Goal: Task Accomplishment & Management: Use online tool/utility

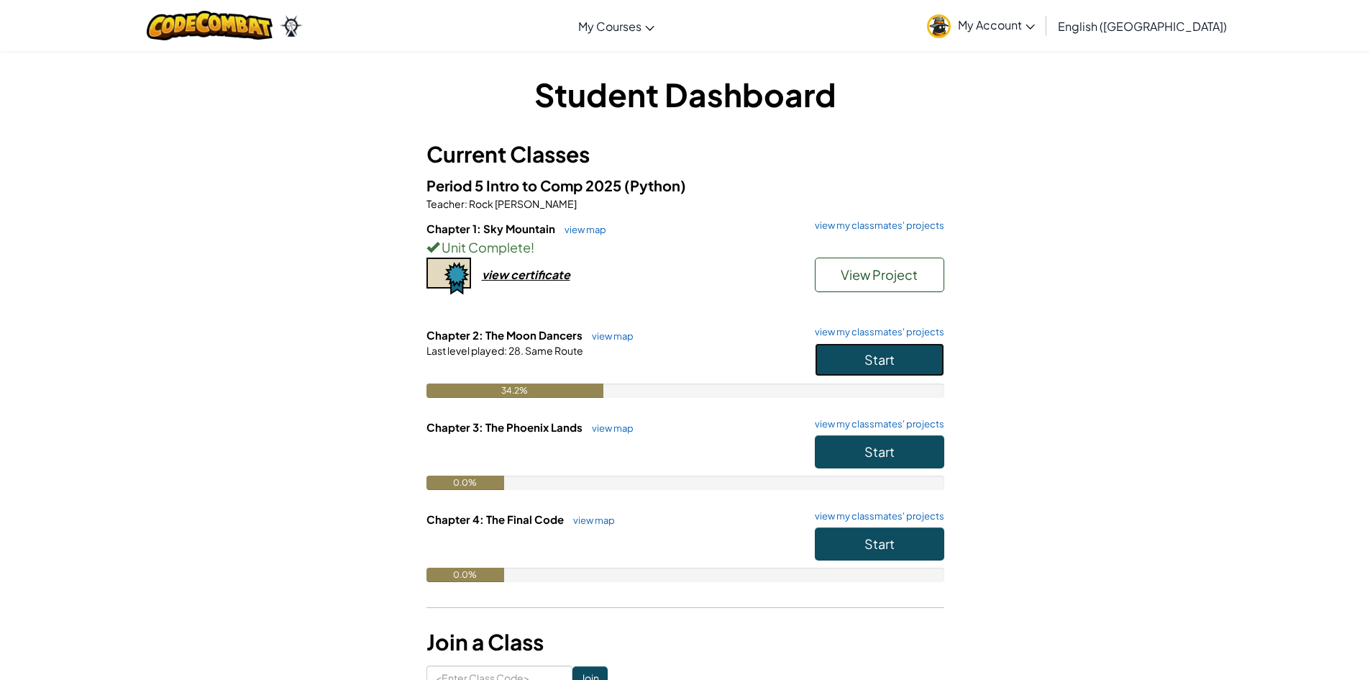
click at [834, 366] on button "Start" at bounding box center [879, 359] width 129 height 33
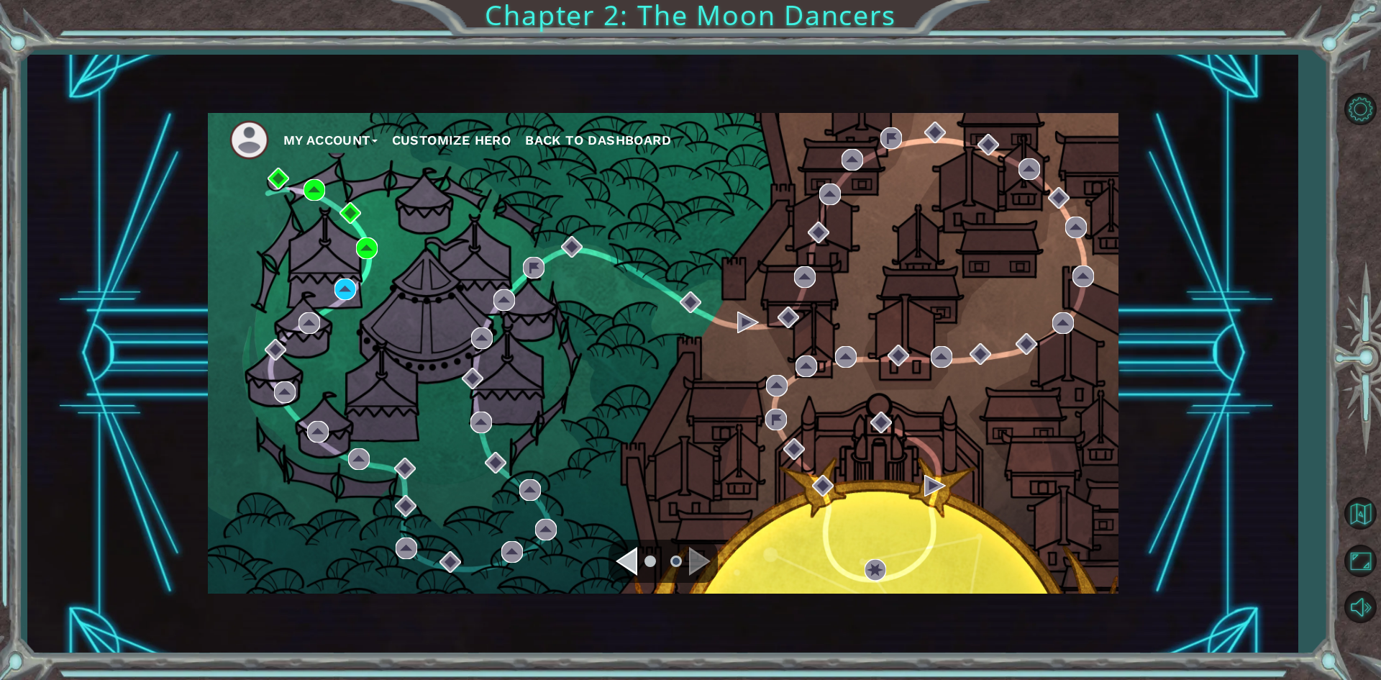
click at [1345, 364] on div at bounding box center [1360, 357] width 42 height 266
click at [344, 284] on img at bounding box center [346, 289] width 22 height 22
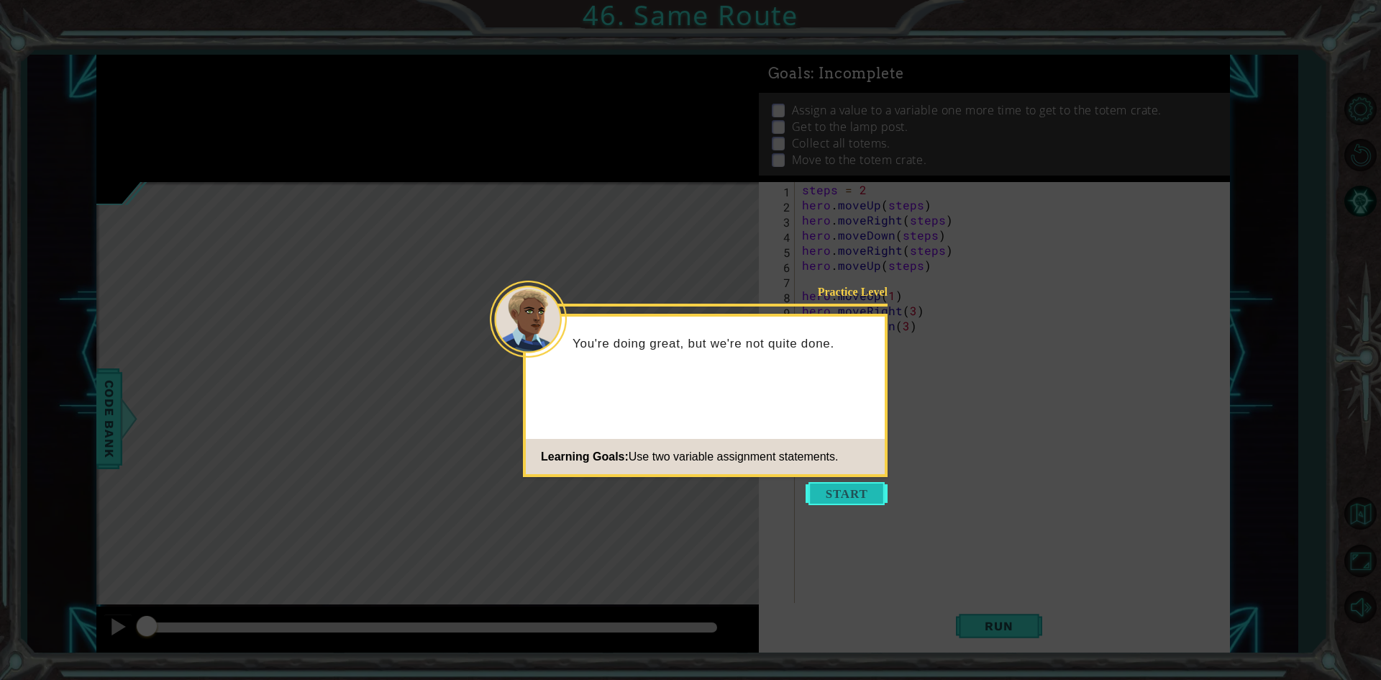
click at [843, 504] on button "Start" at bounding box center [847, 493] width 82 height 23
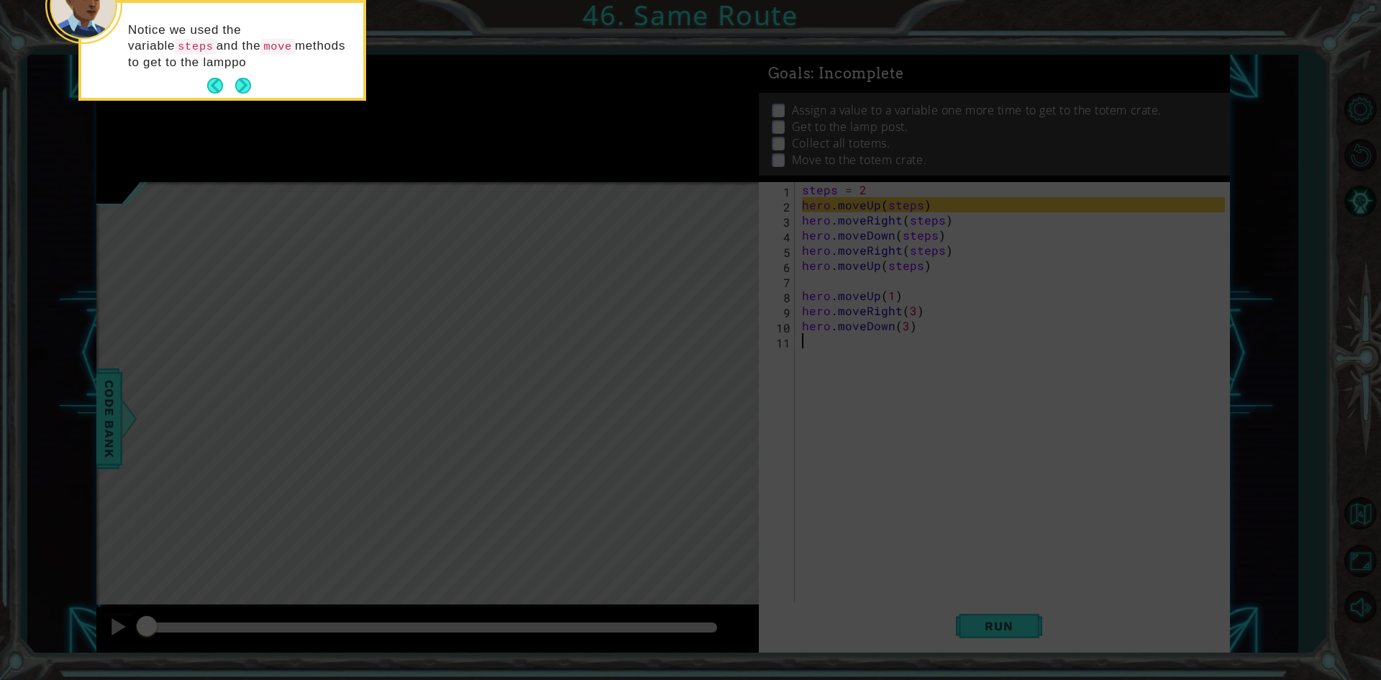
click at [249, 87] on button "Next" at bounding box center [243, 86] width 16 height 16
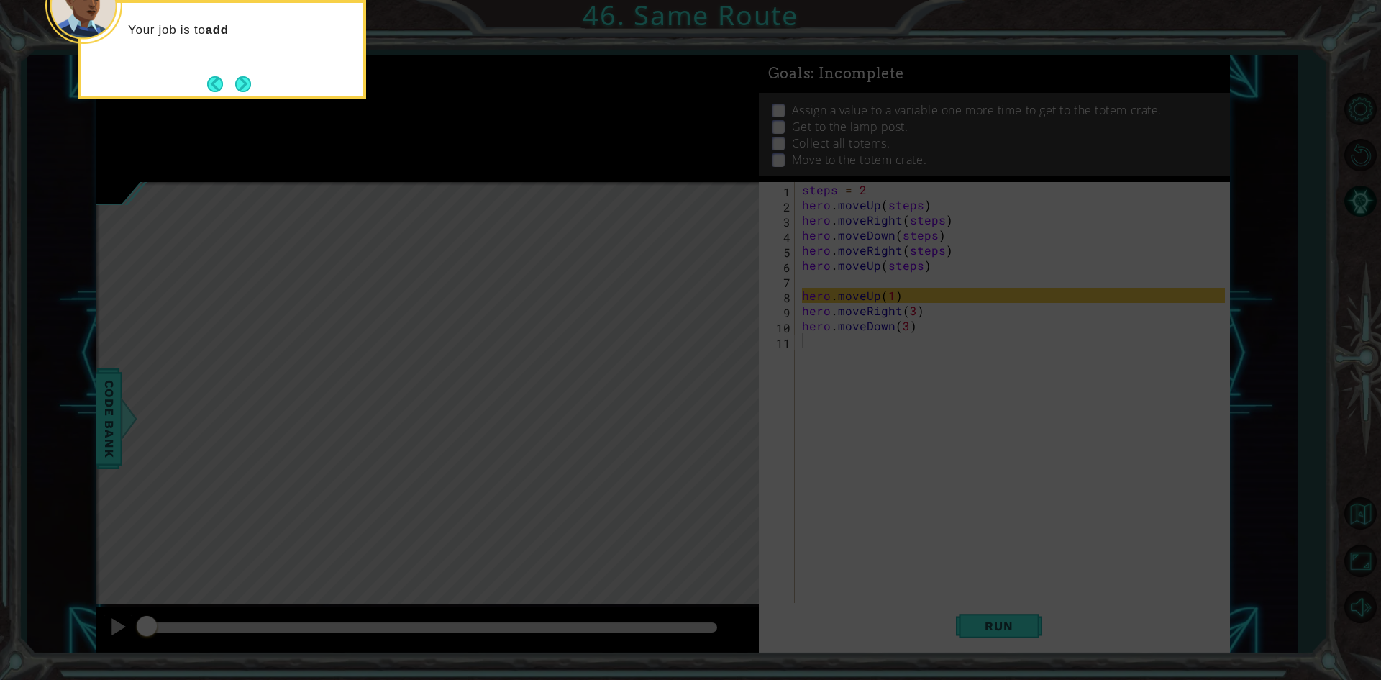
click at [249, 87] on button "Next" at bounding box center [243, 84] width 16 height 16
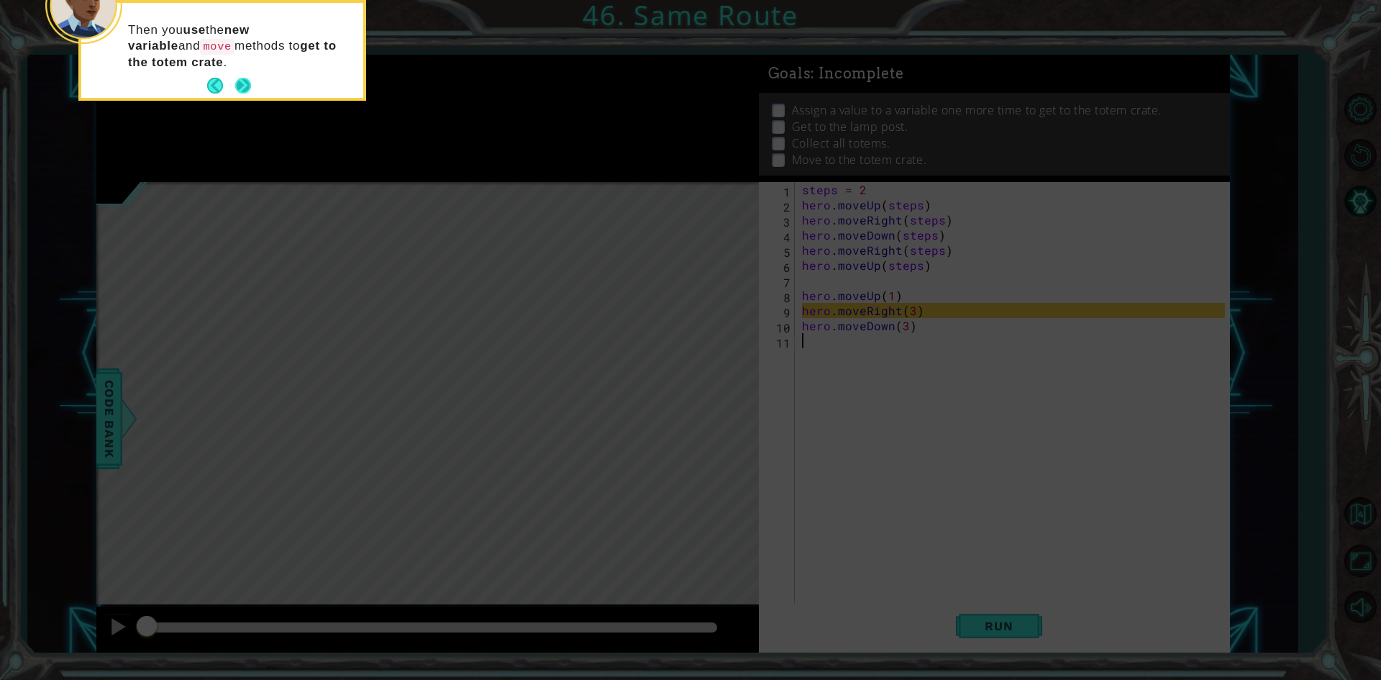
click at [242, 86] on button "Next" at bounding box center [243, 86] width 16 height 16
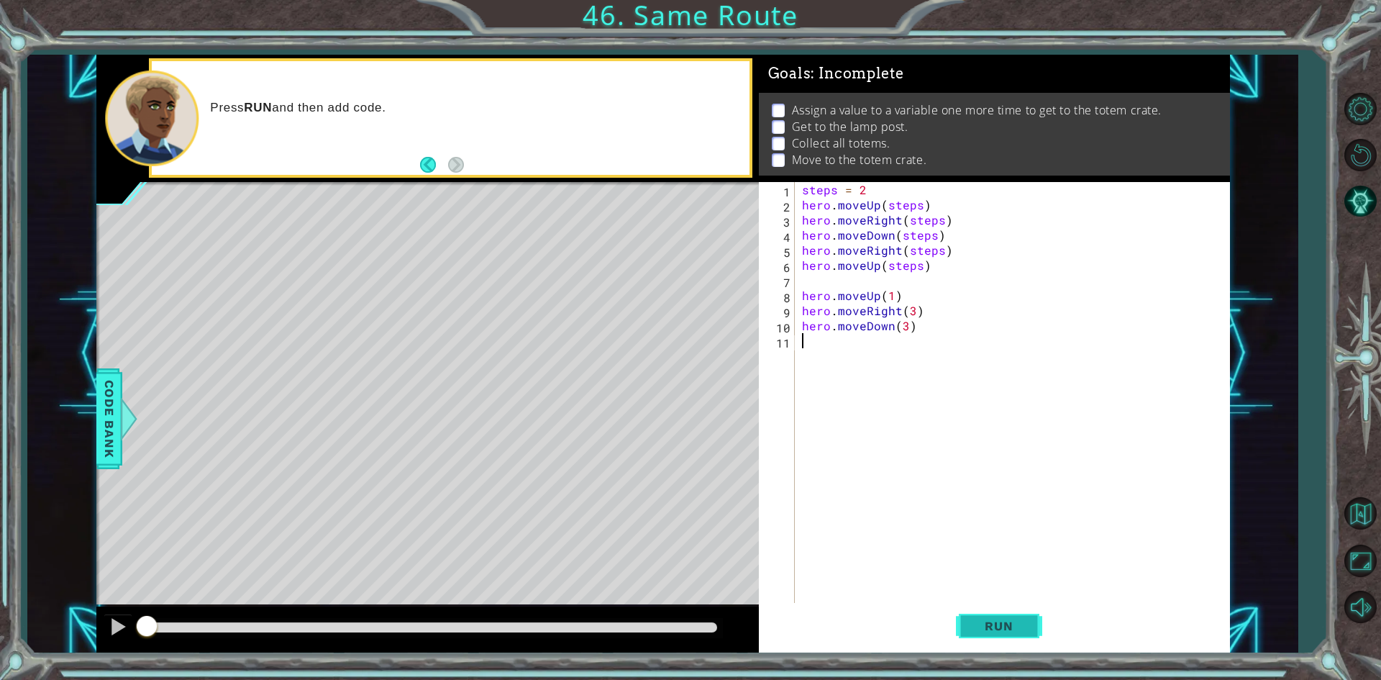
click at [1001, 619] on span "Run" at bounding box center [998, 626] width 57 height 14
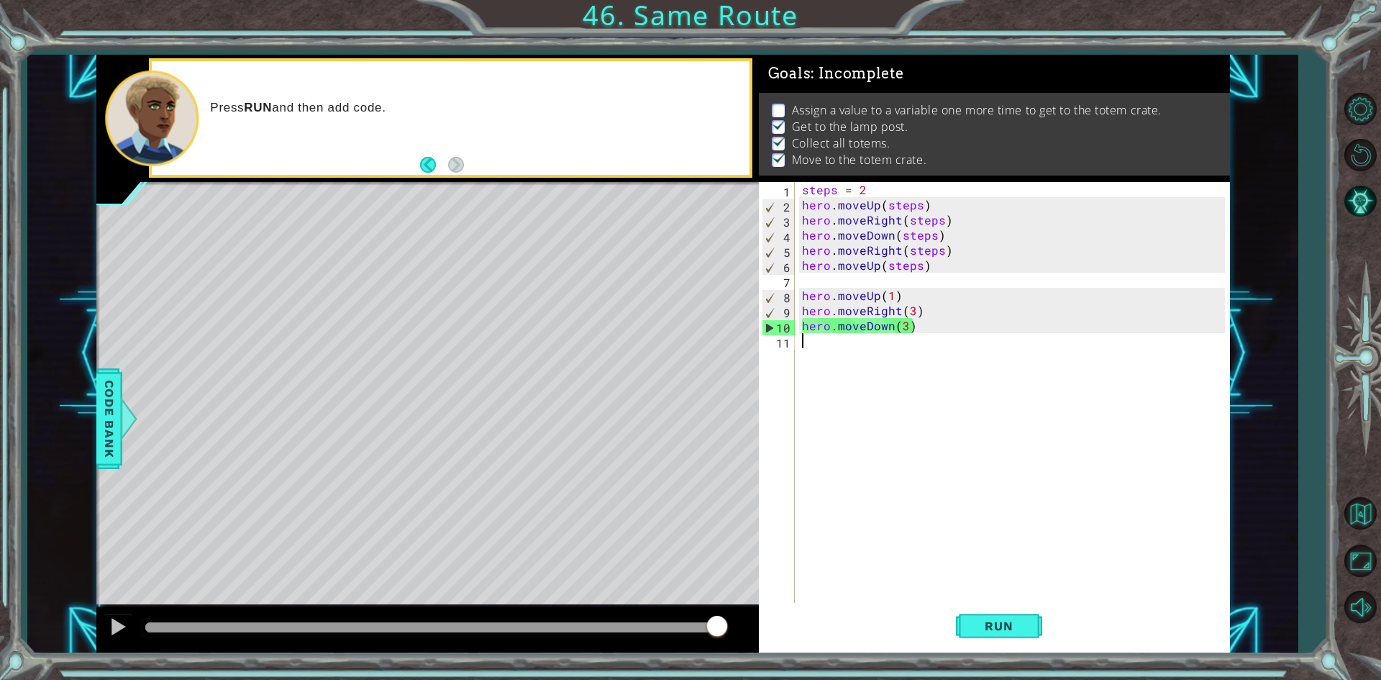
click at [813, 345] on div "steps = 2 hero . moveUp ( steps ) hero . moveRight ( steps ) hero . moveDown ( …" at bounding box center [1015, 408] width 433 height 453
click at [845, 324] on div "steps = 2 hero . moveUp ( steps ) hero . moveRight ( steps ) hero . moveDown ( …" at bounding box center [1015, 408] width 433 height 453
type textarea "hero.moveDown(3)"
click at [811, 344] on div "steps = 2 hero . moveUp ( steps ) hero . moveRight ( steps ) hero . moveDown ( …" at bounding box center [1015, 408] width 433 height 453
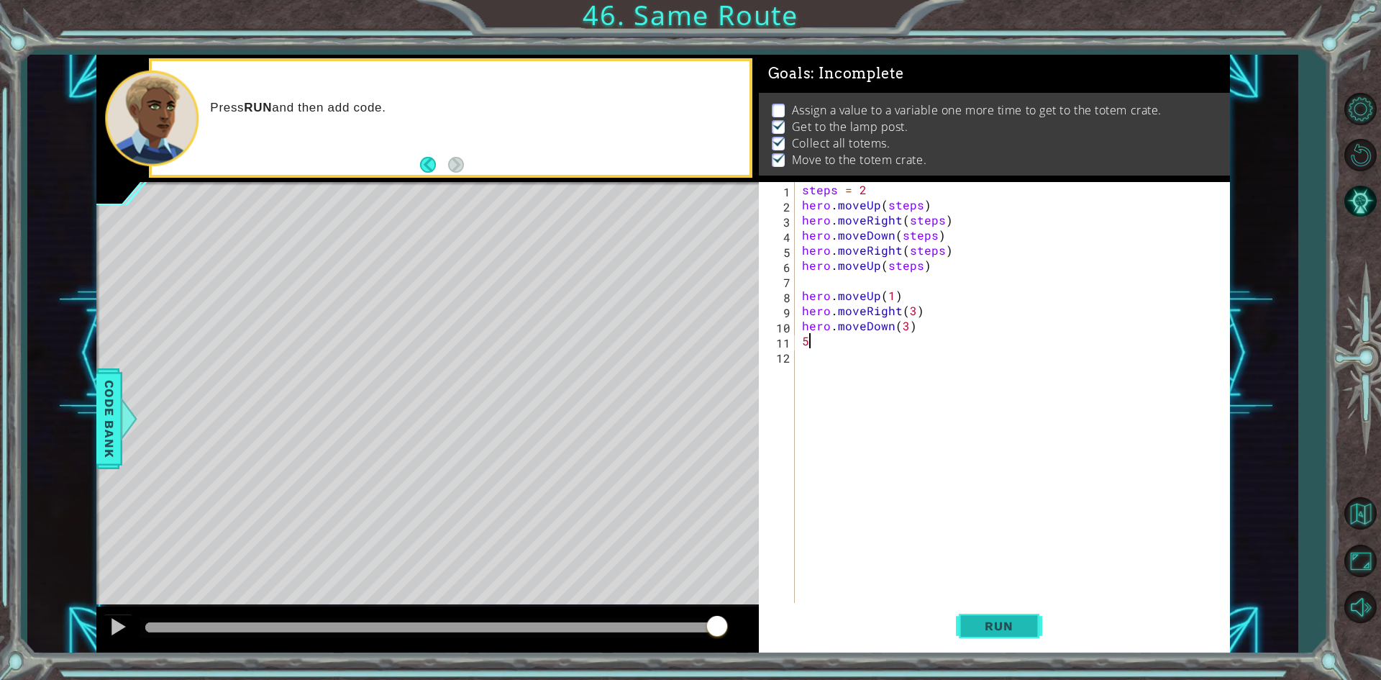
type textarea "5"
click at [983, 636] on button "Run" at bounding box center [999, 626] width 86 height 47
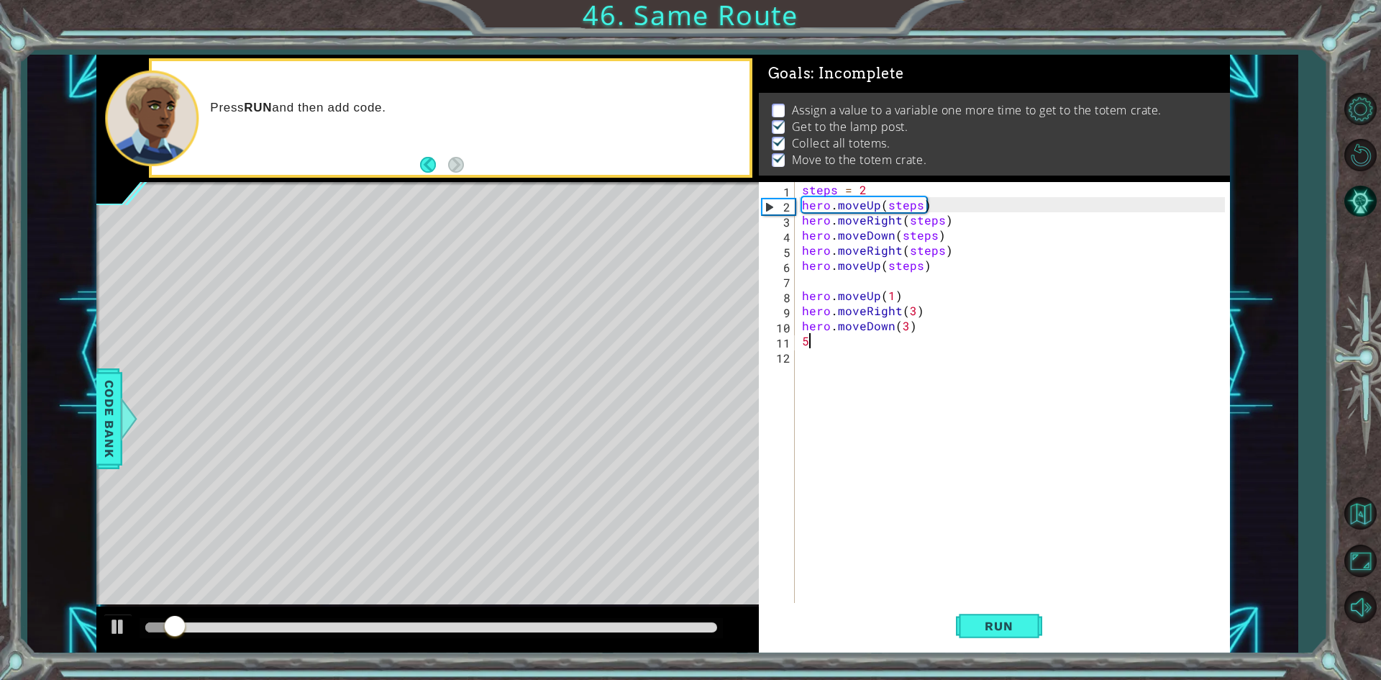
click at [823, 338] on div "steps = 2 hero . moveUp ( steps ) hero . moveRight ( steps ) hero . moveDown ( …" at bounding box center [1015, 408] width 433 height 453
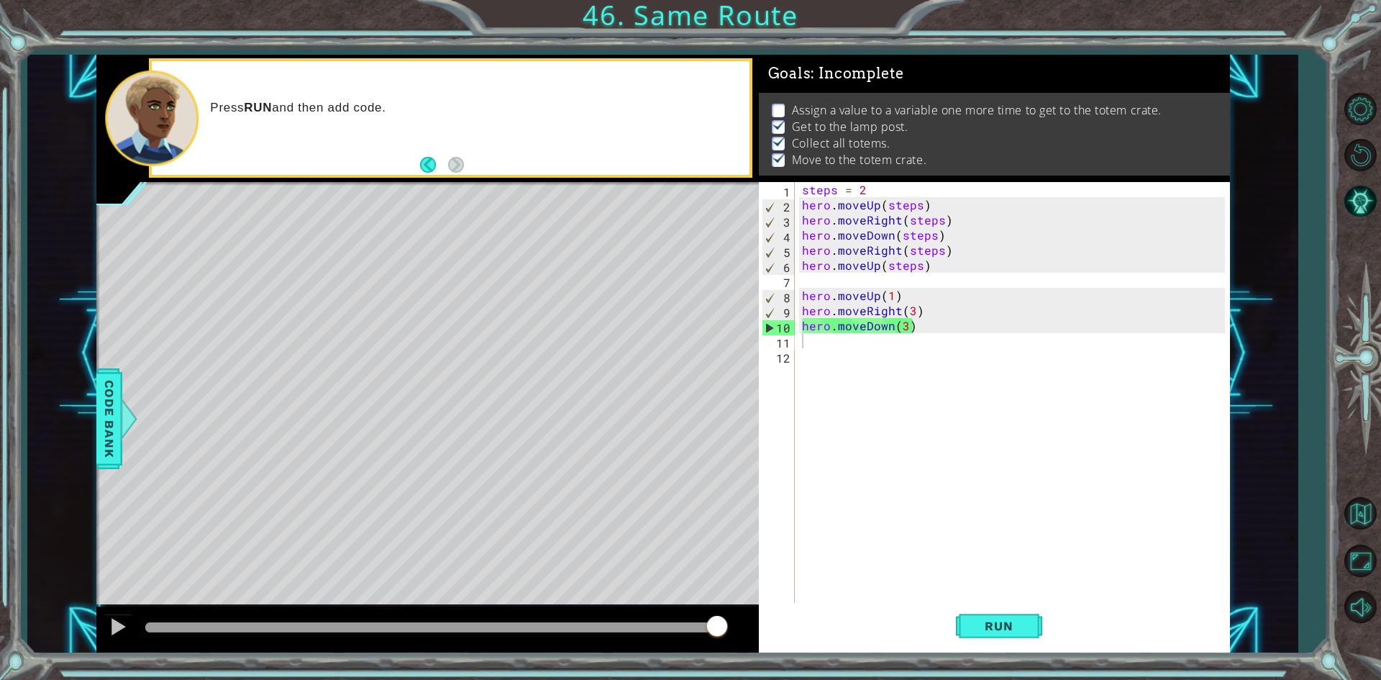
drag, startPoint x: 795, startPoint y: 100, endPoint x: 871, endPoint y: 109, distance: 76.8
click at [871, 109] on ul "Assign a value to a variable one more time to get to the totem crate. Get to th…" at bounding box center [994, 135] width 452 height 66
click at [123, 426] on div at bounding box center [128, 418] width 18 height 43
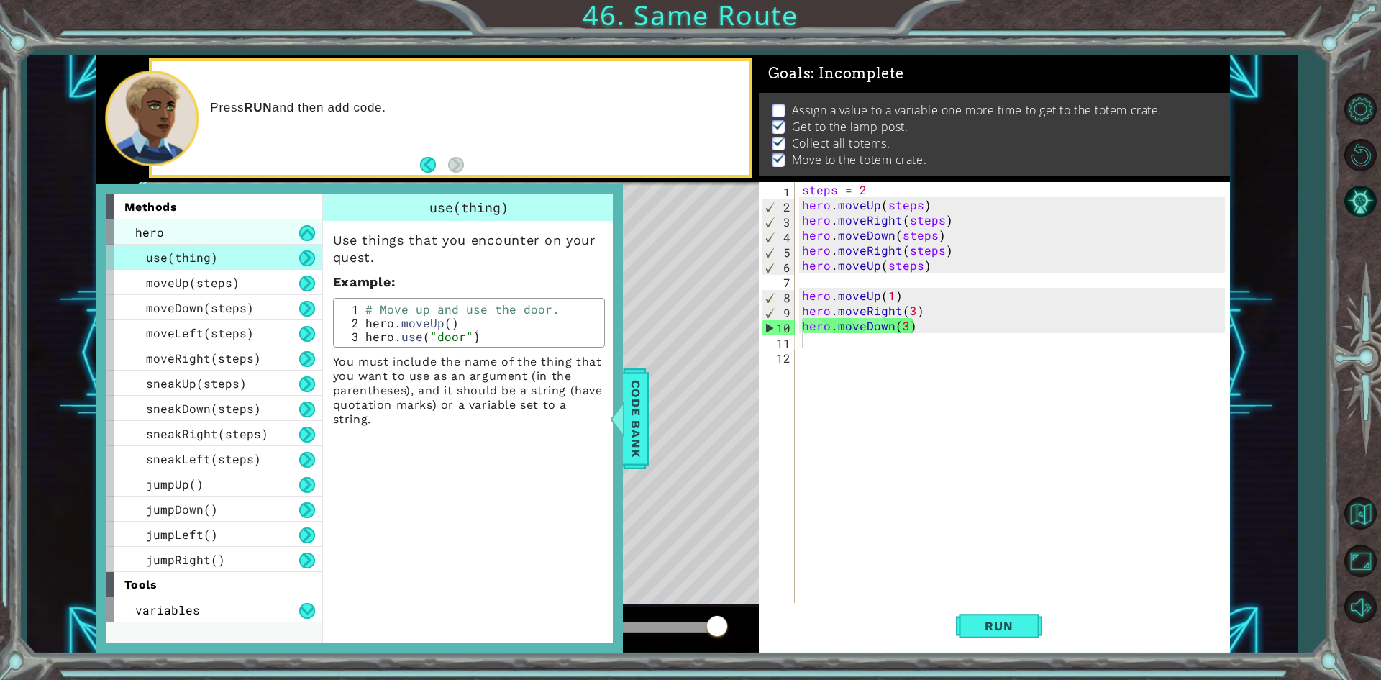
click at [222, 227] on div "hero" at bounding box center [214, 231] width 216 height 25
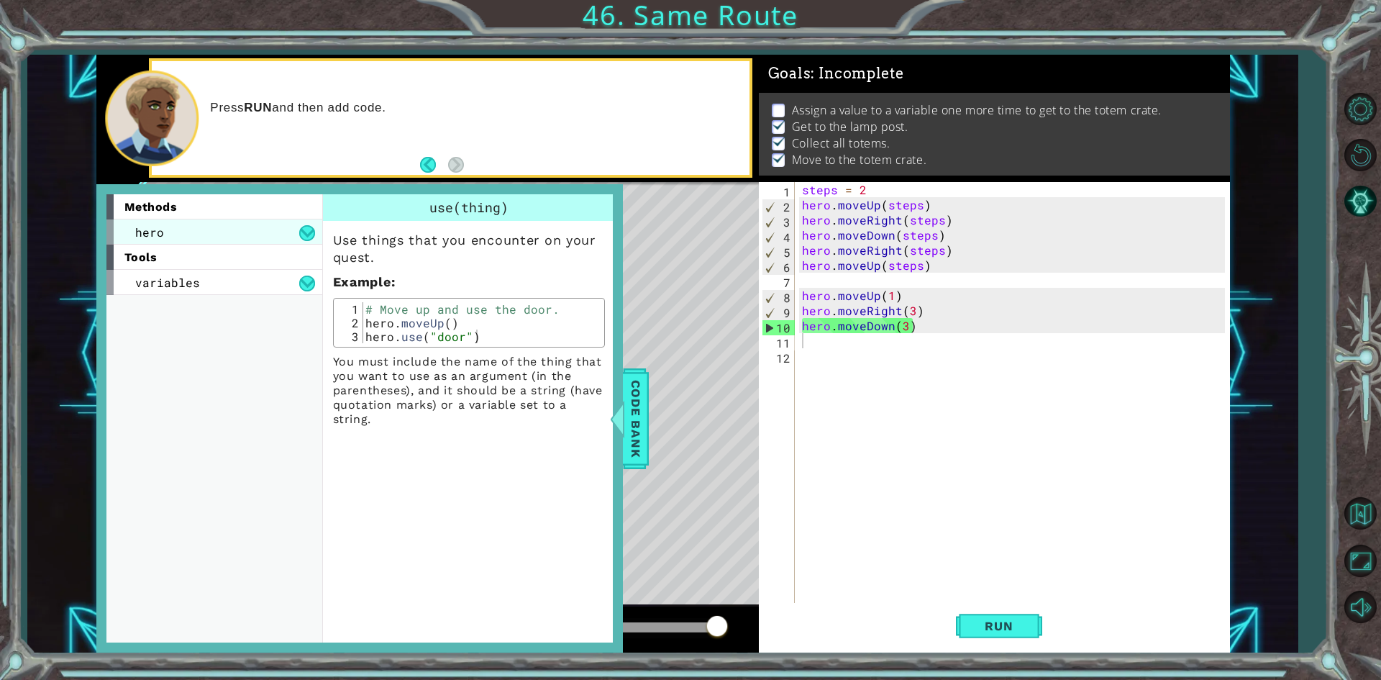
click at [222, 227] on div "hero" at bounding box center [214, 231] width 216 height 25
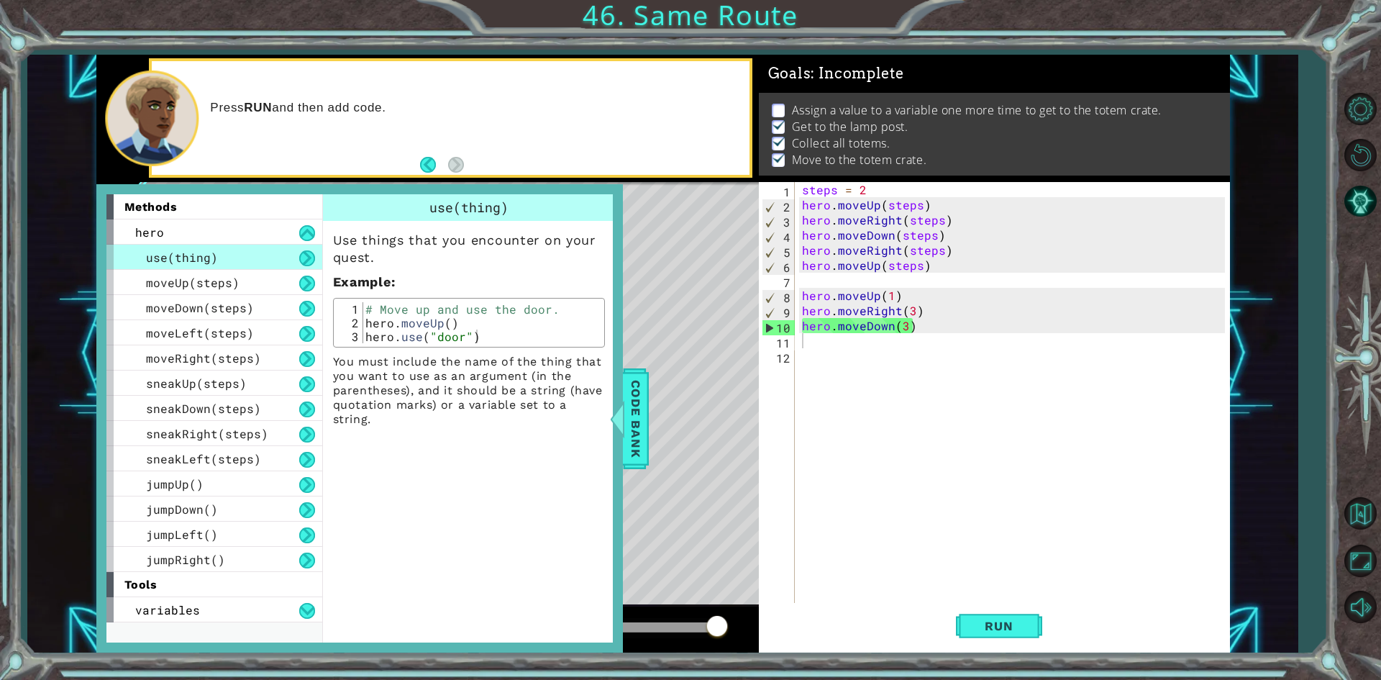
click at [225, 260] on div "use(thing)" at bounding box center [214, 257] width 216 height 25
click at [227, 227] on div "hero" at bounding box center [214, 231] width 216 height 25
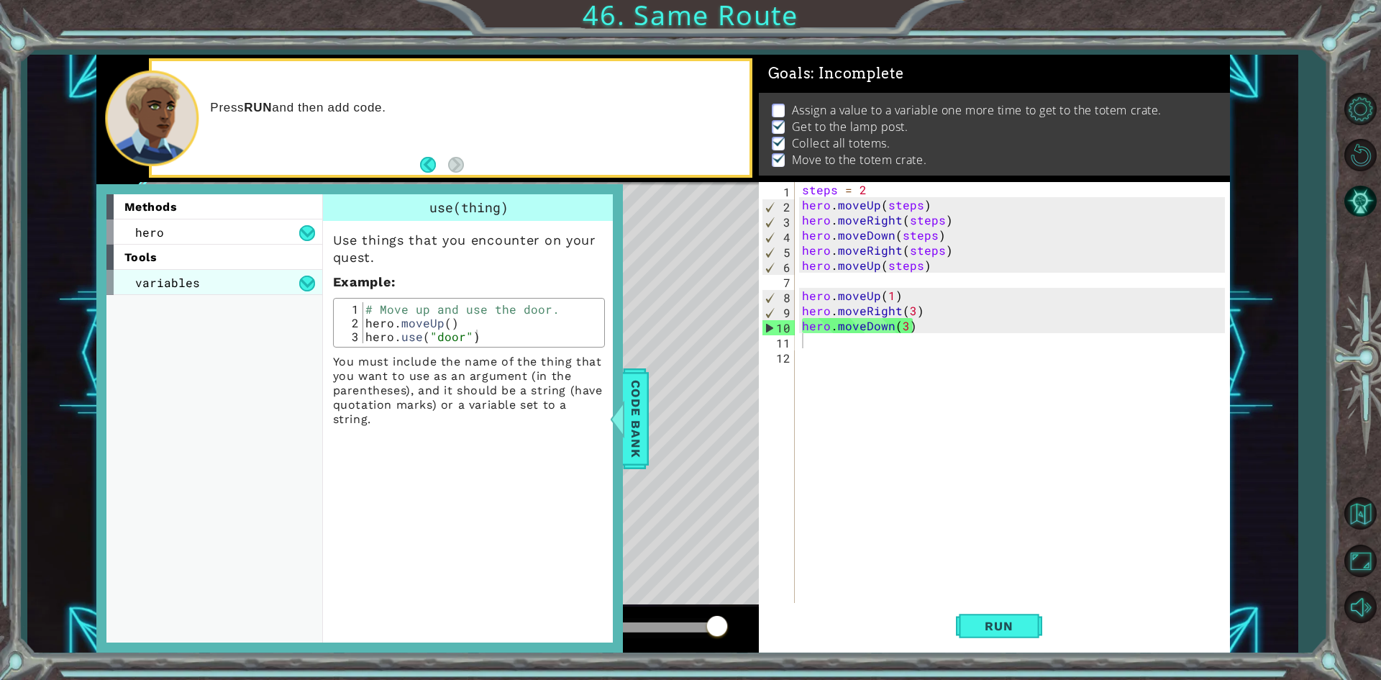
click at [202, 294] on div "variables" at bounding box center [214, 282] width 216 height 25
click at [290, 310] on div "assignment" at bounding box center [214, 307] width 216 height 25
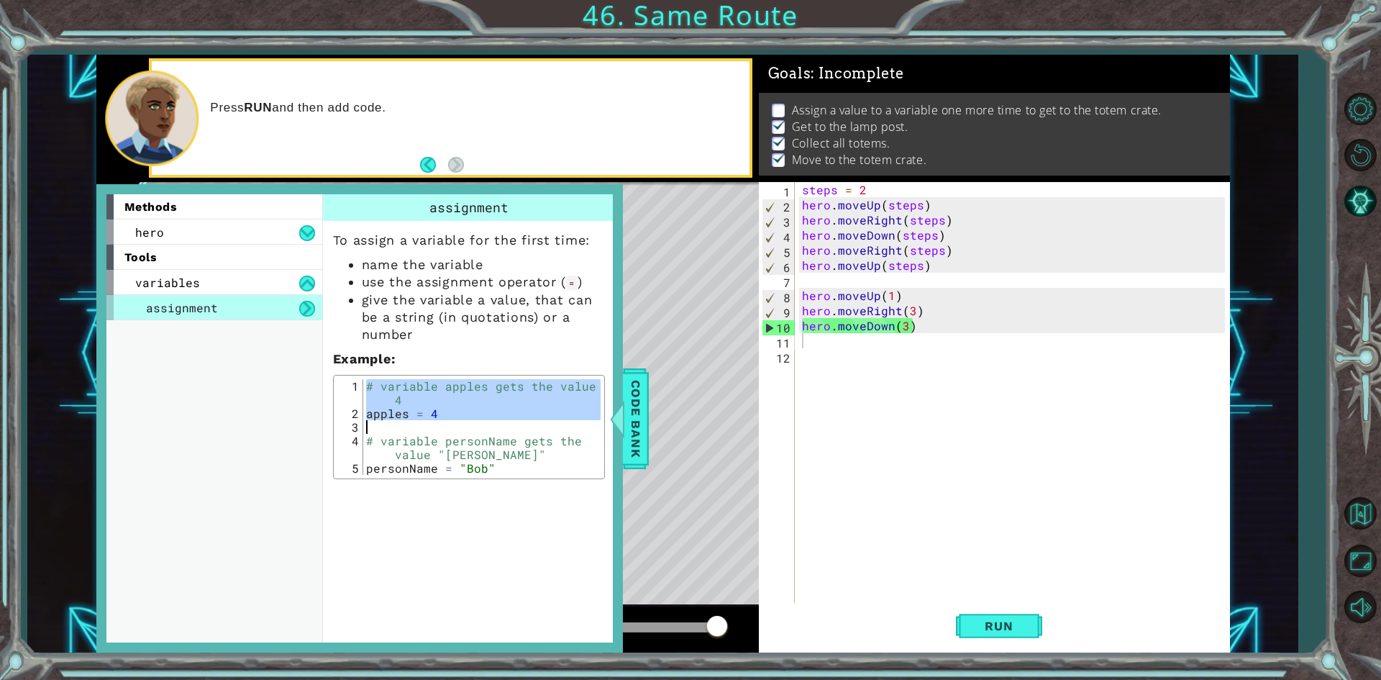
drag, startPoint x: 363, startPoint y: 389, endPoint x: 452, endPoint y: 427, distance: 97.0
click at [452, 427] on div "# variable apples gets the value 4 apples = 4 # variable personName gets the va…" at bounding box center [481, 447] width 237 height 137
type textarea "apples = 4"
click at [883, 355] on div "steps = 2 hero . moveUp ( steps ) hero . moveRight ( steps ) hero . moveDown ( …" at bounding box center [1015, 408] width 433 height 453
paste textarea "apples = 4"
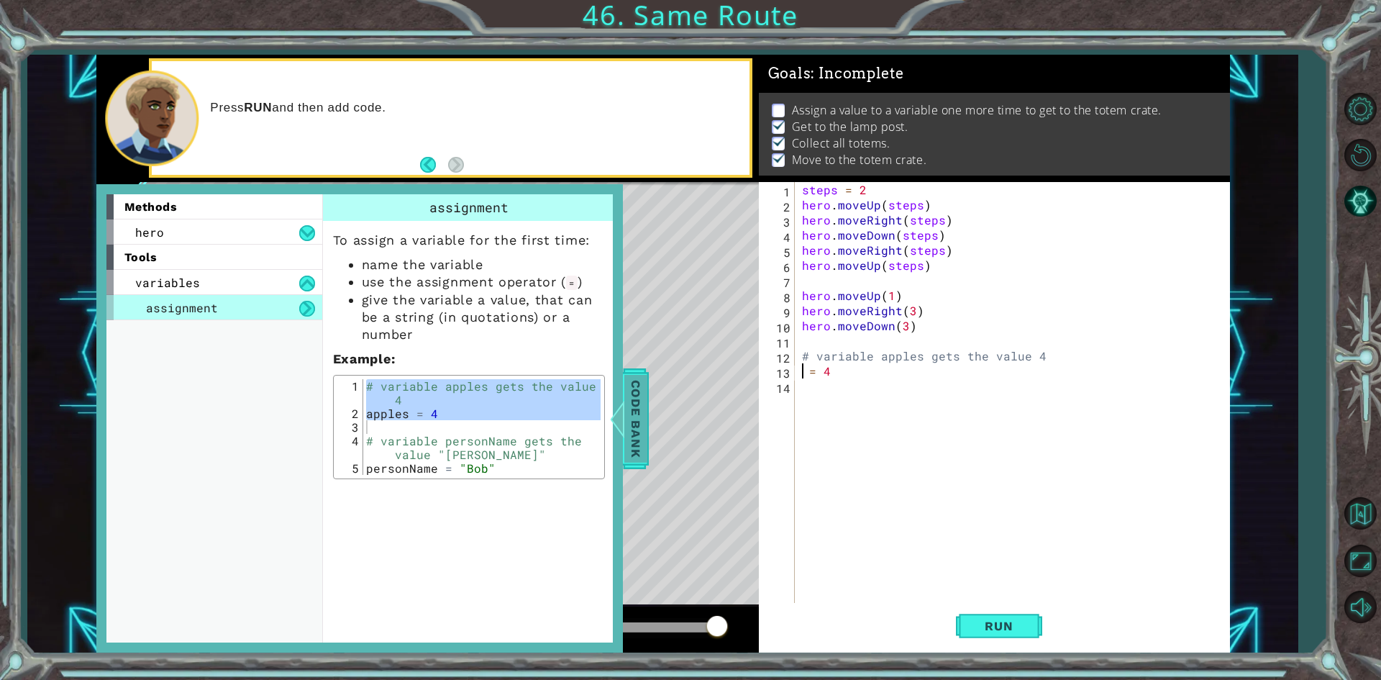
click at [640, 409] on span "Code Bank" at bounding box center [635, 418] width 23 height 88
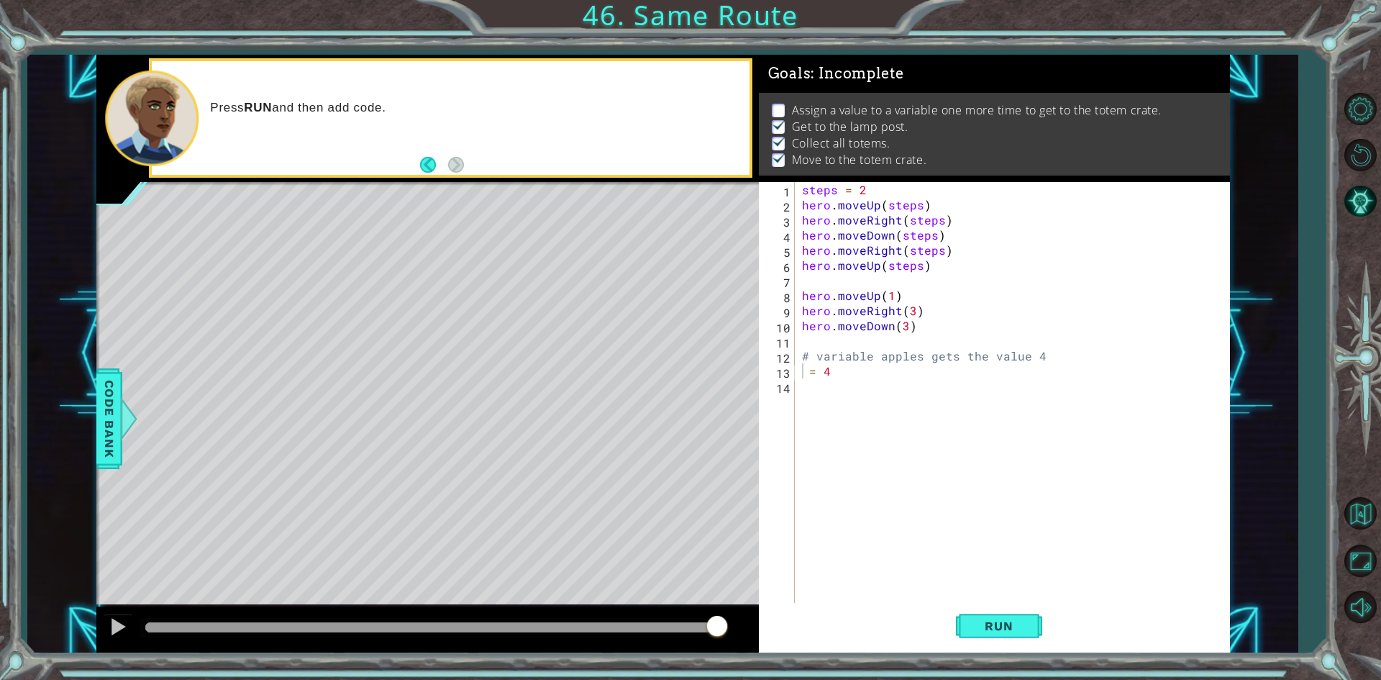
click at [798, 373] on div "= 4 1 2 3 4 5 6 7 8 9 10 11 12 13 14 steps = 2 hero . moveUp ( steps ) hero . m…" at bounding box center [992, 393] width 466 height 423
click at [840, 377] on div "steps = 2 hero . moveUp ( steps ) hero . moveRight ( steps ) hero . moveDown ( …" at bounding box center [1015, 408] width 433 height 453
type textarea "# variable totem gets the value 5"
click at [987, 643] on button "Run" at bounding box center [999, 626] width 86 height 47
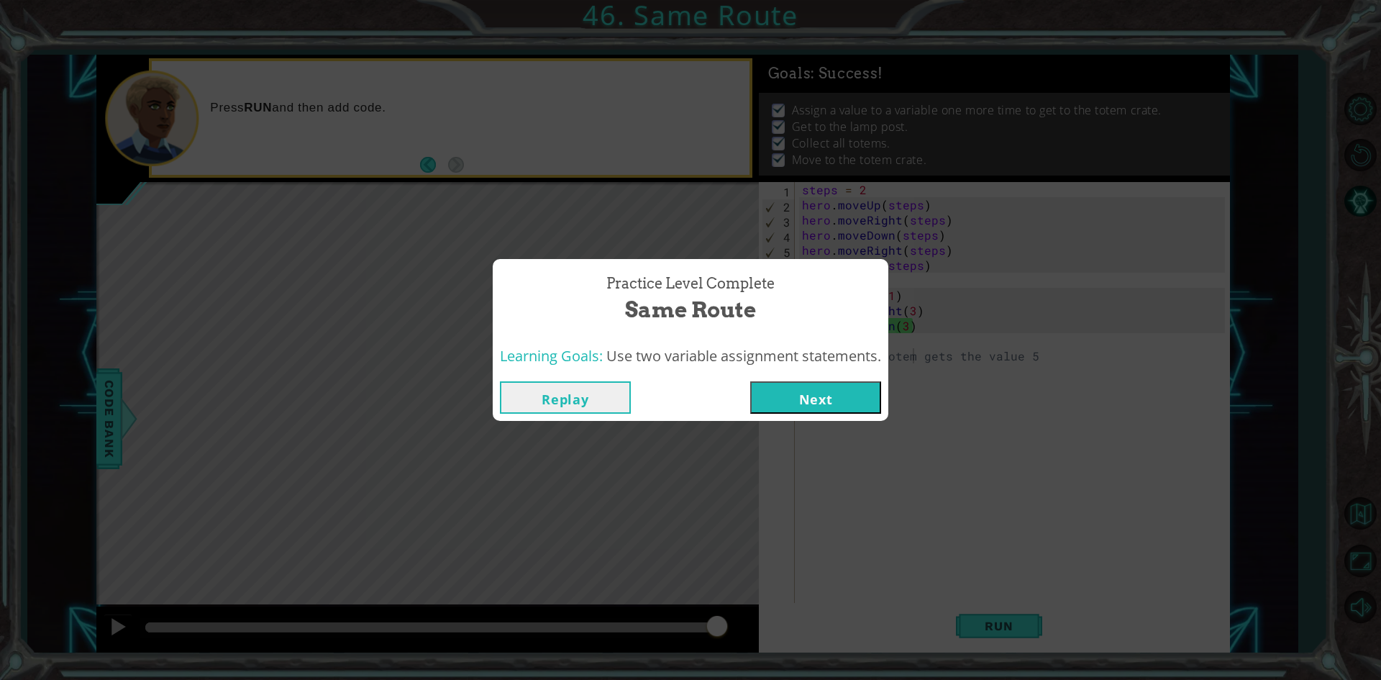
click at [779, 408] on button "Next" at bounding box center [815, 397] width 131 height 32
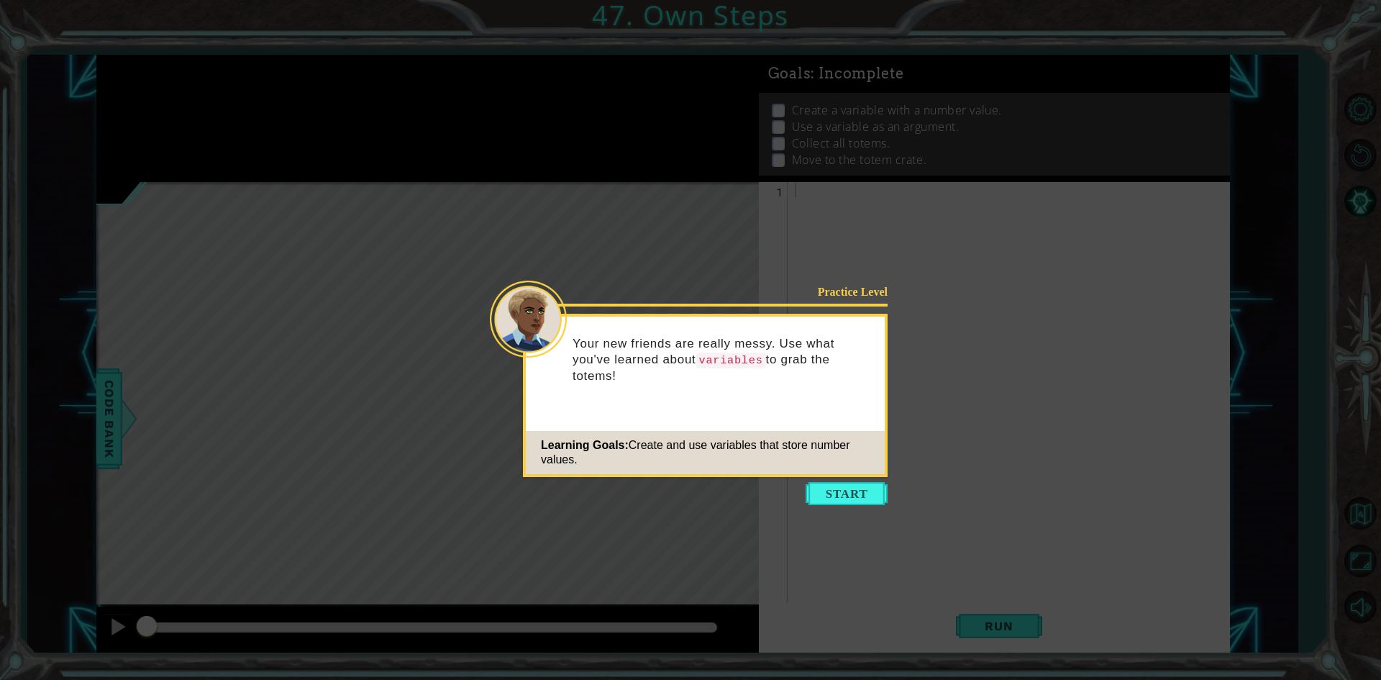
click at [832, 489] on button "Start" at bounding box center [847, 493] width 82 height 23
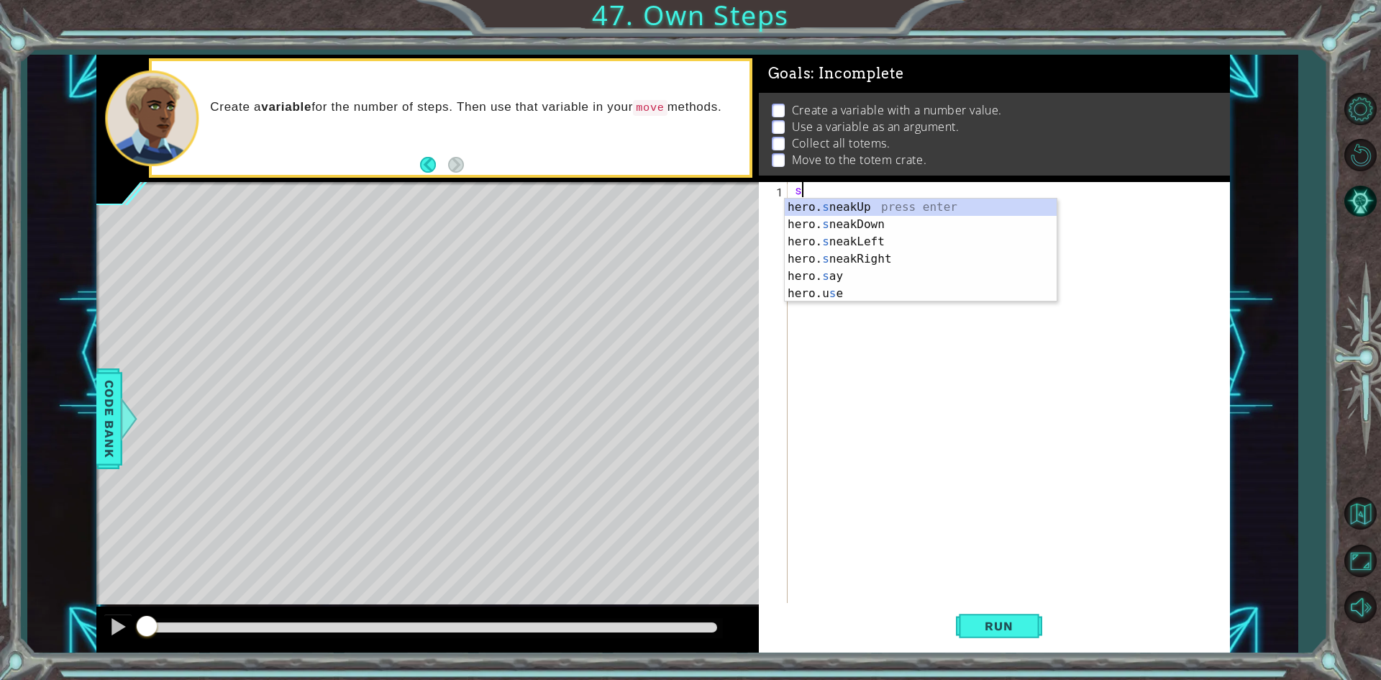
type textarea "s"
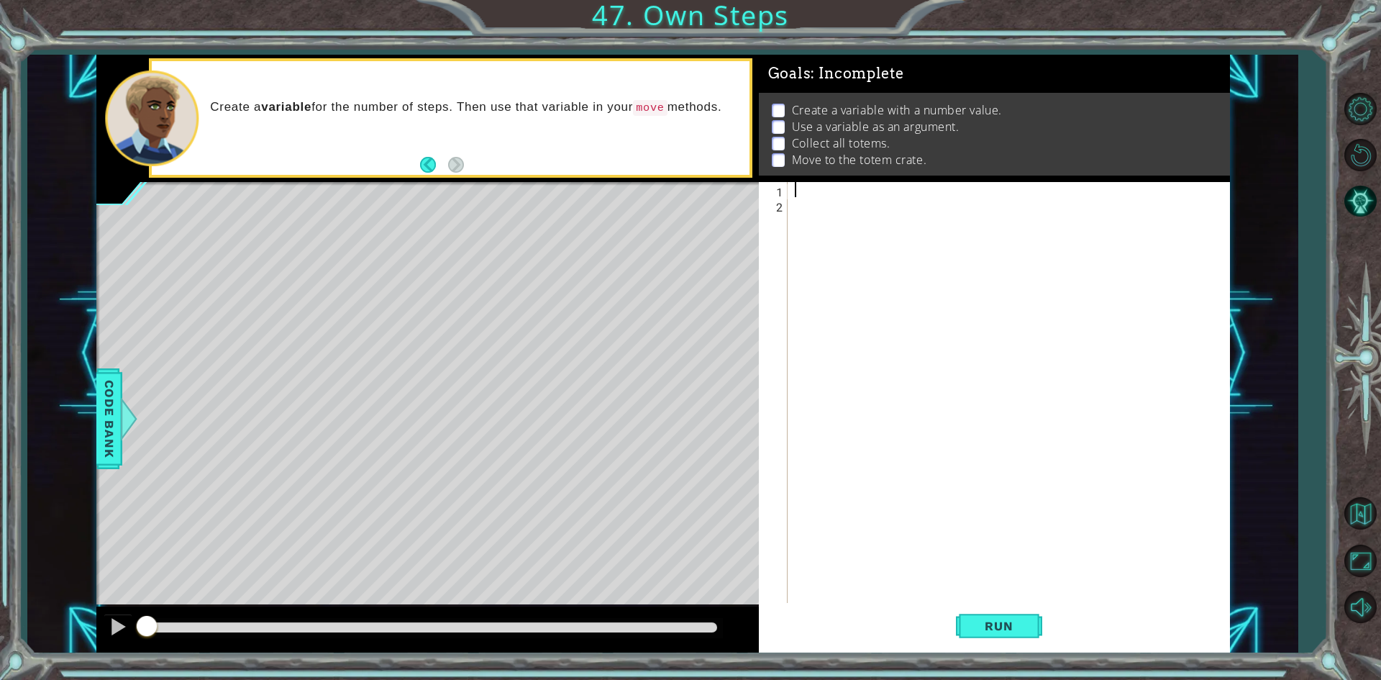
click at [86, 411] on div "1 ההההההההההההההההההההההההההההההההההההההההההההההההההההההההההההההההההההההההההההה…" at bounding box center [662, 354] width 1270 height 599
click at [117, 401] on span "Code Bank" at bounding box center [109, 418] width 23 height 88
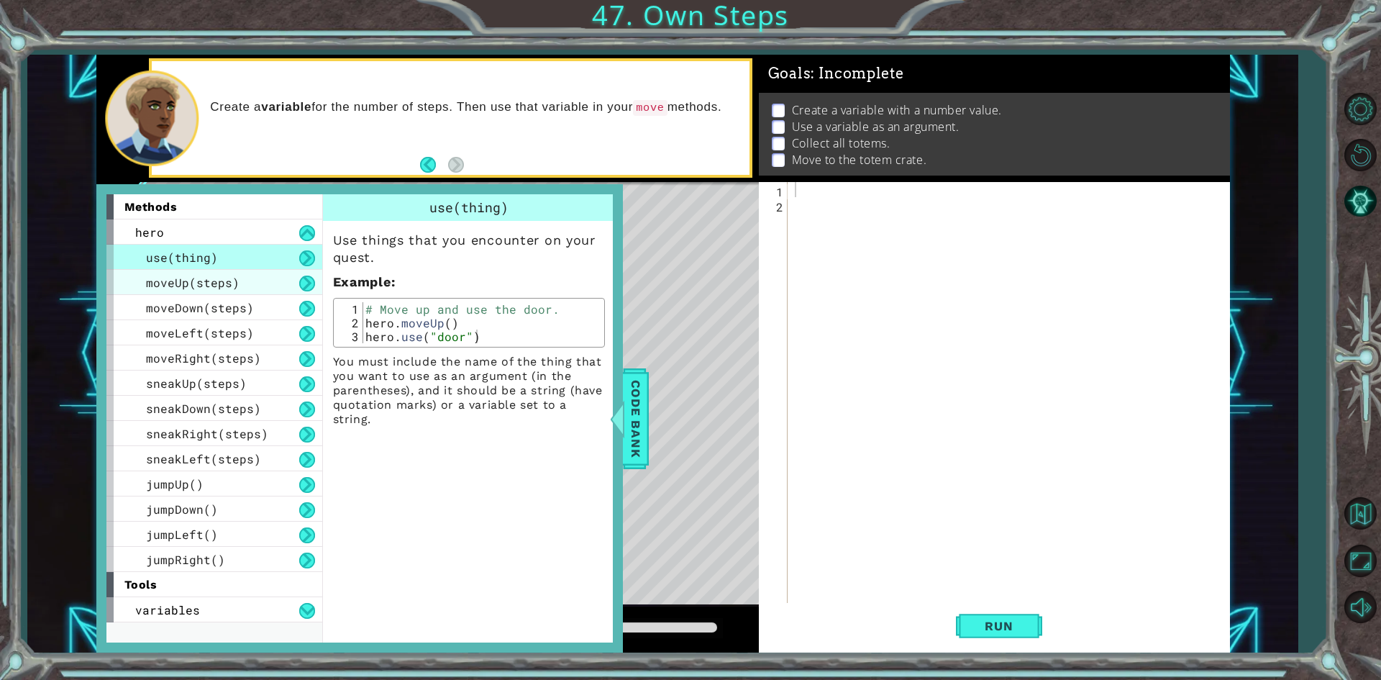
click at [209, 283] on span "moveUp(steps)" at bounding box center [193, 282] width 94 height 15
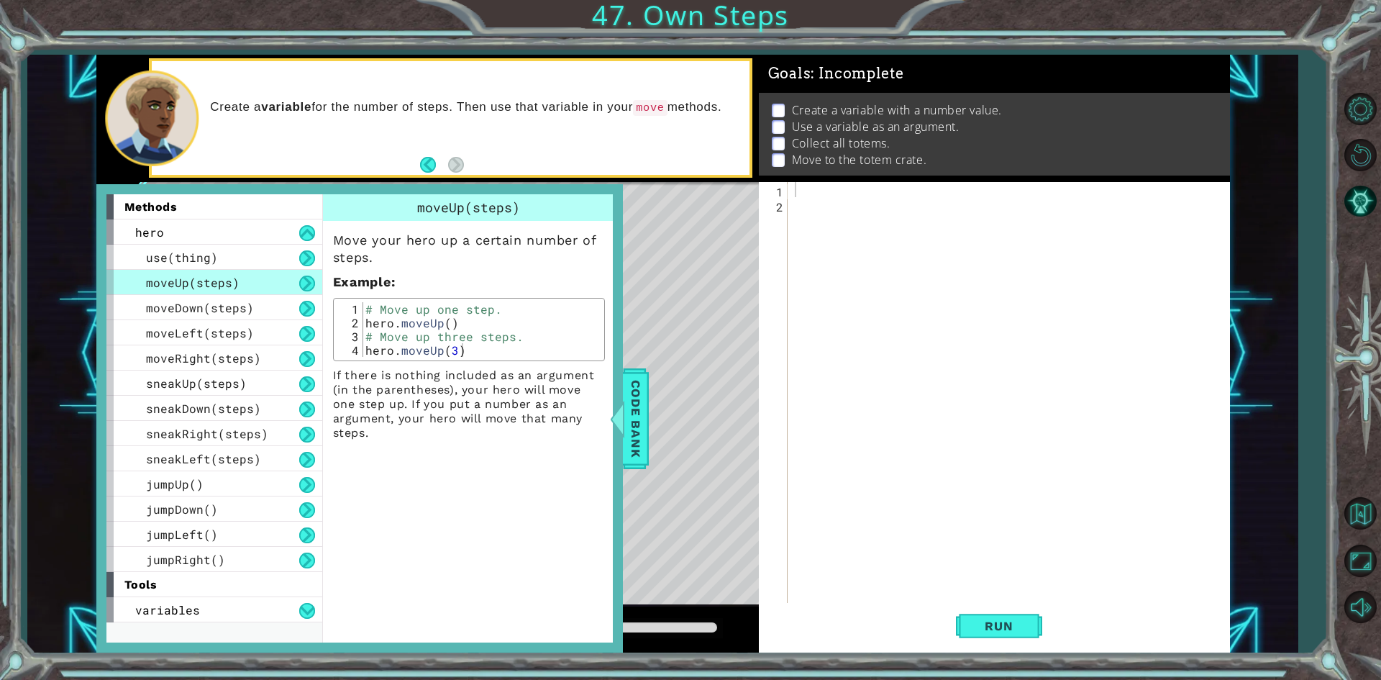
click at [201, 284] on span "moveUp(steps)" at bounding box center [193, 282] width 94 height 15
click at [194, 235] on div "hero" at bounding box center [214, 231] width 216 height 25
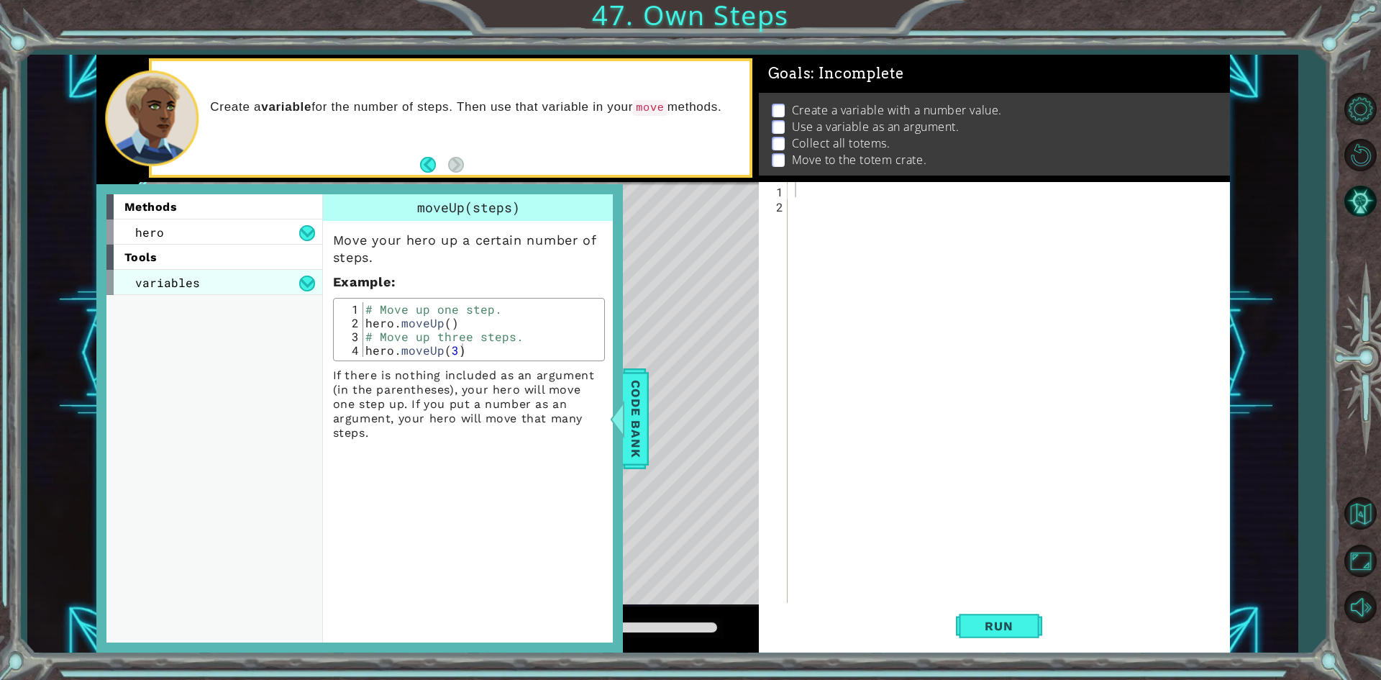
click at [195, 283] on span "variables" at bounding box center [167, 282] width 65 height 15
click at [215, 260] on div "tools" at bounding box center [214, 257] width 216 height 25
click at [234, 239] on div "hero" at bounding box center [214, 231] width 216 height 25
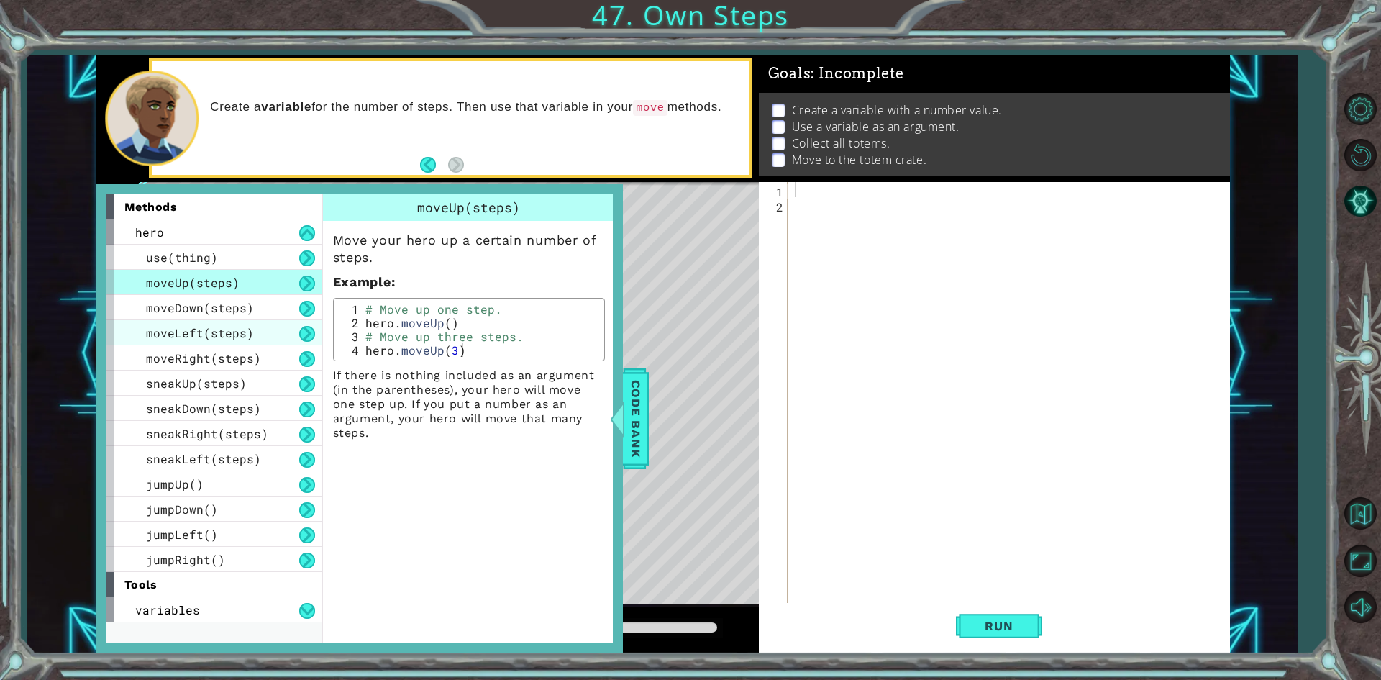
click at [211, 341] on div "moveLeft(steps)" at bounding box center [214, 332] width 216 height 25
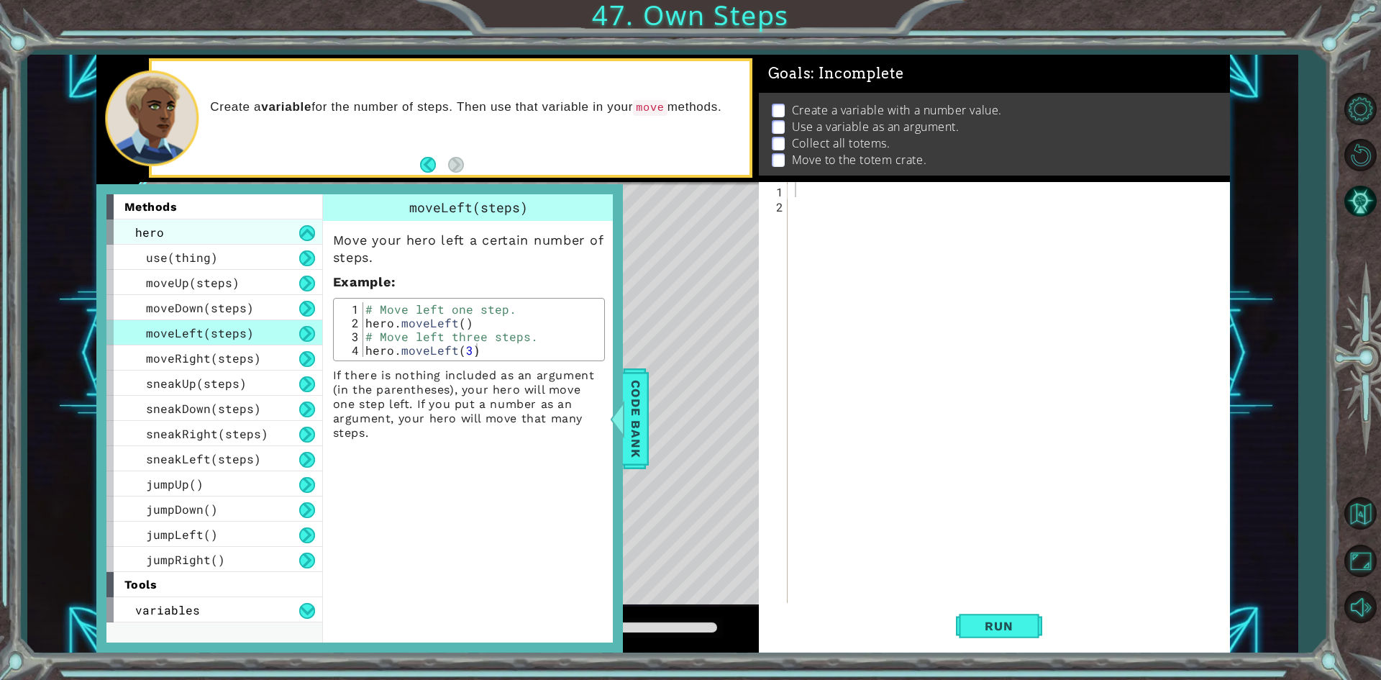
click at [229, 224] on div "hero" at bounding box center [214, 231] width 216 height 25
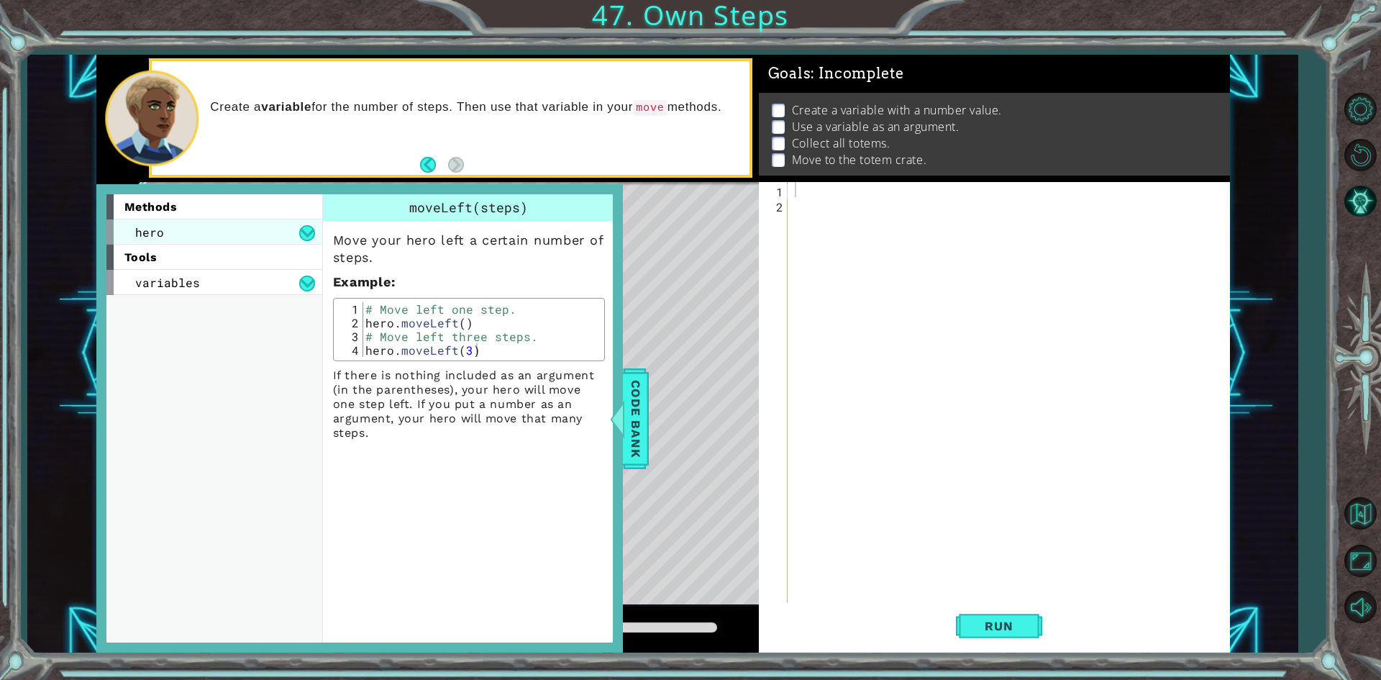
click at [229, 224] on div "hero" at bounding box center [214, 231] width 216 height 25
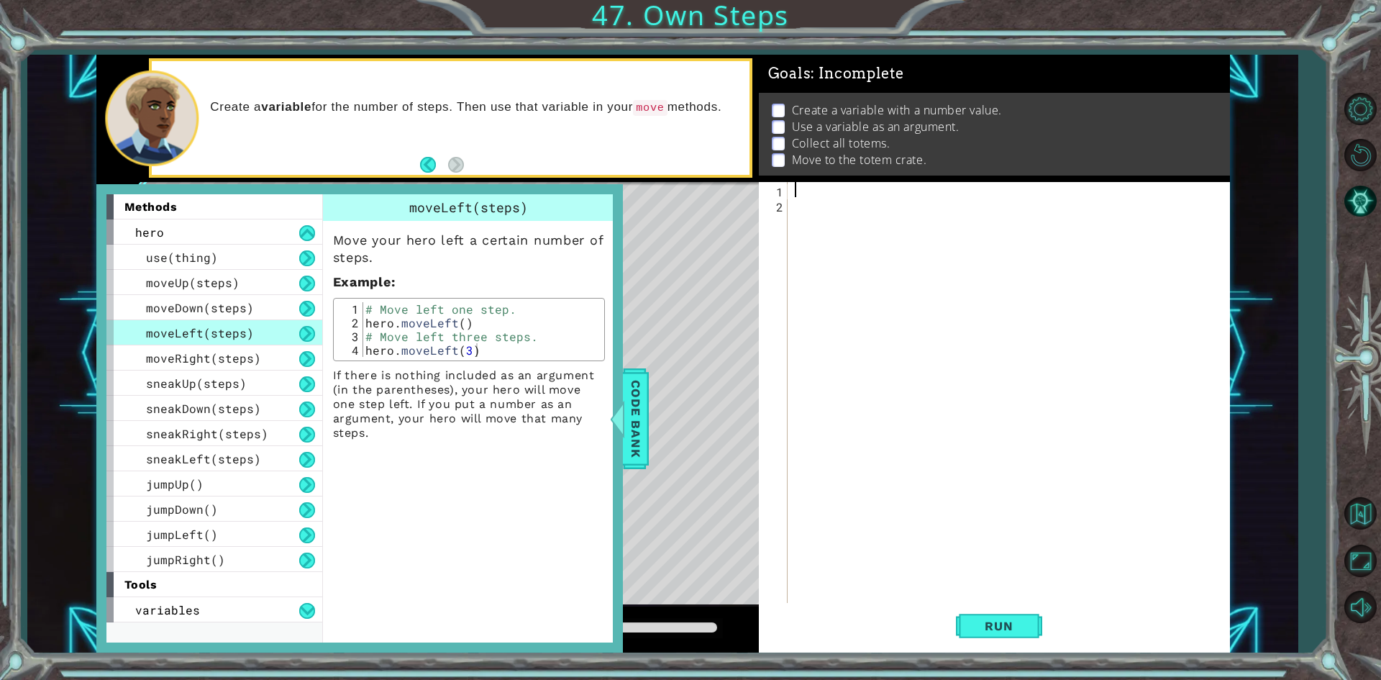
click at [797, 195] on div at bounding box center [1012, 408] width 440 height 453
click at [629, 406] on span "Code Bank" at bounding box center [635, 418] width 23 height 88
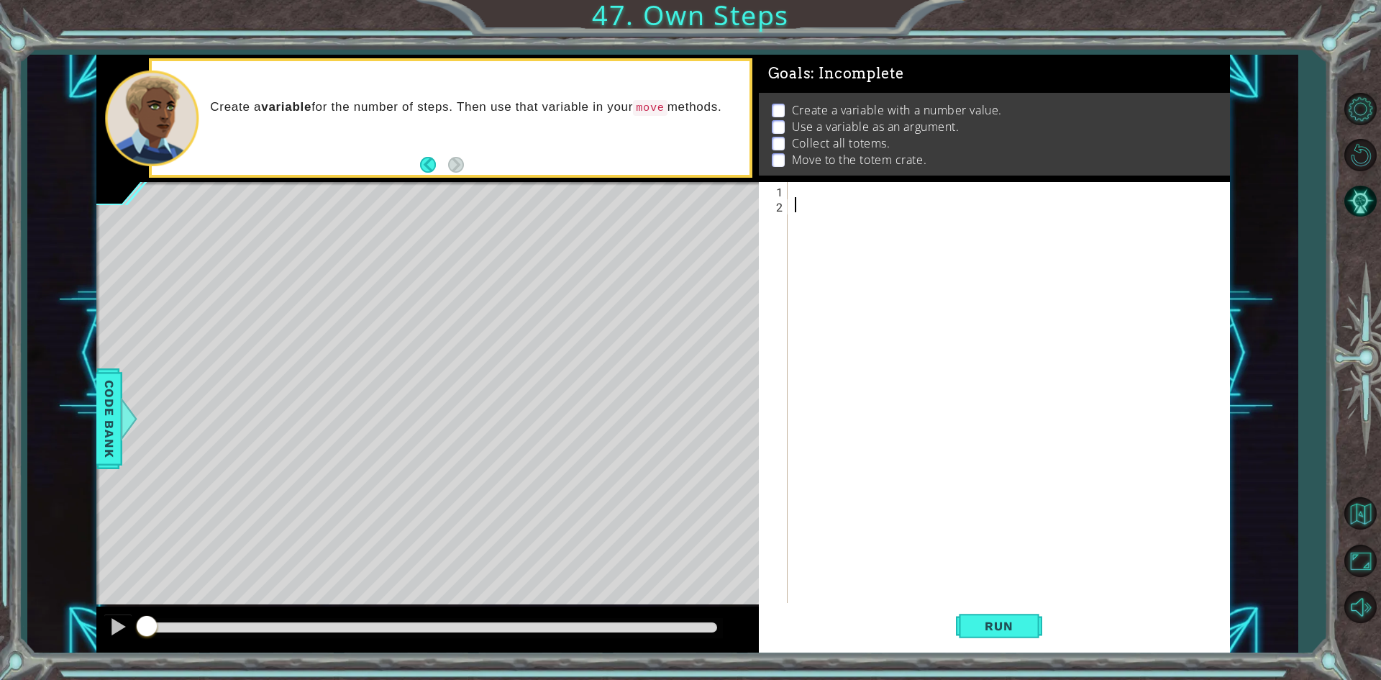
click at [883, 208] on div at bounding box center [1012, 408] width 440 height 453
type textarea "h"
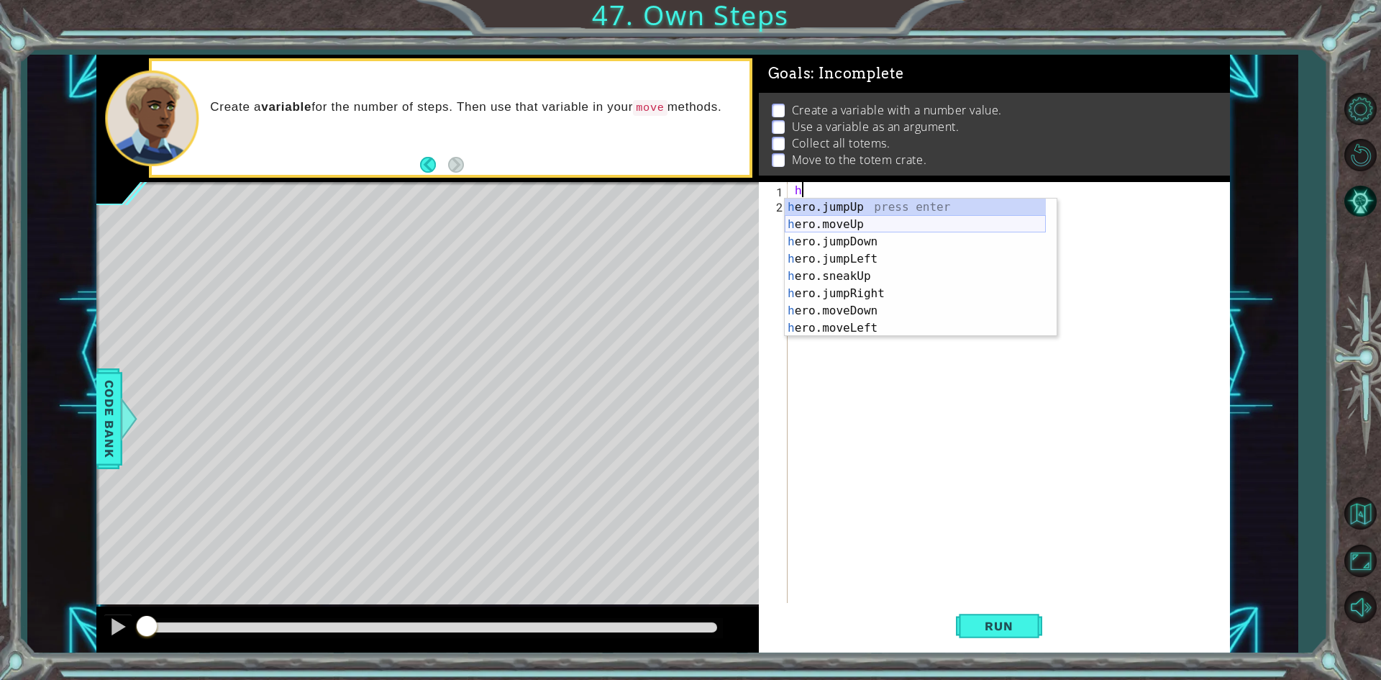
click at [846, 219] on div "h ero.jumpUp press enter h ero.moveUp press enter h ero.jumpDown press enter h …" at bounding box center [915, 285] width 261 height 173
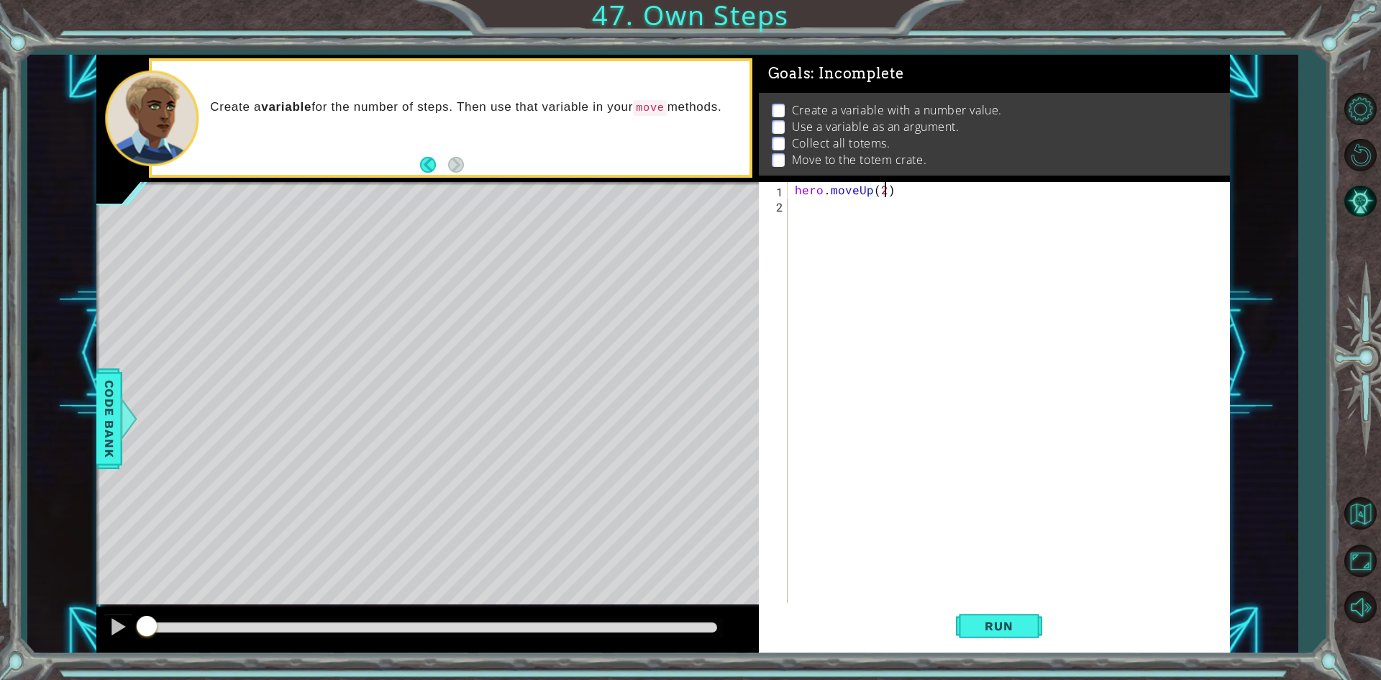
scroll to position [0, 5]
type textarea "hero.moveUp(3)"
click at [840, 217] on div "hero . moveUp ( 3 )" at bounding box center [1012, 408] width 440 height 453
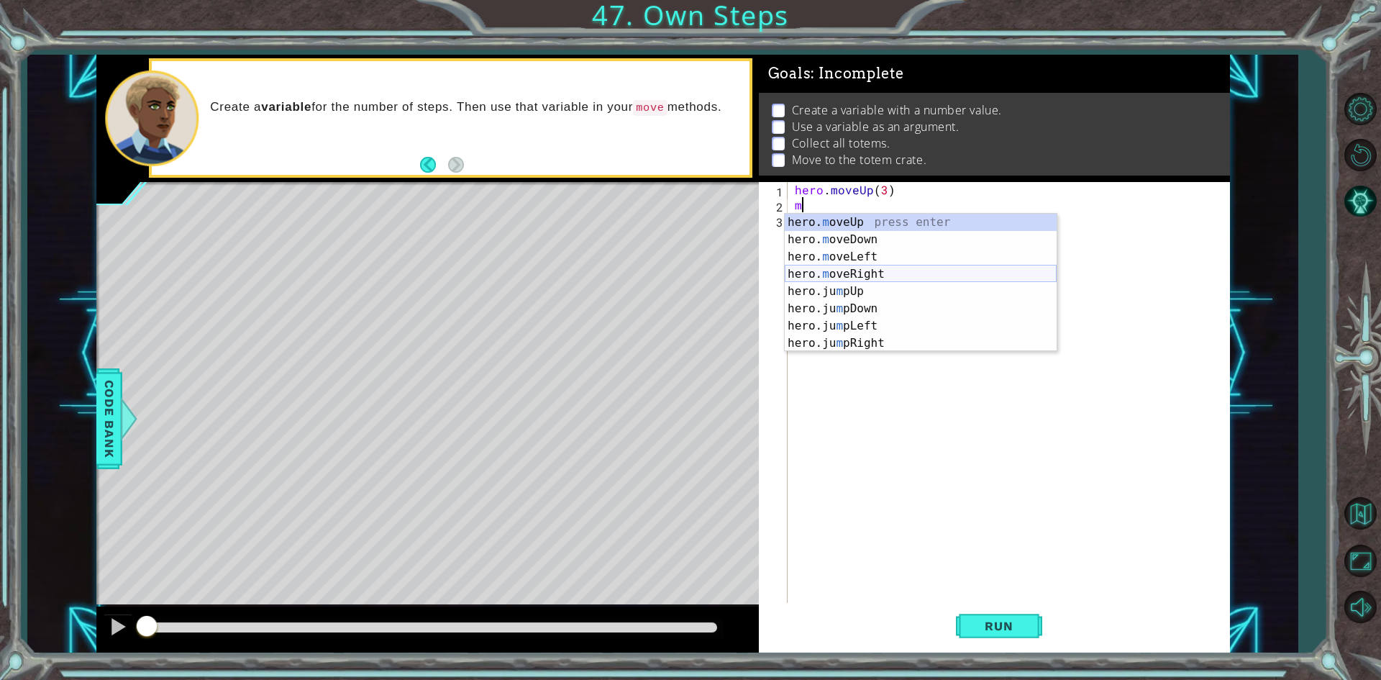
click at [870, 265] on div "hero. m oveUp press enter hero. m oveDown press enter hero. m oveLeft press ent…" at bounding box center [921, 300] width 272 height 173
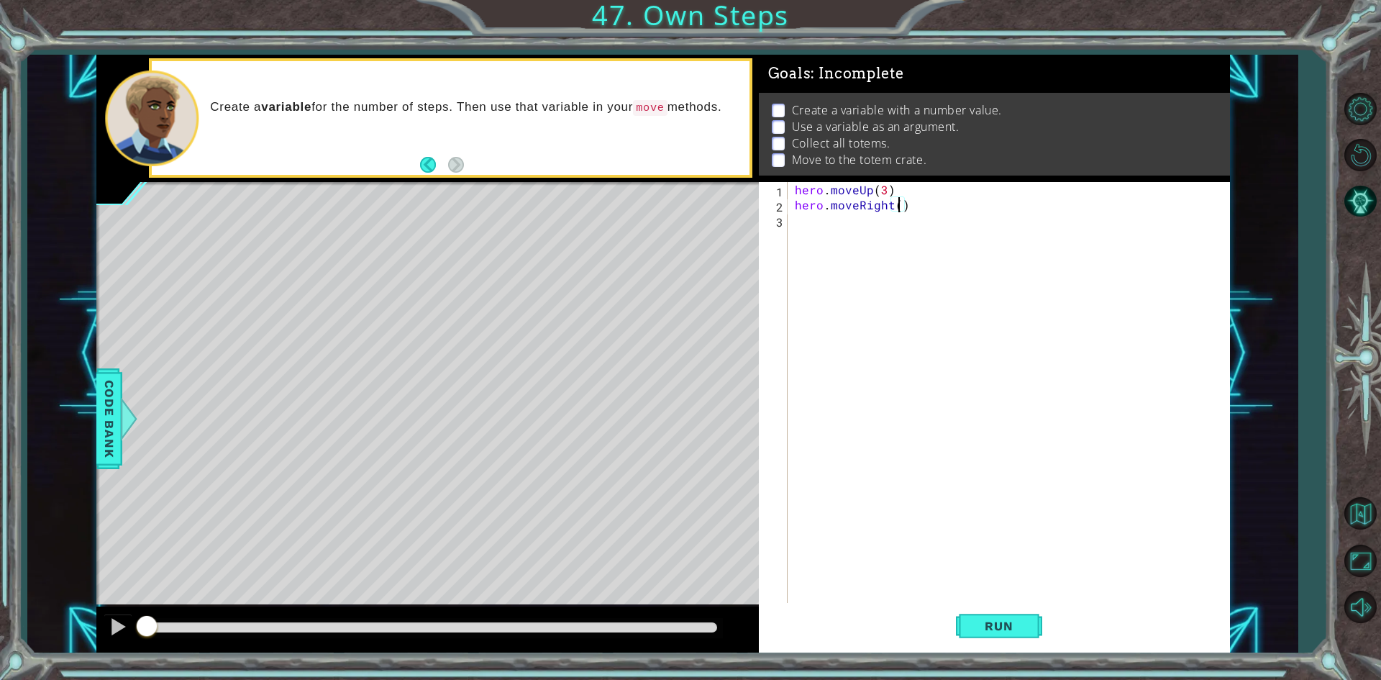
type textarea "hero.moveRight(3)"
click at [809, 232] on div "hero . moveUp ( 3 ) hero . moveRight ( 3 )" at bounding box center [1012, 408] width 440 height 453
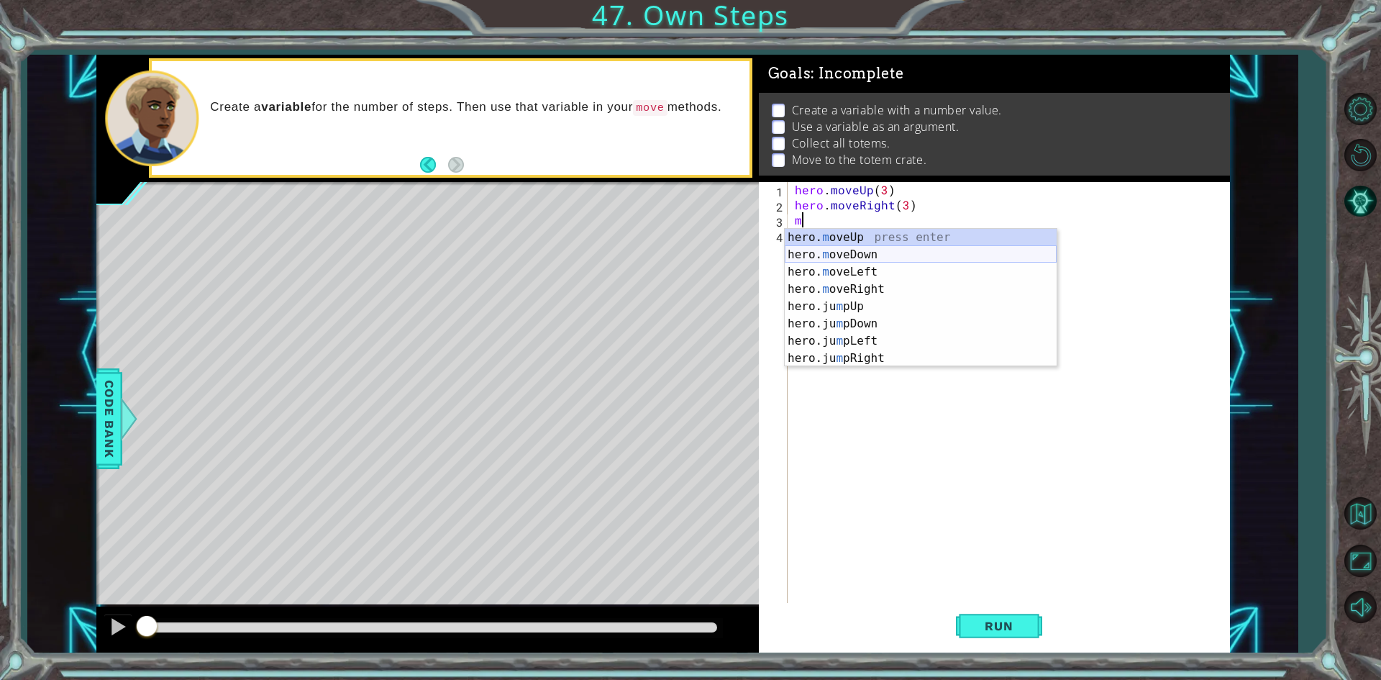
click at [859, 252] on div "hero. m oveUp press enter hero. m oveDown press enter hero. m oveLeft press ent…" at bounding box center [921, 315] width 272 height 173
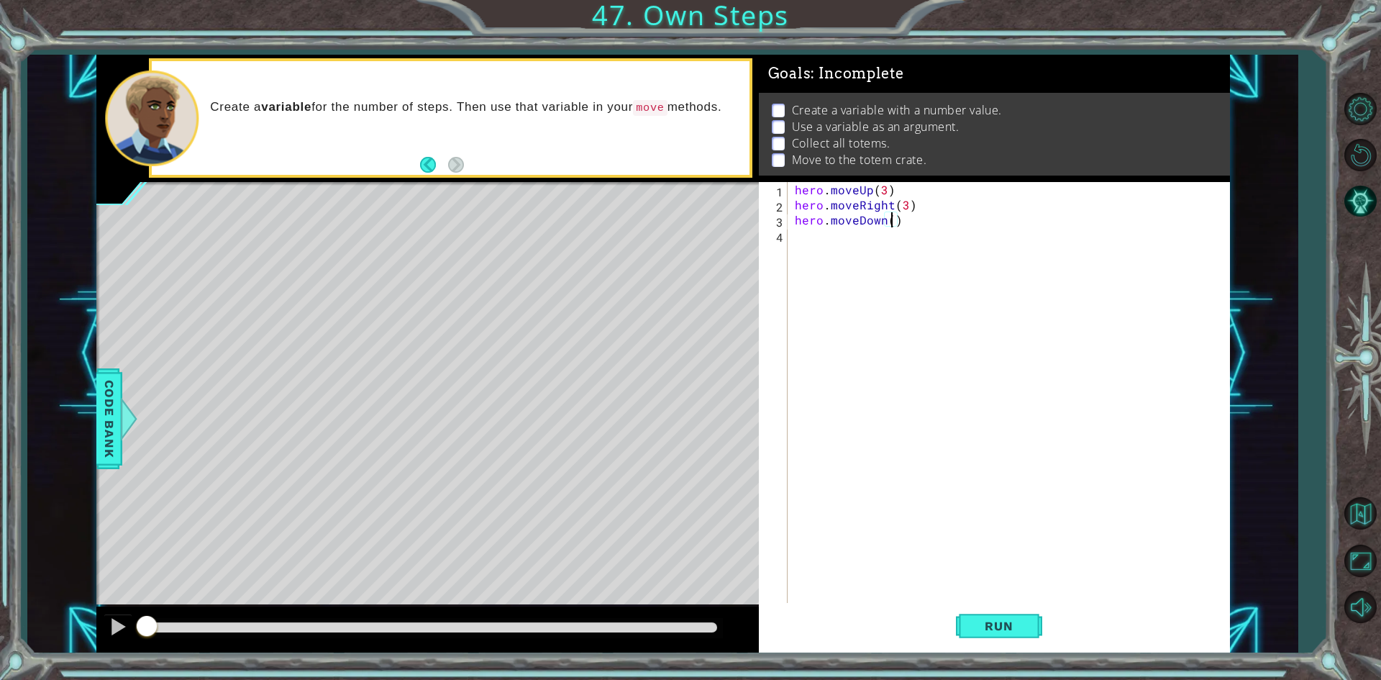
type textarea "hero.moveDown(3)"
click at [811, 240] on div "hero . moveUp ( 3 ) hero . moveRight ( 3 ) hero . moveDown ( 3 )" at bounding box center [1012, 408] width 440 height 453
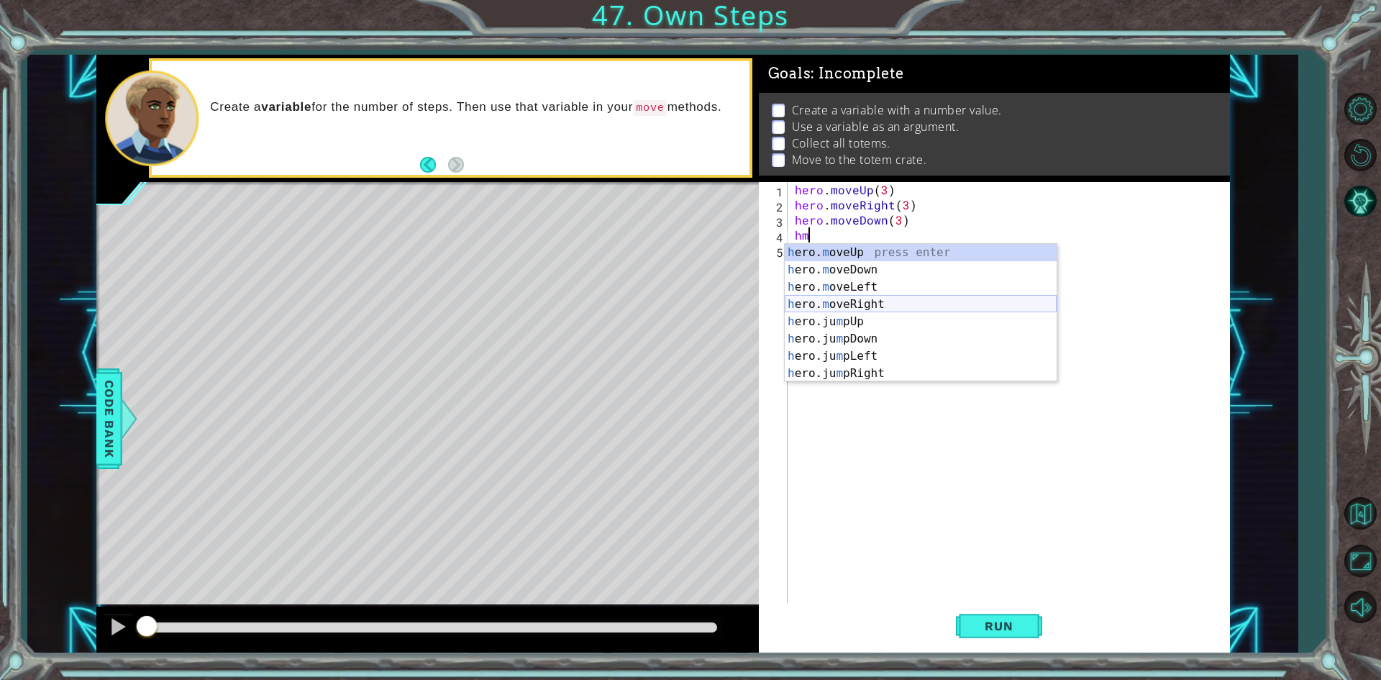
click at [881, 304] on div "h ero. m oveUp press enter h ero. m oveDown press enter h ero. m oveLeft press …" at bounding box center [921, 330] width 272 height 173
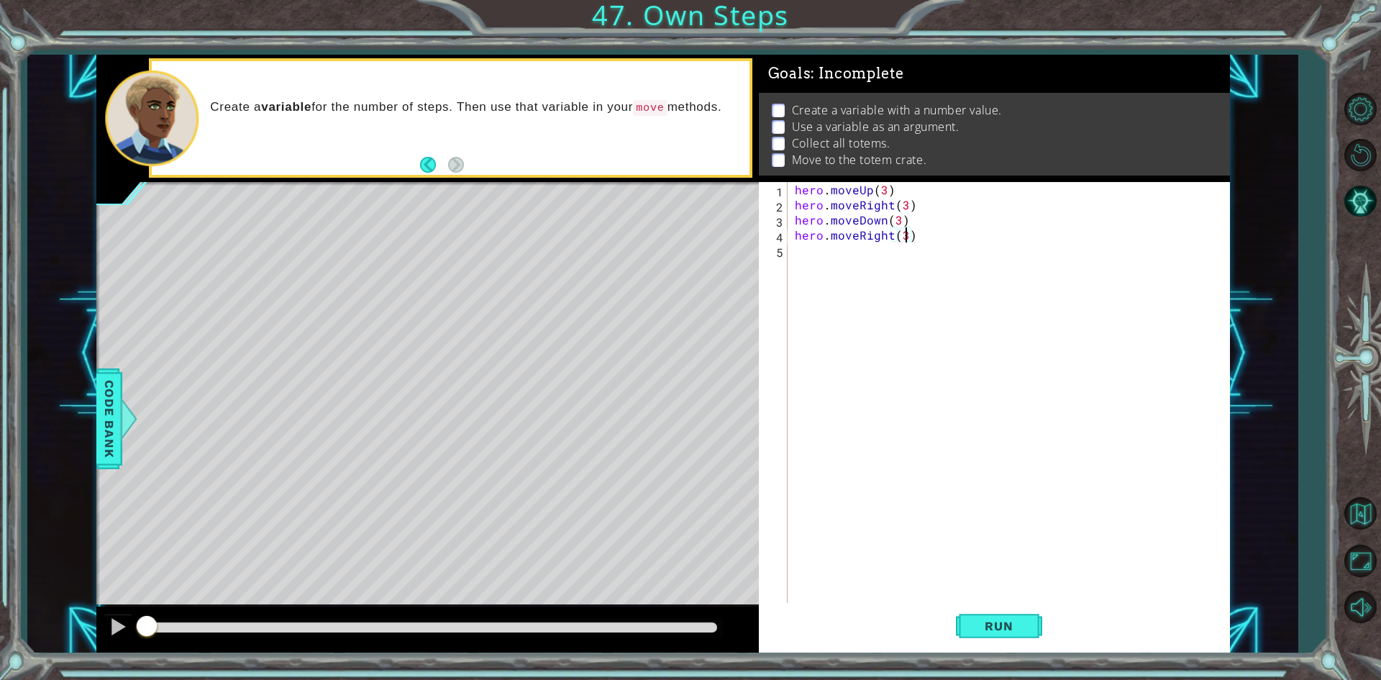
scroll to position [0, 6]
type textarea "hero.moveRight(3)"
click at [1018, 614] on button "Run" at bounding box center [999, 626] width 86 height 47
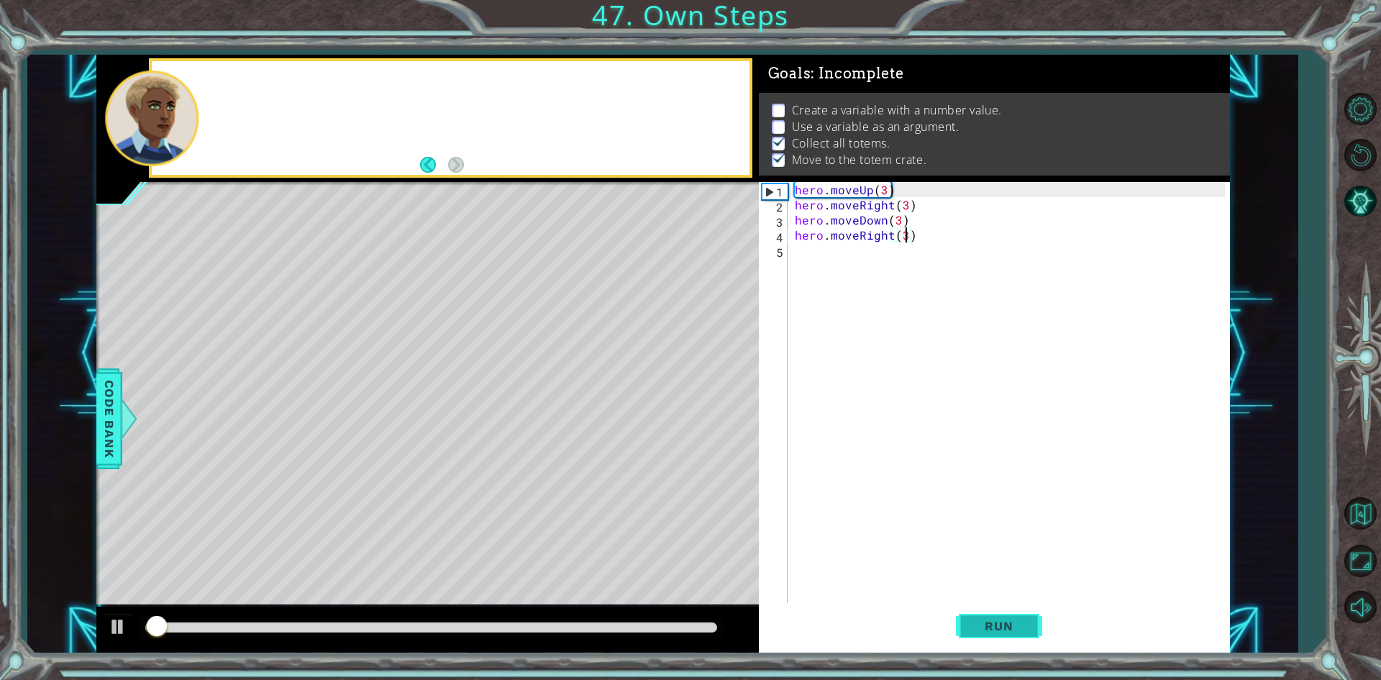
scroll to position [6, 0]
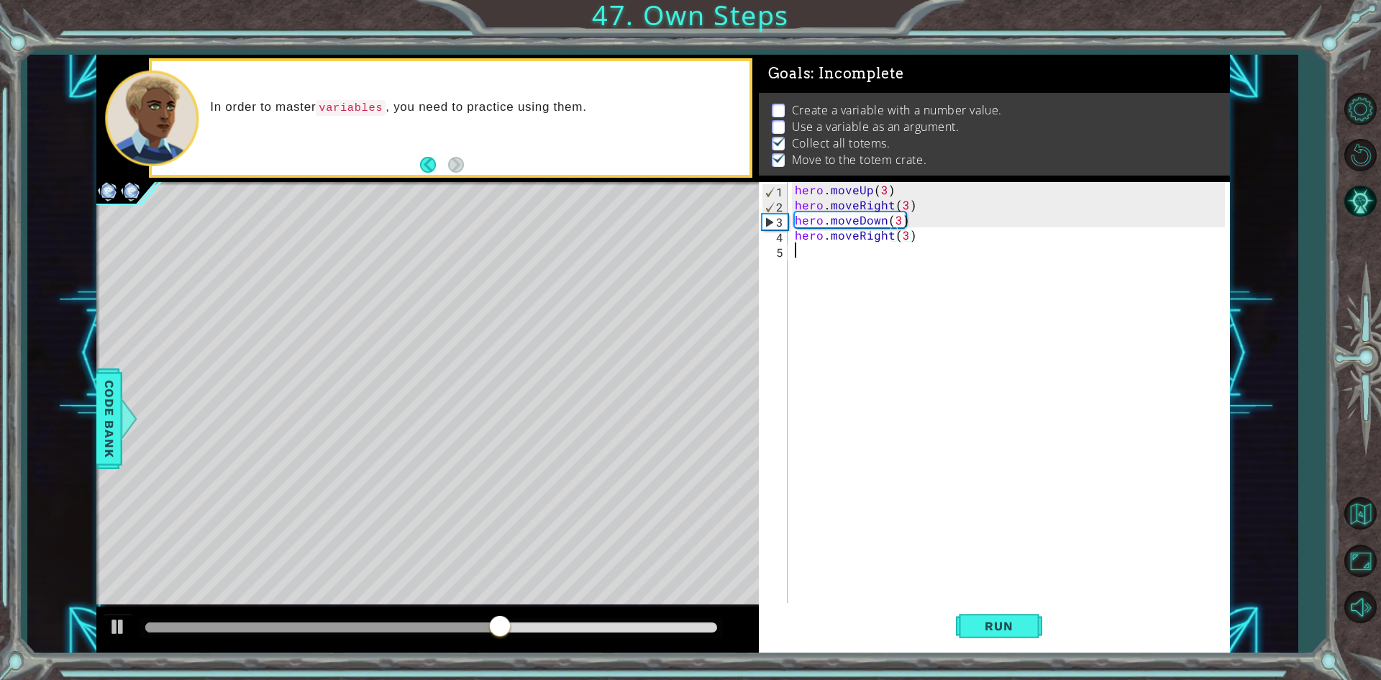
click at [805, 260] on div "hero . moveUp ( 3 ) hero . moveRight ( 3 ) hero . moveDown ( 3 ) hero . moveRig…" at bounding box center [1012, 408] width 440 height 453
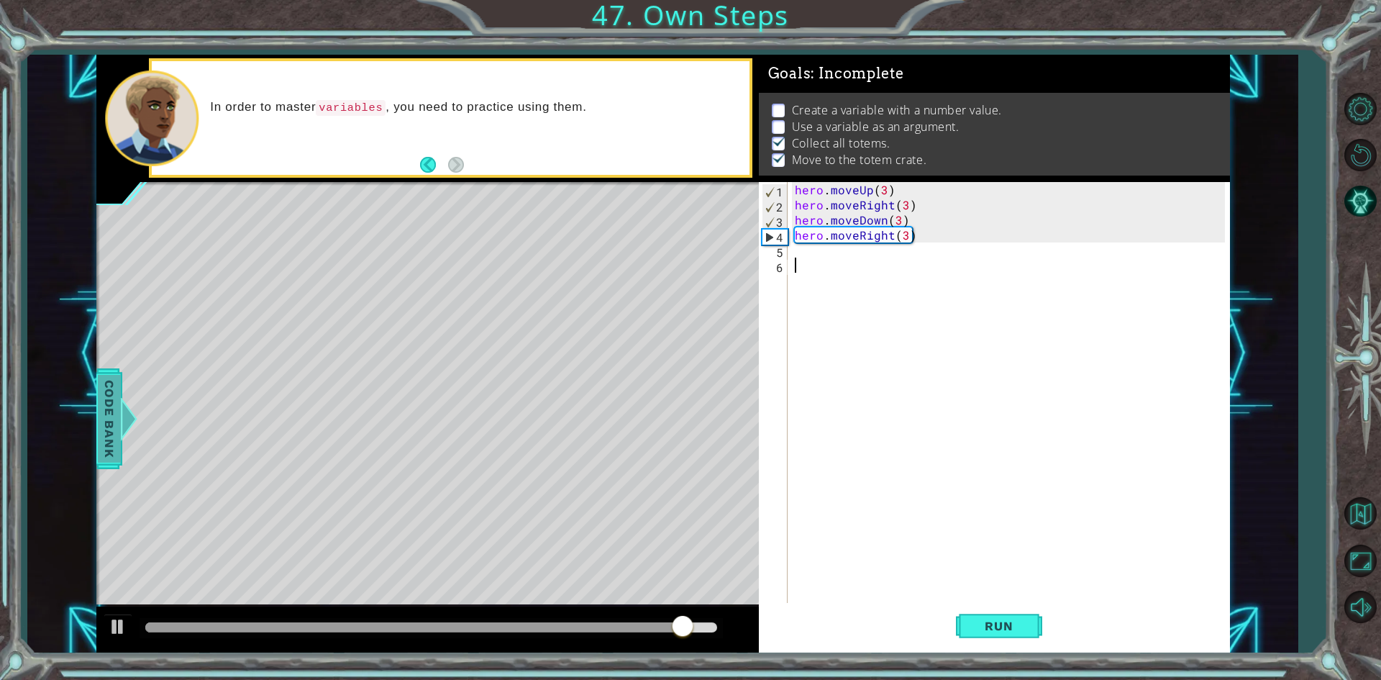
click at [118, 436] on span "Code Bank" at bounding box center [109, 418] width 23 height 88
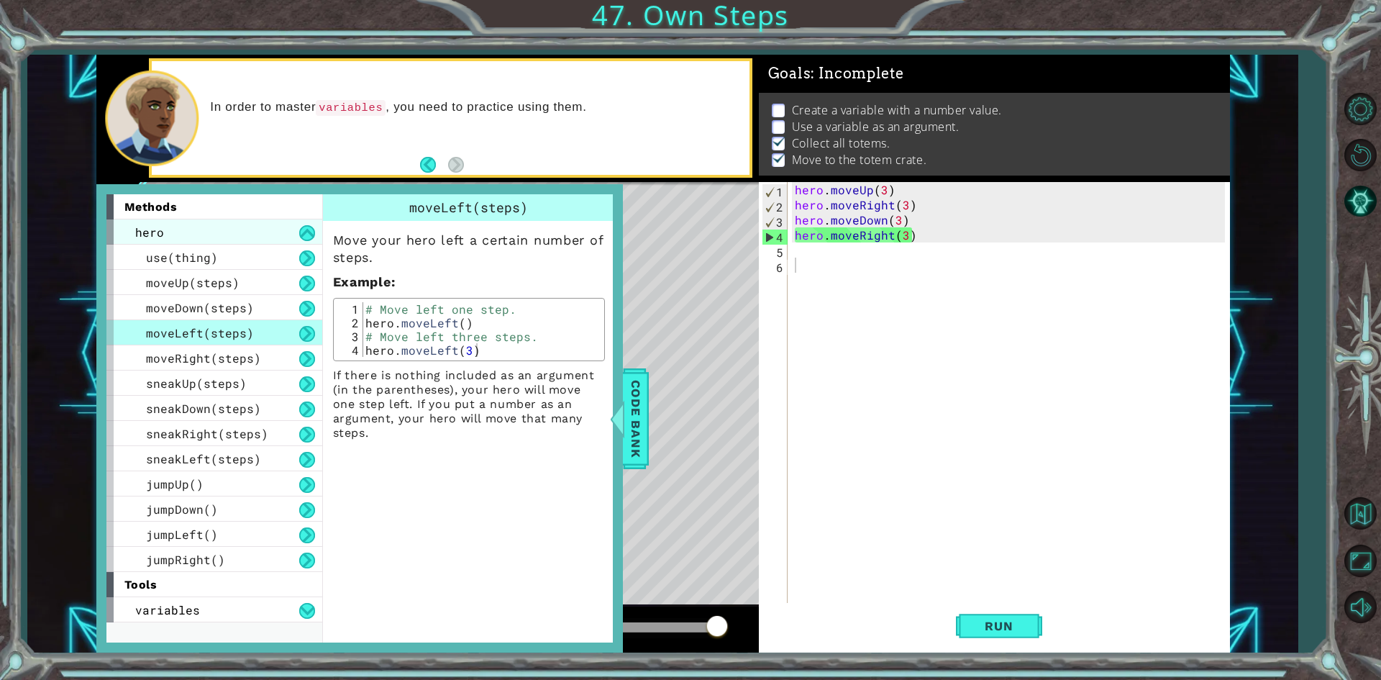
click at [226, 222] on div "hero" at bounding box center [214, 231] width 216 height 25
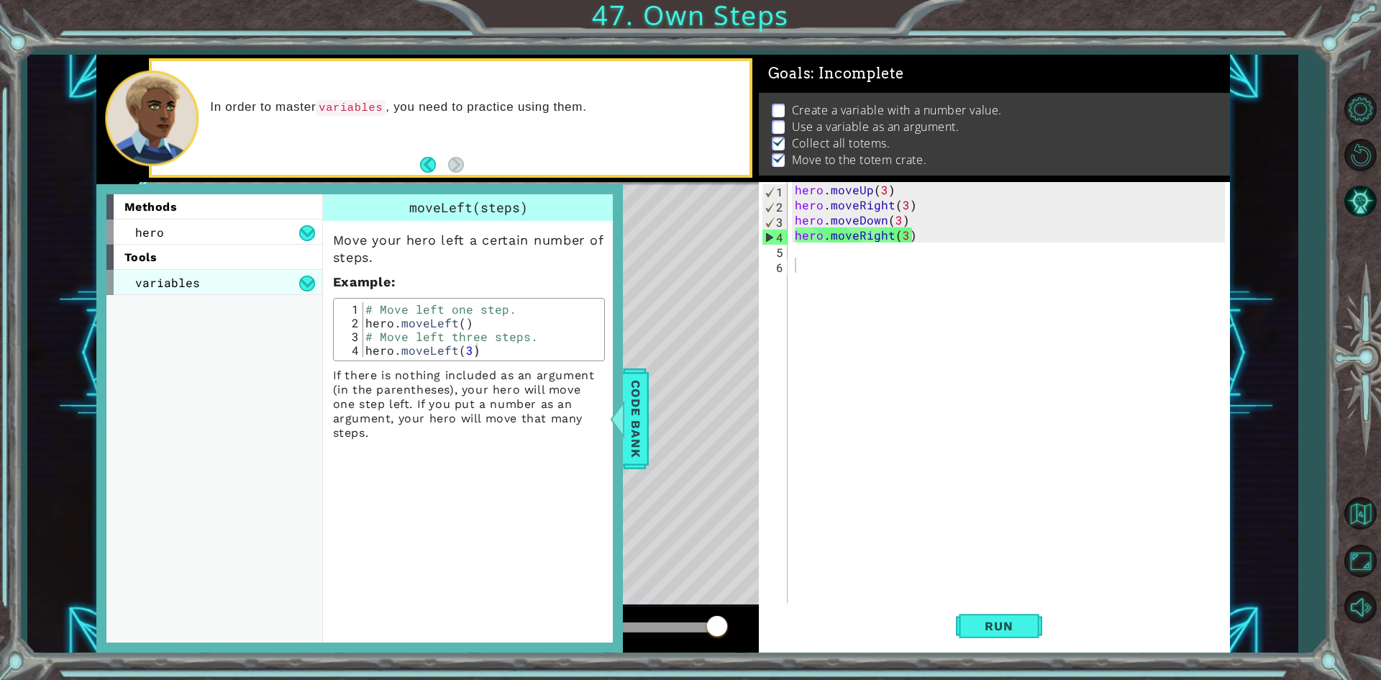
click at [213, 284] on div "variables" at bounding box center [214, 282] width 216 height 25
click at [238, 299] on div "assignment" at bounding box center [214, 307] width 216 height 25
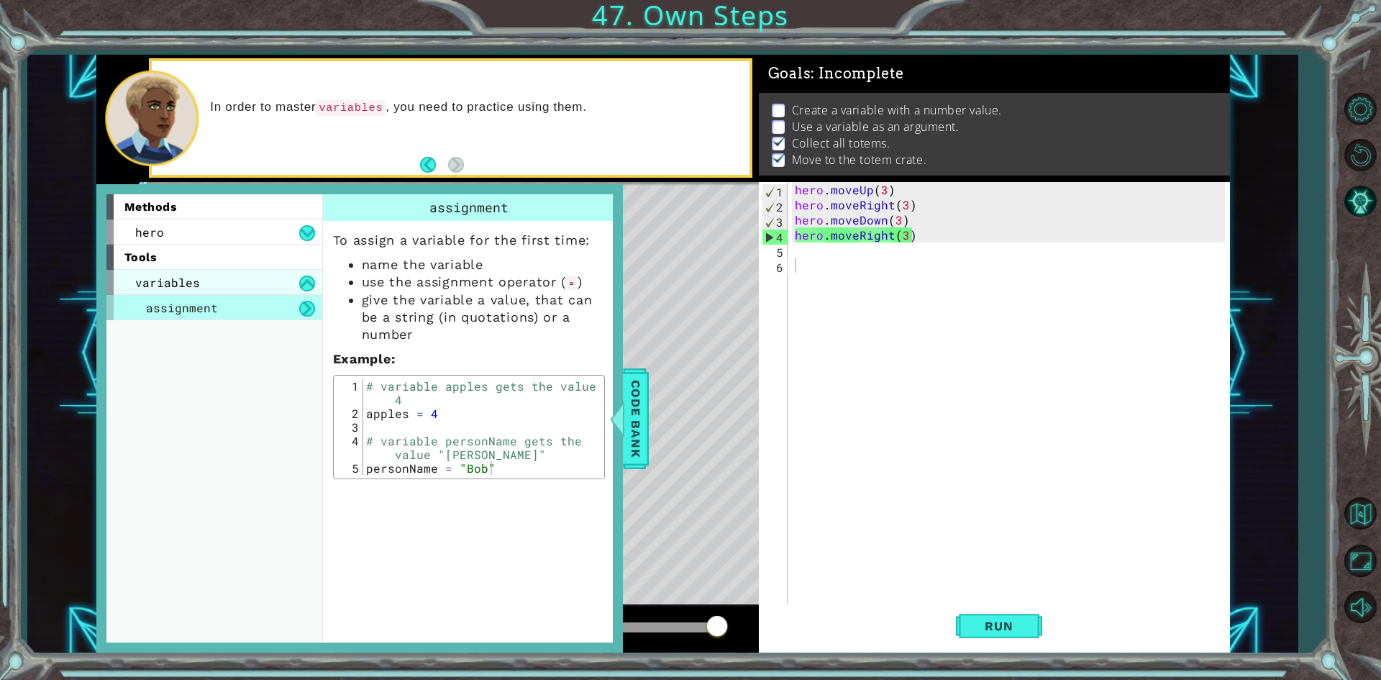
click at [217, 288] on div "variables" at bounding box center [214, 282] width 216 height 25
click at [806, 258] on div "hero . moveUp ( 3 ) hero . moveRight ( 3 ) hero . moveDown ( 3 ) hero . moveRig…" at bounding box center [1012, 408] width 440 height 453
type textarea "$"
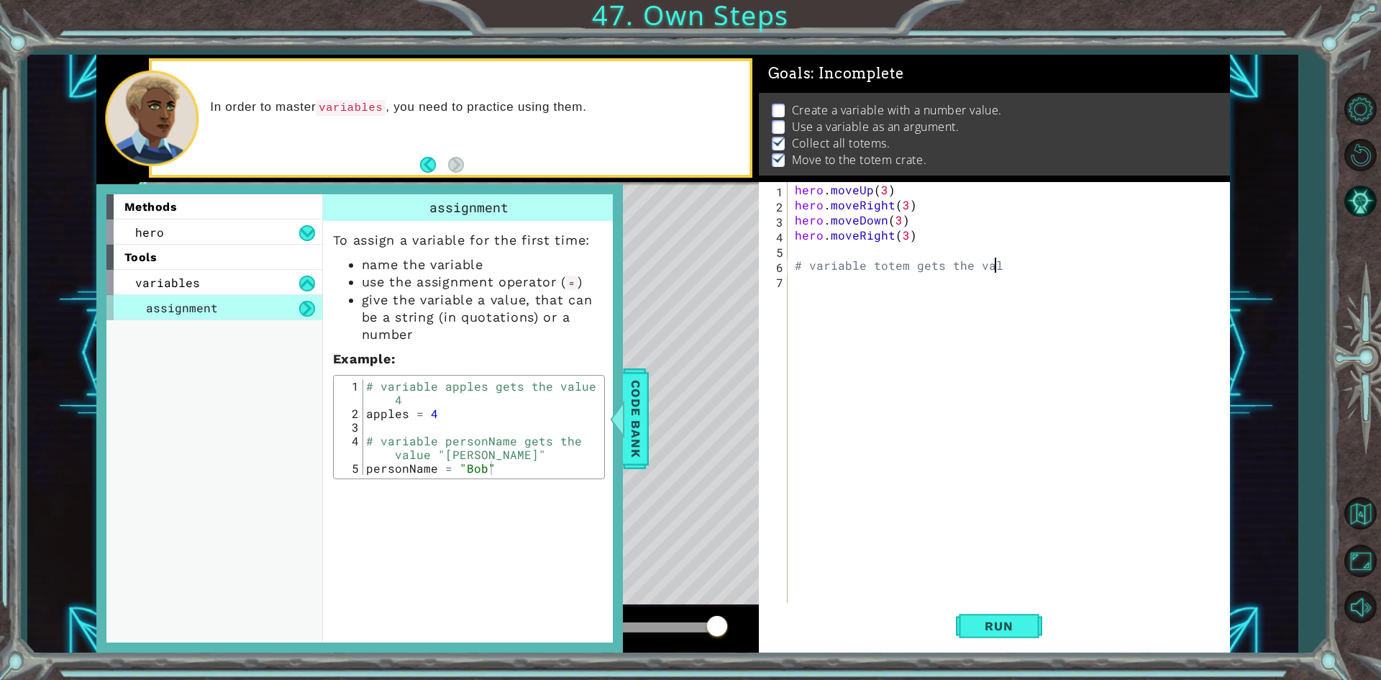
scroll to position [0, 12]
type textarea "# variable totem gets the value"
type textarea "5"
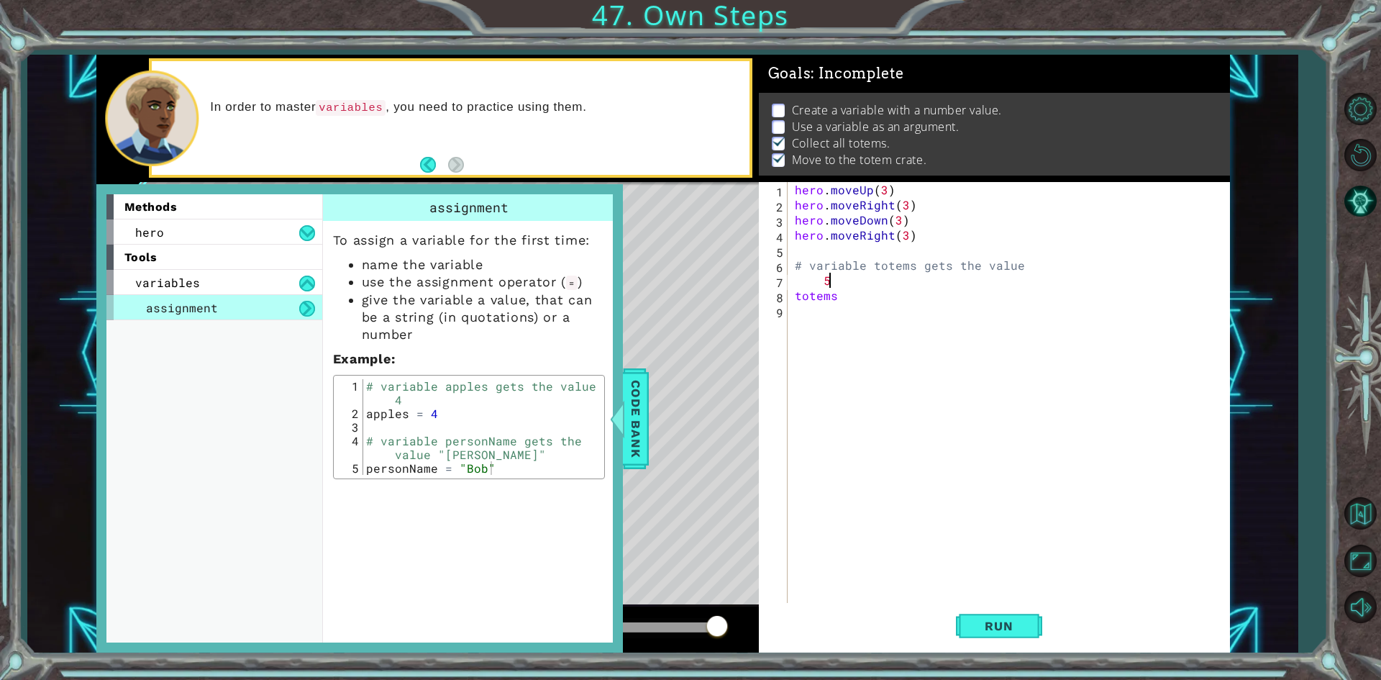
type textarea "totems"
drag, startPoint x: 979, startPoint y: 610, endPoint x: 975, endPoint y: 604, distance: 7.4
click at [979, 610] on button "Run" at bounding box center [999, 626] width 86 height 47
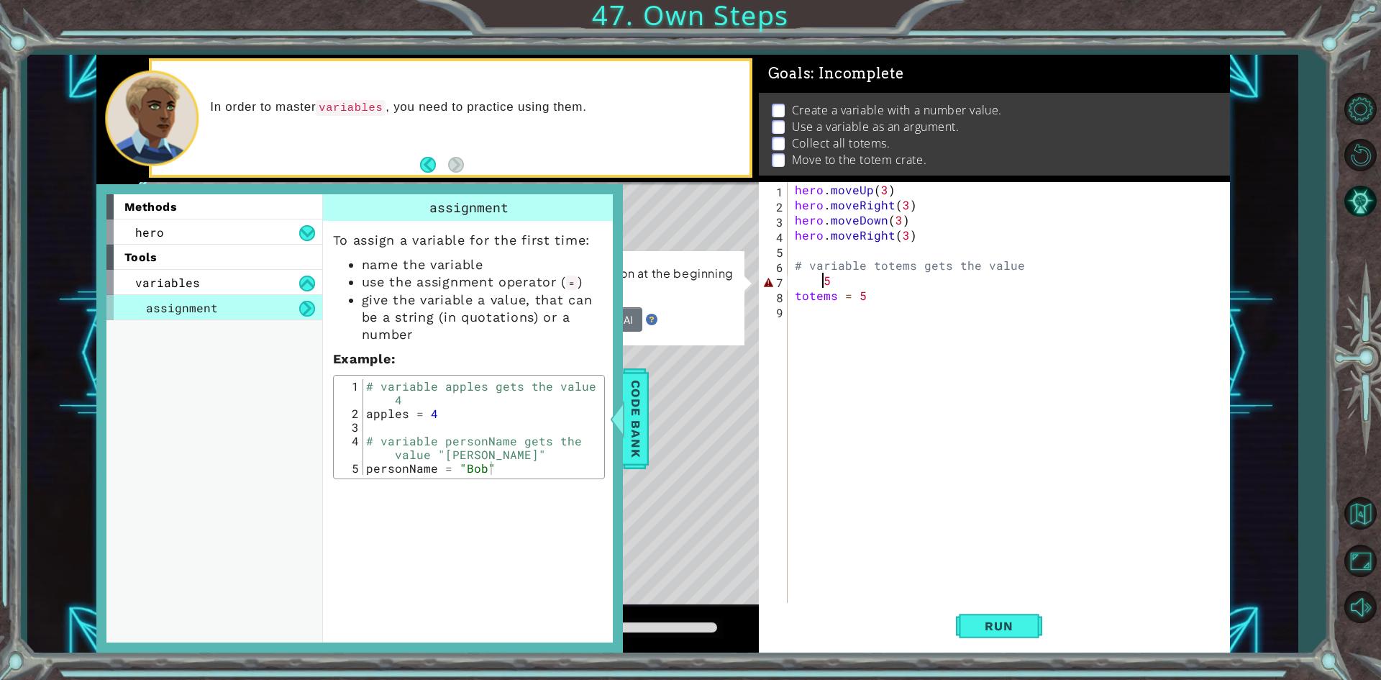
click at [822, 282] on div "hero . moveUp ( 3 ) hero . moveRight ( 3 ) hero . moveDown ( 3 ) hero . moveRig…" at bounding box center [1012, 408] width 440 height 453
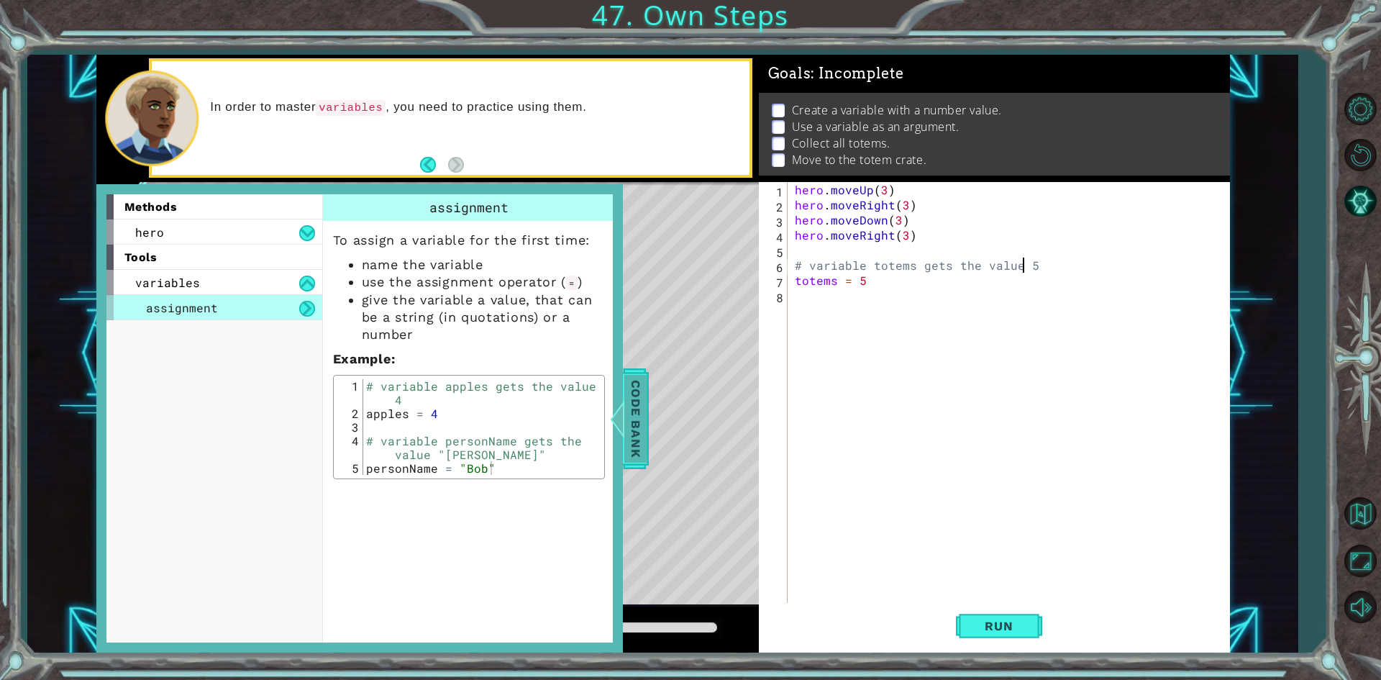
click at [640, 424] on span "Code Bank" at bounding box center [635, 418] width 23 height 88
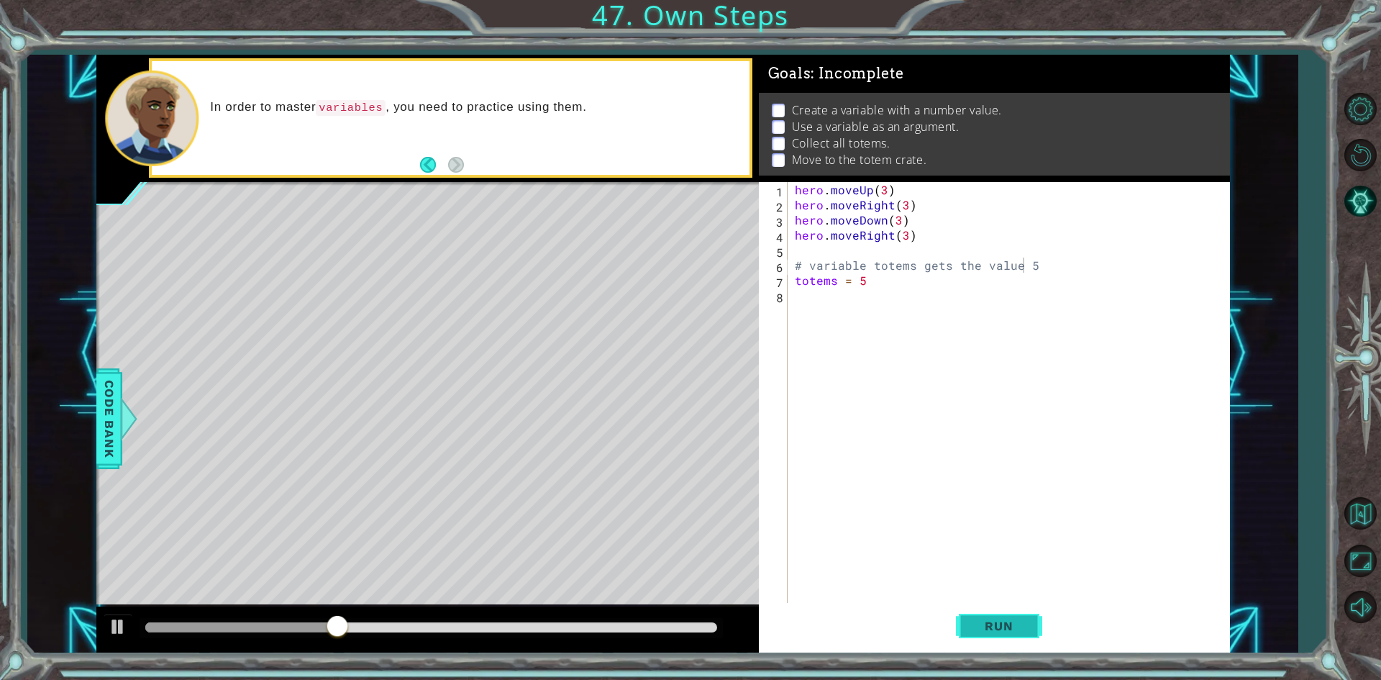
drag, startPoint x: 1068, startPoint y: 617, endPoint x: 1024, endPoint y: 619, distance: 43.9
click at [1061, 617] on div "Run" at bounding box center [998, 626] width 471 height 47
click at [1024, 619] on span "Run" at bounding box center [998, 626] width 57 height 14
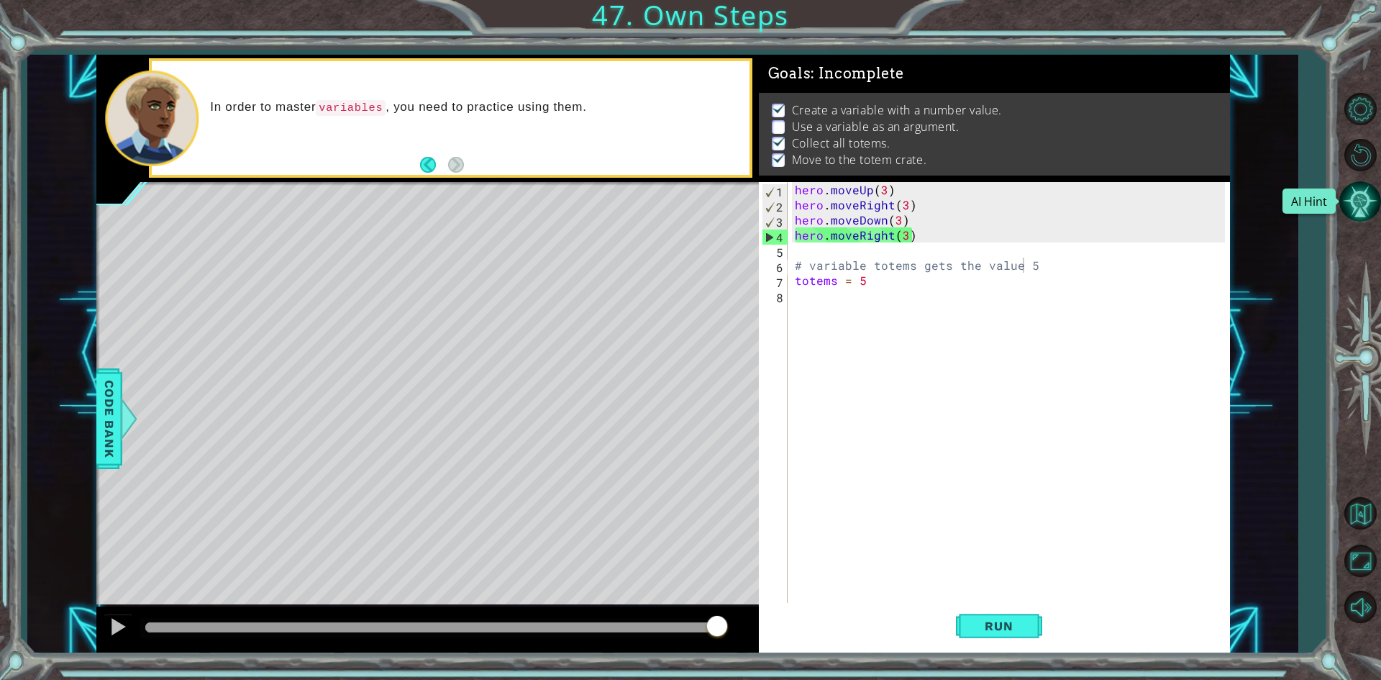
click at [1362, 186] on button "AI Hint" at bounding box center [1360, 202] width 42 height 42
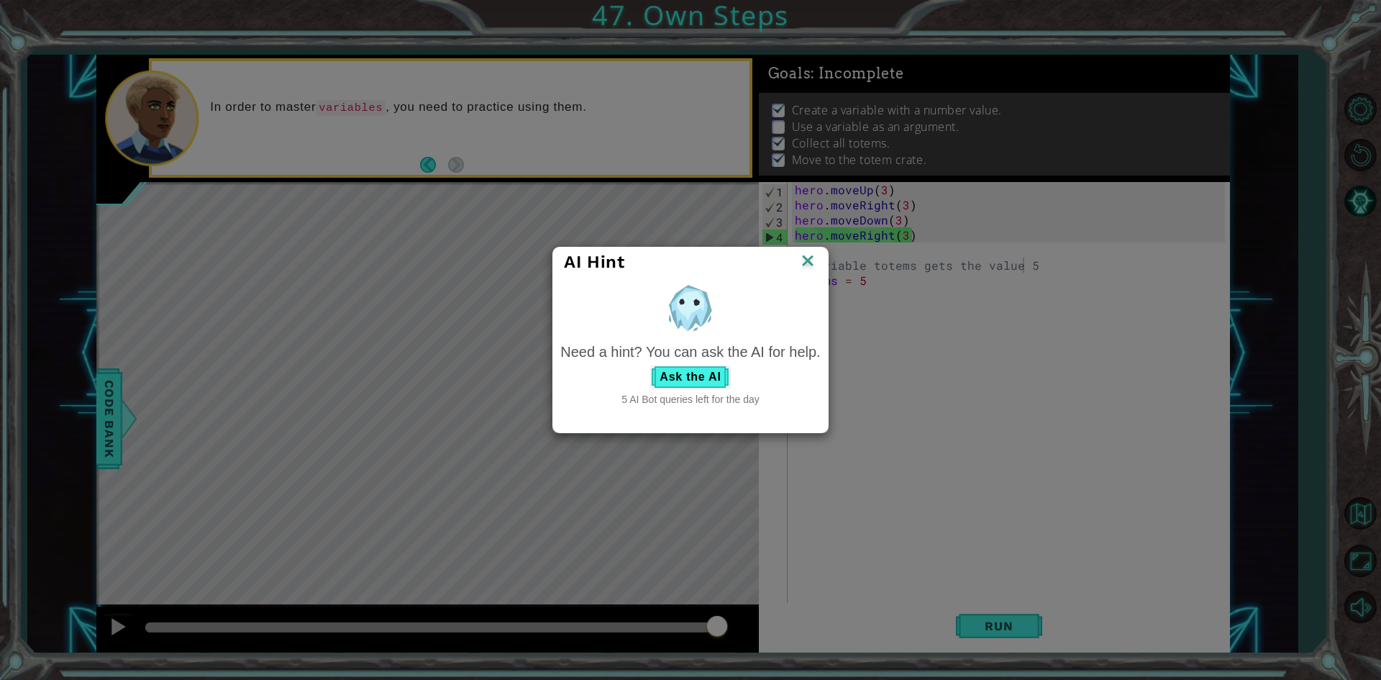
click at [705, 362] on div "Need a hint? You can ask the AI for help." at bounding box center [690, 352] width 260 height 21
click at [691, 382] on button "Ask the AI" at bounding box center [690, 376] width 80 height 23
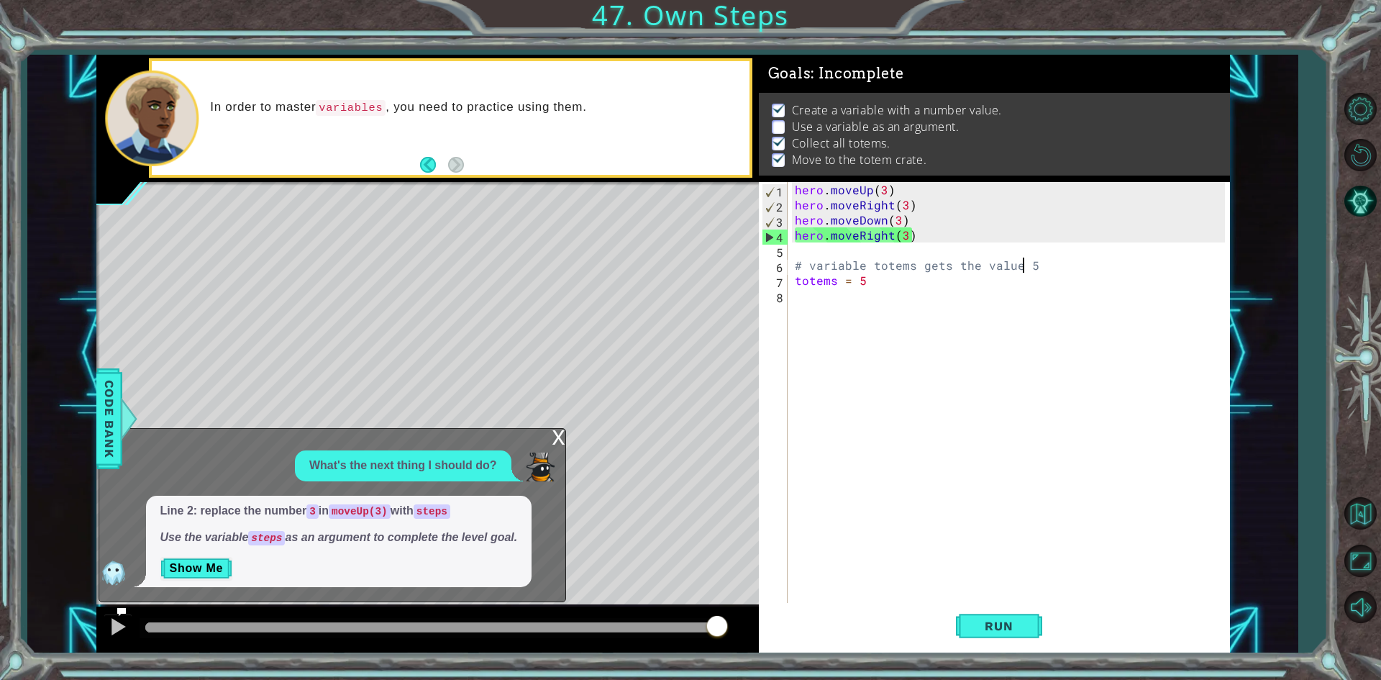
click at [901, 220] on div "hero . moveUp ( 3 ) hero . moveRight ( 3 ) hero . moveDown ( 3 ) hero . moveRig…" at bounding box center [1012, 408] width 440 height 453
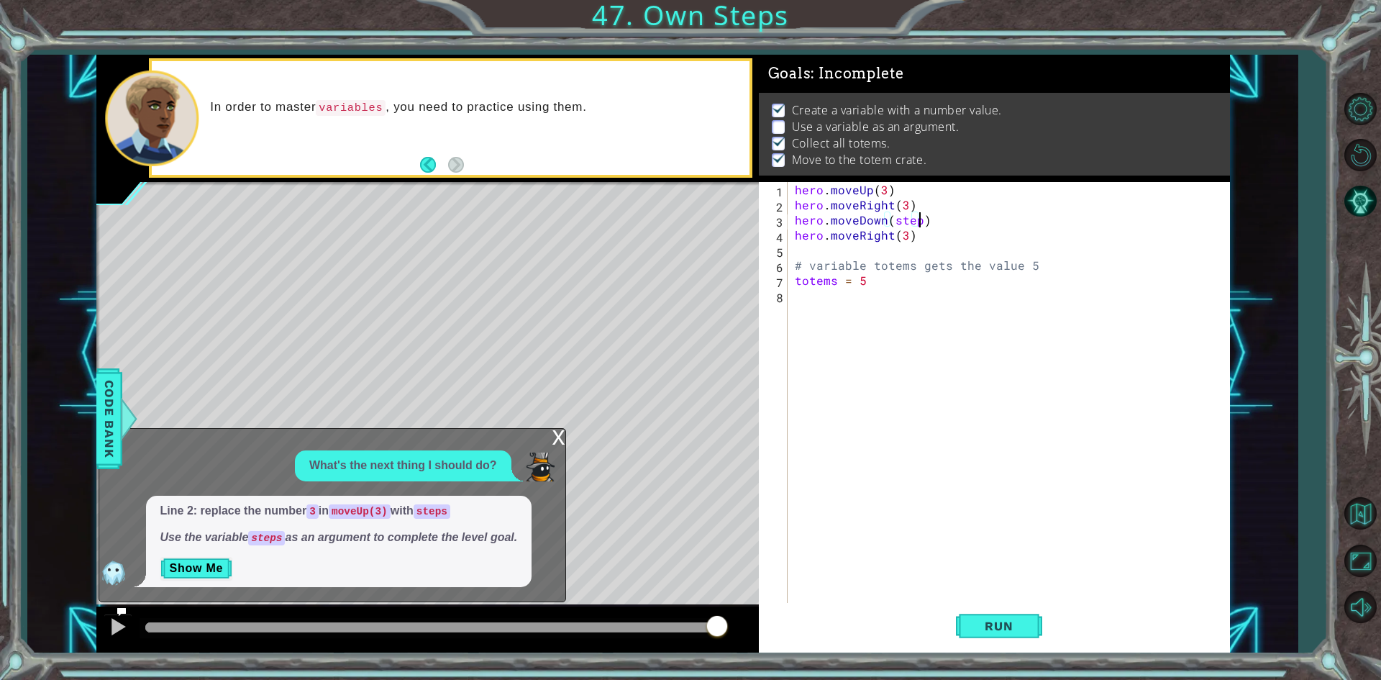
scroll to position [0, 7]
click at [908, 209] on div "hero . moveUp ( 3 ) hero . moveRight ( 3 ) hero . moveDown ( step ) hero . move…" at bounding box center [1012, 408] width 440 height 453
click at [879, 183] on div "hero . moveUp ( 3 ) hero . moveRight ( step ) hero . moveDown ( step ) hero . m…" at bounding box center [1012, 408] width 440 height 453
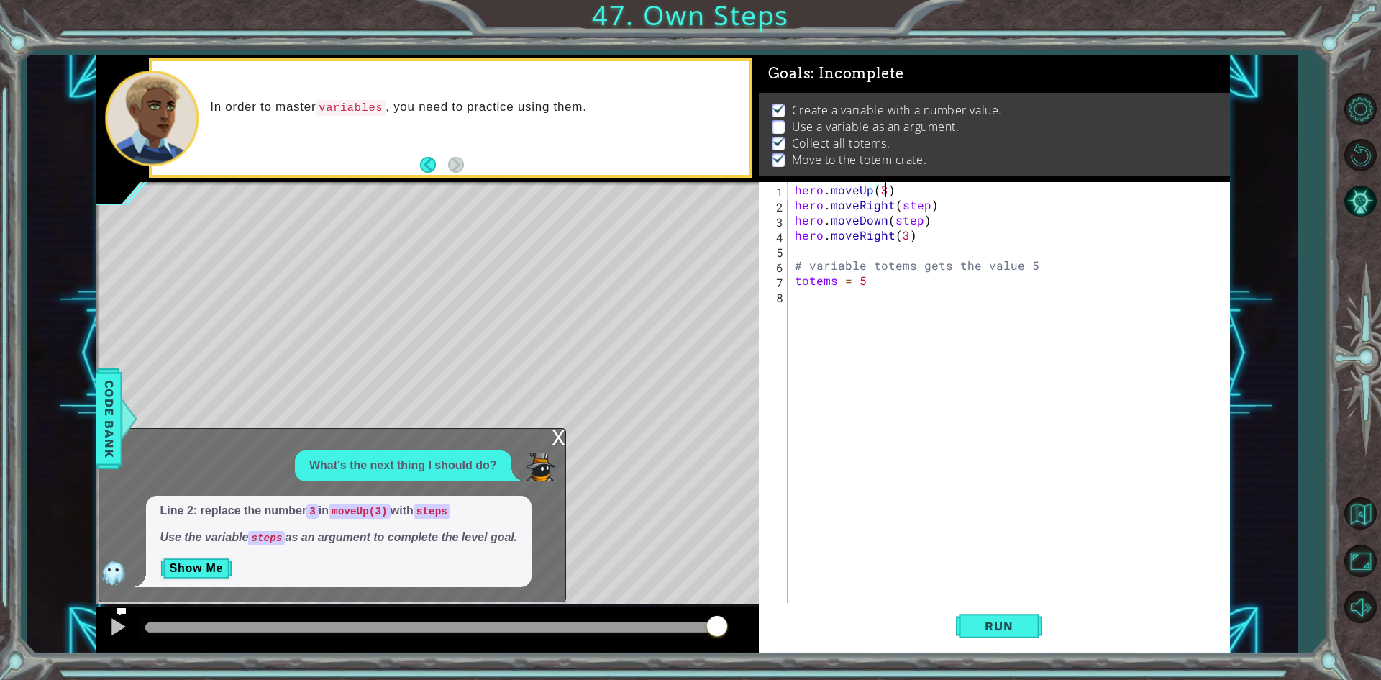
click at [884, 188] on div "hero . moveUp ( 3 ) hero . moveRight ( step ) hero . moveDown ( step ) hero . m…" at bounding box center [1012, 408] width 440 height 453
type textarea "hero.moveRight(3)"
click at [104, 401] on span "Code Bank" at bounding box center [109, 418] width 23 height 88
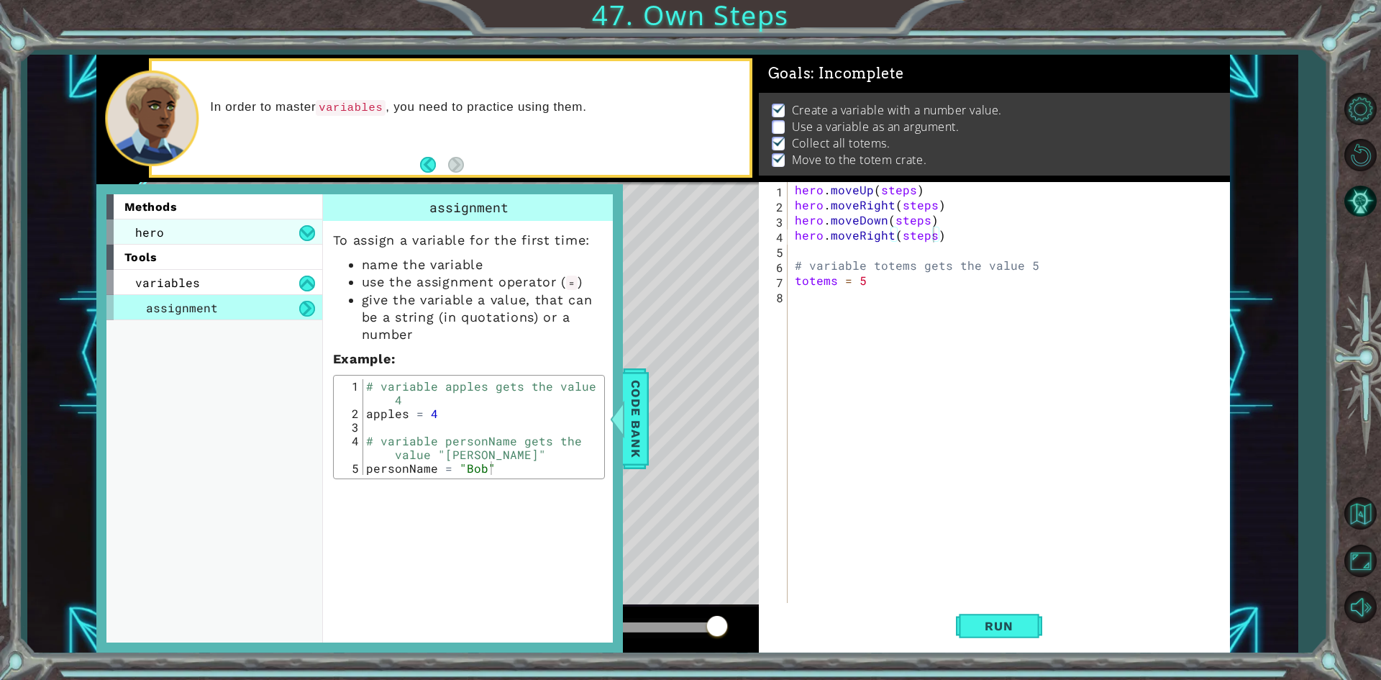
click at [132, 222] on div "hero" at bounding box center [214, 231] width 216 height 25
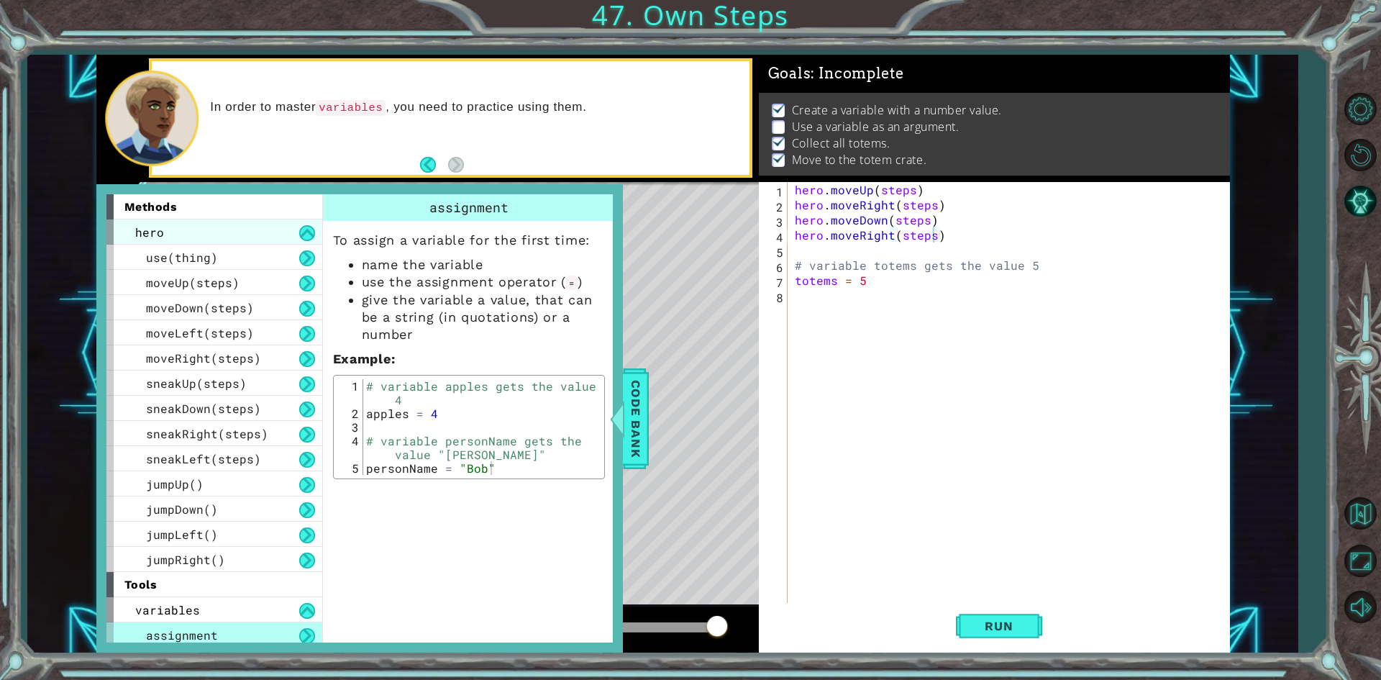
click at [316, 226] on div "hero" at bounding box center [214, 231] width 216 height 25
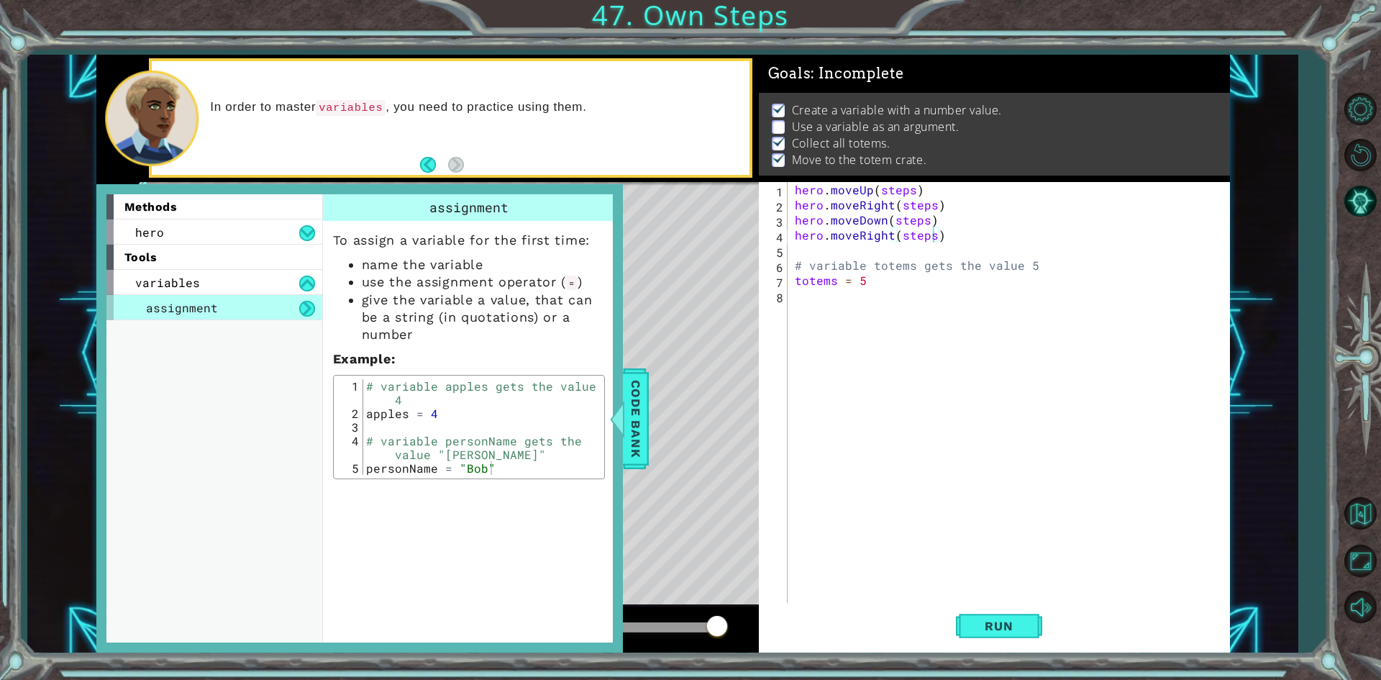
type textarea "hero.moveUp(steps)"
click at [799, 190] on div "hero . moveUp ( steps ) hero . moveRight ( steps ) hero . moveDown ( steps ) he…" at bounding box center [1012, 408] width 440 height 453
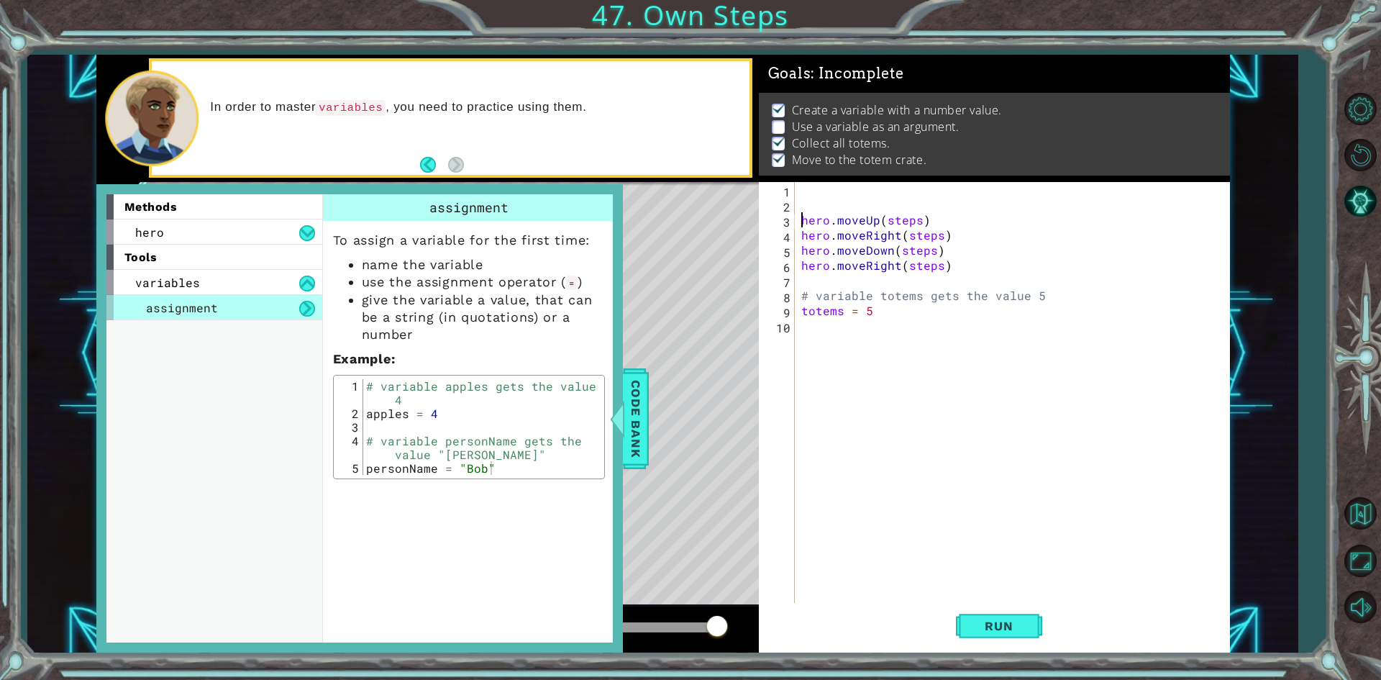
scroll to position [0, 0]
click at [260, 242] on div "hero" at bounding box center [214, 231] width 216 height 25
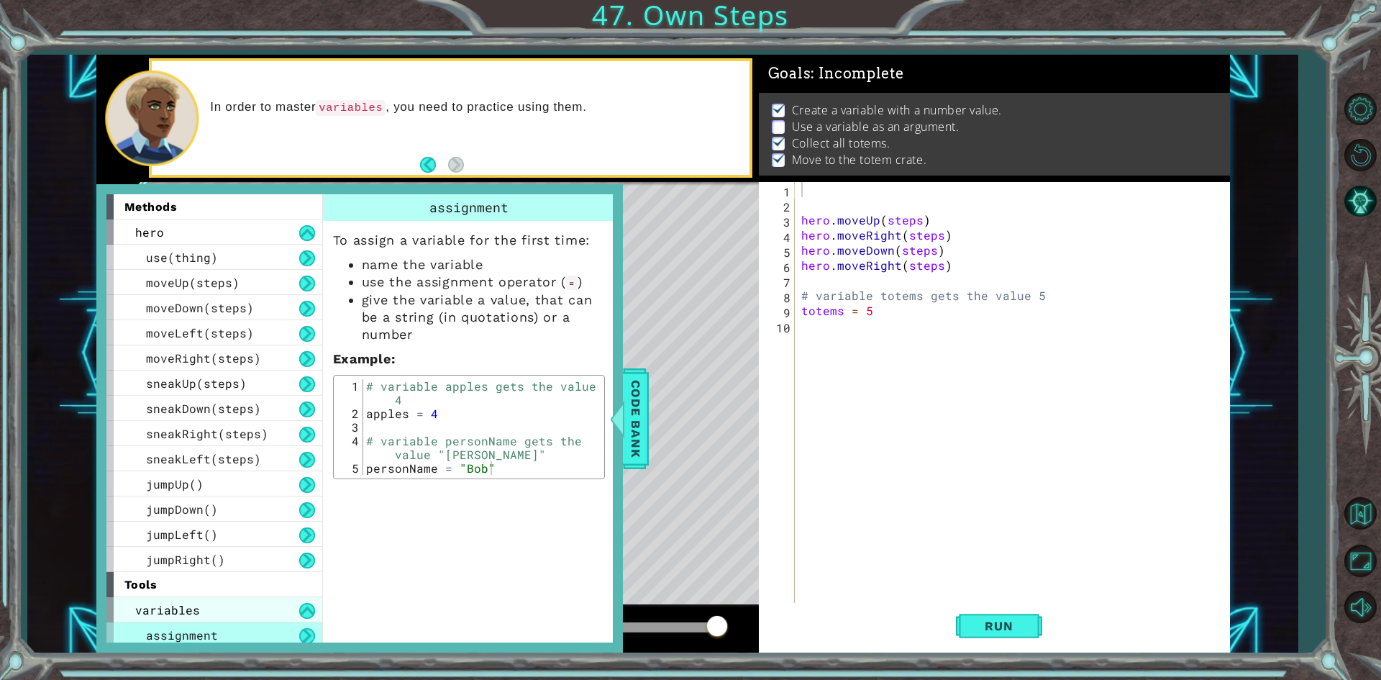
click at [275, 614] on div "variables" at bounding box center [214, 609] width 216 height 25
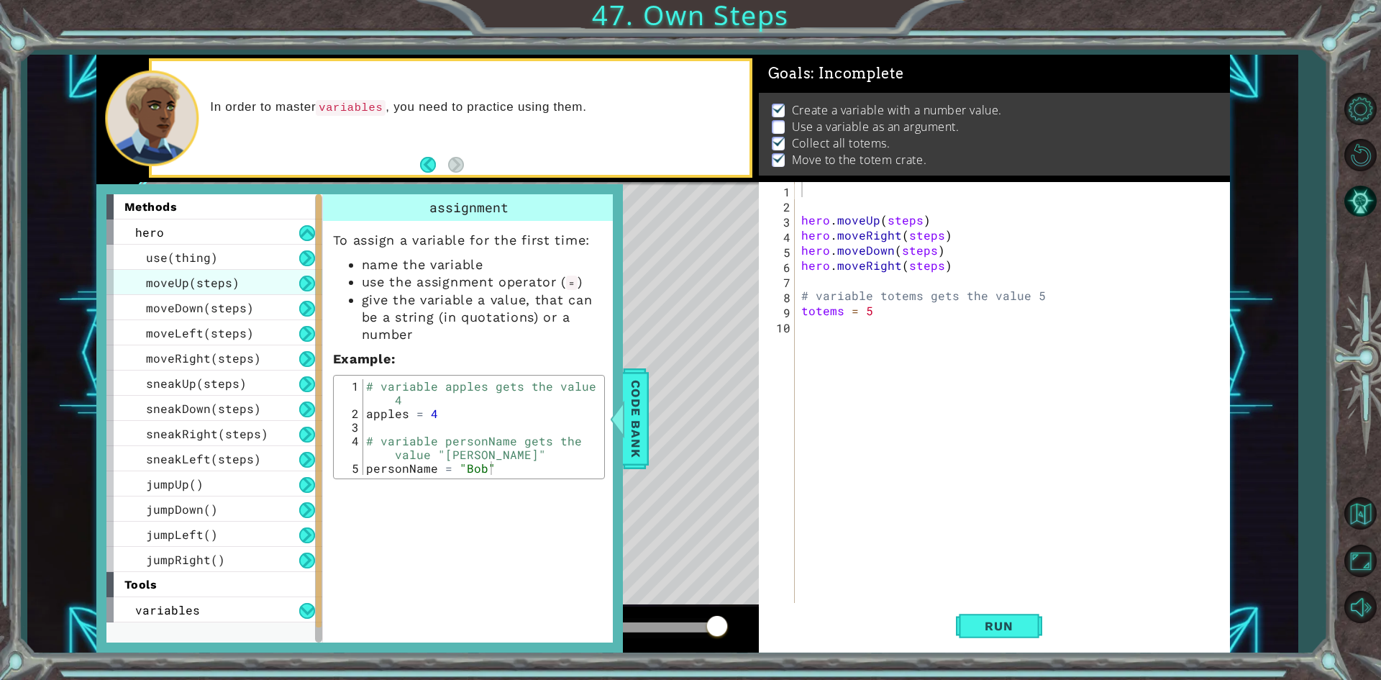
click at [266, 291] on div "moveUp(steps)" at bounding box center [214, 282] width 216 height 25
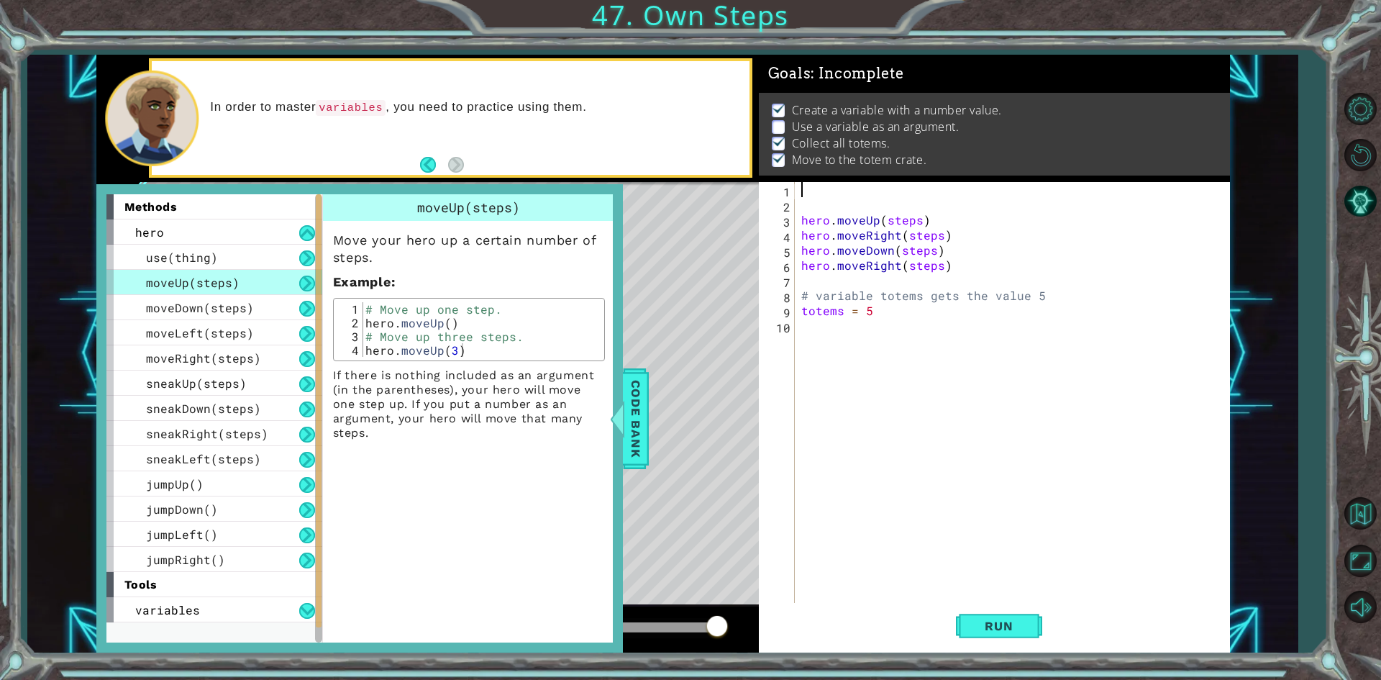
click at [807, 193] on div "hero . moveUp ( steps ) hero . moveRight ( steps ) hero . moveDown ( steps ) he…" at bounding box center [1016, 408] width 434 height 453
click at [644, 432] on span "Code Bank" at bounding box center [635, 418] width 23 height 88
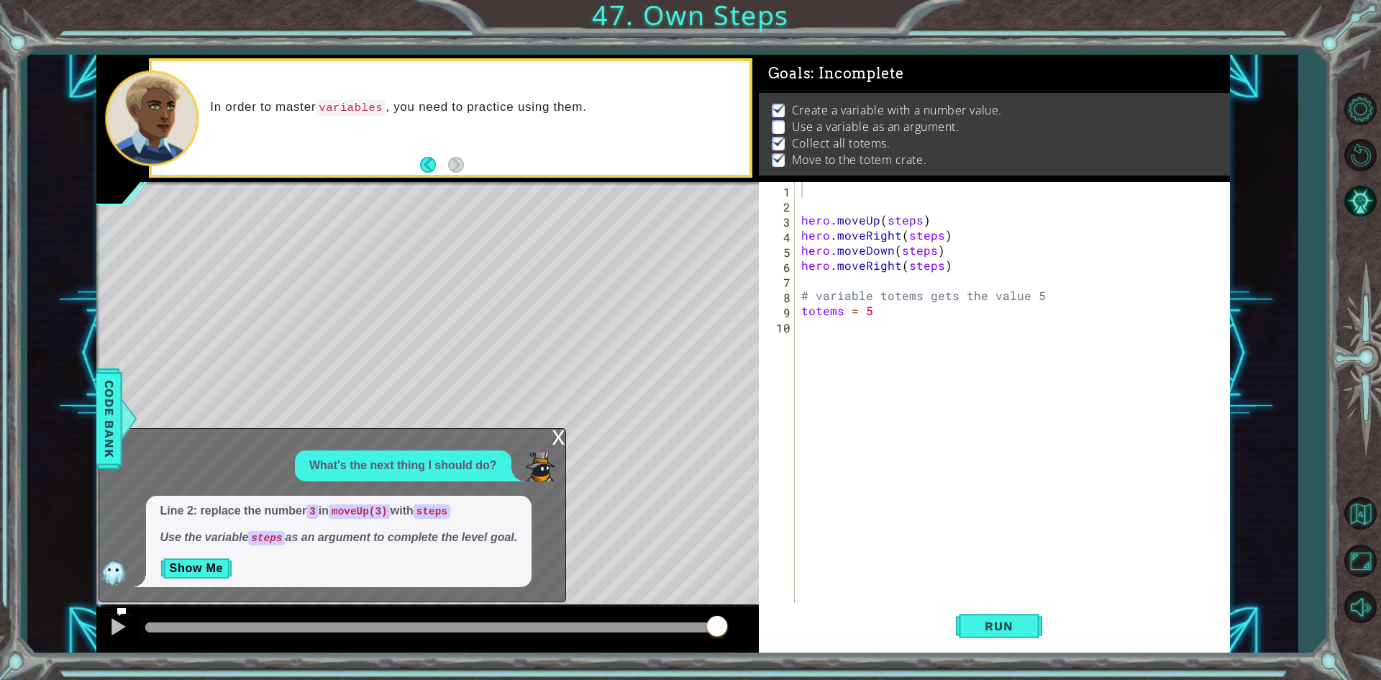
click at [552, 433] on div "x" at bounding box center [558, 436] width 13 height 14
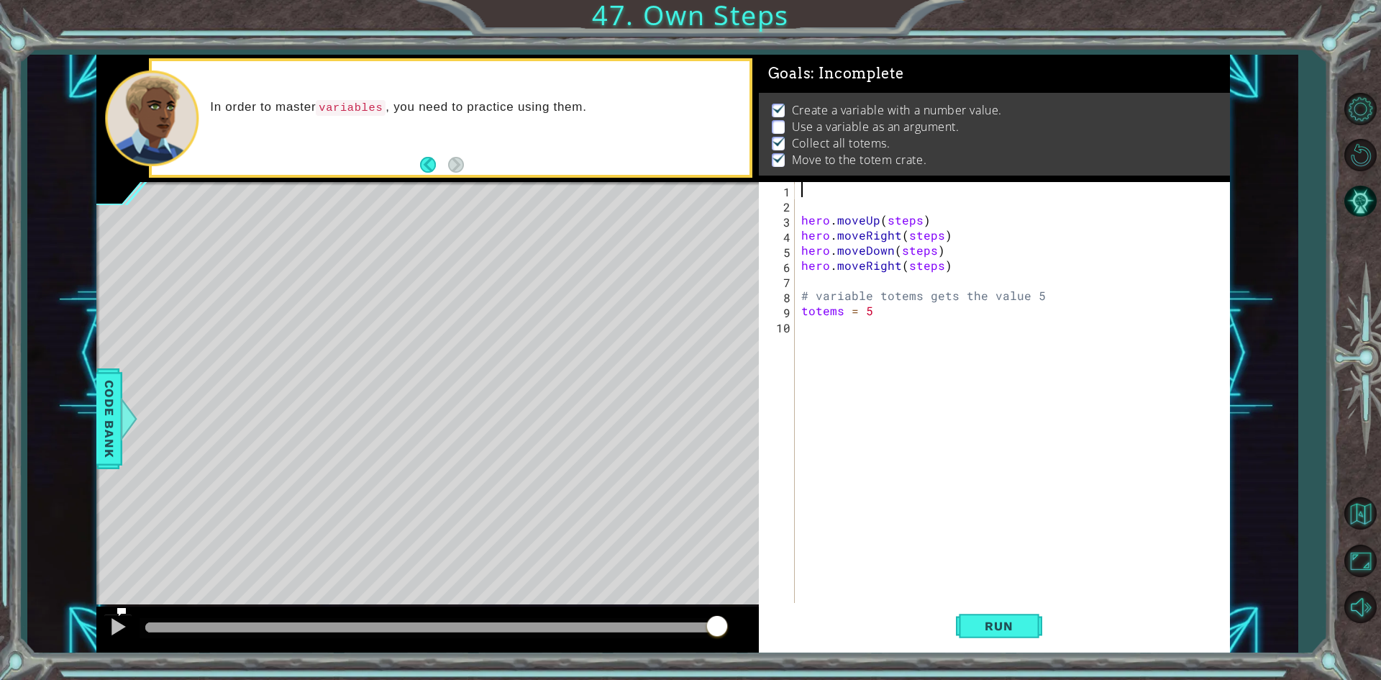
click at [808, 188] on div "hero . moveUp ( steps ) hero . moveRight ( steps ) hero . moveDown ( steps ) he…" at bounding box center [1016, 408] width 434 height 453
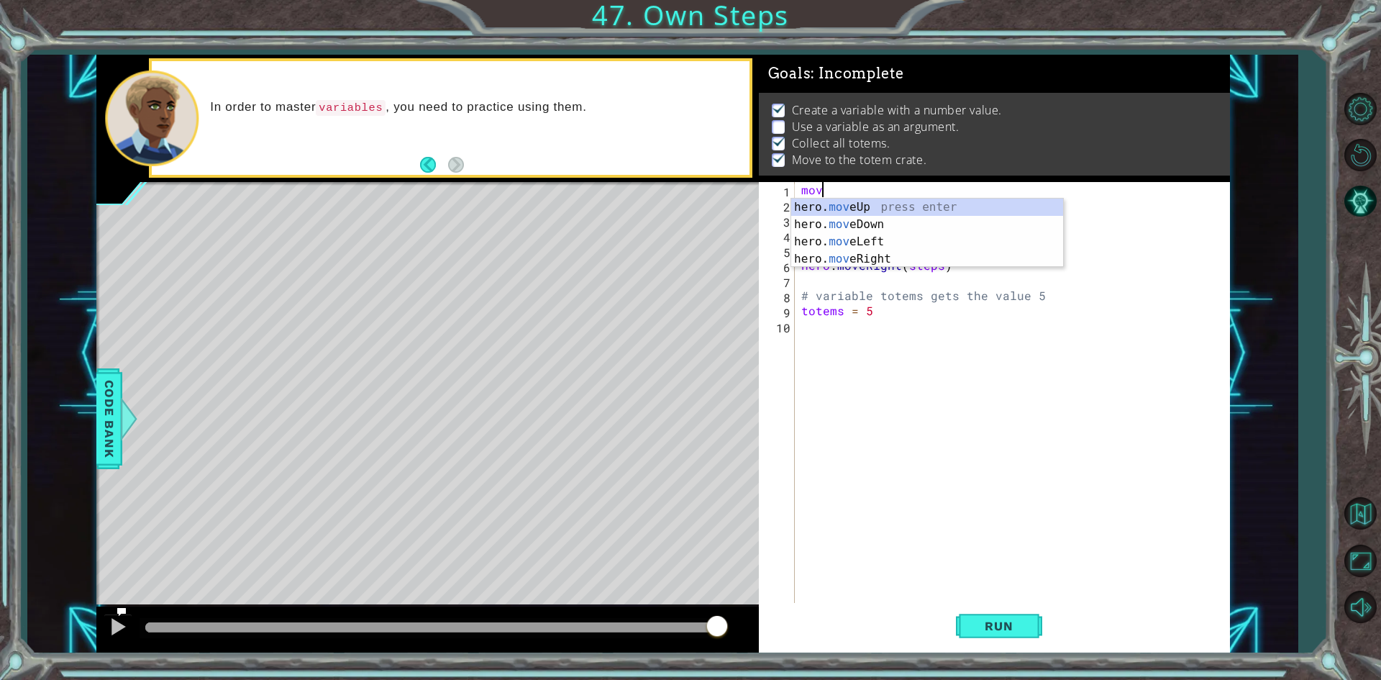
scroll to position [0, 1]
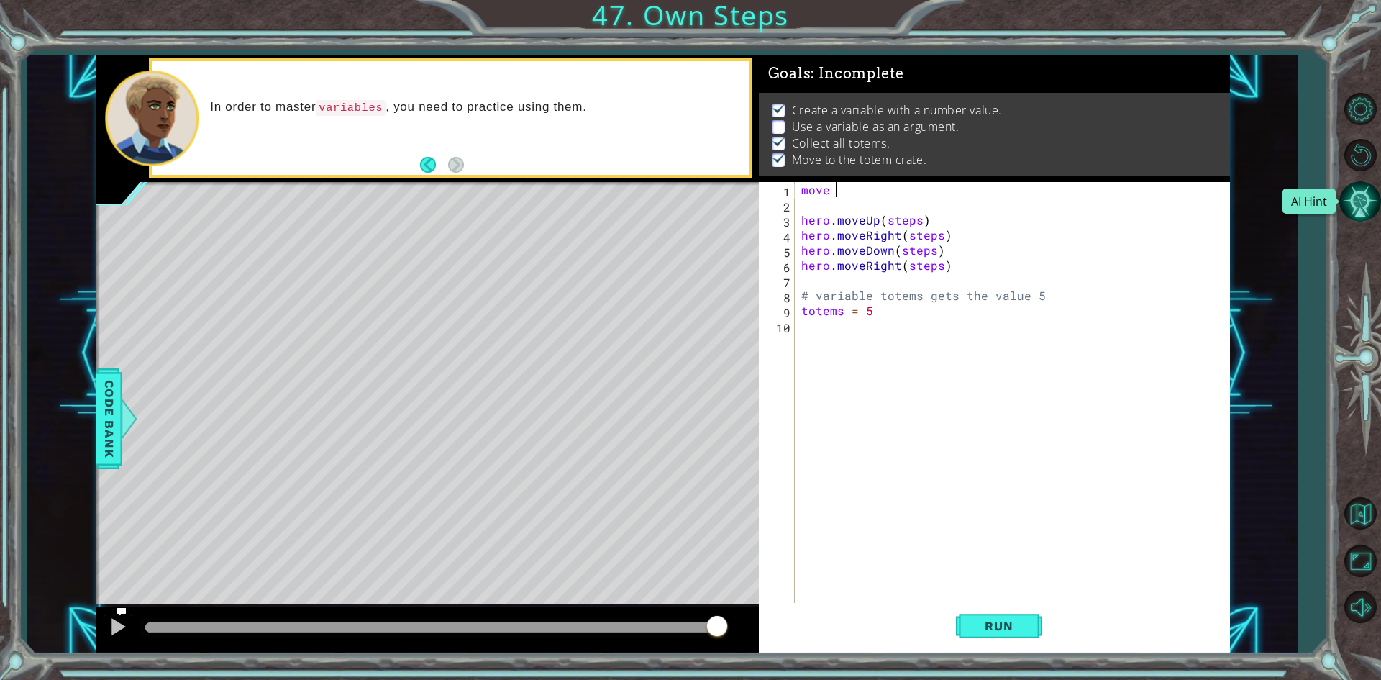
click at [1358, 190] on button "AI Hint" at bounding box center [1360, 202] width 42 height 42
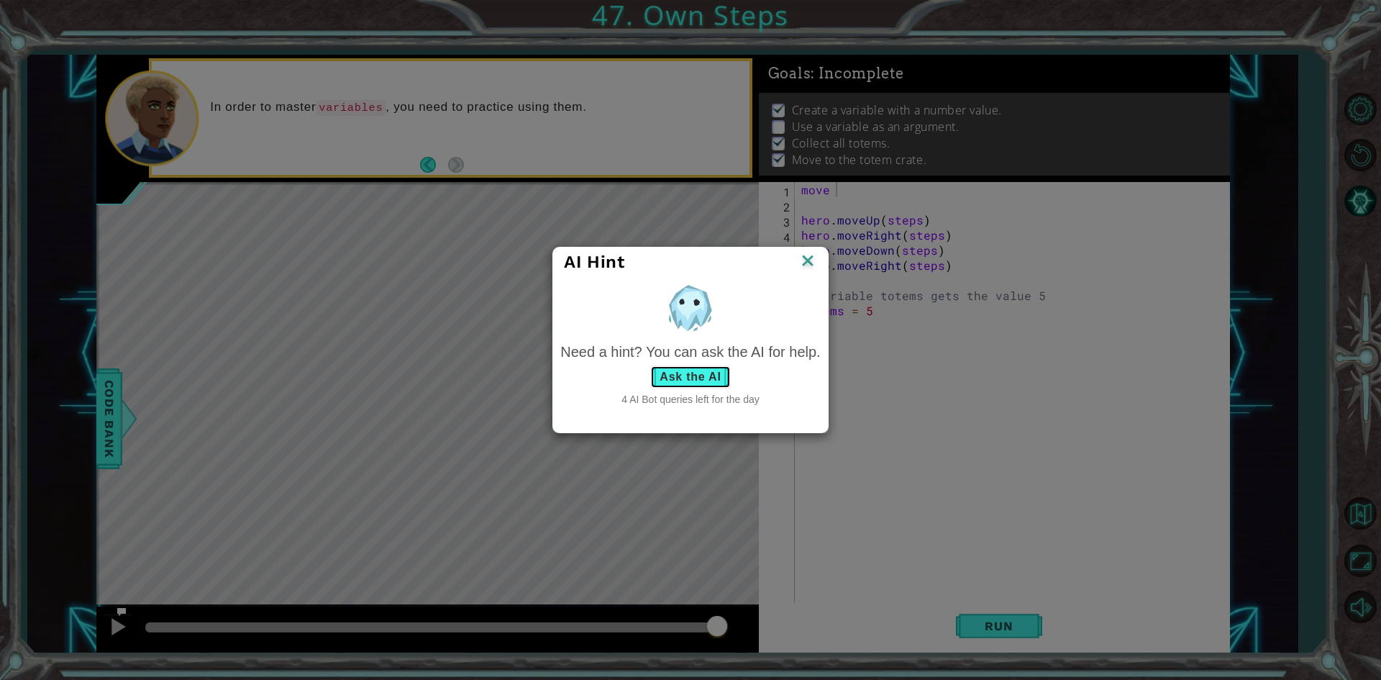
click at [671, 378] on button "Ask the AI" at bounding box center [690, 376] width 80 height 23
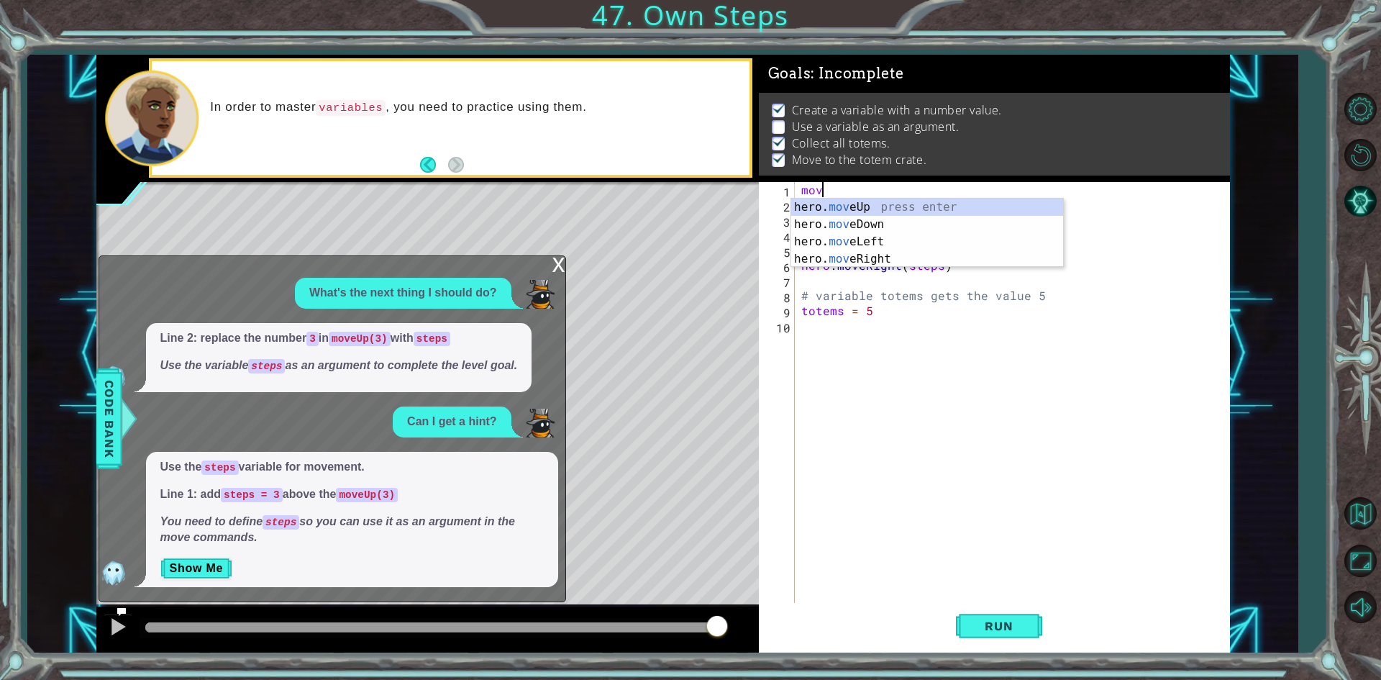
scroll to position [0, 0]
type textarea "m"
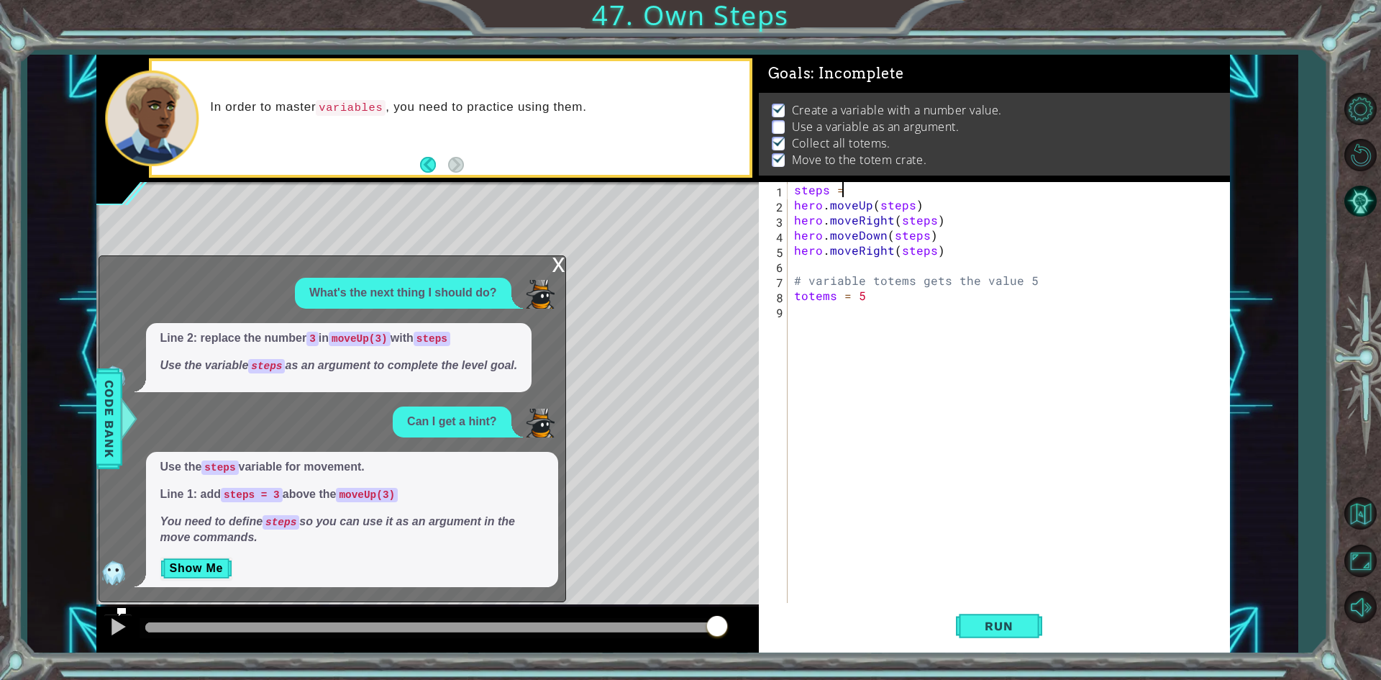
scroll to position [0, 2]
type textarea "steps = 3"
click at [997, 632] on span "Run" at bounding box center [998, 626] width 57 height 14
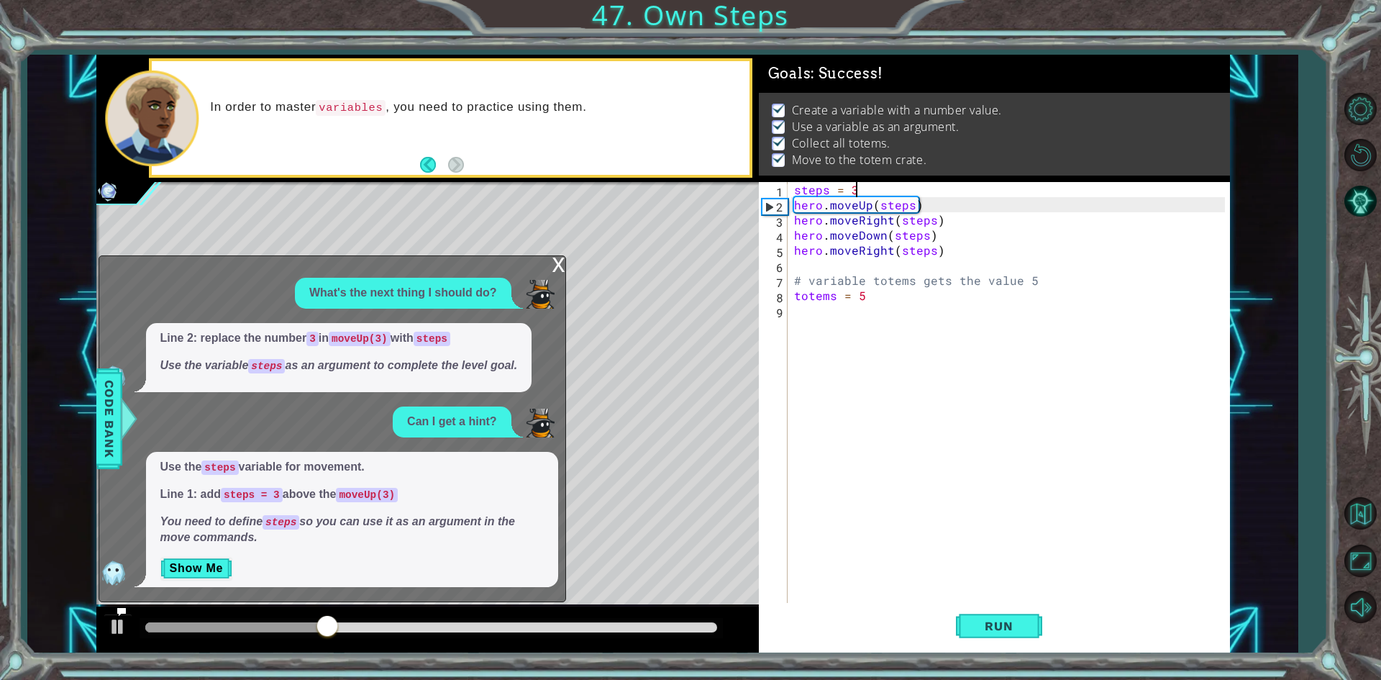
click at [558, 263] on div "x" at bounding box center [558, 263] width 13 height 14
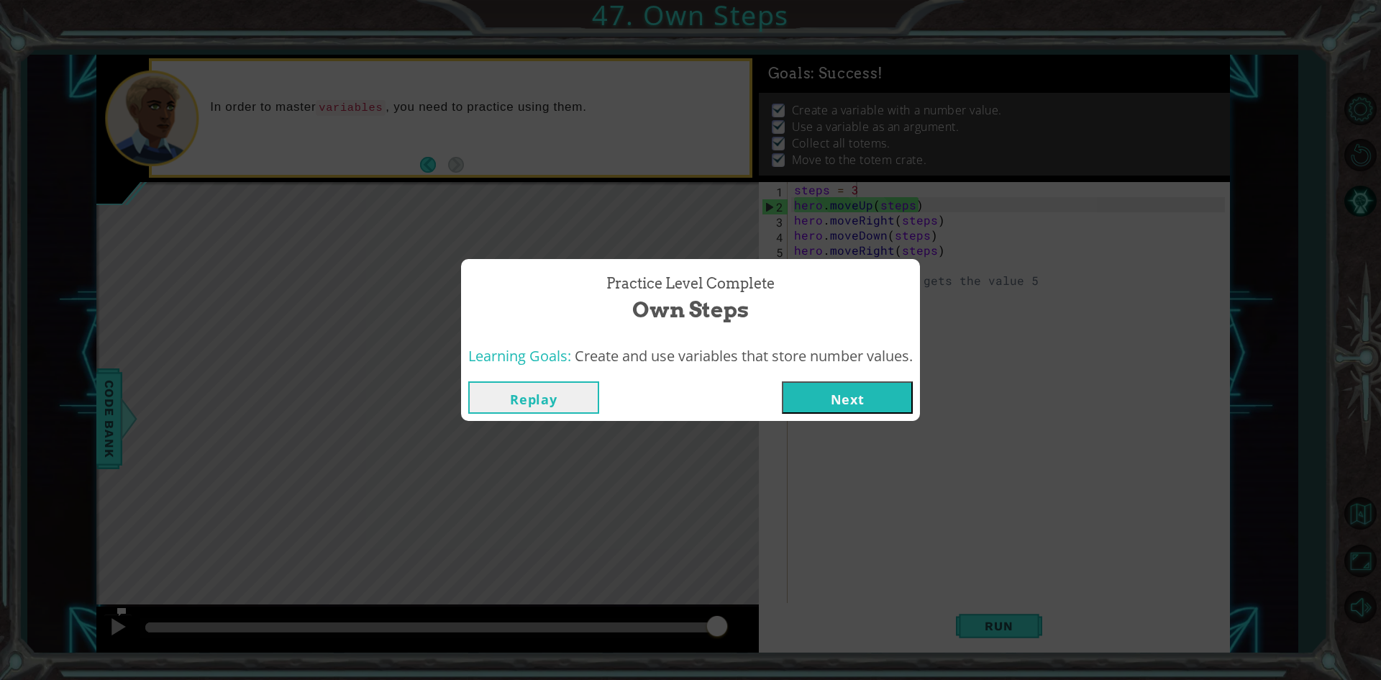
click at [870, 400] on button "Next" at bounding box center [847, 397] width 131 height 32
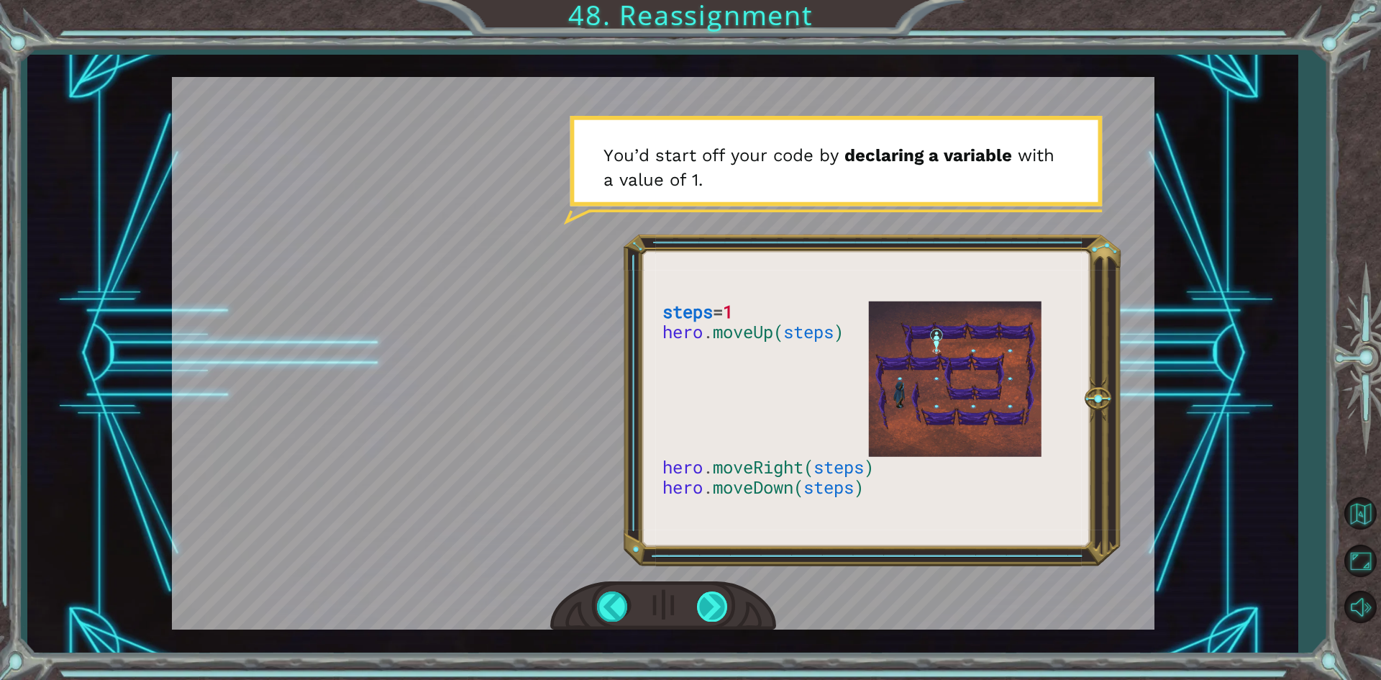
click at [704, 596] on div at bounding box center [713, 605] width 32 height 29
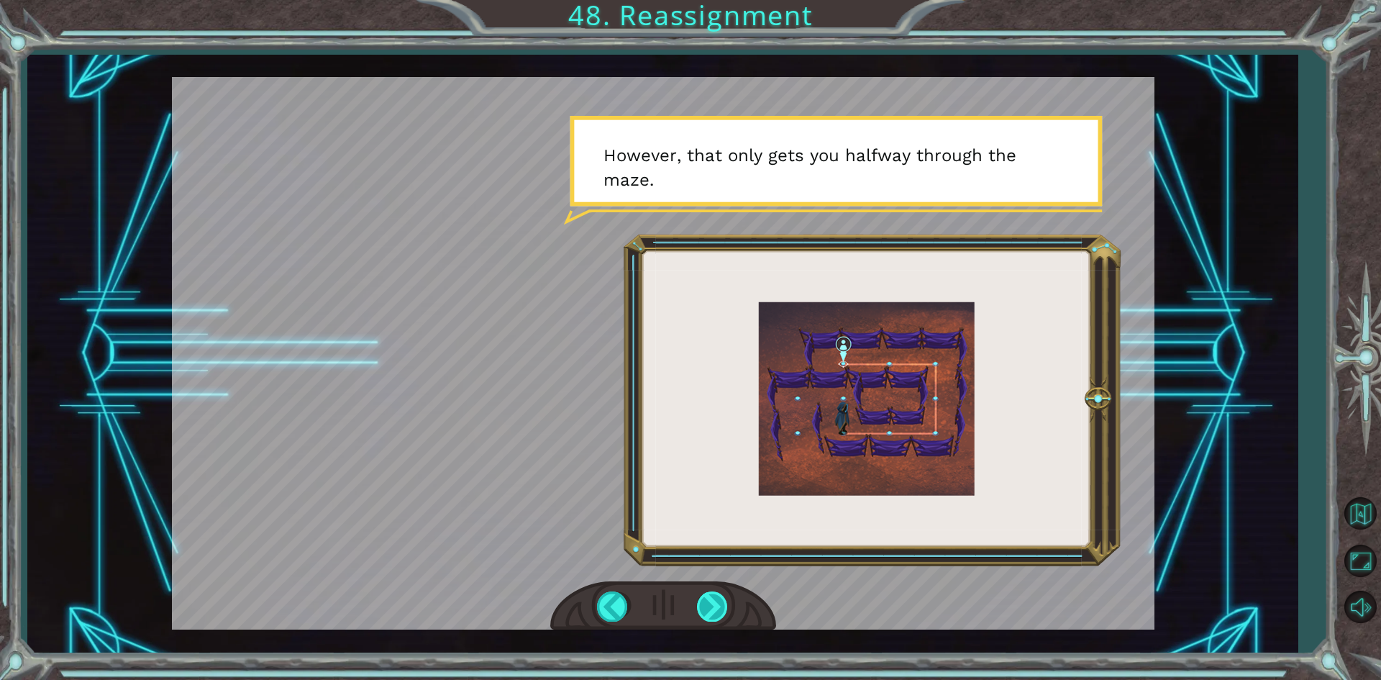
click at [716, 600] on div at bounding box center [713, 605] width 32 height 29
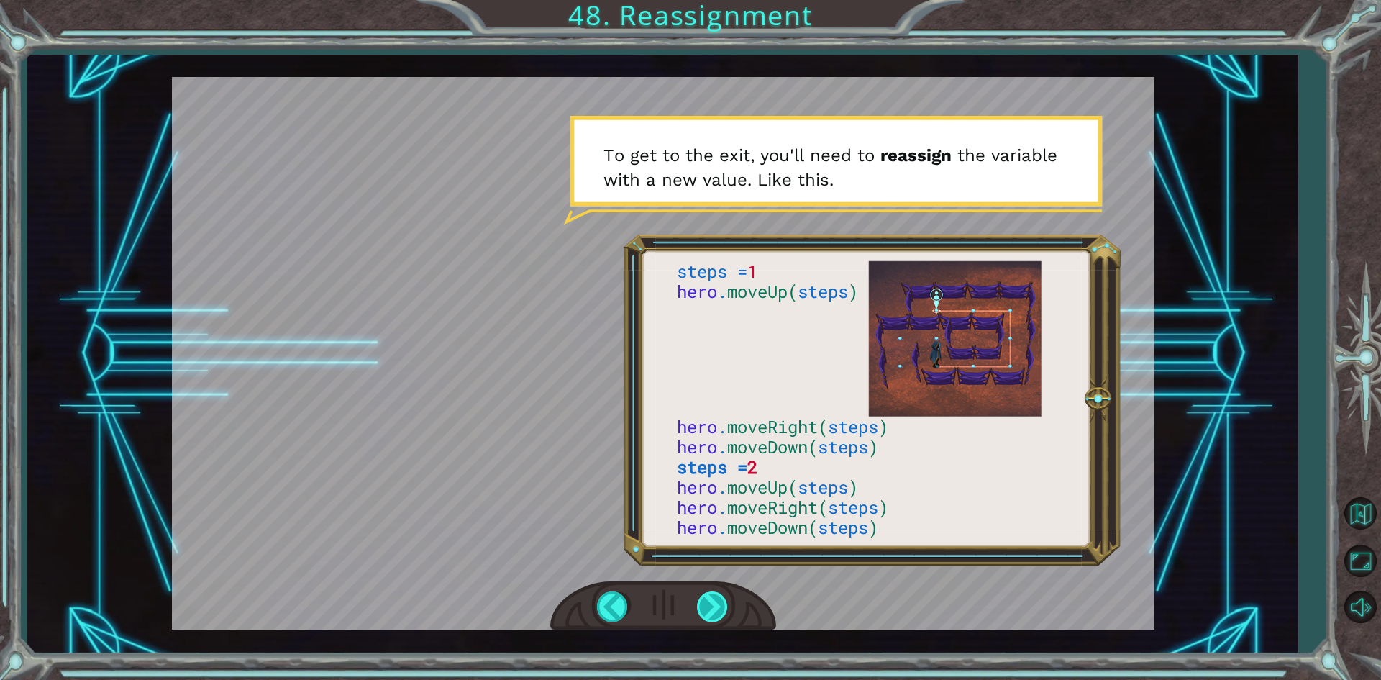
drag, startPoint x: 704, startPoint y: 591, endPoint x: 704, endPoint y: 607, distance: 15.8
click at [704, 603] on div at bounding box center [663, 606] width 226 height 50
click at [703, 601] on div at bounding box center [713, 605] width 32 height 29
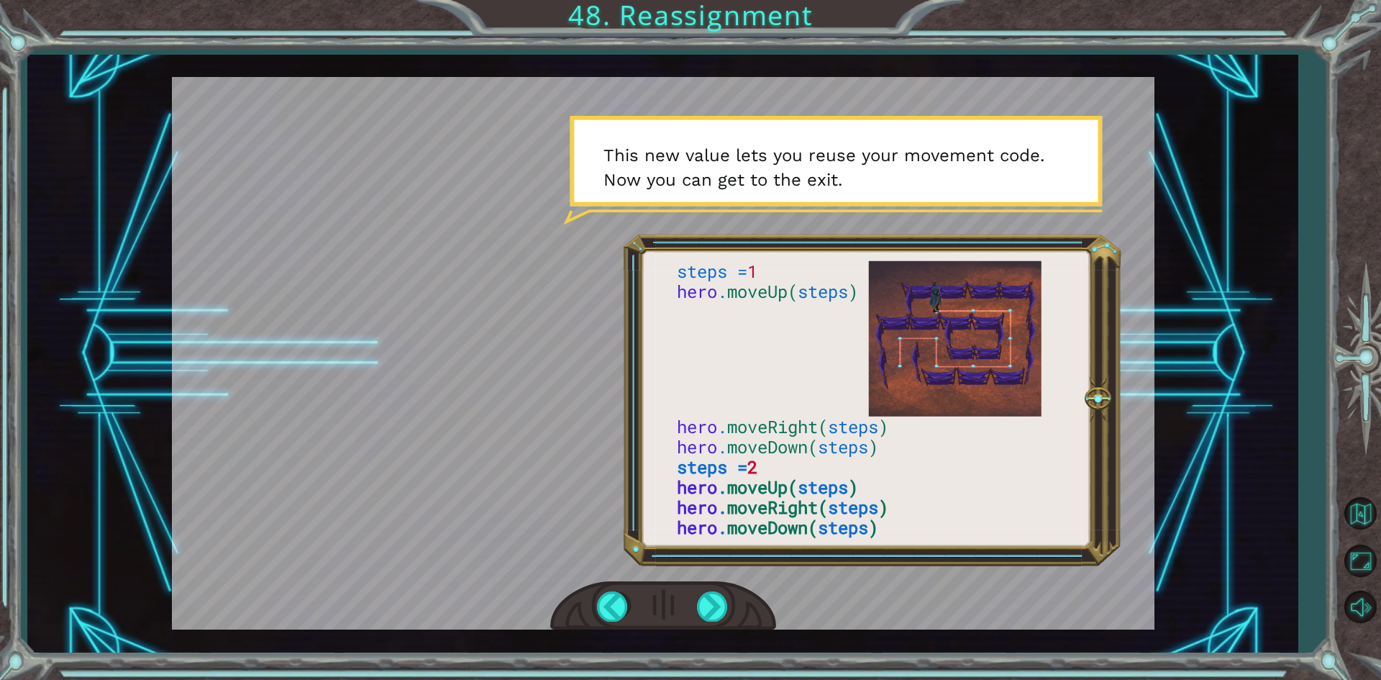
click at [695, 606] on div at bounding box center [663, 606] width 226 height 50
click at [710, 617] on div at bounding box center [713, 605] width 32 height 29
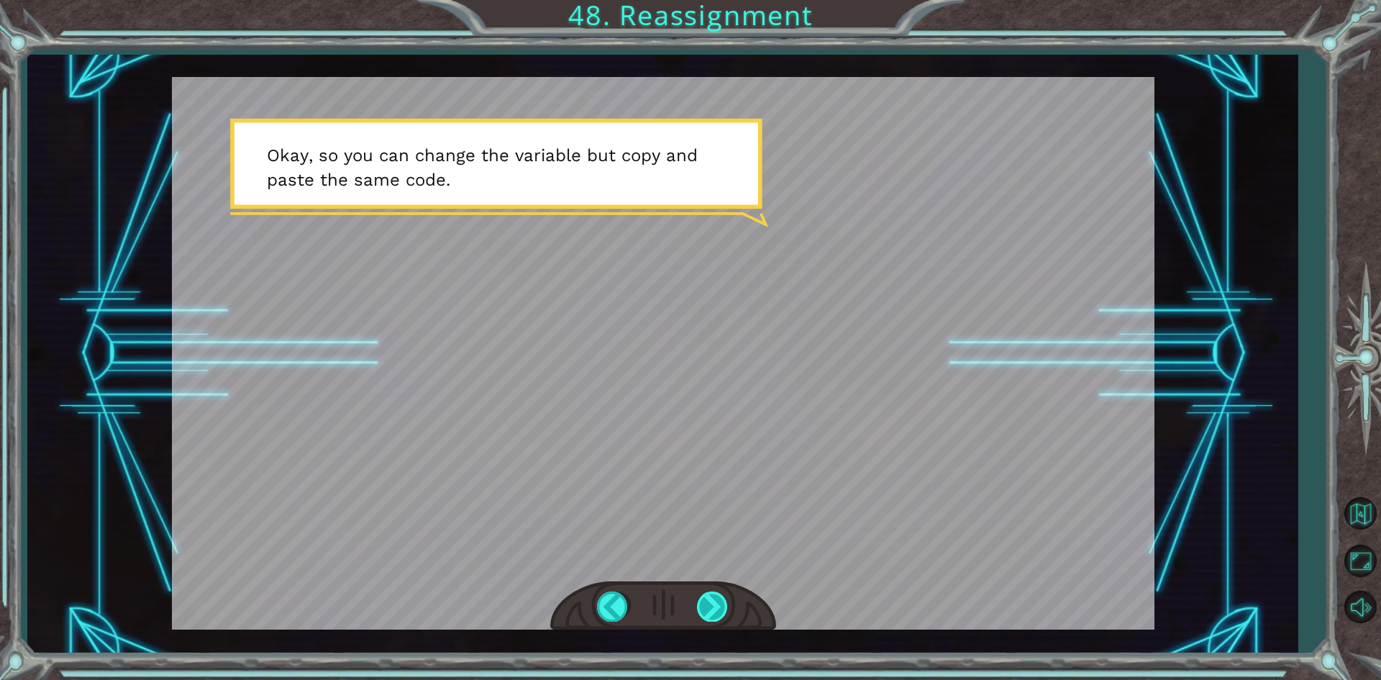
click at [711, 599] on div at bounding box center [713, 605] width 32 height 29
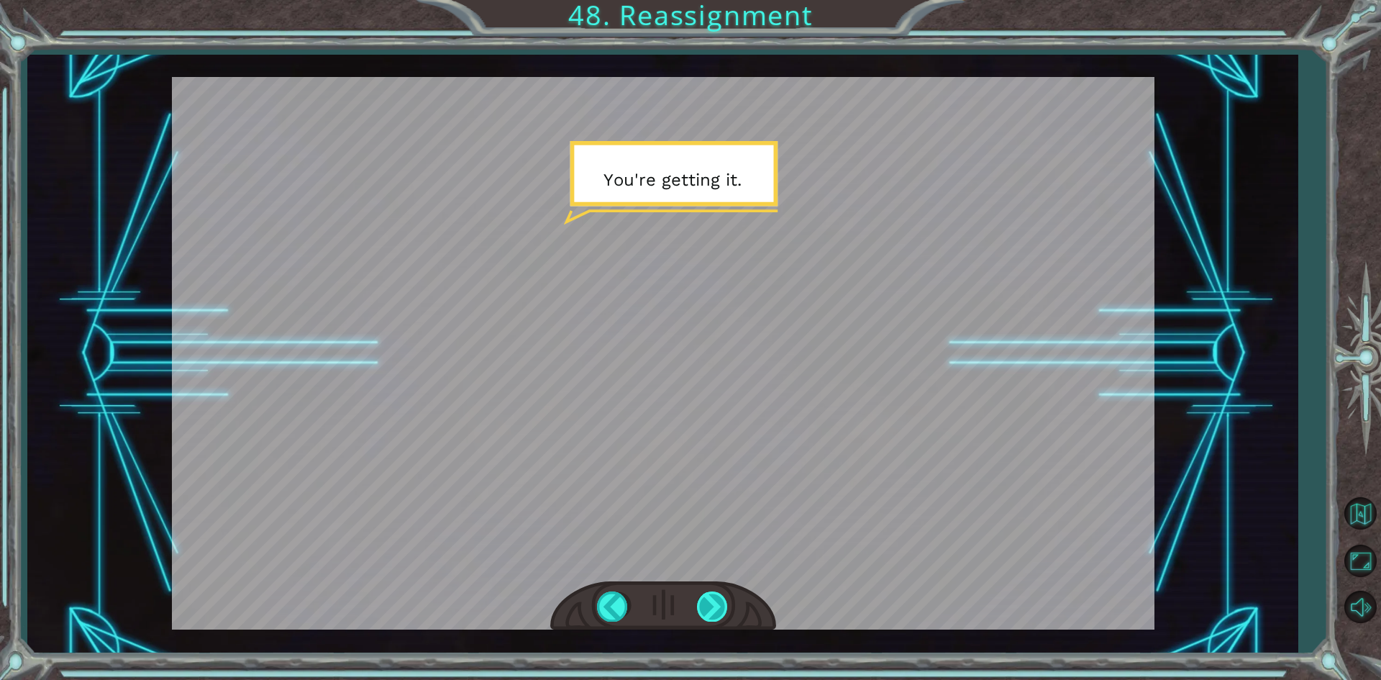
click at [711, 600] on div at bounding box center [713, 605] width 32 height 29
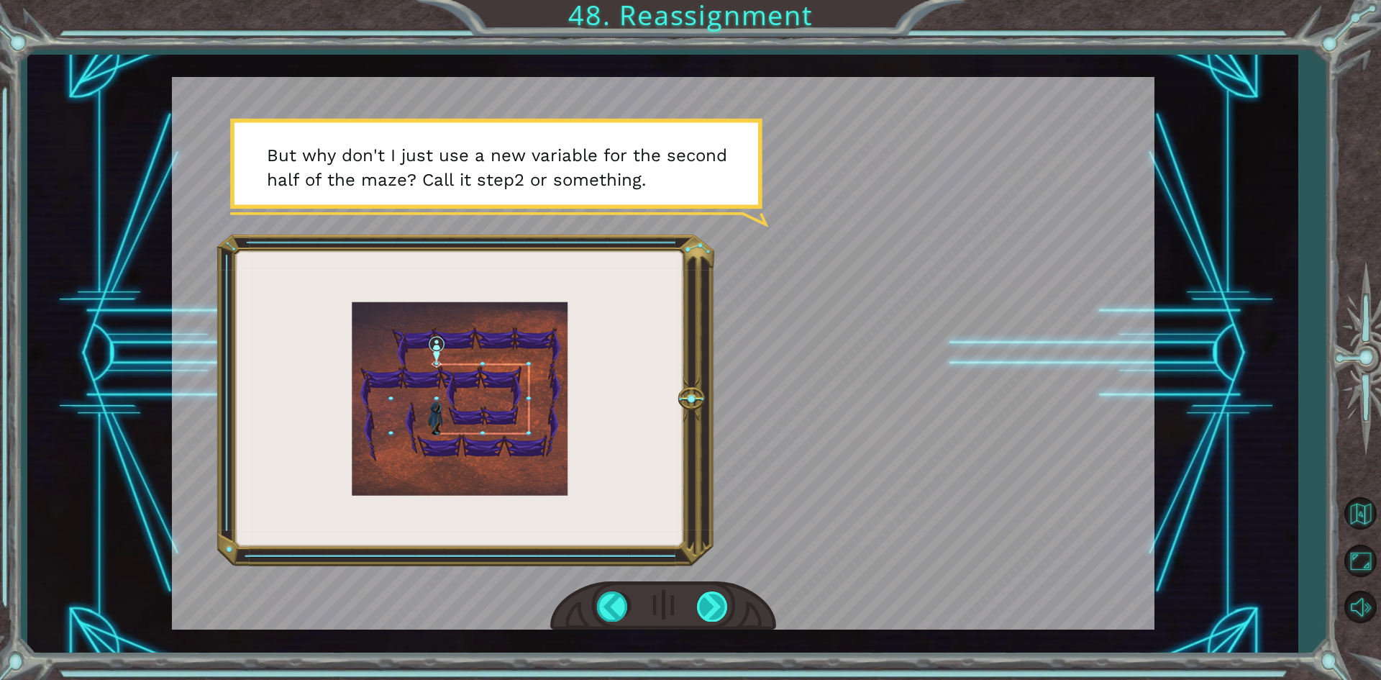
click at [709, 598] on div at bounding box center [713, 605] width 32 height 29
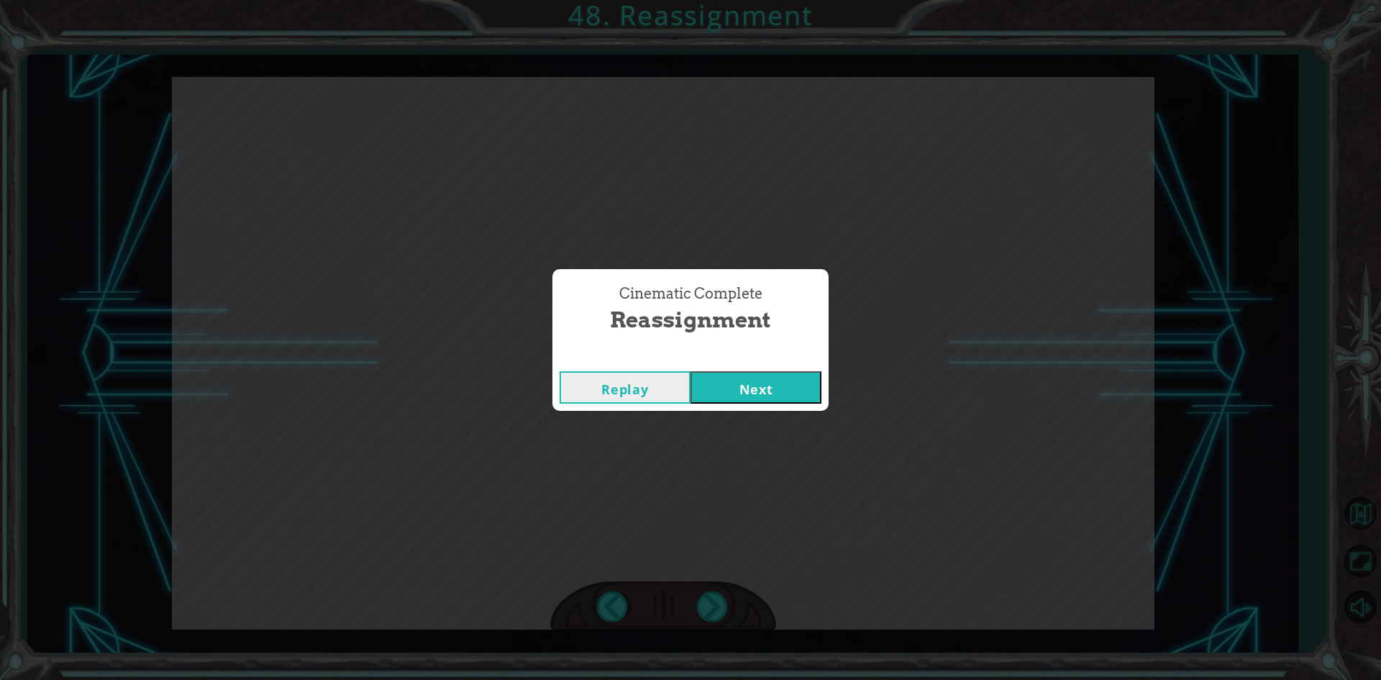
click at [793, 382] on button "Next" at bounding box center [756, 387] width 131 height 32
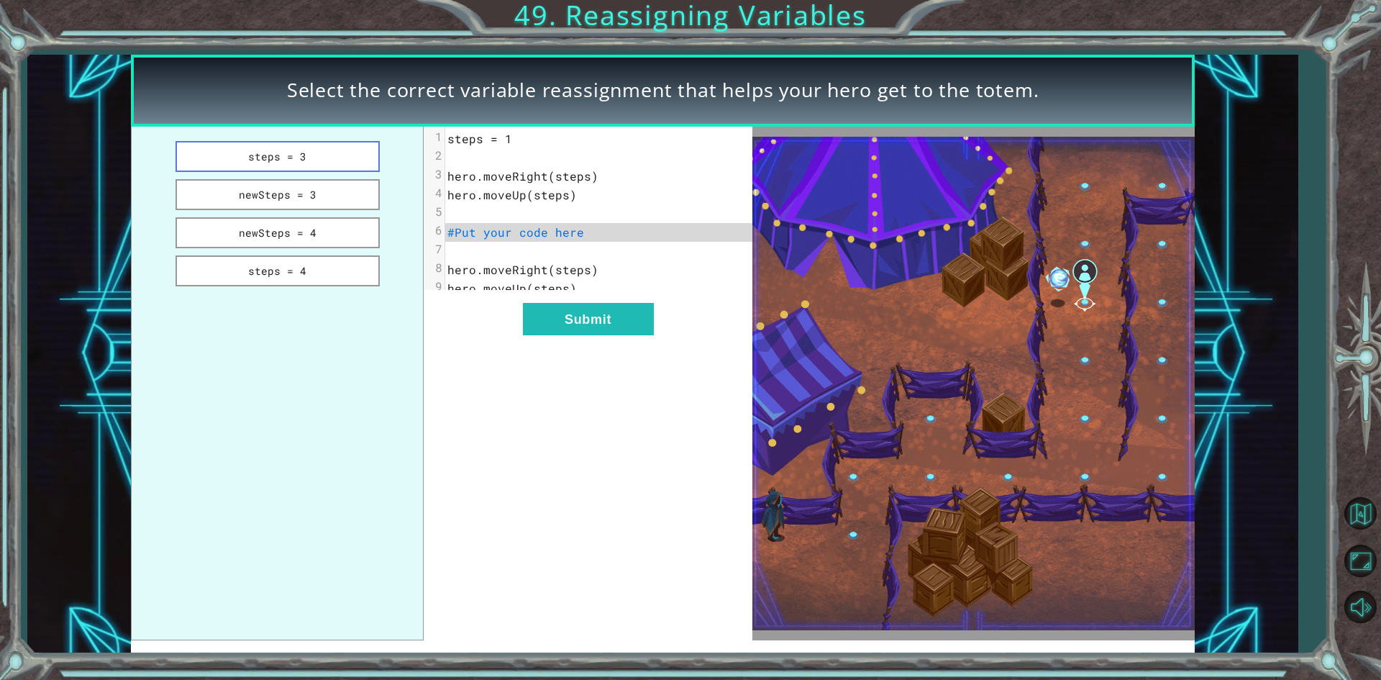
click at [301, 163] on button "steps = 3" at bounding box center [278, 156] width 204 height 31
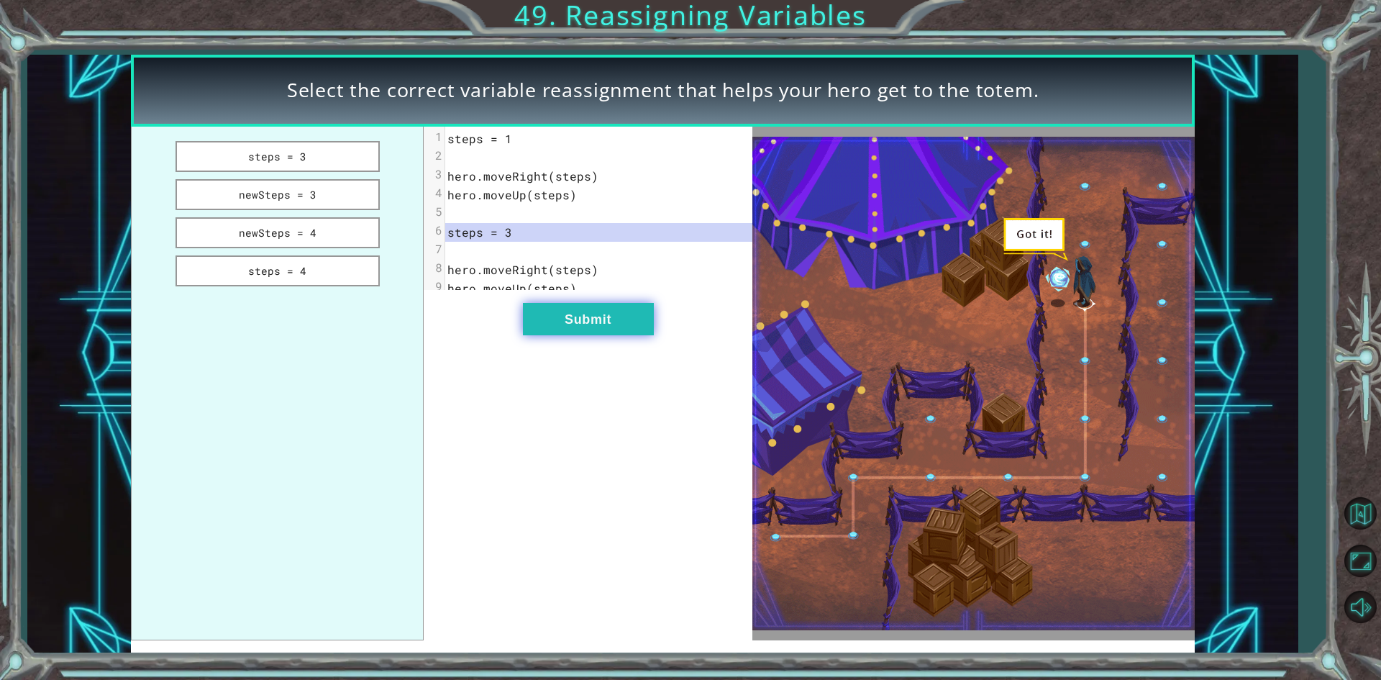
click at [565, 335] on button "Submit" at bounding box center [588, 319] width 131 height 32
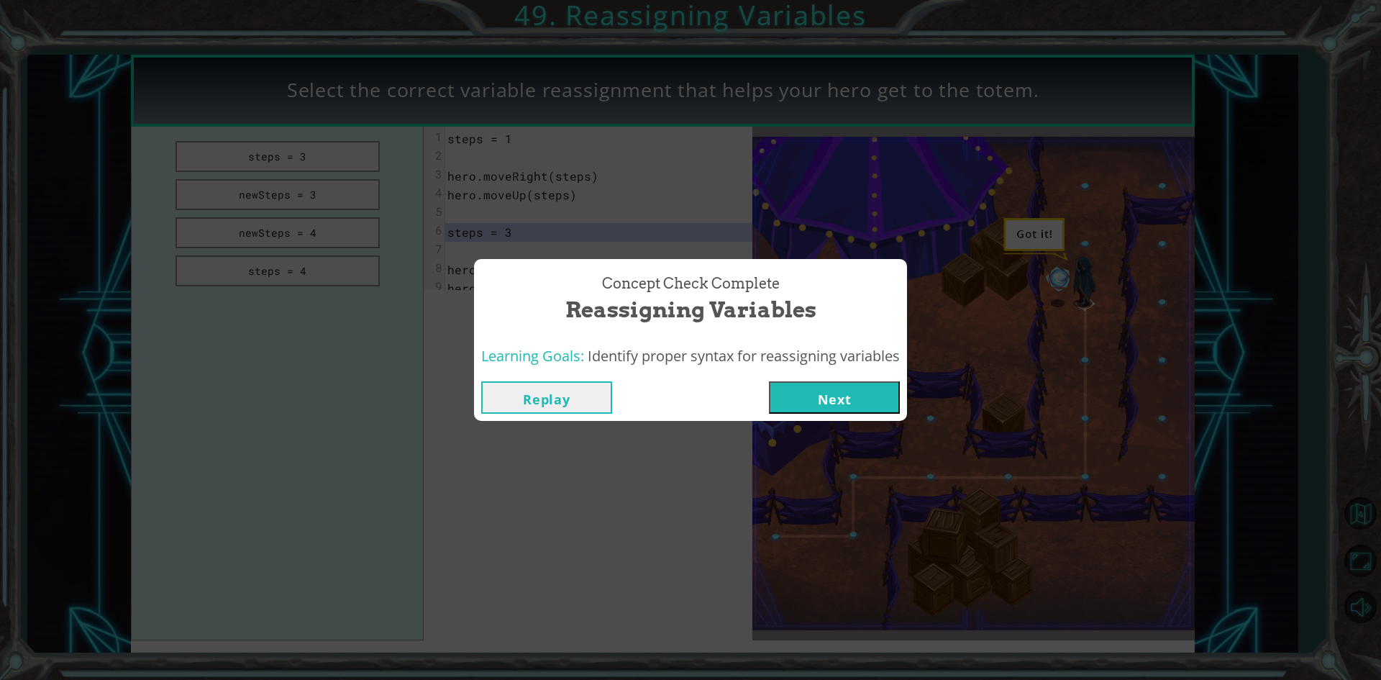
click at [783, 396] on button "Next" at bounding box center [834, 397] width 131 height 32
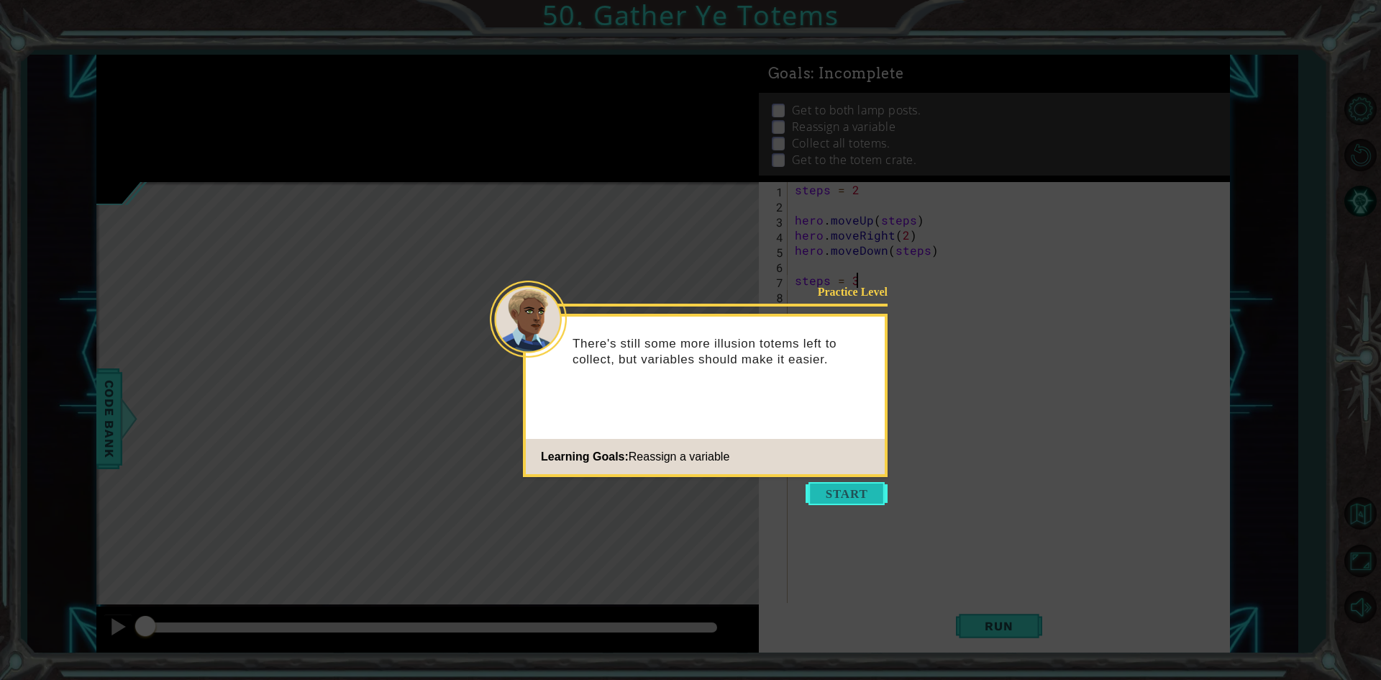
click at [868, 487] on button "Start" at bounding box center [847, 493] width 82 height 23
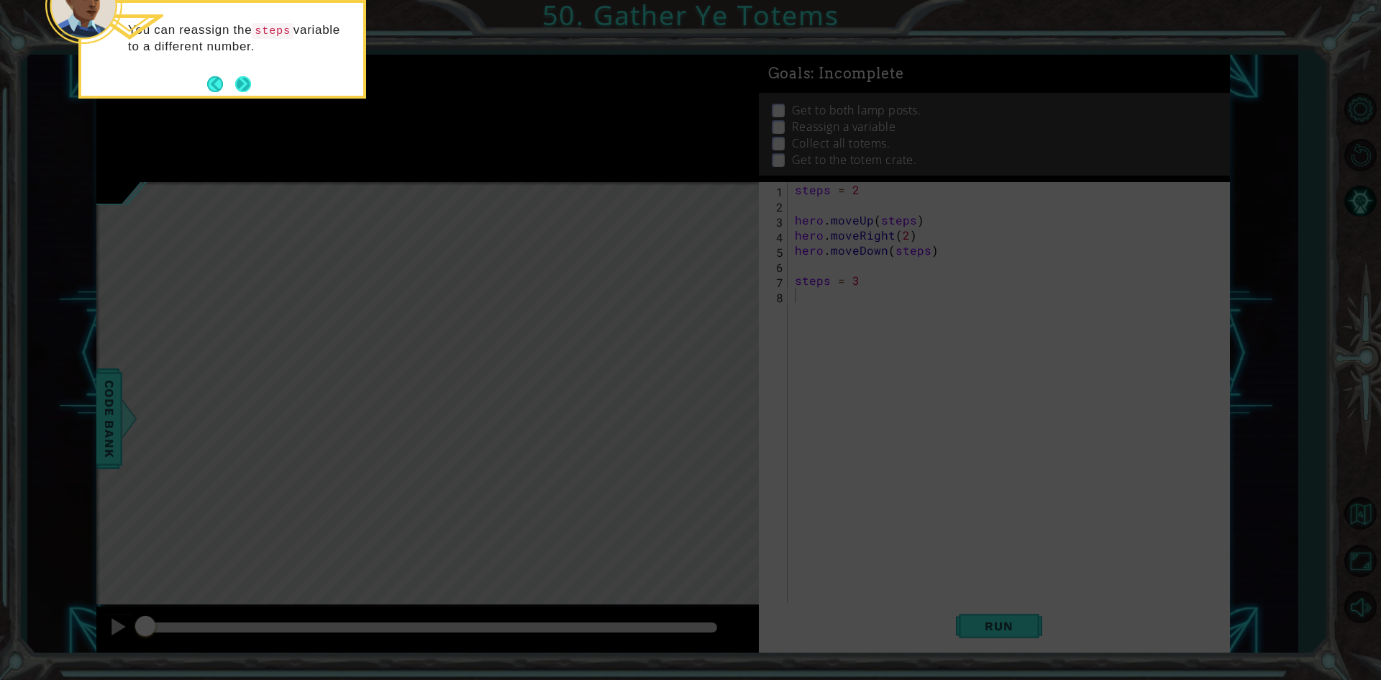
click at [241, 86] on button "Next" at bounding box center [243, 83] width 19 height 19
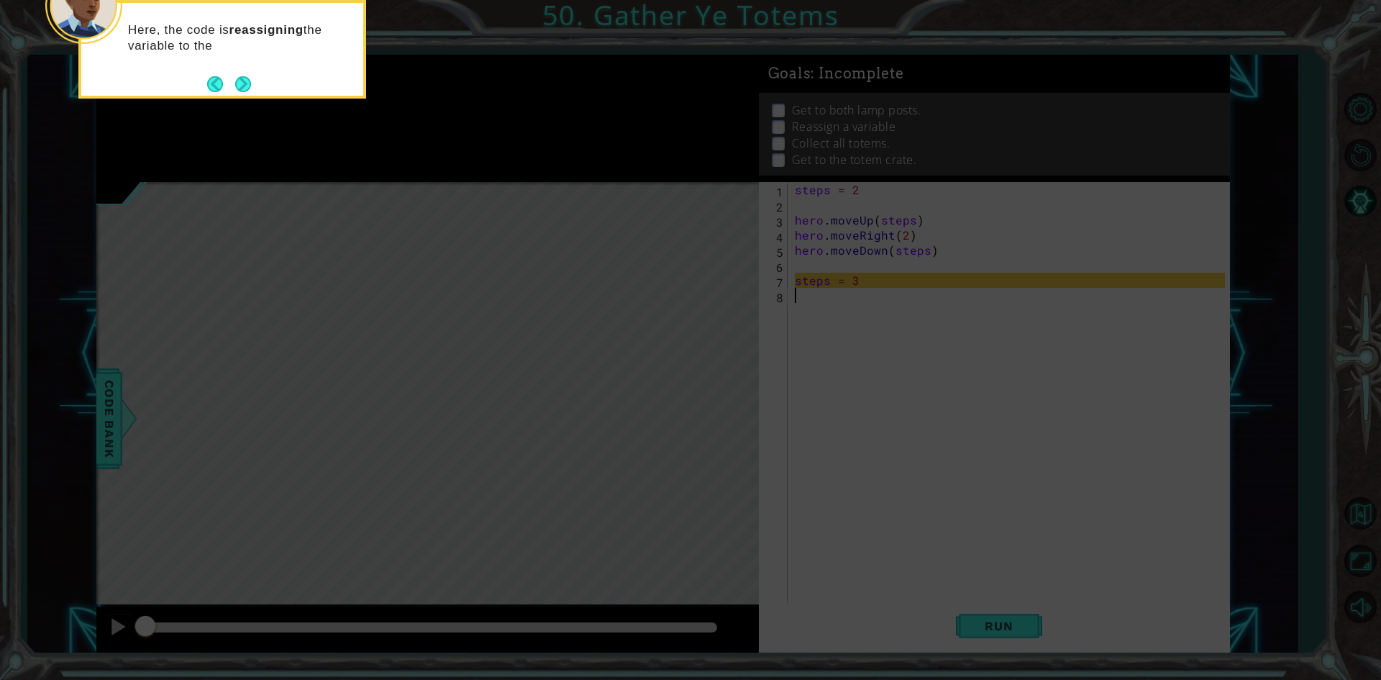
type textarea "steps = 3"
click at [241, 75] on button "Next" at bounding box center [244, 84] width 18 height 18
click at [250, 90] on button "Next" at bounding box center [243, 84] width 16 height 16
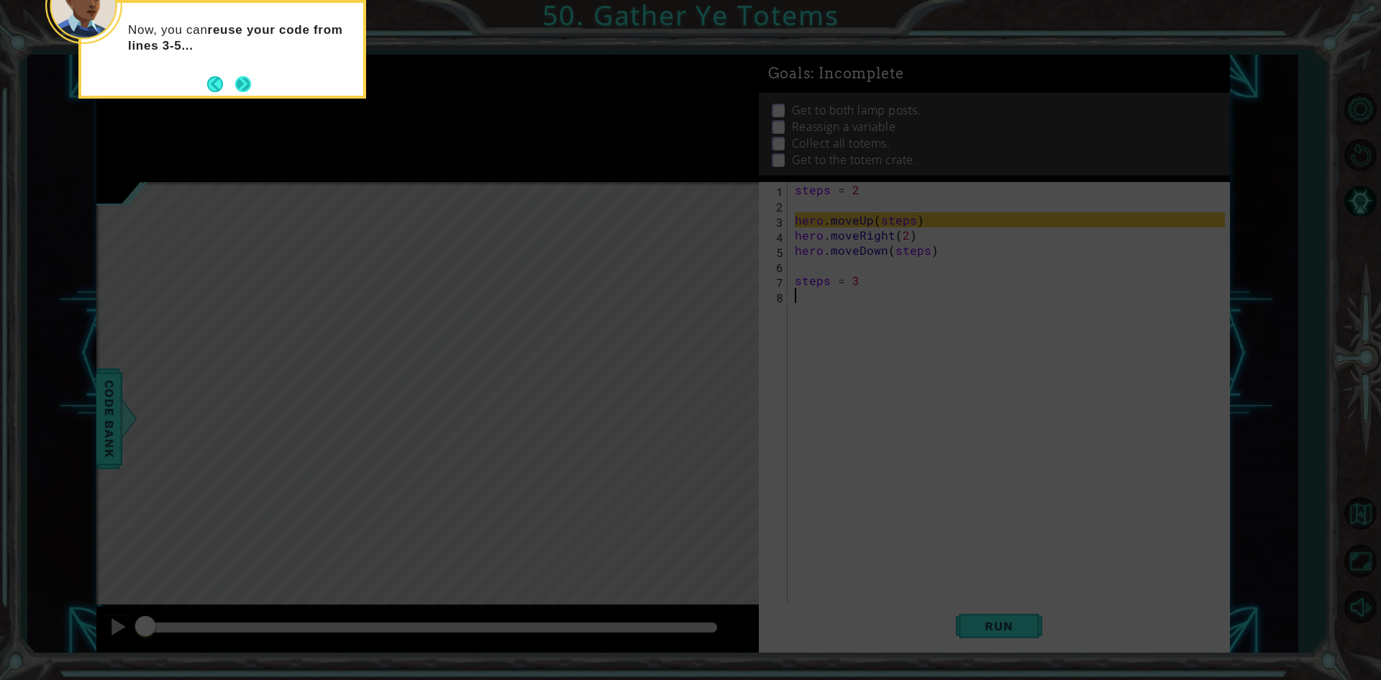
click at [242, 89] on button "Next" at bounding box center [243, 84] width 16 height 16
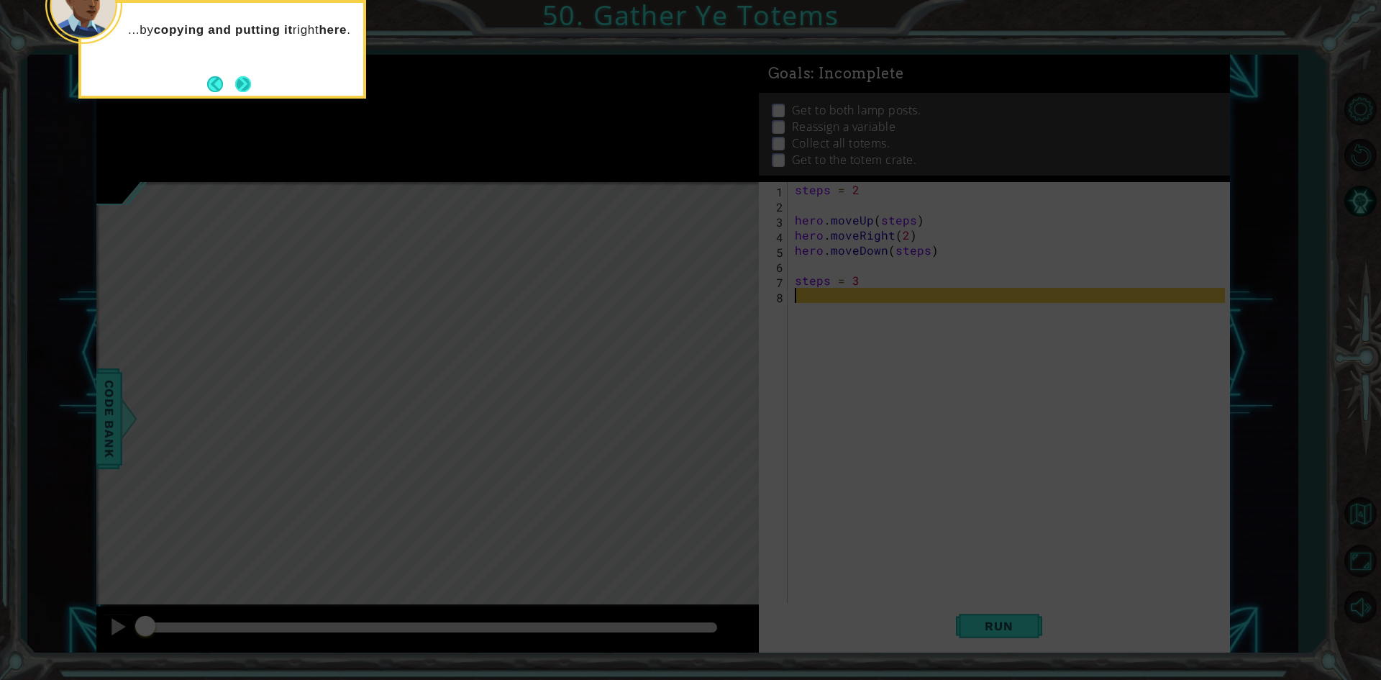
click at [252, 91] on div "...by copying and putting it right here ." at bounding box center [222, 49] width 288 height 99
click at [250, 91] on button "Next" at bounding box center [242, 83] width 27 height 27
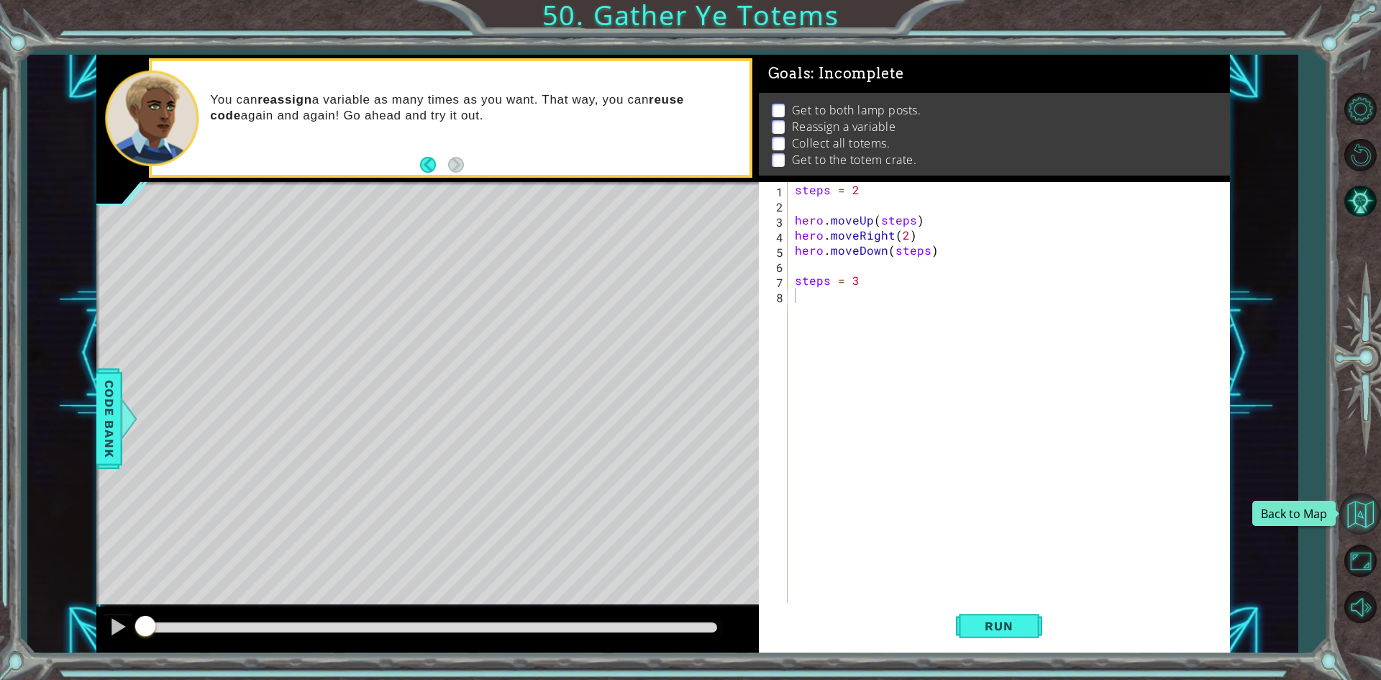
click at [1364, 520] on button "Back to Map" at bounding box center [1360, 514] width 42 height 42
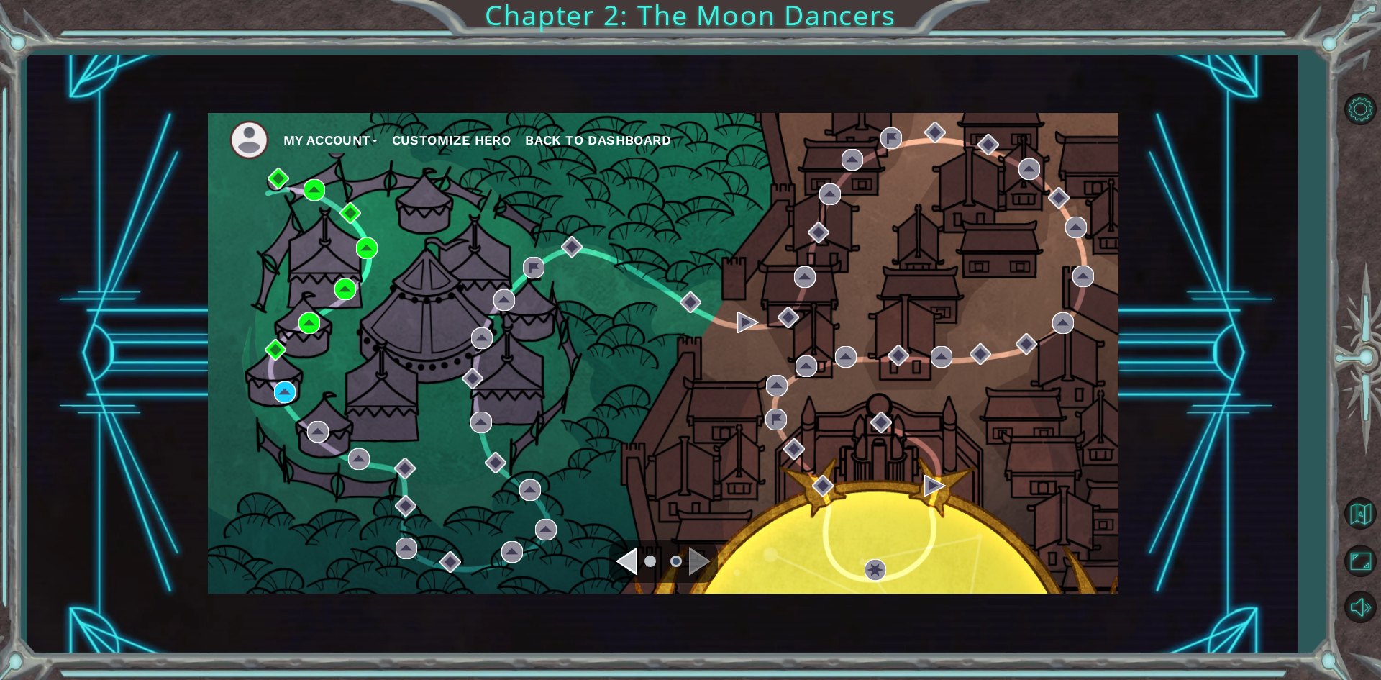
click at [641, 561] on ul at bounding box center [663, 561] width 52 height 29
click at [623, 560] on div "Navigate to the previous page" at bounding box center [627, 561] width 22 height 29
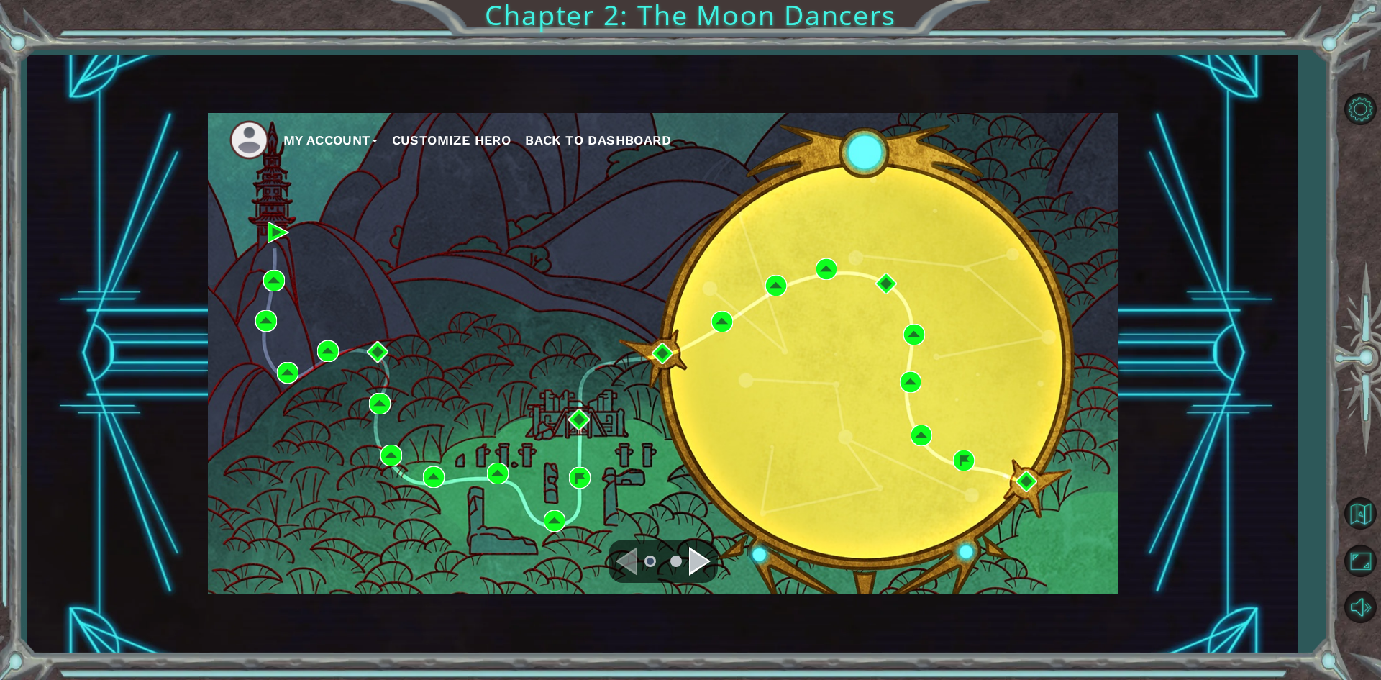
click at [703, 557] on div "Navigate to the next page" at bounding box center [700, 561] width 22 height 29
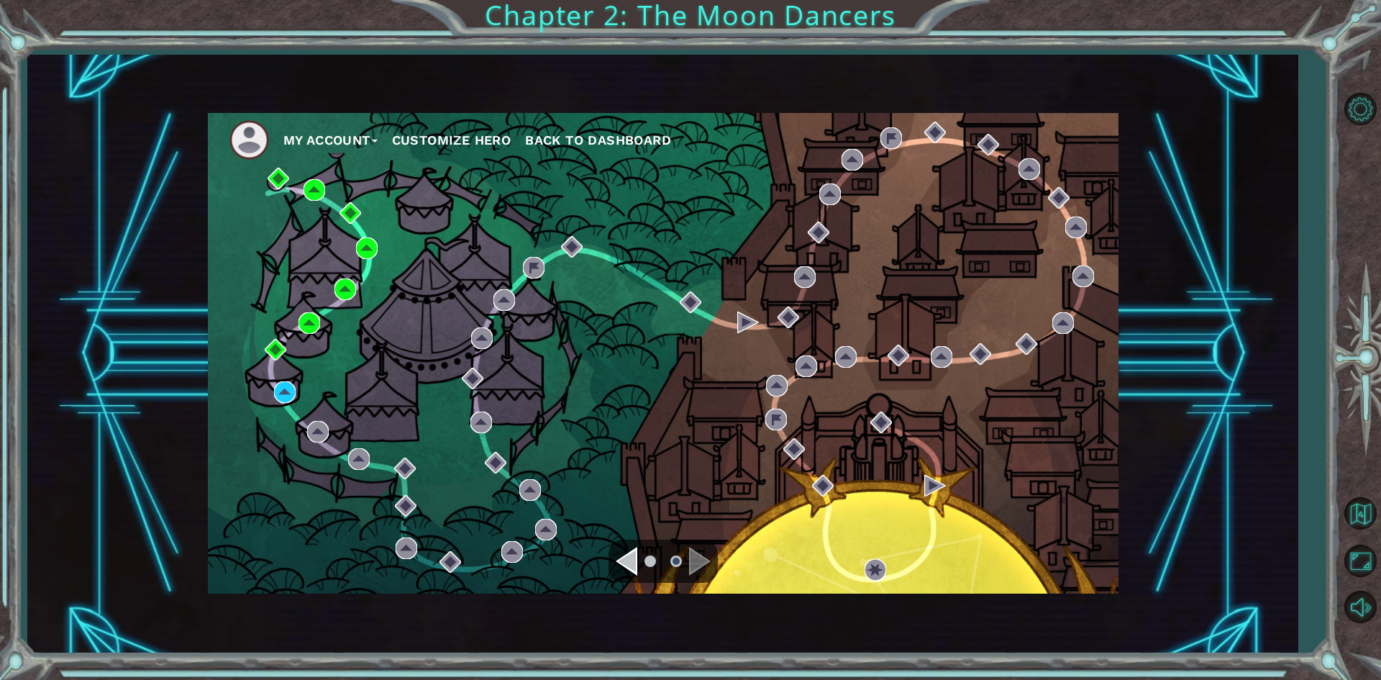
click at [691, 561] on div "Navigate to the next page" at bounding box center [700, 561] width 22 height 29
click at [690, 561] on div "Navigate to the next page" at bounding box center [700, 561] width 22 height 29
click at [629, 558] on div "Navigate to the previous page" at bounding box center [627, 561] width 22 height 29
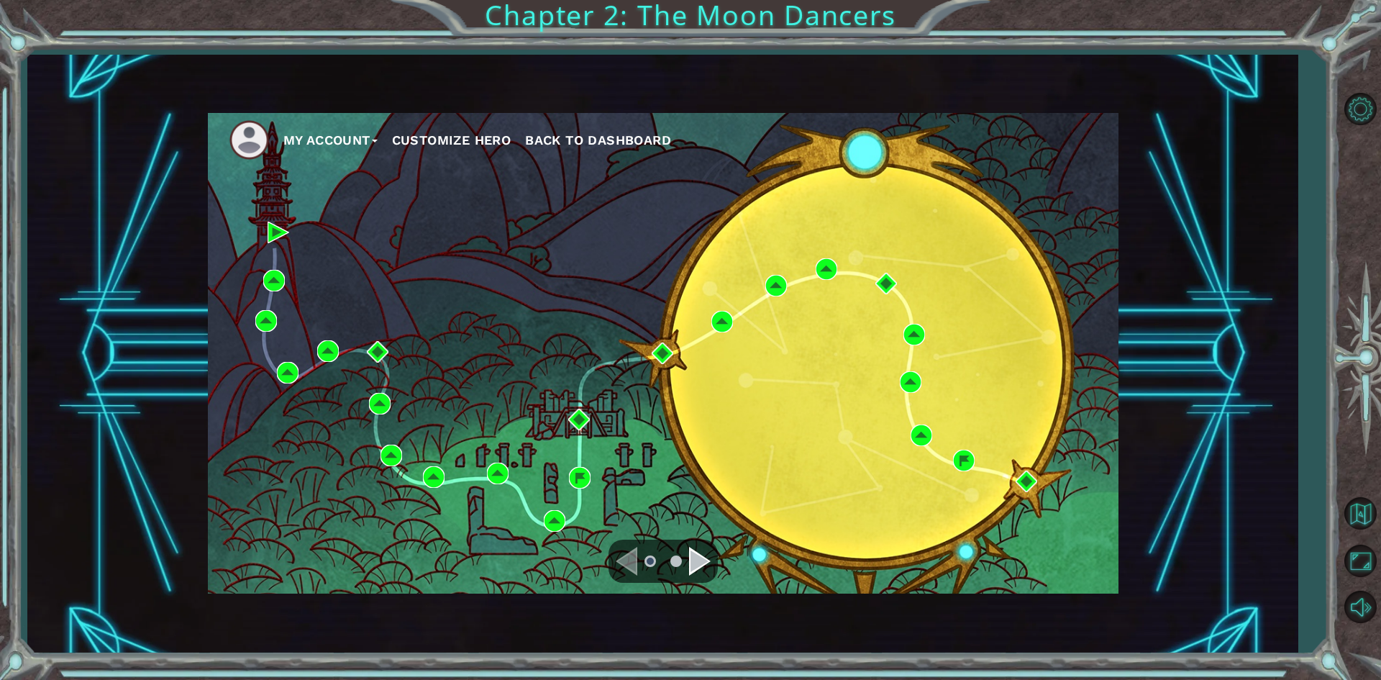
click at [706, 560] on div "Navigate to the next page" at bounding box center [700, 561] width 22 height 29
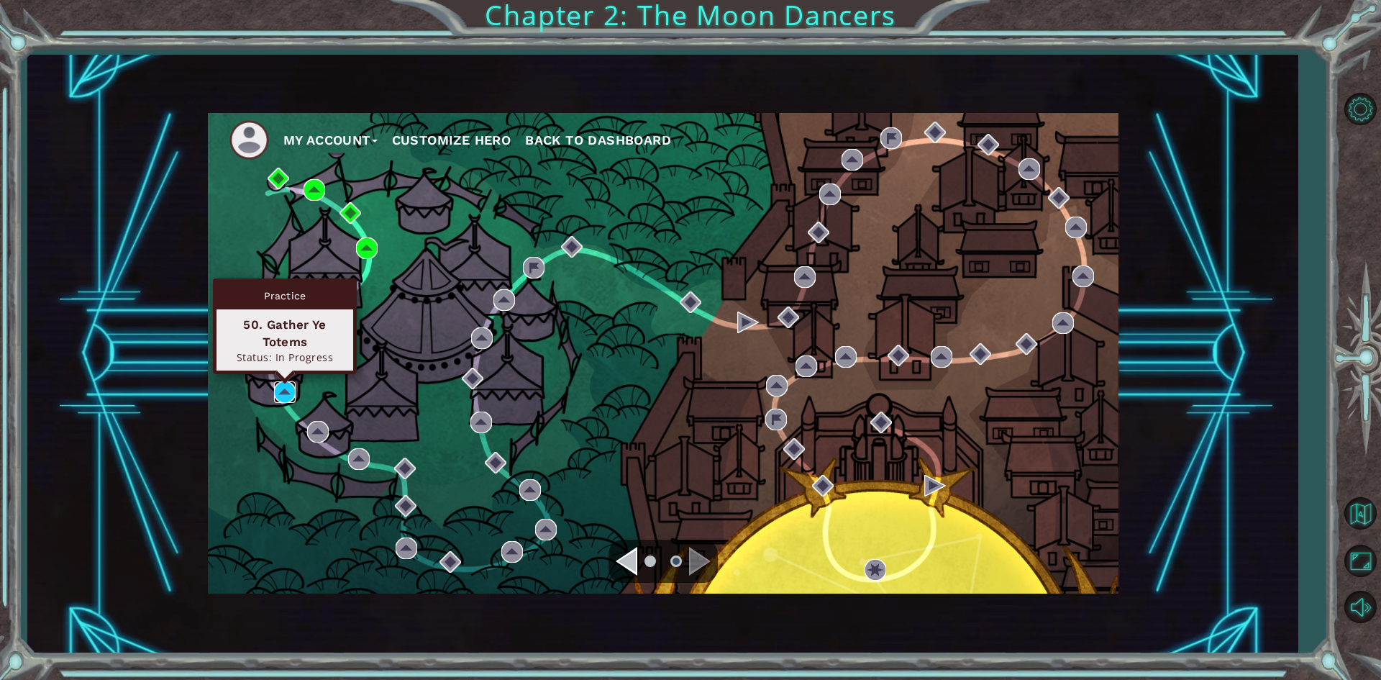
click at [284, 395] on img at bounding box center [285, 392] width 22 height 22
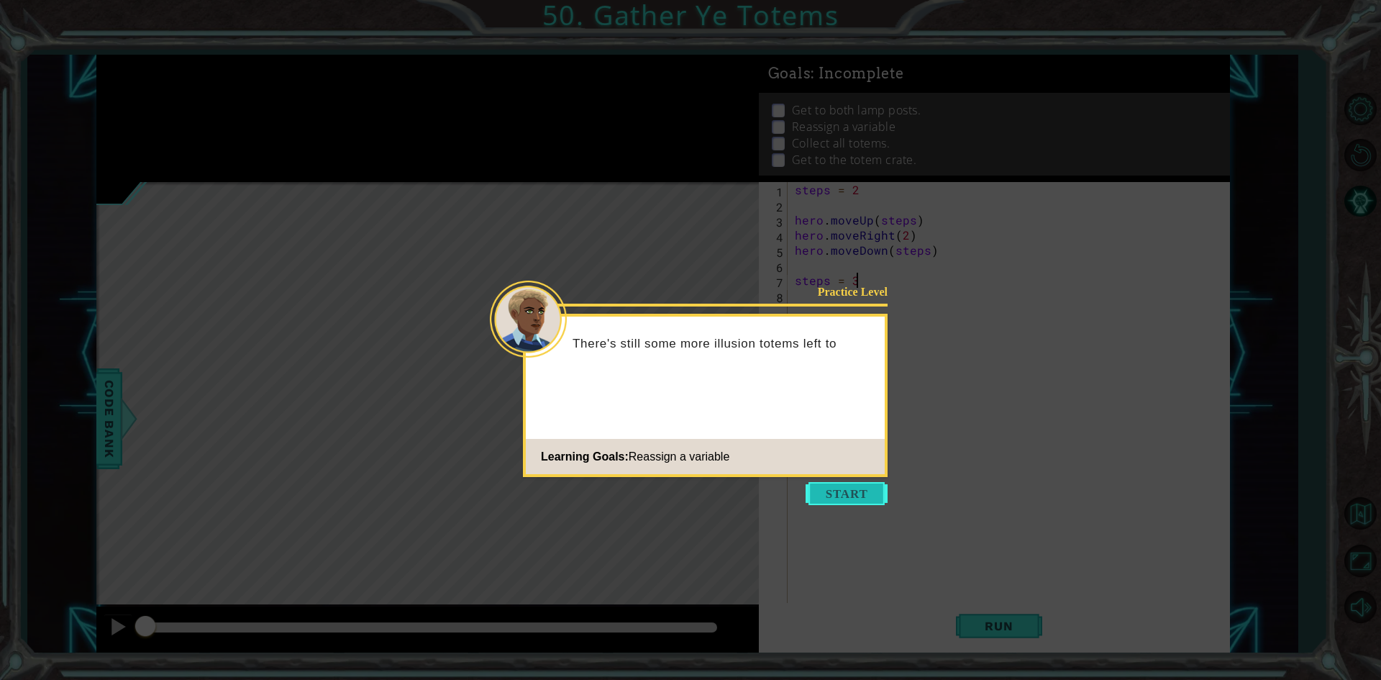
click at [828, 492] on button "Start" at bounding box center [847, 493] width 82 height 23
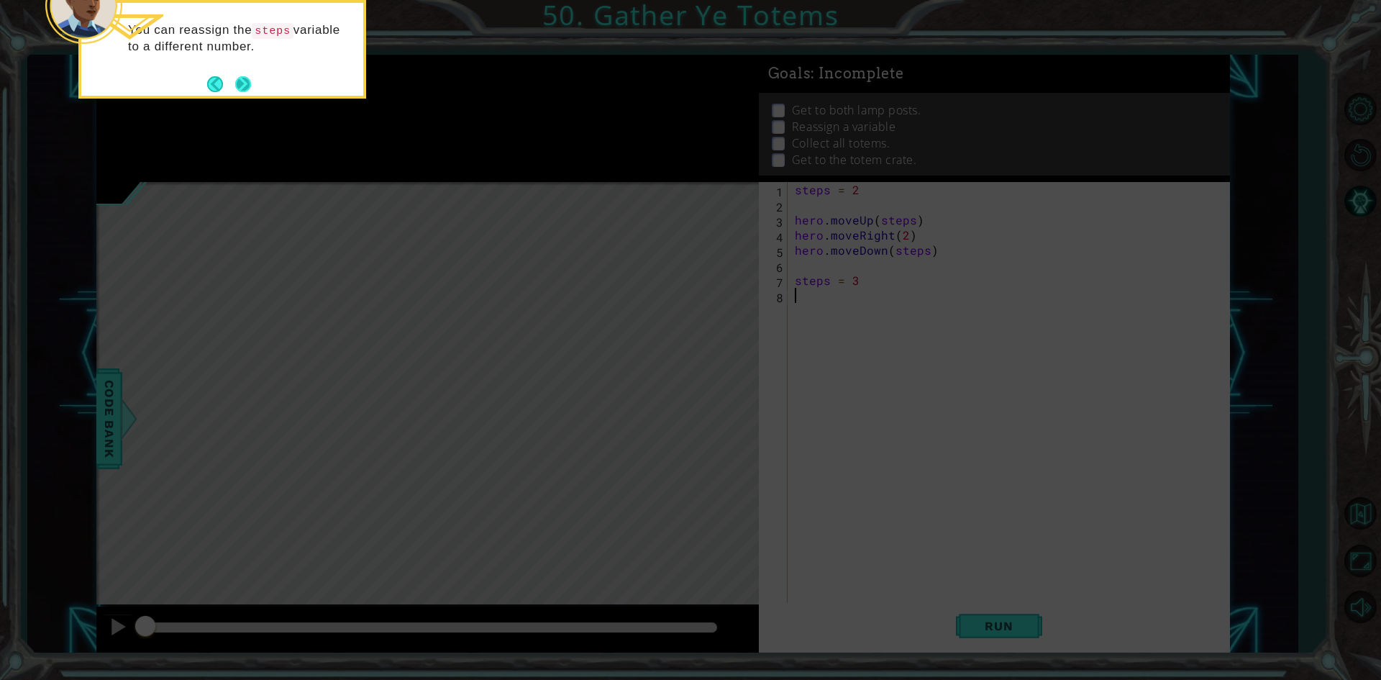
click at [243, 82] on button "Next" at bounding box center [243, 84] width 16 height 16
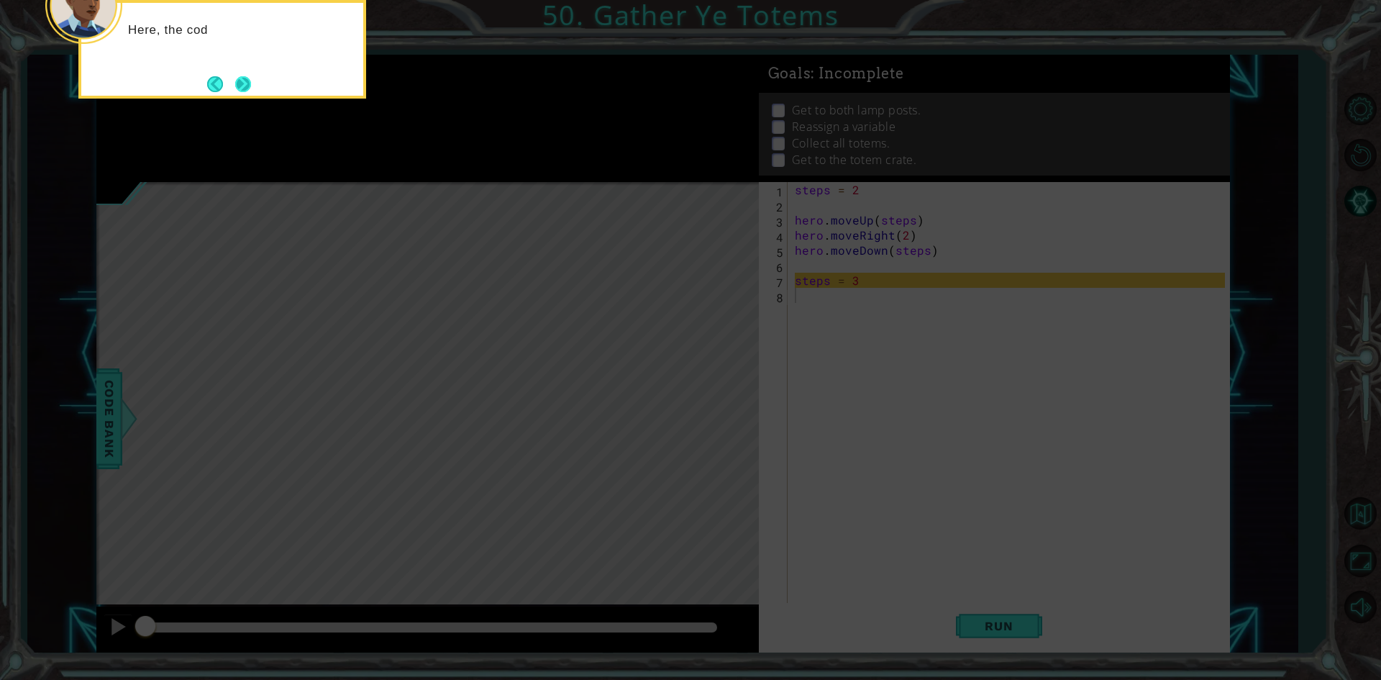
click at [243, 75] on button "Next" at bounding box center [244, 84] width 18 height 18
click at [243, 76] on button "Next" at bounding box center [243, 84] width 16 height 16
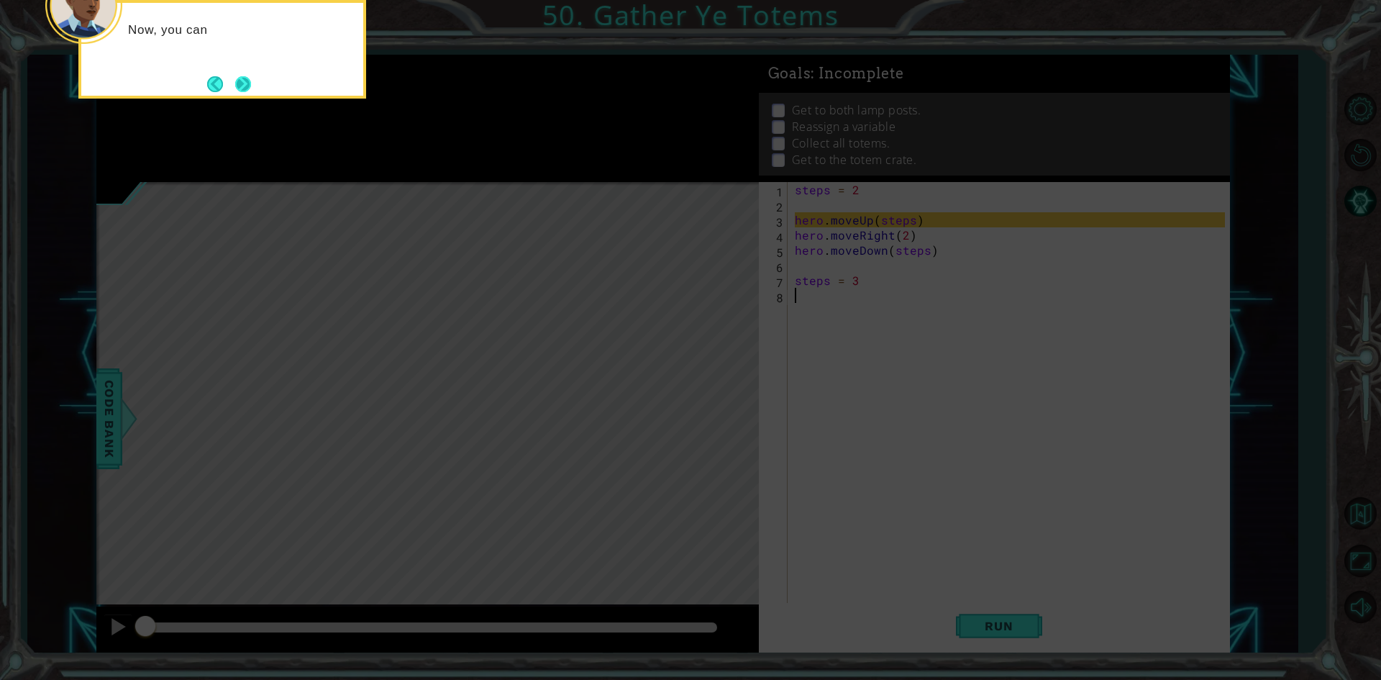
click at [241, 88] on button "Next" at bounding box center [243, 84] width 17 height 17
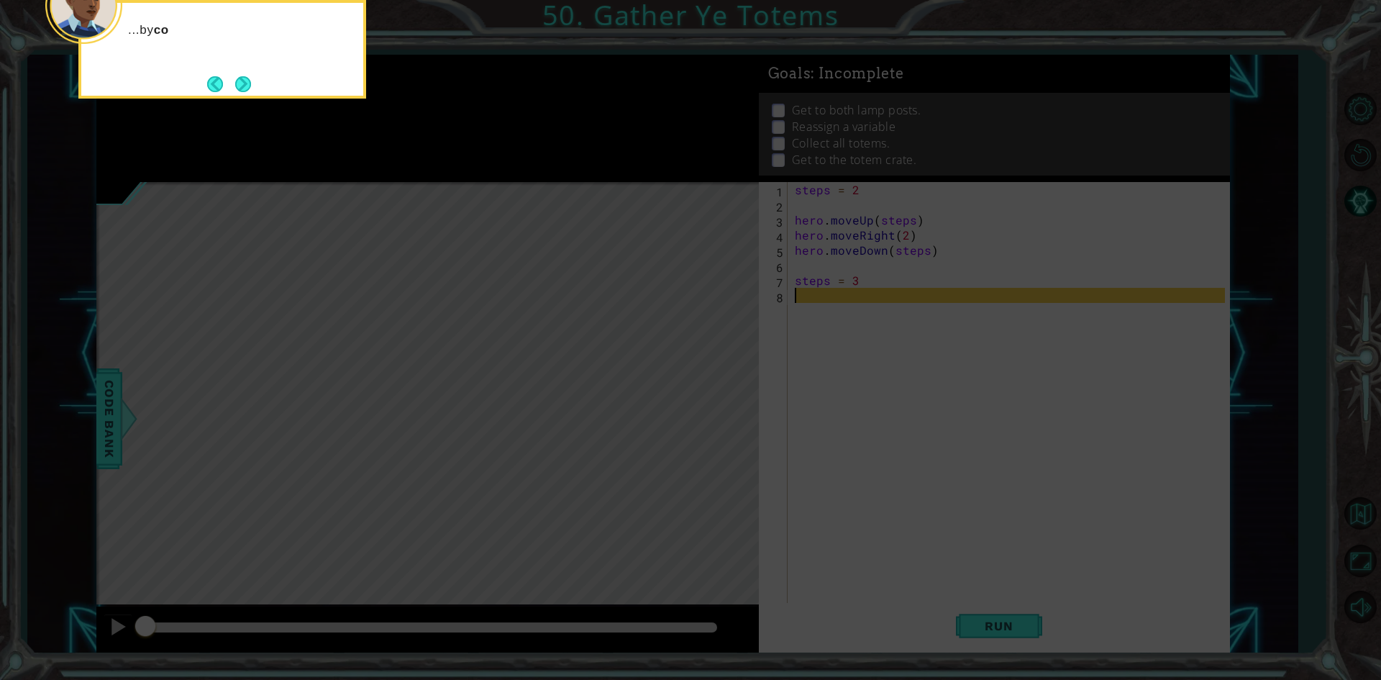
click at [241, 88] on button "Next" at bounding box center [243, 84] width 17 height 17
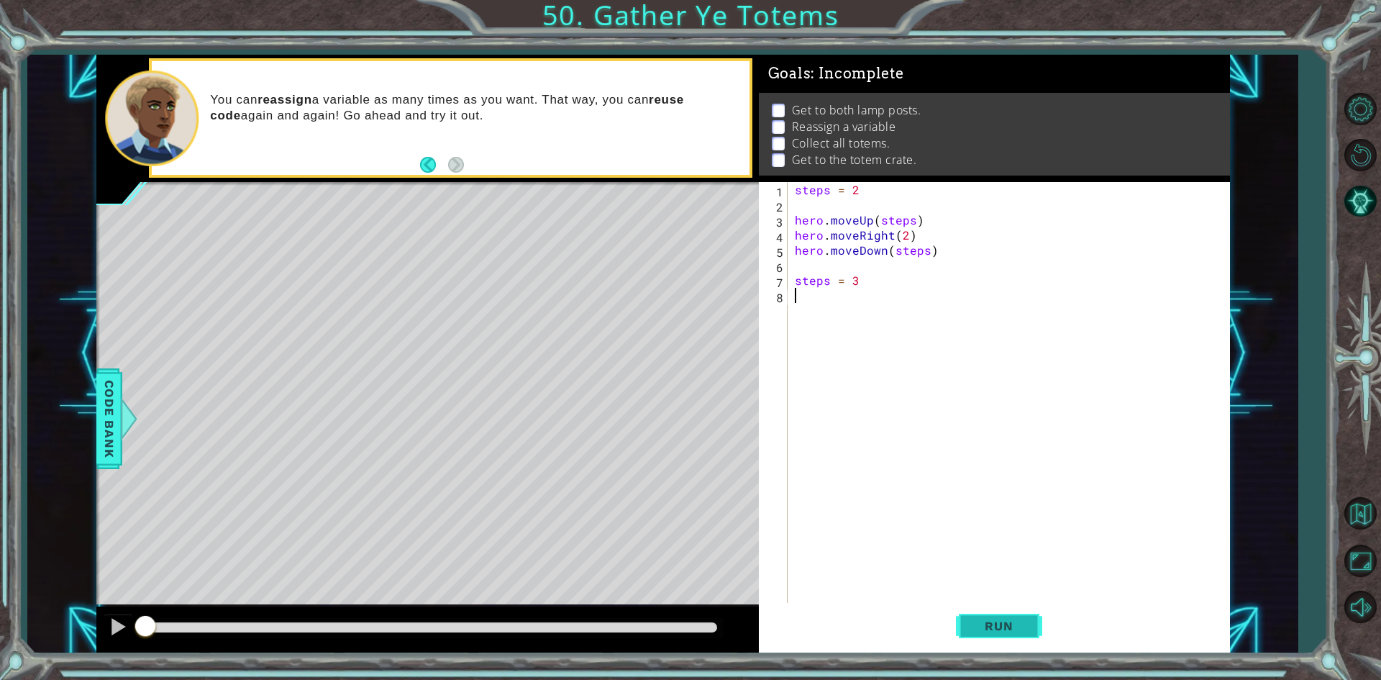
click at [1029, 627] on button "Run" at bounding box center [999, 626] width 86 height 47
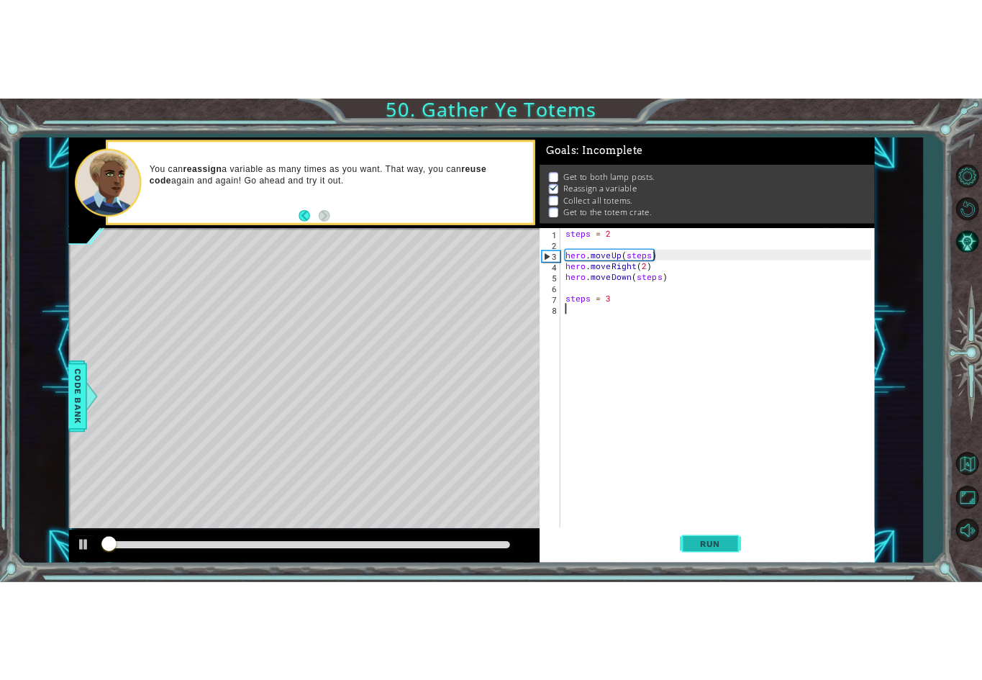
scroll to position [6, 0]
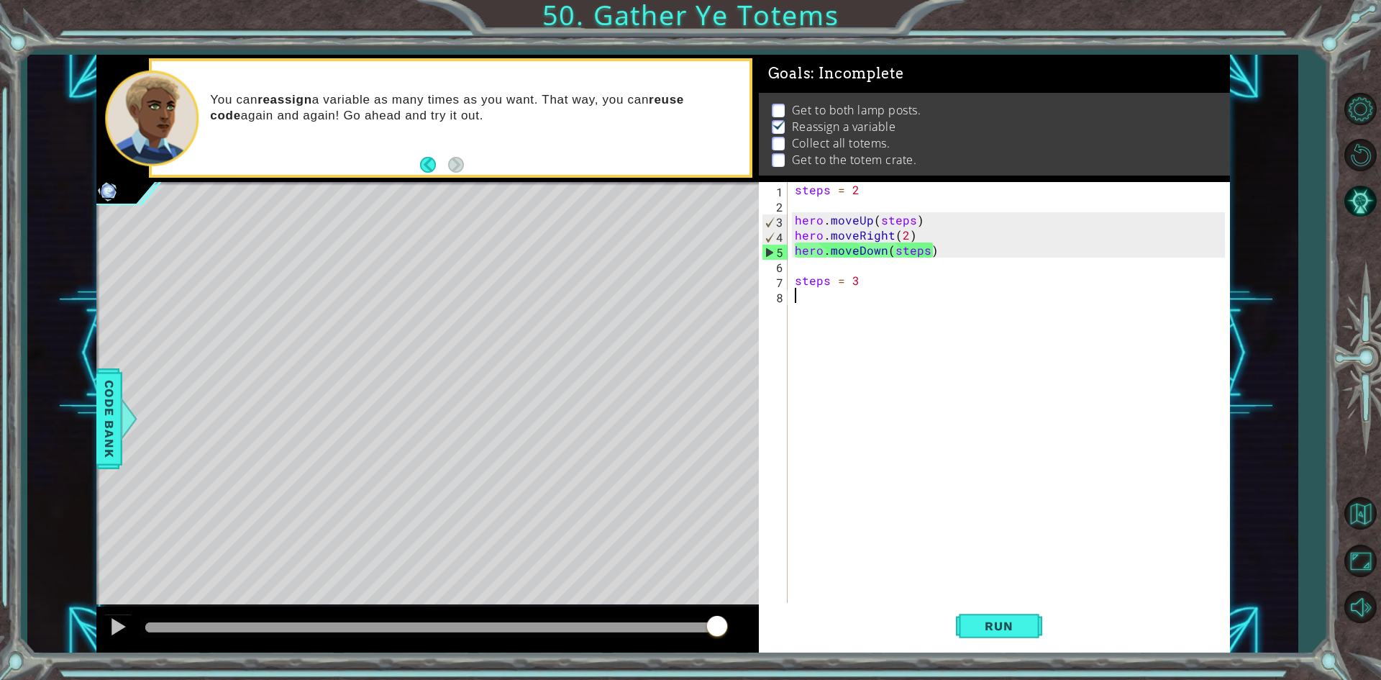
click at [830, 303] on div "steps = 2 hero . moveUp ( steps ) hero . moveRight ( 2 ) hero . moveDown ( step…" at bounding box center [1012, 408] width 440 height 453
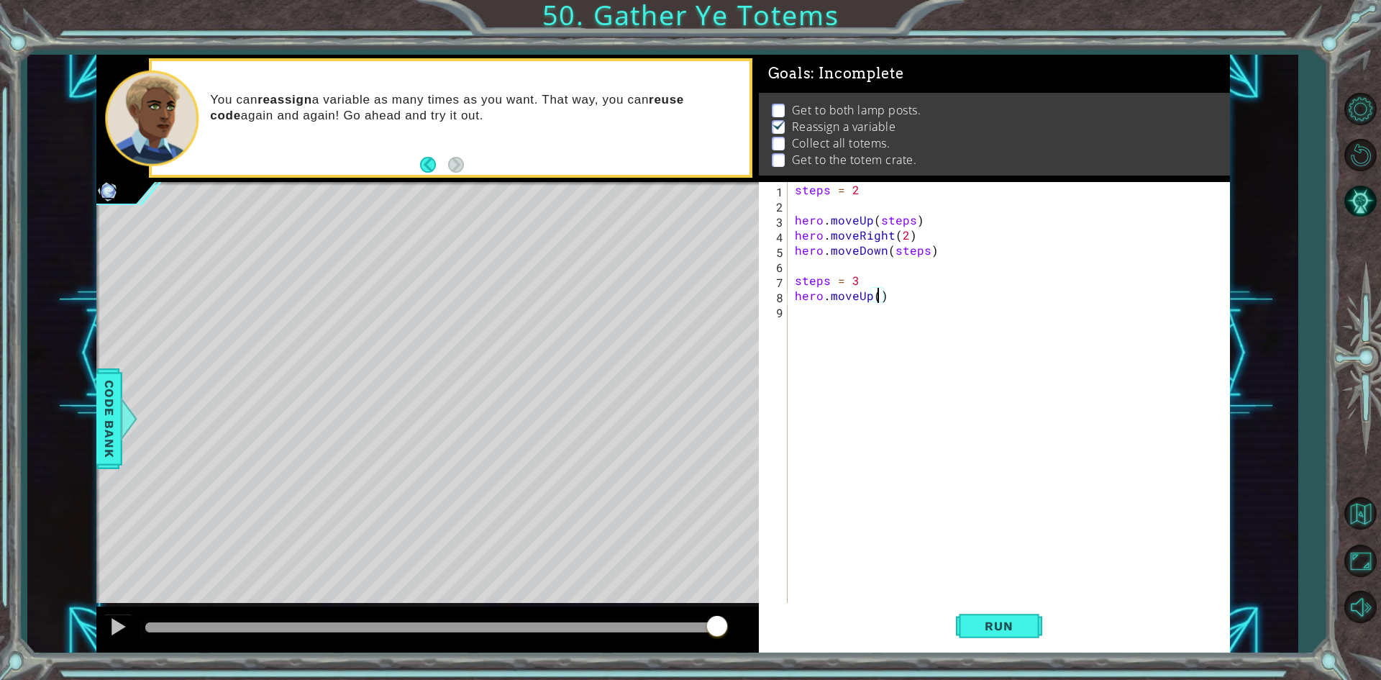
scroll to position [0, 5]
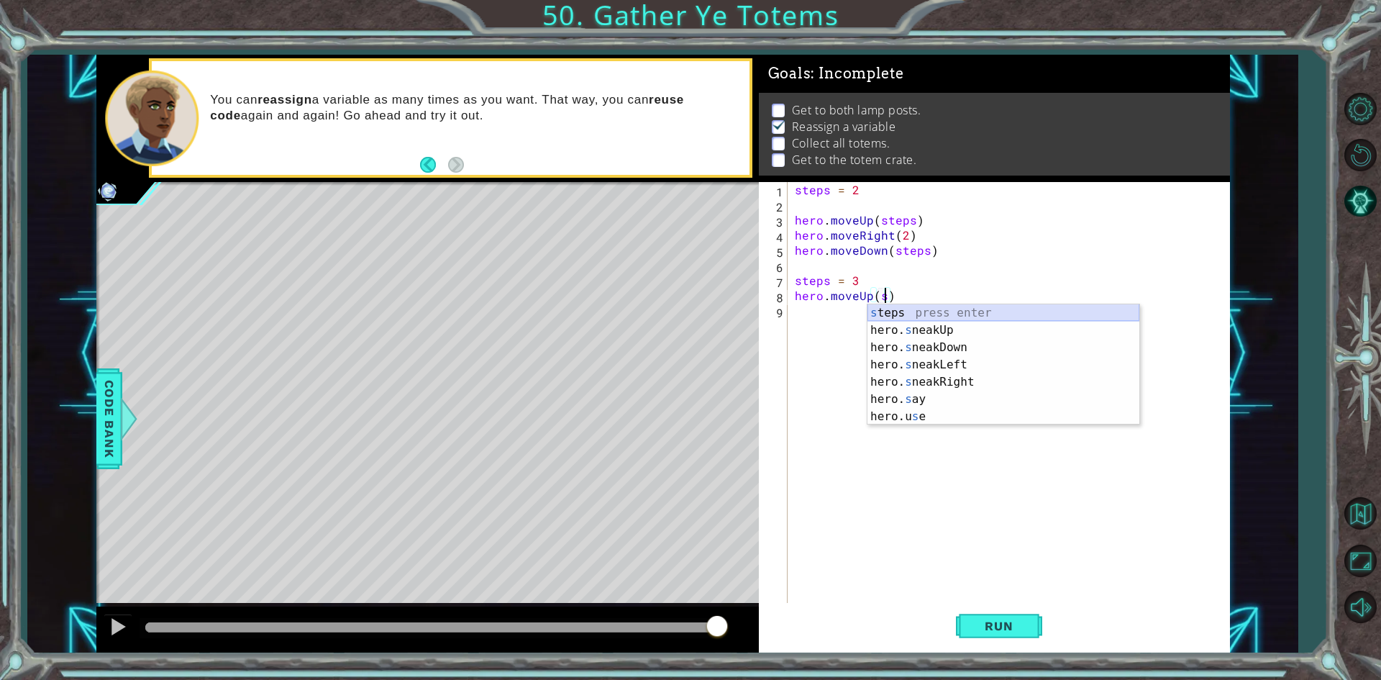
click at [895, 317] on div "s teps press enter hero. s neakUp press enter hero. s neakDown press enter hero…" at bounding box center [1004, 381] width 272 height 155
type textarea "hero.moveUp(steps)"
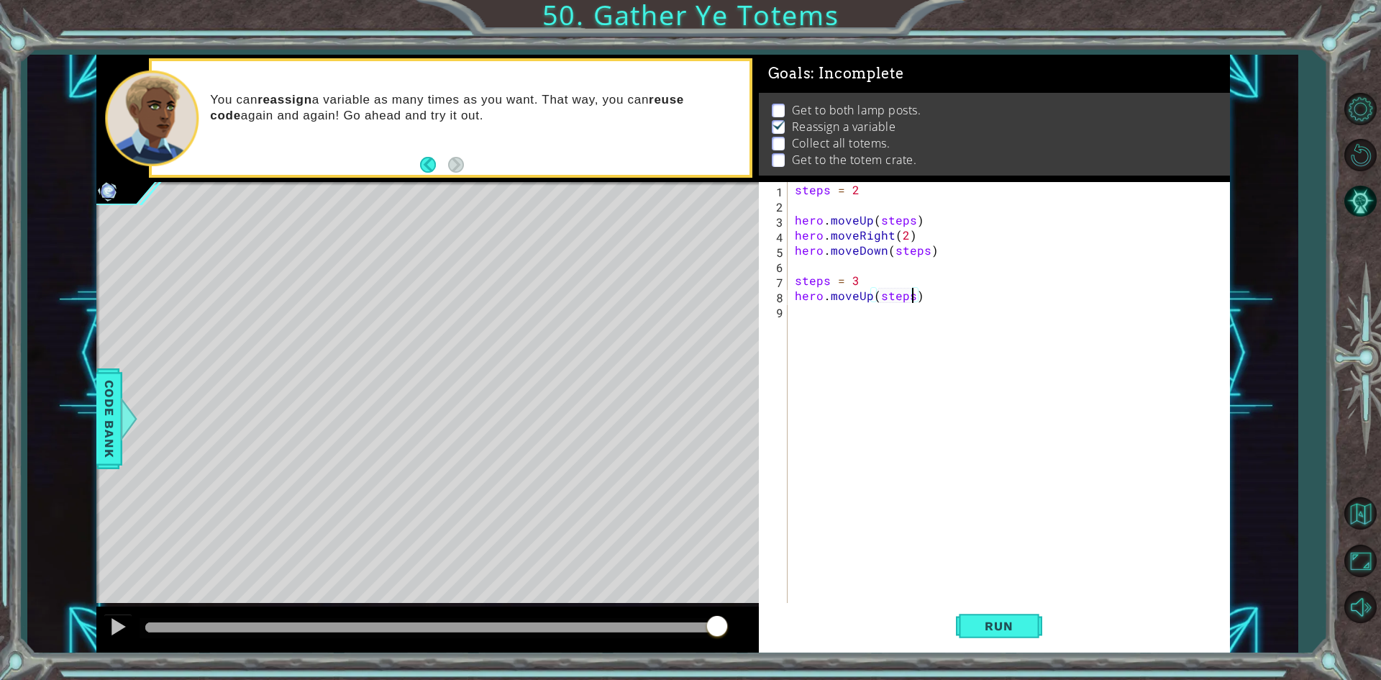
click at [831, 320] on div "steps = 2 hero . moveUp ( steps ) hero . moveRight ( 2 ) hero . moveDown ( step…" at bounding box center [1012, 408] width 440 height 453
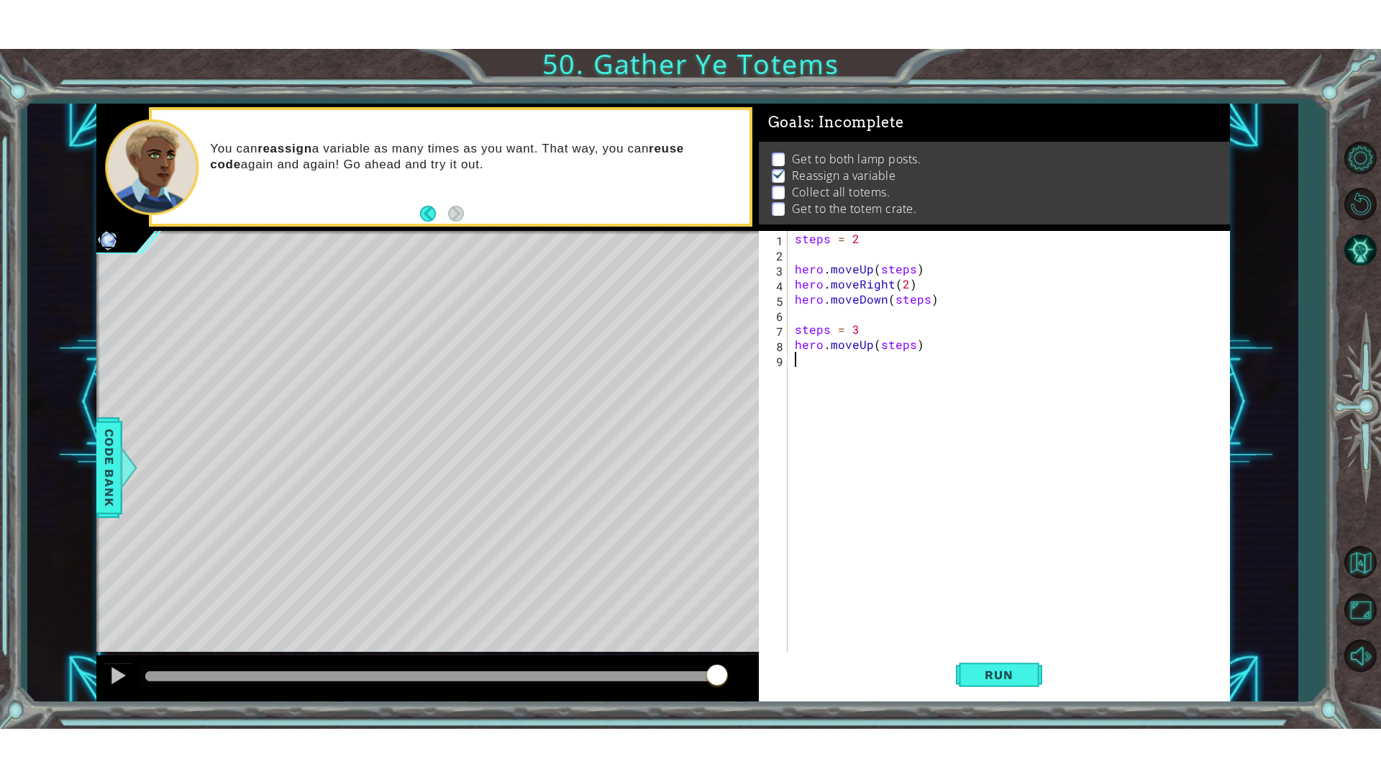
scroll to position [0, 0]
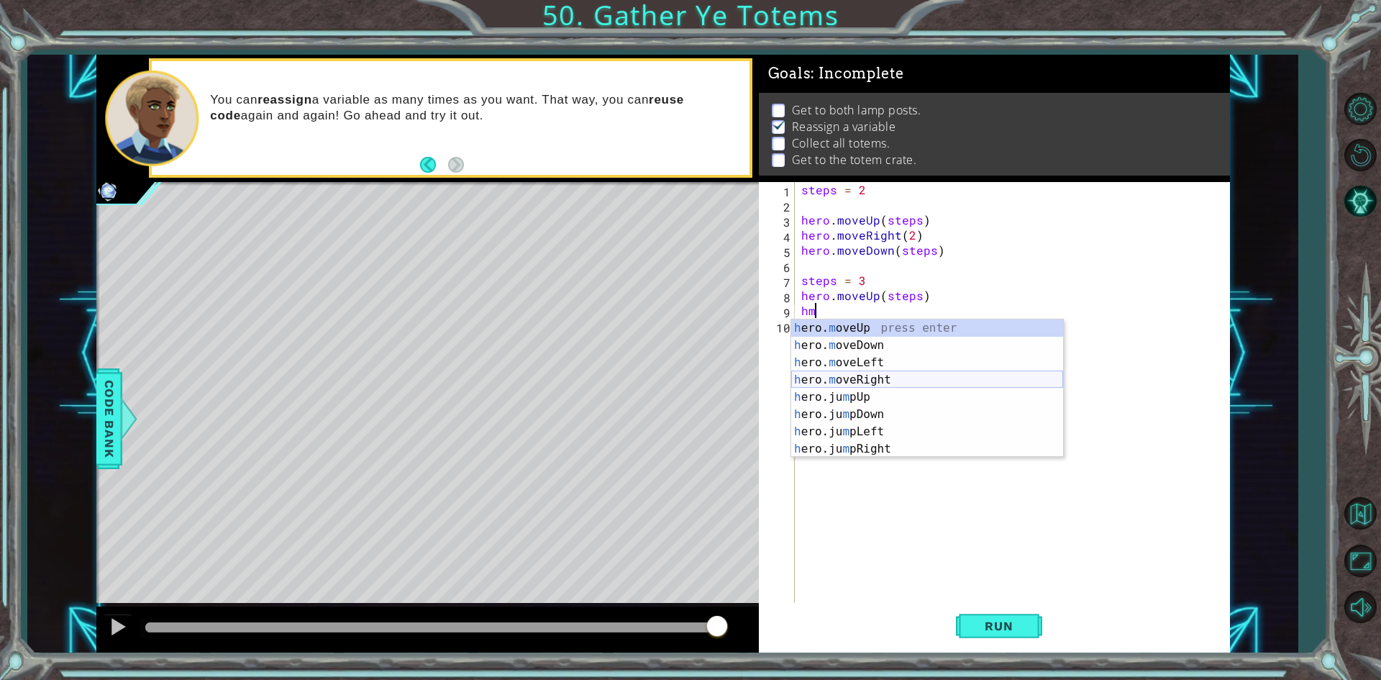
click at [883, 379] on div "h ero. m oveUp press enter h ero. m oveDown press enter h ero. m oveLeft press …" at bounding box center [927, 405] width 272 height 173
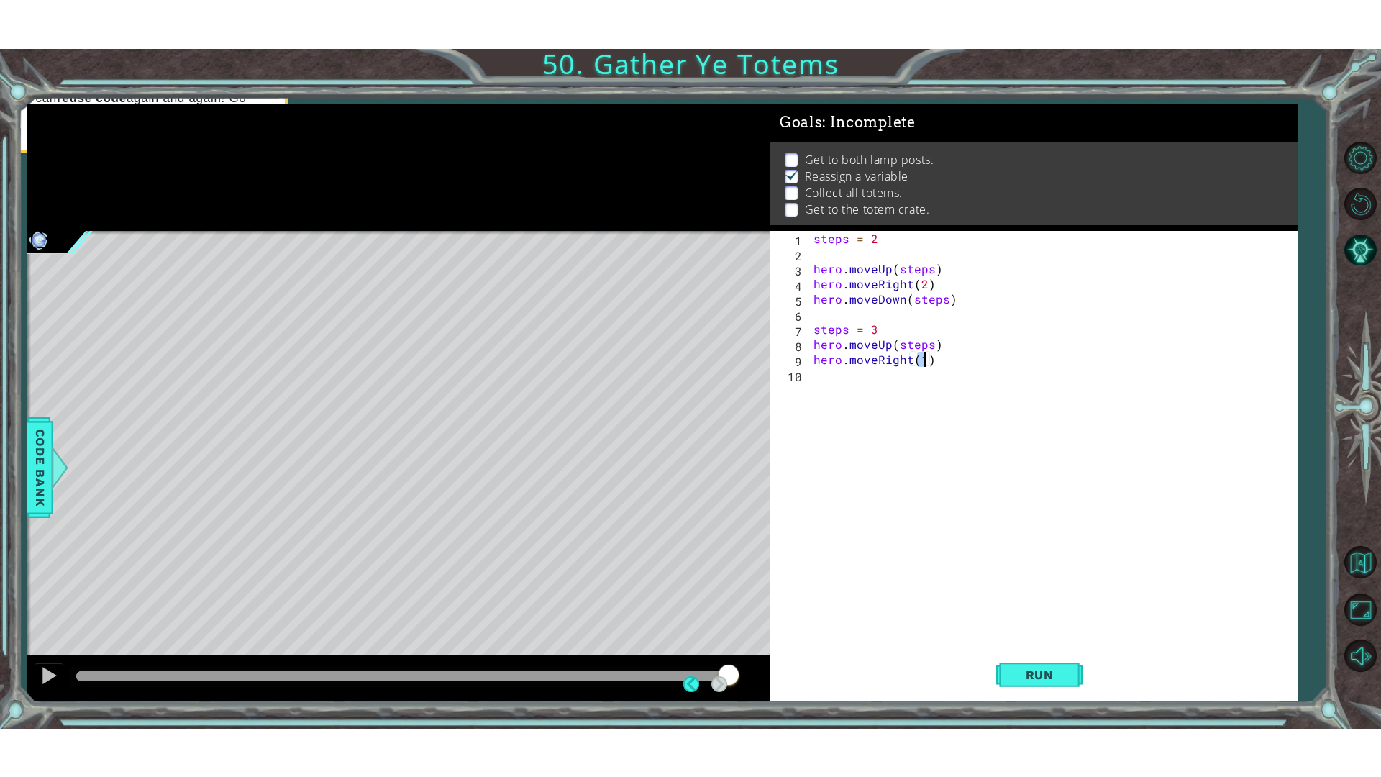
scroll to position [1, 0]
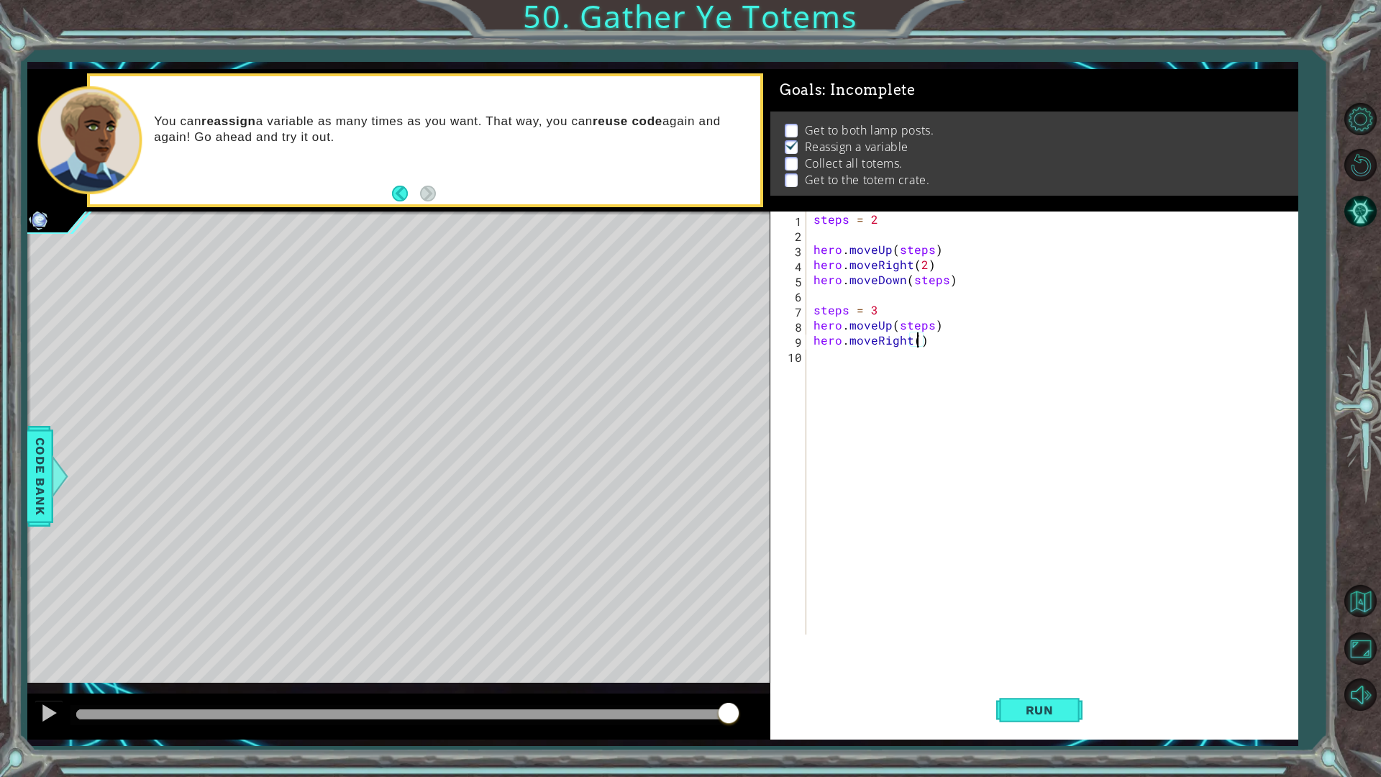
type textarea "hero.moveRight(2)"
click at [825, 363] on div "steps = 2 hero . moveUp ( steps ) hero . moveRight ( 2 ) hero . moveDown ( step…" at bounding box center [1056, 437] width 490 height 453
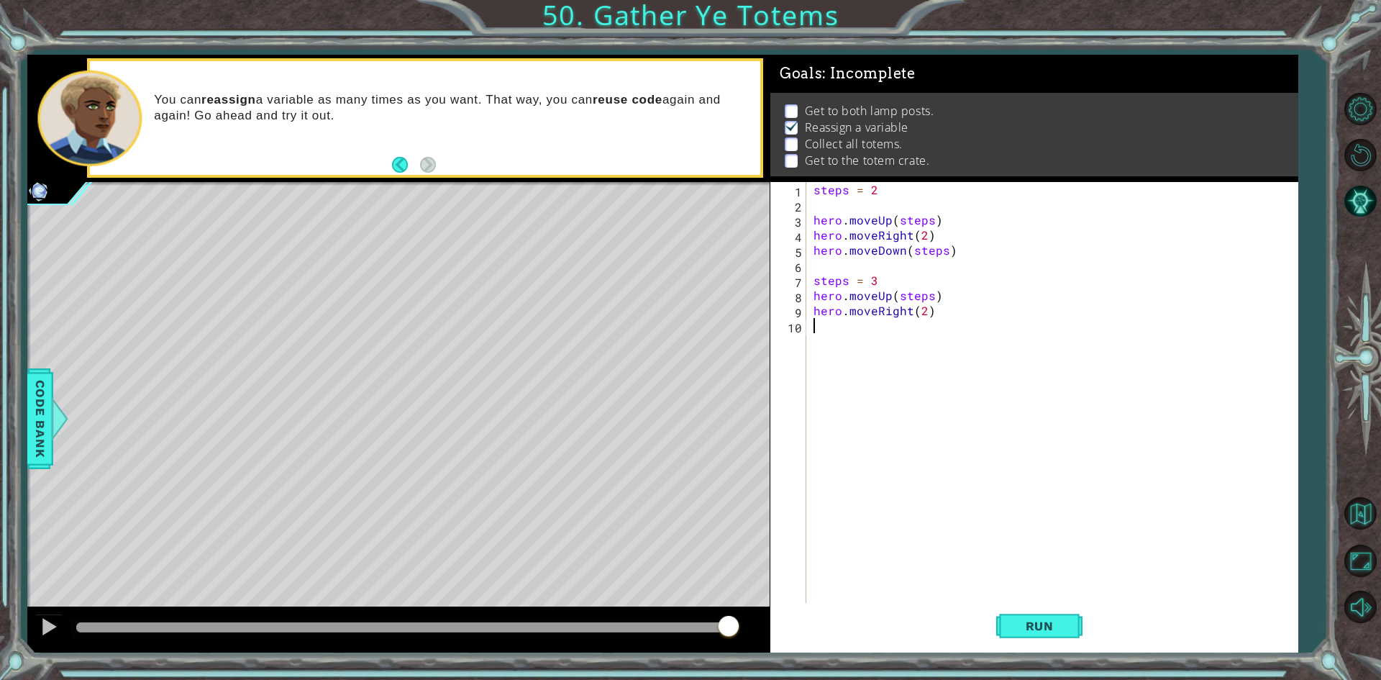
scroll to position [6, 0]
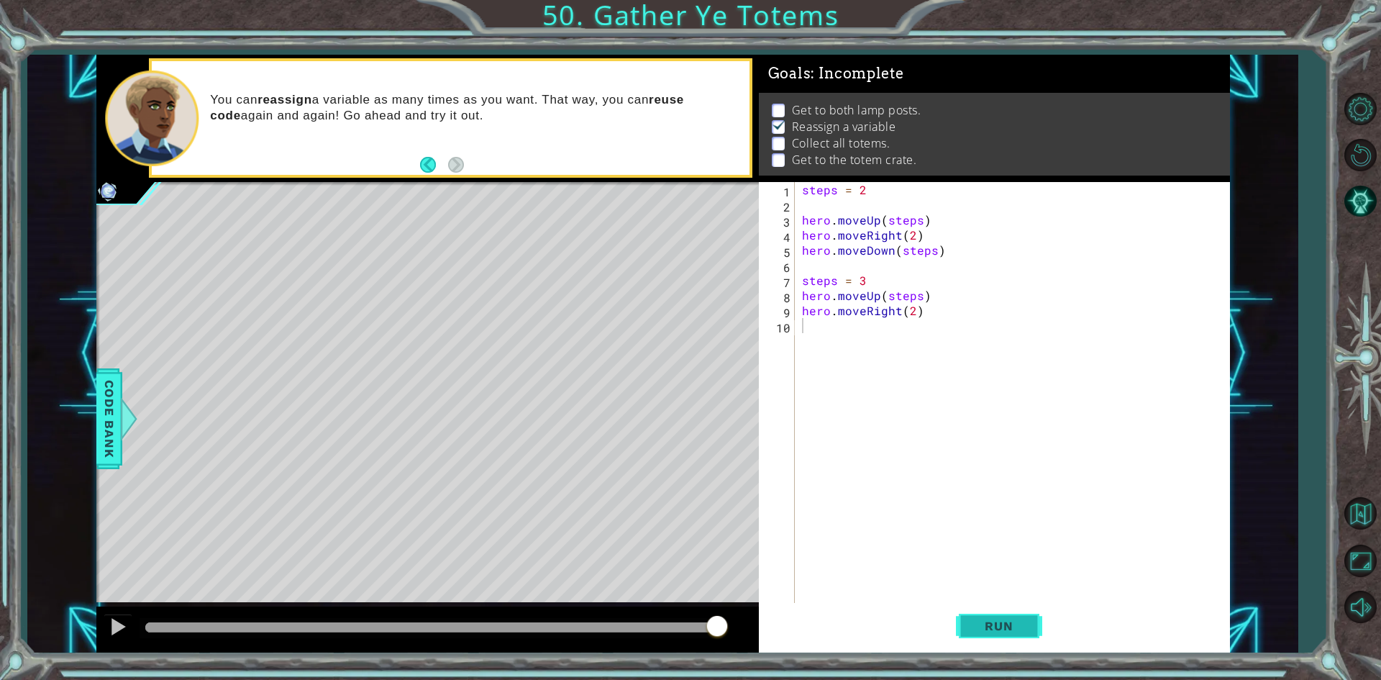
drag, startPoint x: 991, startPoint y: 603, endPoint x: 995, endPoint y: 611, distance: 9.4
click at [995, 611] on button "Run" at bounding box center [999, 626] width 86 height 47
click at [996, 612] on button "Run" at bounding box center [999, 626] width 86 height 47
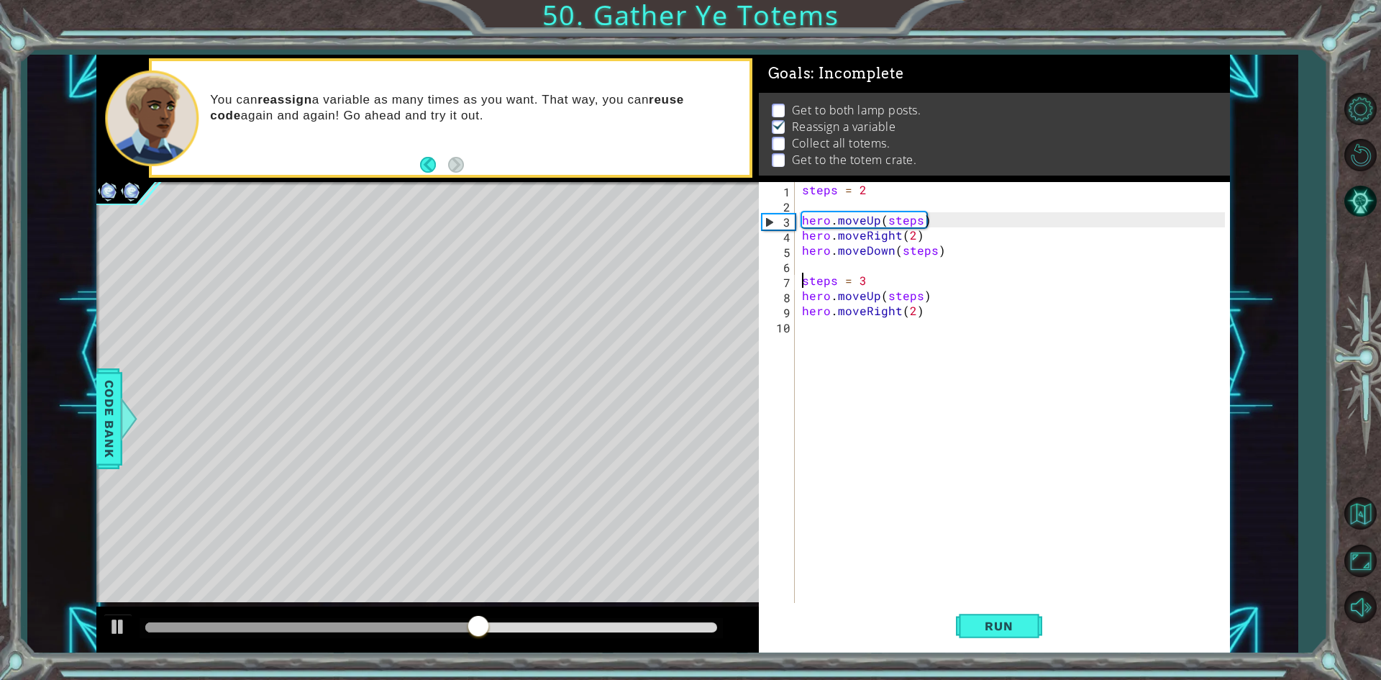
click at [801, 281] on div "steps = 2 hero . moveUp ( steps ) hero . moveRight ( 2 ) hero . moveDown ( step…" at bounding box center [1015, 408] width 433 height 453
click at [973, 634] on button "Run" at bounding box center [999, 626] width 86 height 47
click at [941, 303] on div "steps = 2 hero . moveUp ( steps ) hero . moveRight ( 2 ) hero . moveDown ( step…" at bounding box center [1015, 408] width 433 height 453
click at [917, 294] on div "steps = 2 hero . moveUp ( steps ) hero . moveRight ( 2 ) hero . moveDown ( step…" at bounding box center [1015, 408] width 433 height 453
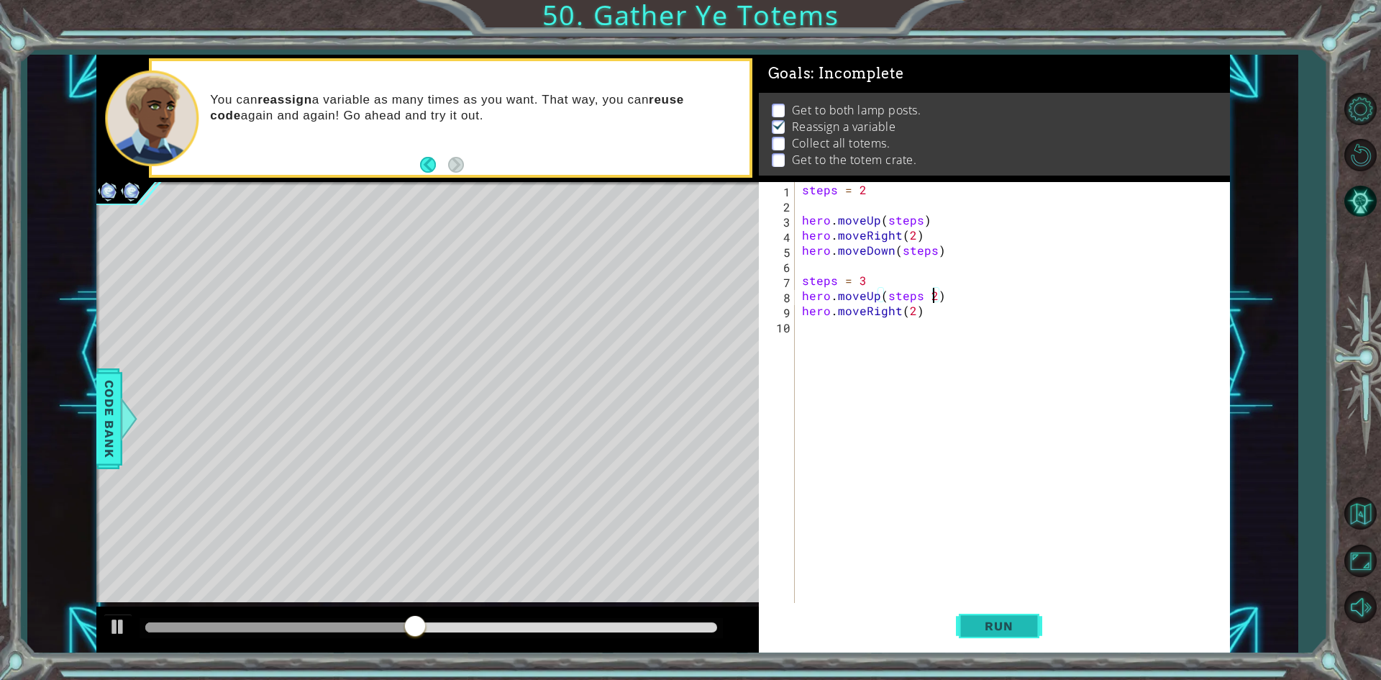
click at [977, 620] on span "Run" at bounding box center [998, 626] width 57 height 14
type textarea "hero.moveRight(2)"
drag, startPoint x: 1015, startPoint y: 607, endPoint x: 1033, endPoint y: 645, distance: 41.5
click at [1018, 613] on button "Run" at bounding box center [999, 626] width 86 height 47
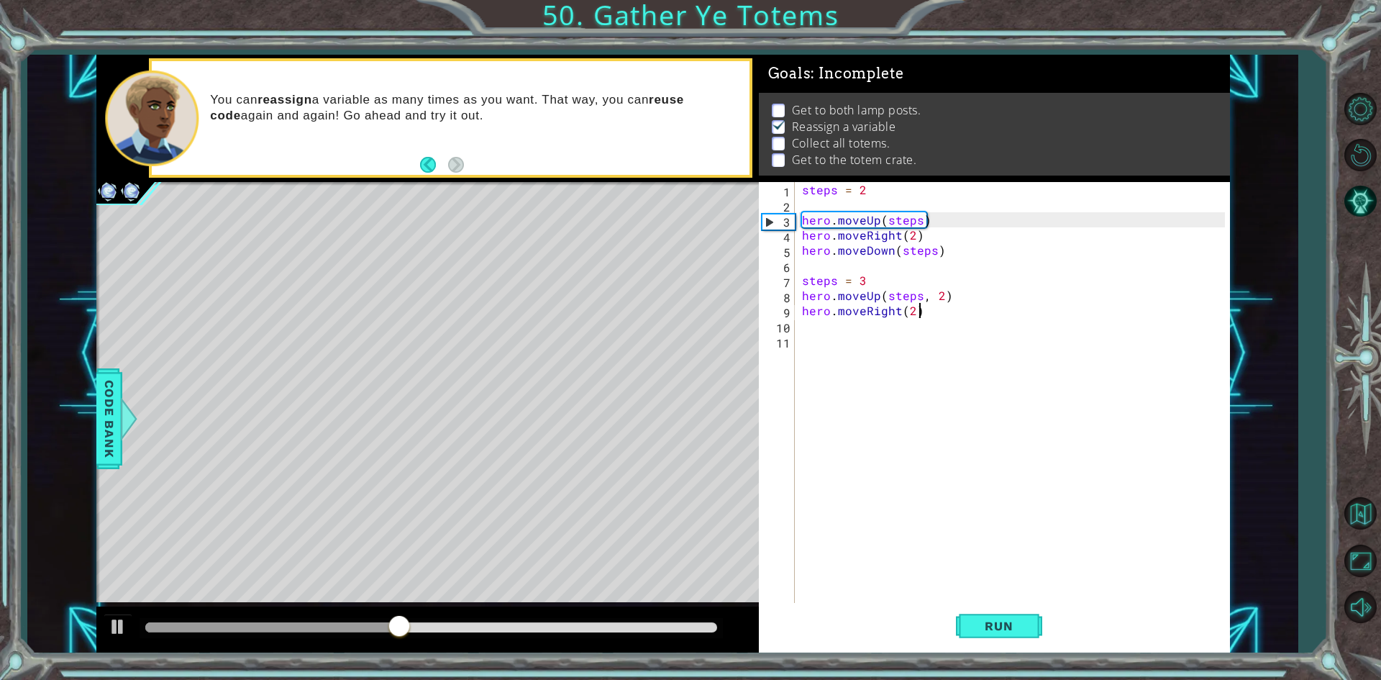
click at [920, 306] on div "steps = 2 hero . moveUp ( steps ) hero . moveRight ( 2 ) hero . moveDown ( step…" at bounding box center [1015, 408] width 433 height 453
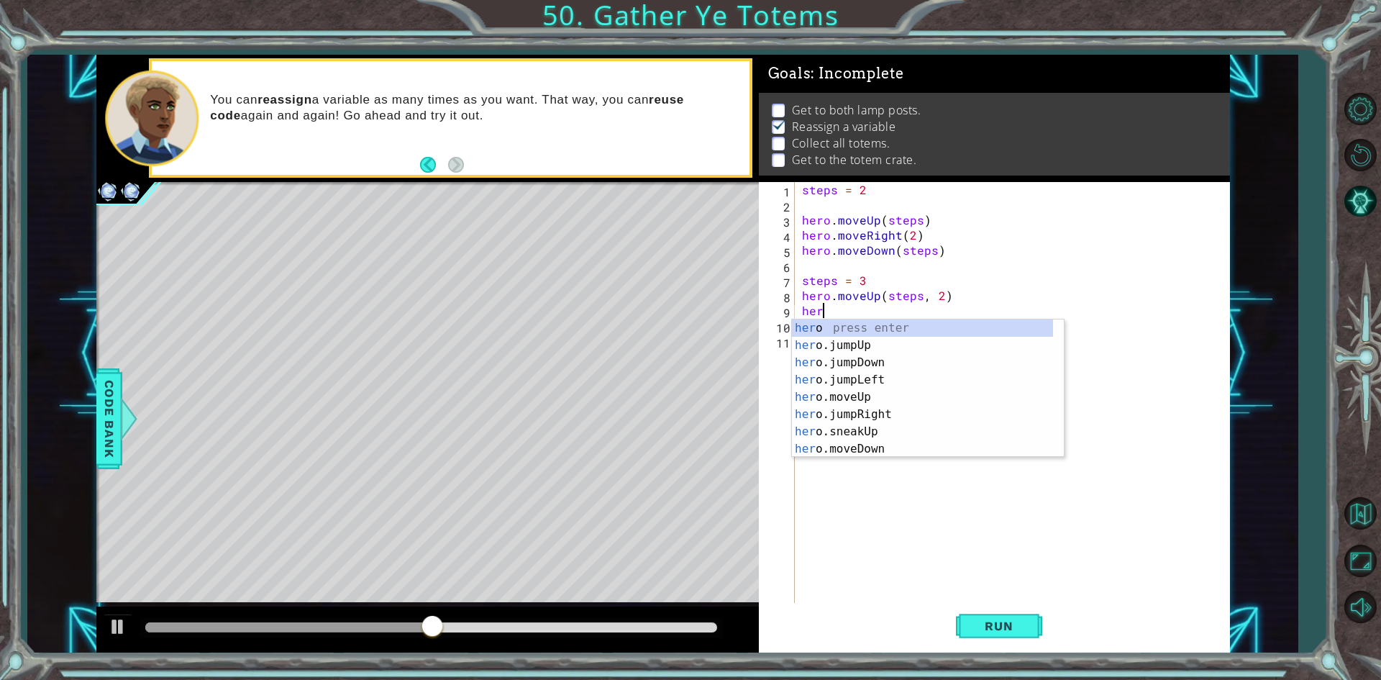
type textarea "h"
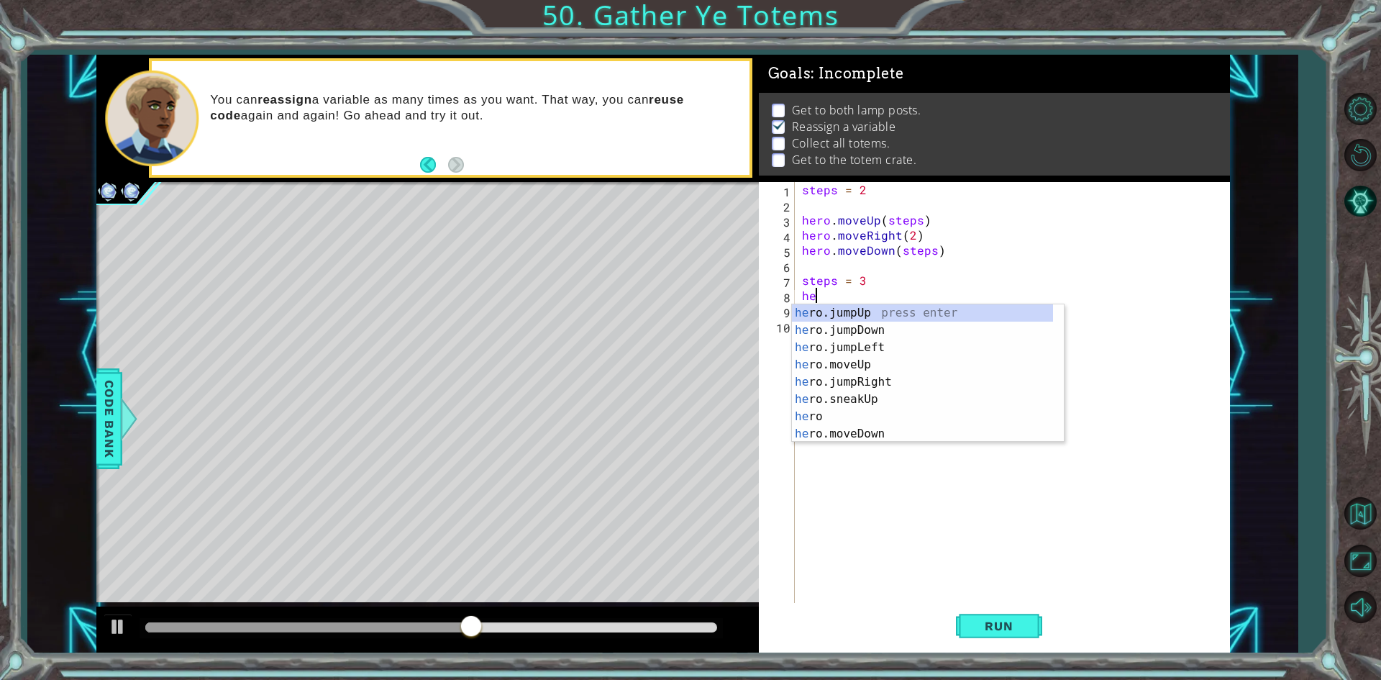
type textarea "h"
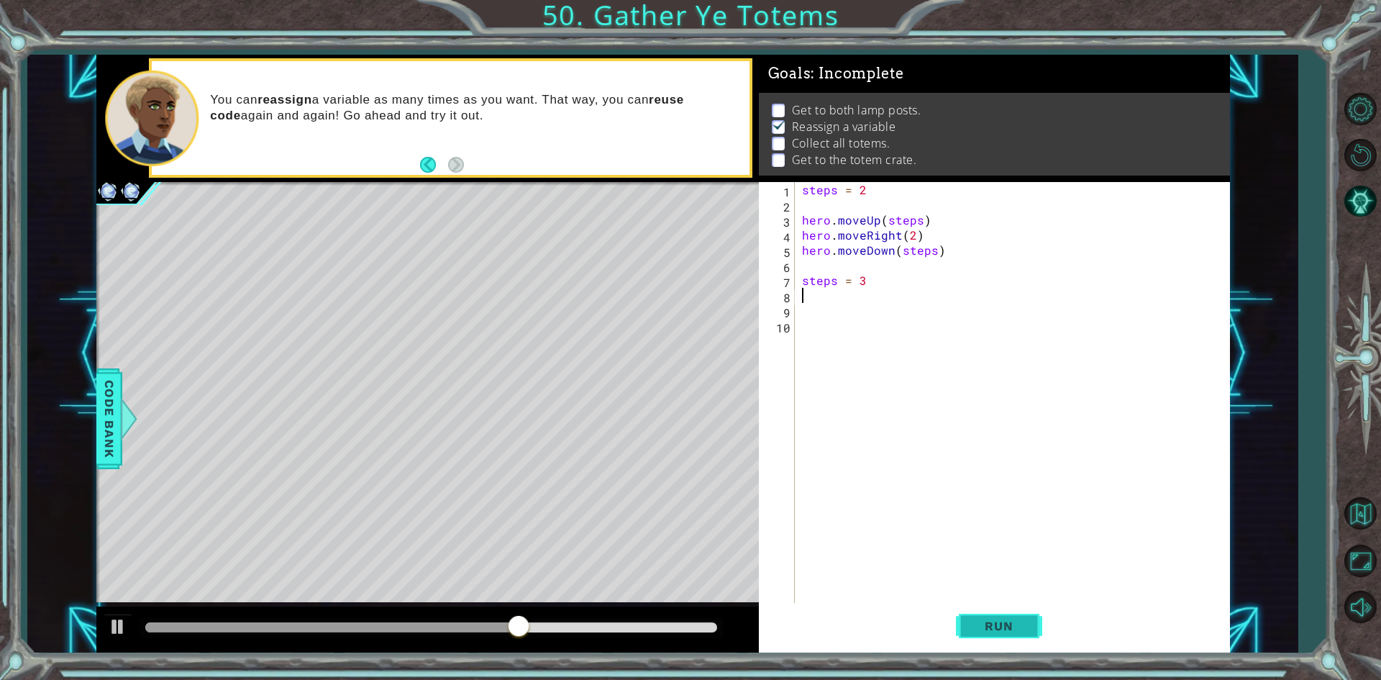
click at [985, 619] on span "Run" at bounding box center [998, 626] width 57 height 14
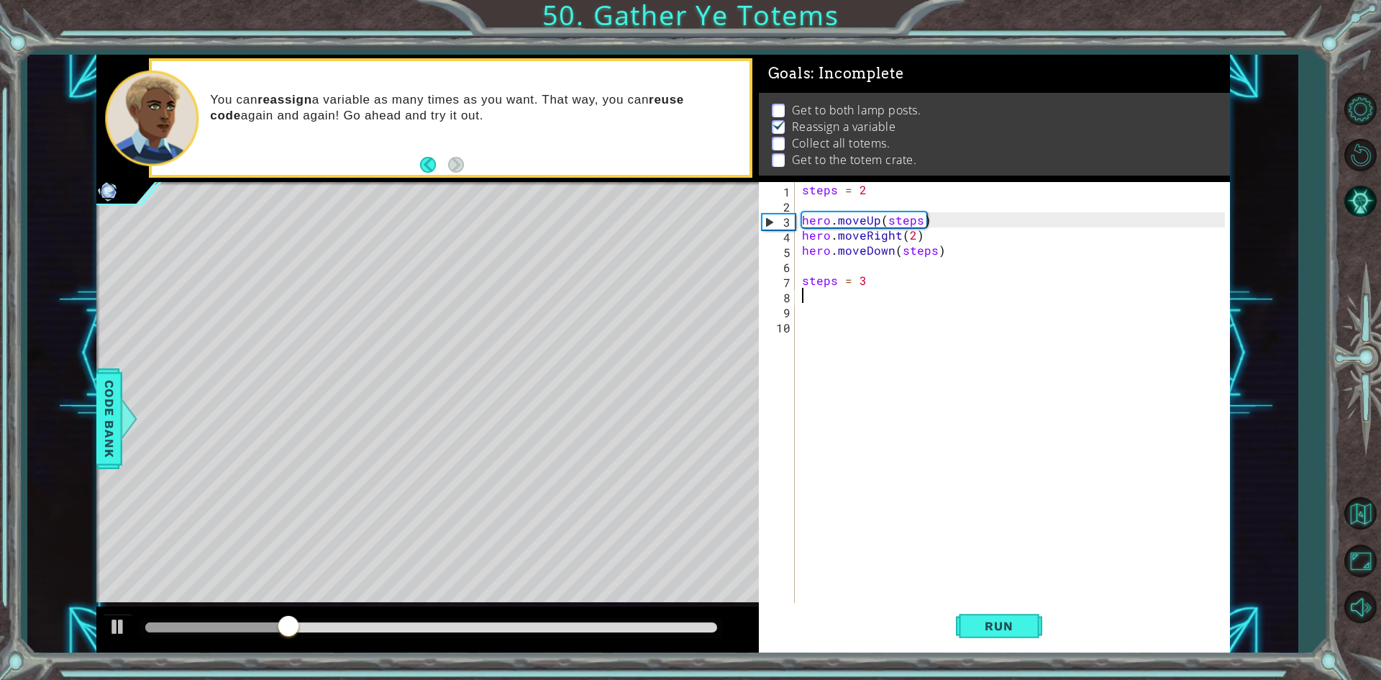
click at [909, 294] on div "steps = 2 hero . moveUp ( steps ) hero . moveRight ( 2 ) hero . moveDown ( step…" at bounding box center [1015, 408] width 433 height 453
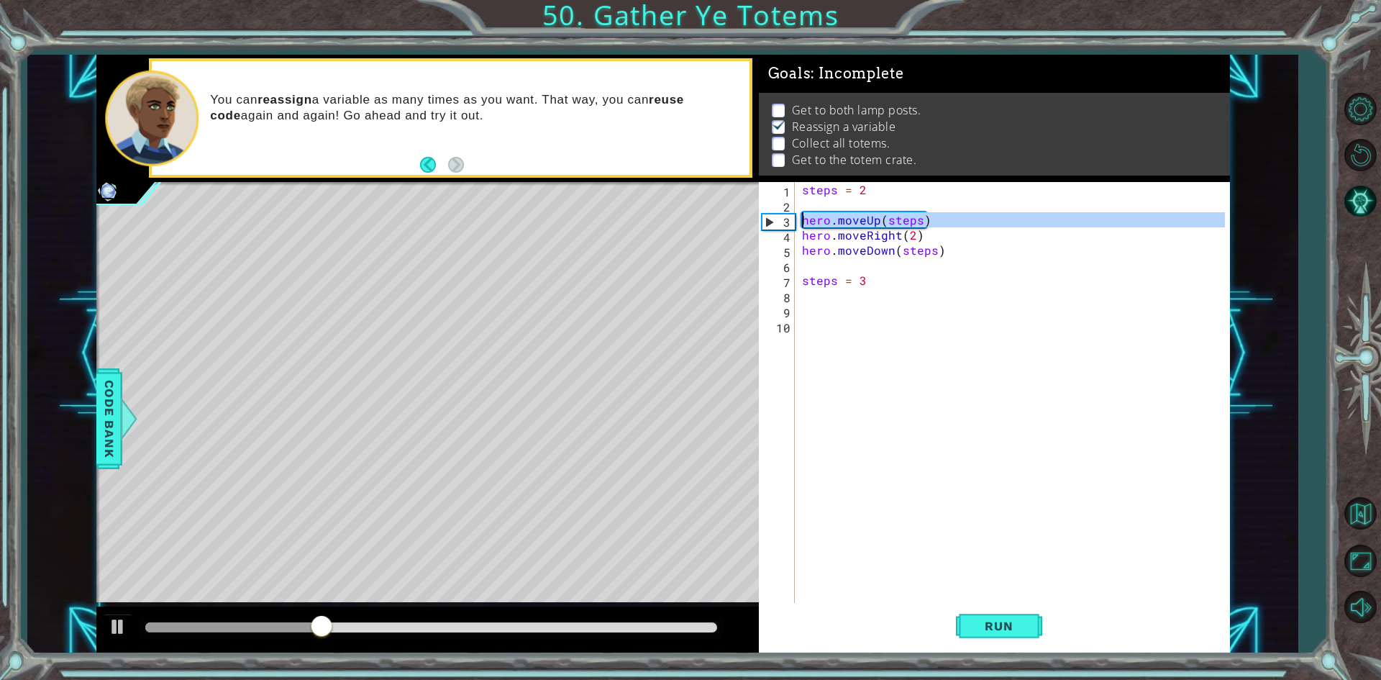
click at [770, 217] on div "3" at bounding box center [779, 221] width 32 height 15
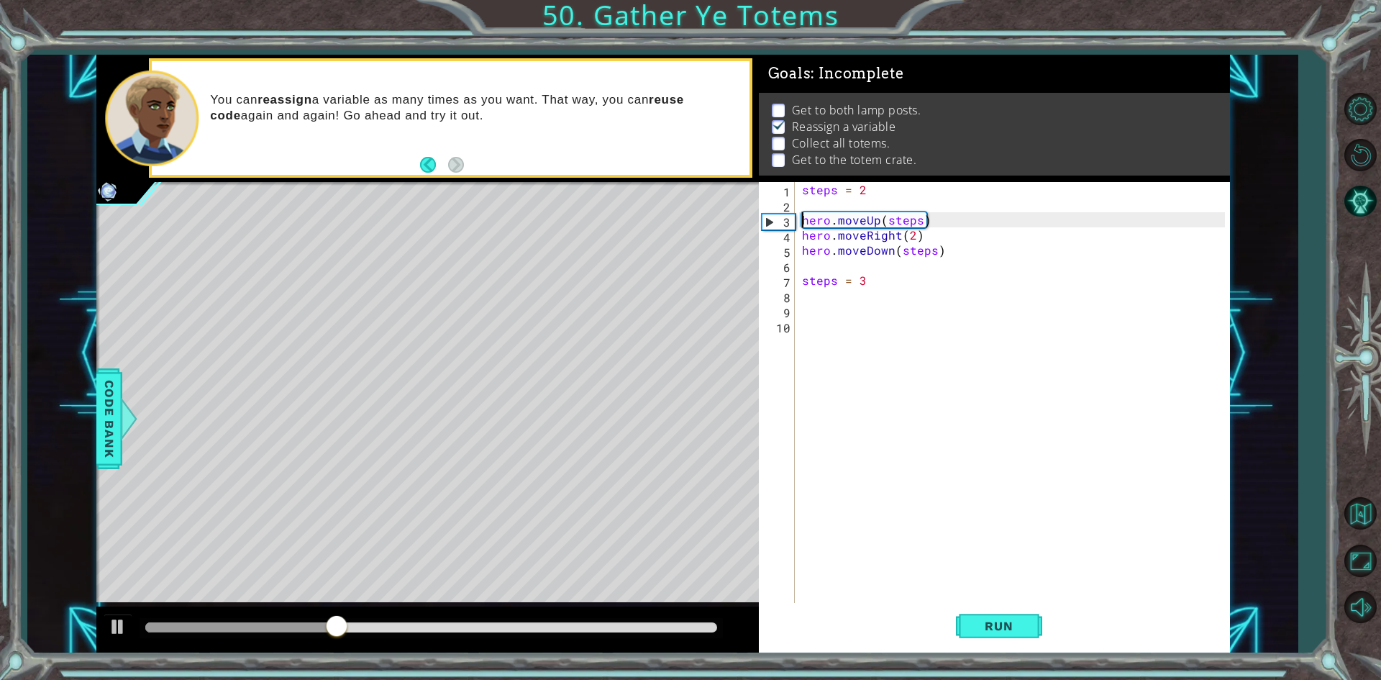
click at [763, 223] on div "3" at bounding box center [779, 221] width 32 height 15
type textarea "hero.moveUp(steps)"
click at [763, 223] on div "3" at bounding box center [779, 221] width 32 height 15
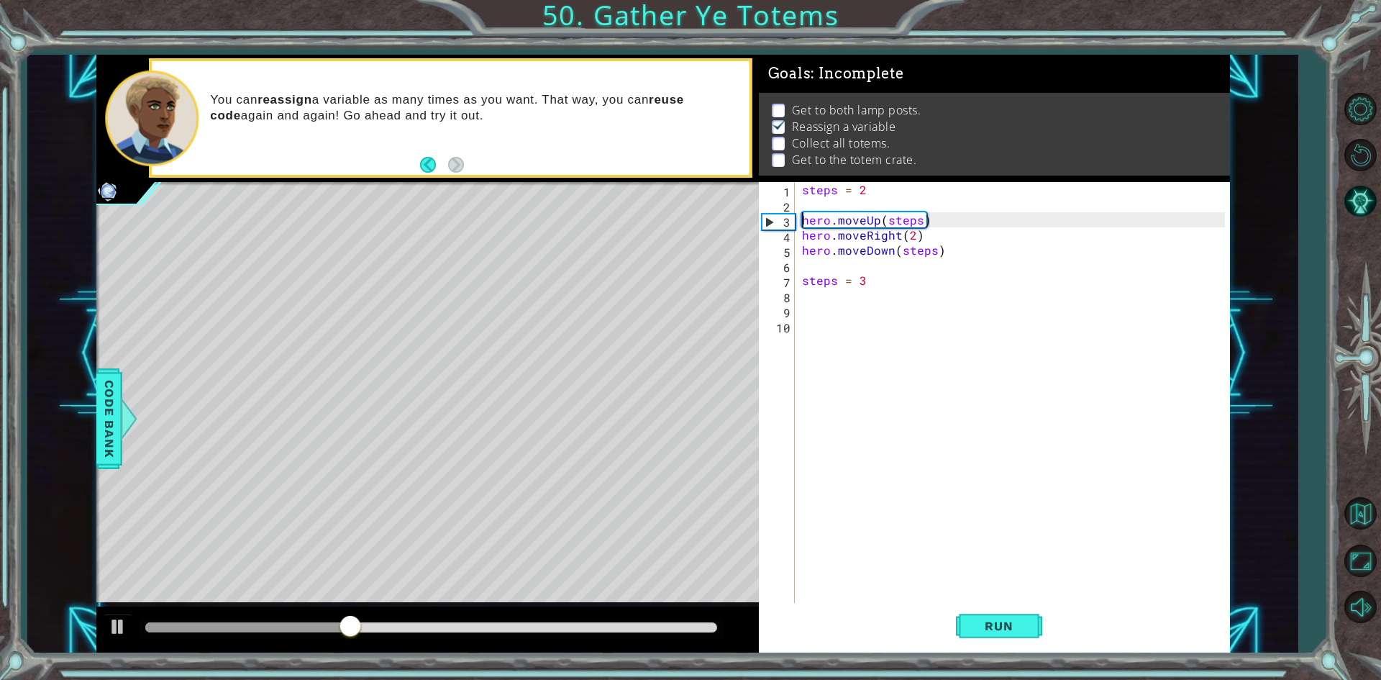
type textarea "hero.moveUp(steps)"
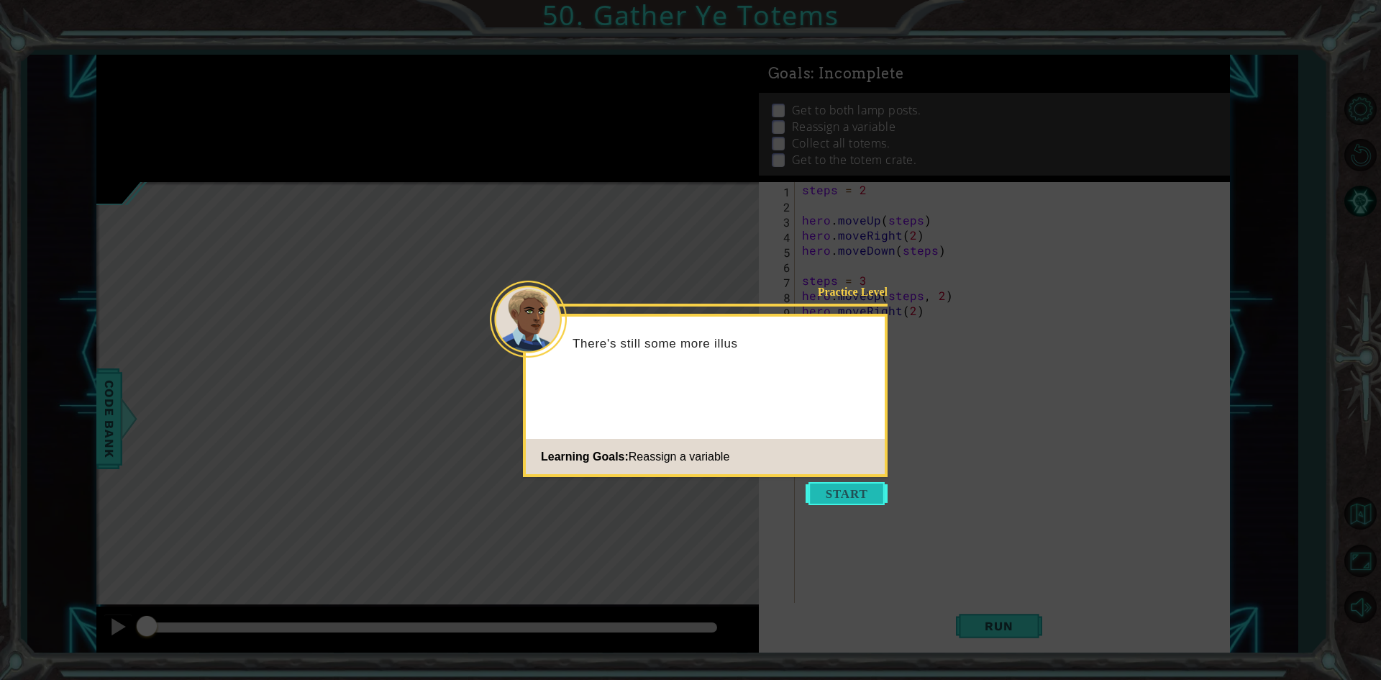
click at [865, 497] on button "Start" at bounding box center [847, 493] width 82 height 23
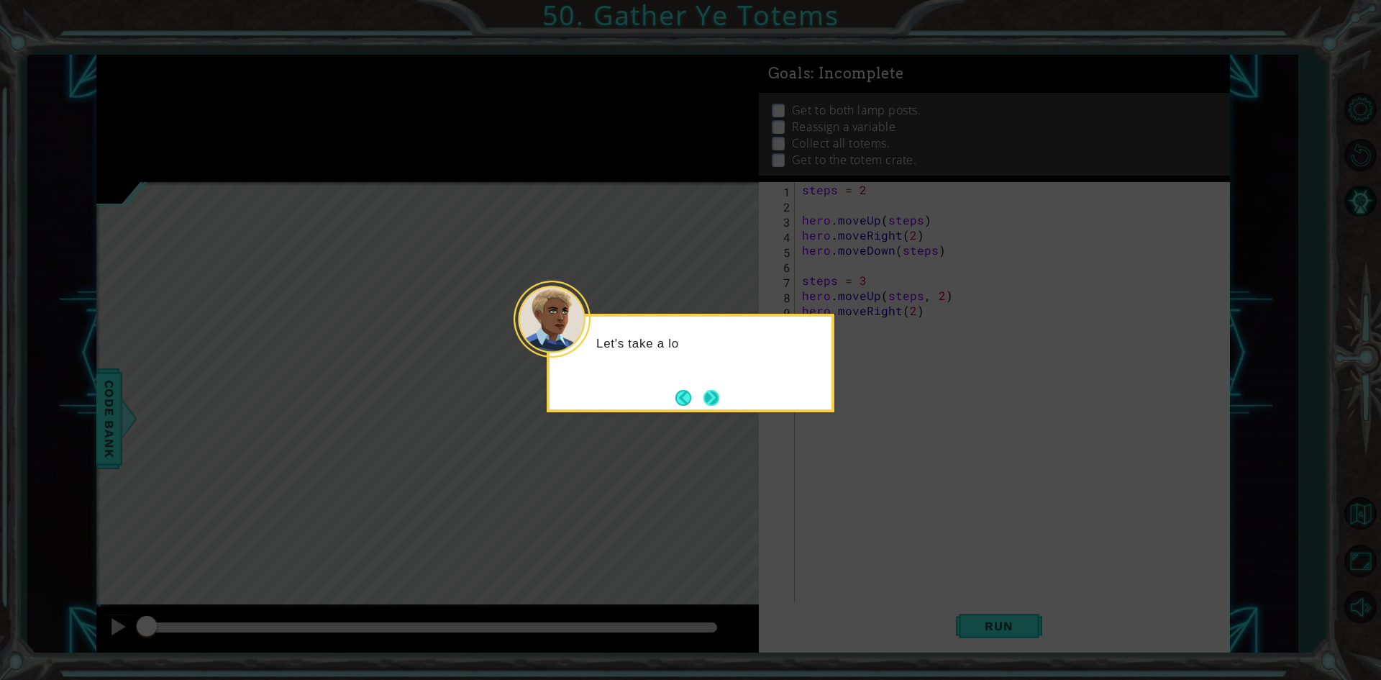
click at [711, 394] on button "Next" at bounding box center [712, 397] width 27 height 27
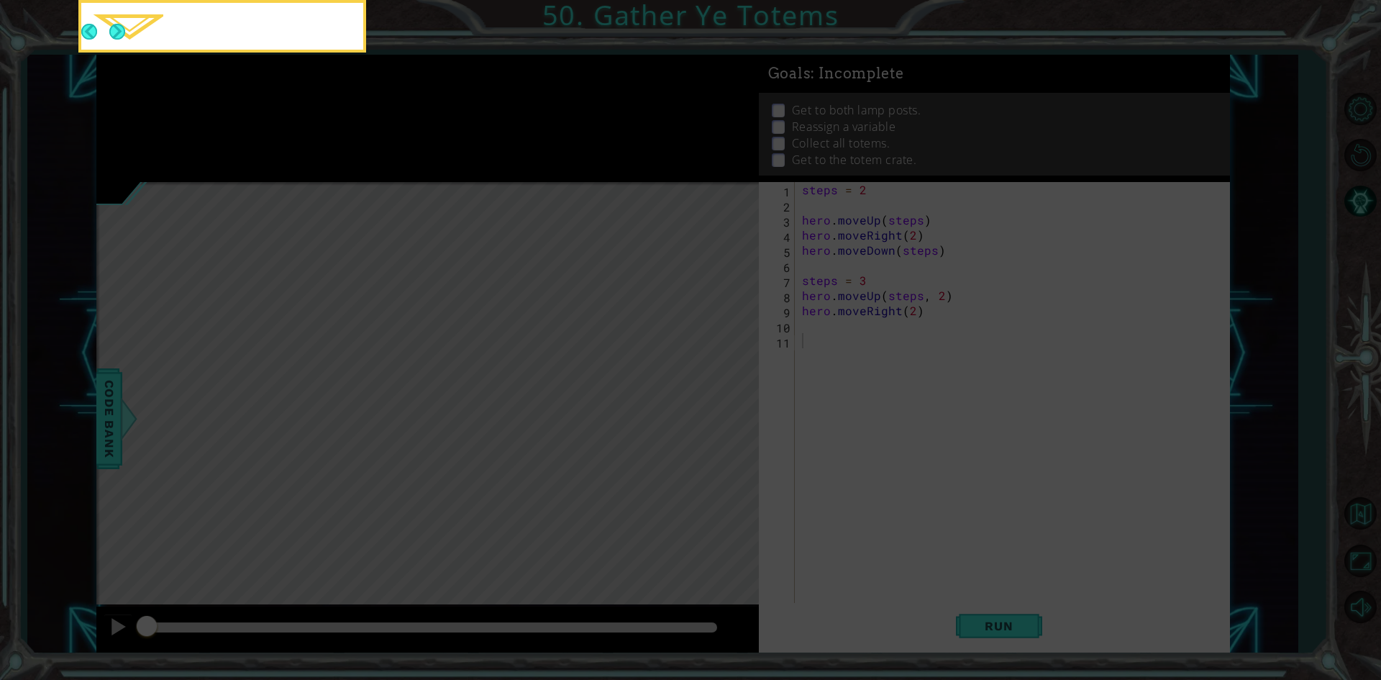
click at [711, 394] on icon at bounding box center [690, 102] width 1381 height 1156
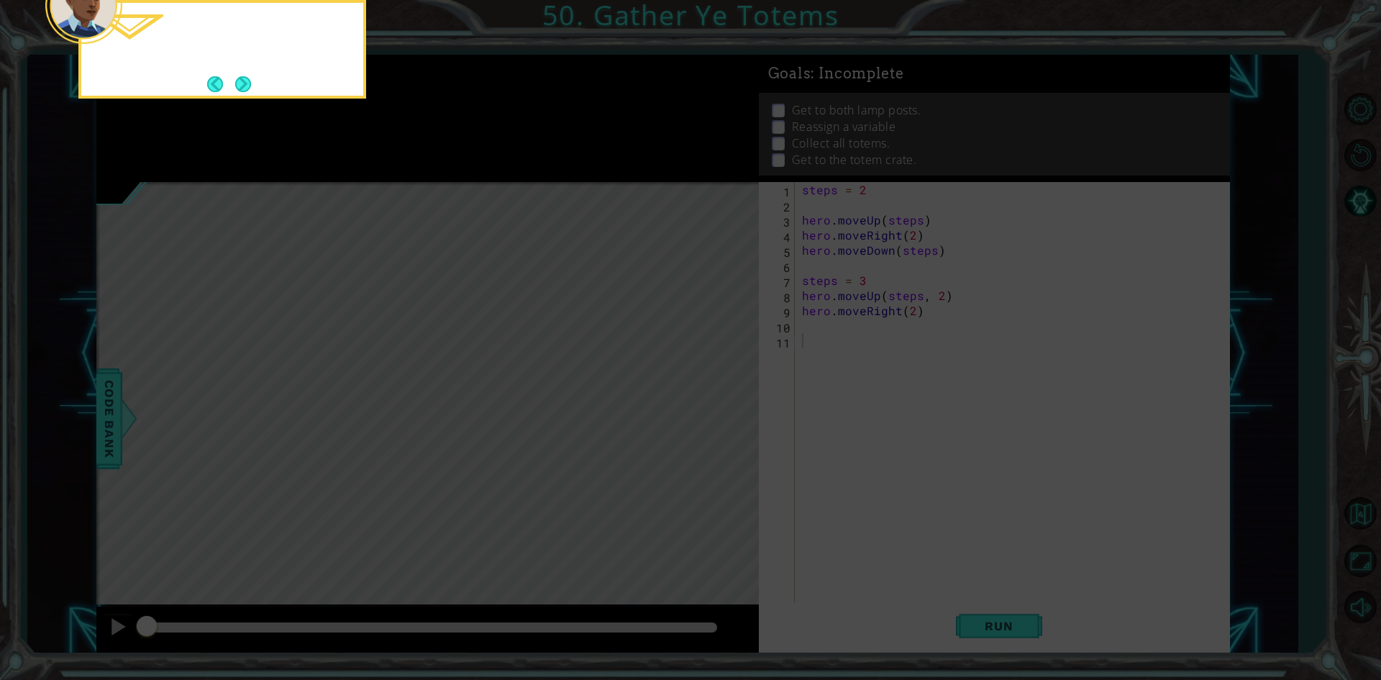
click at [711, 394] on icon at bounding box center [690, 102] width 1381 height 1156
click at [250, 71] on button "Next" at bounding box center [242, 83] width 25 height 25
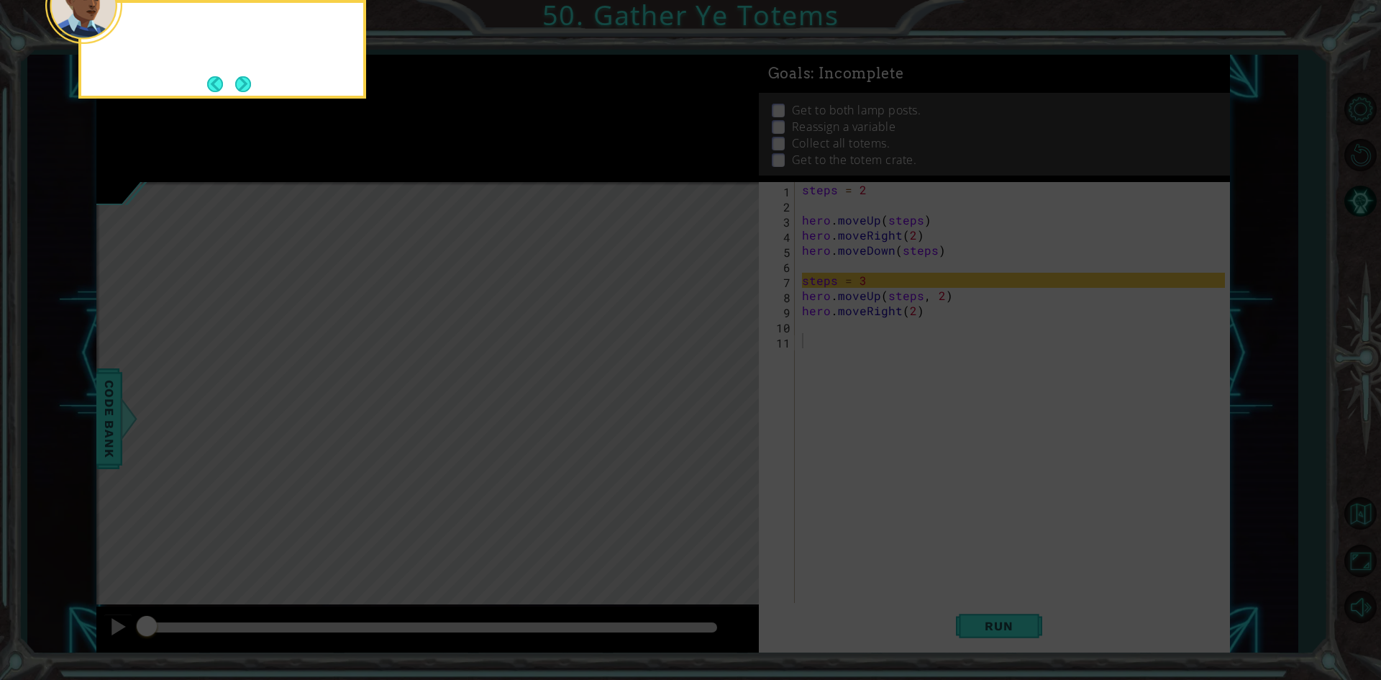
click at [250, 71] on div at bounding box center [222, 49] width 288 height 99
click at [249, 75] on button "Next" at bounding box center [244, 84] width 18 height 18
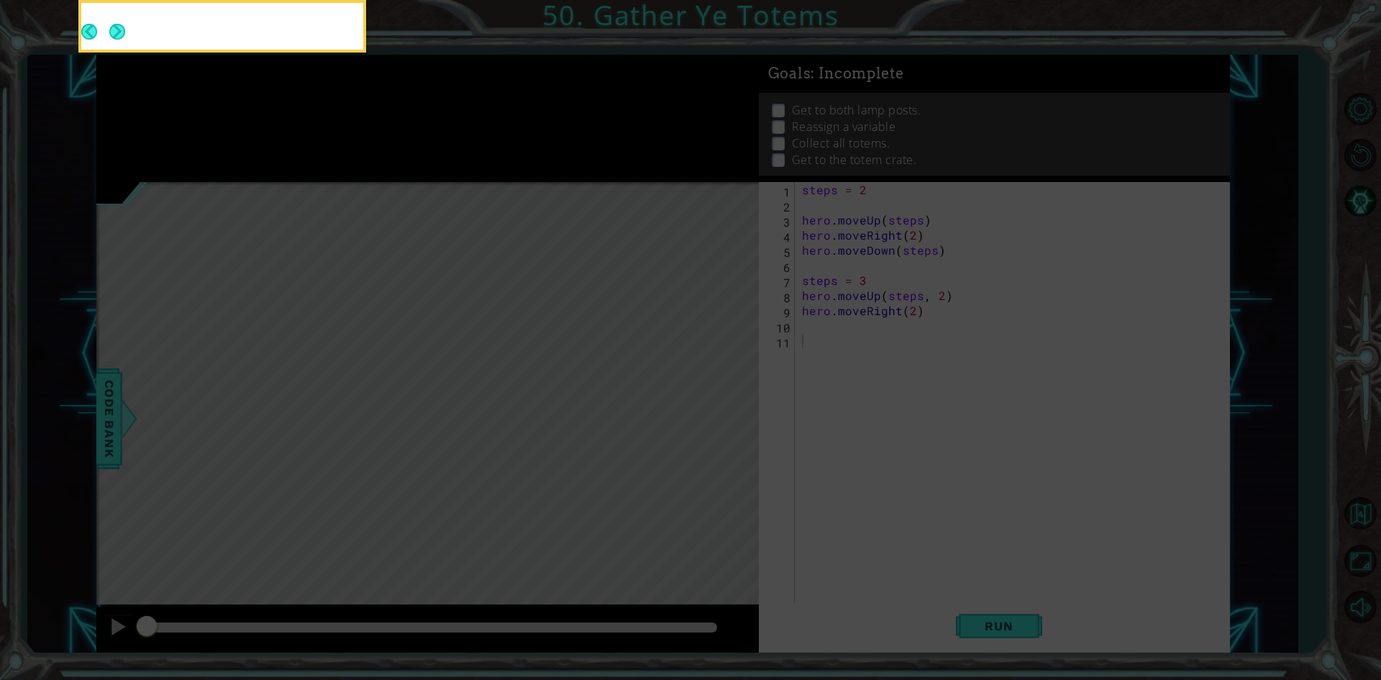
click at [125, 50] on footer at bounding box center [103, 31] width 44 height 35
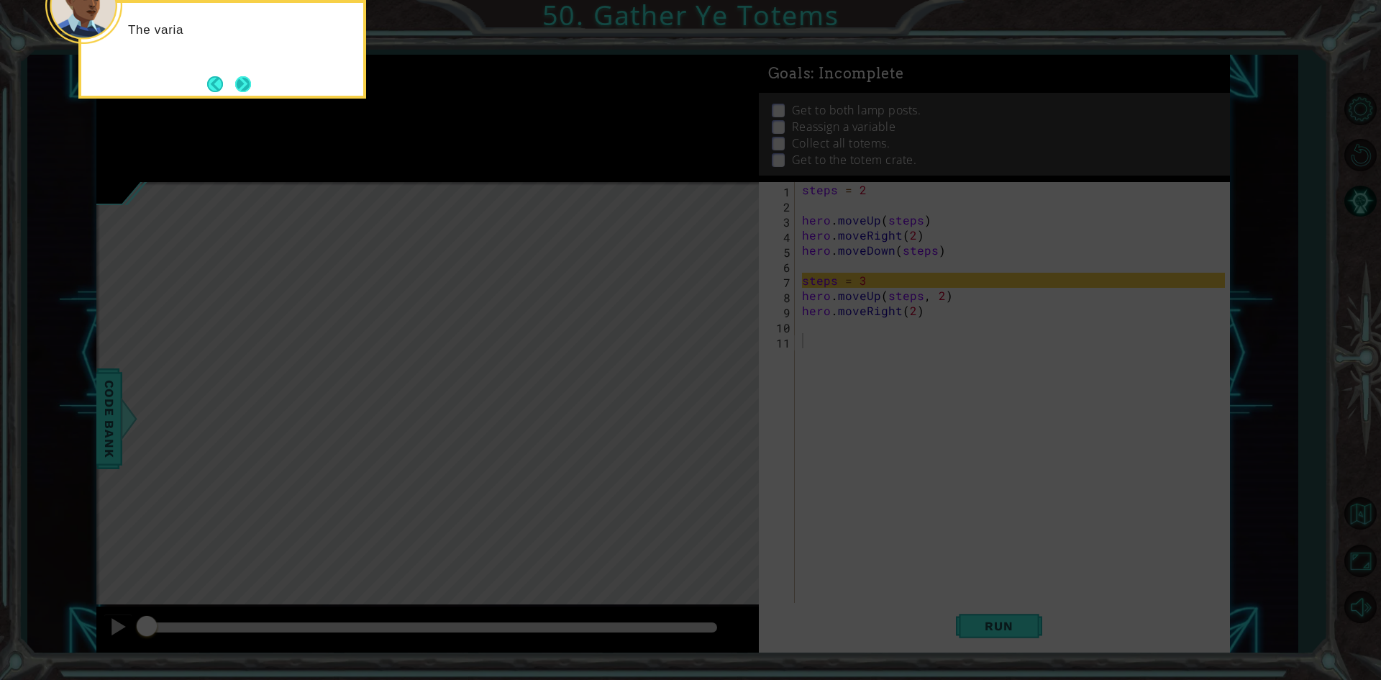
click at [240, 76] on button "Next" at bounding box center [242, 83] width 21 height 21
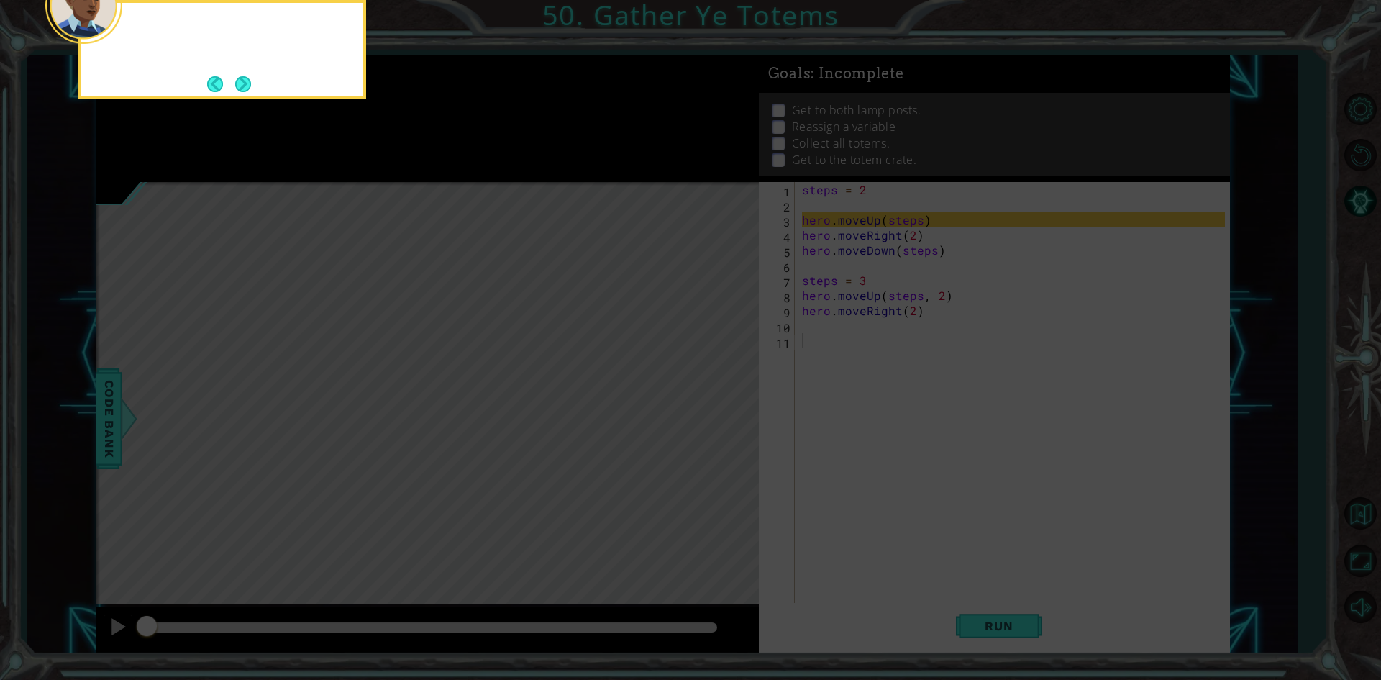
click at [240, 76] on button "Next" at bounding box center [243, 84] width 23 height 23
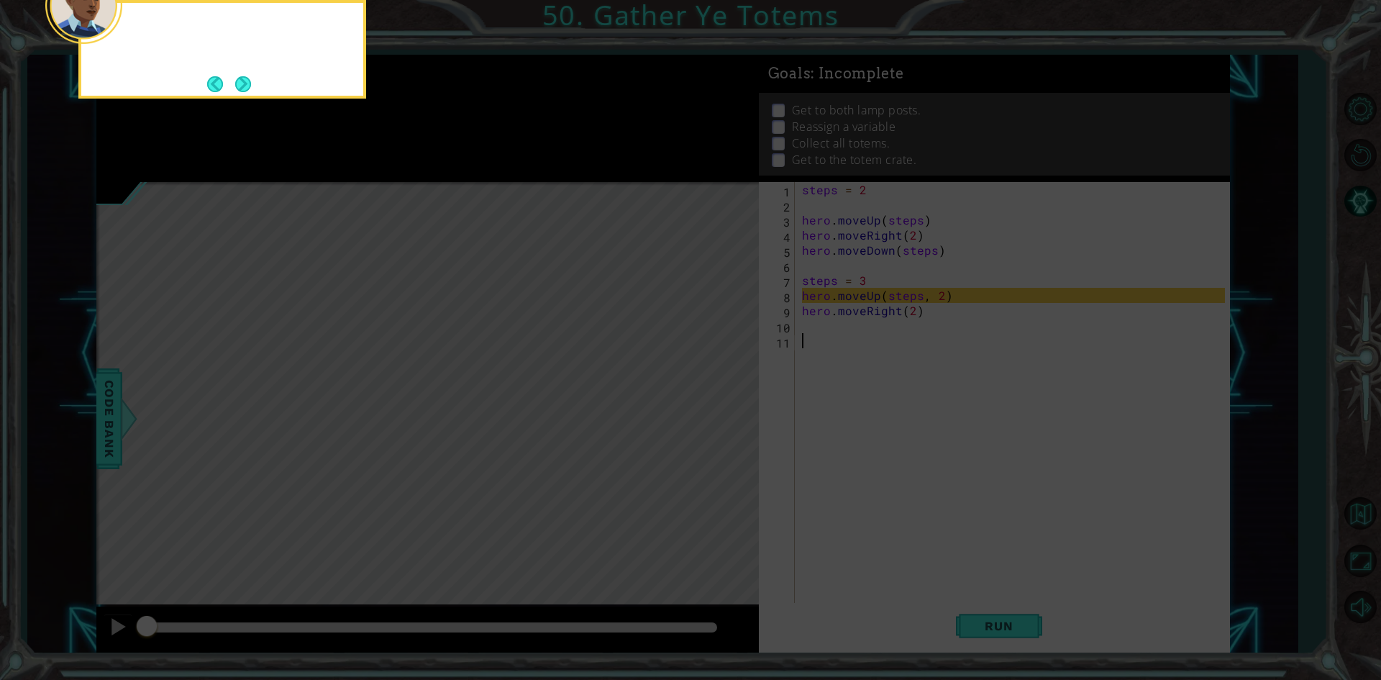
click at [240, 76] on button "Next" at bounding box center [243, 84] width 26 height 26
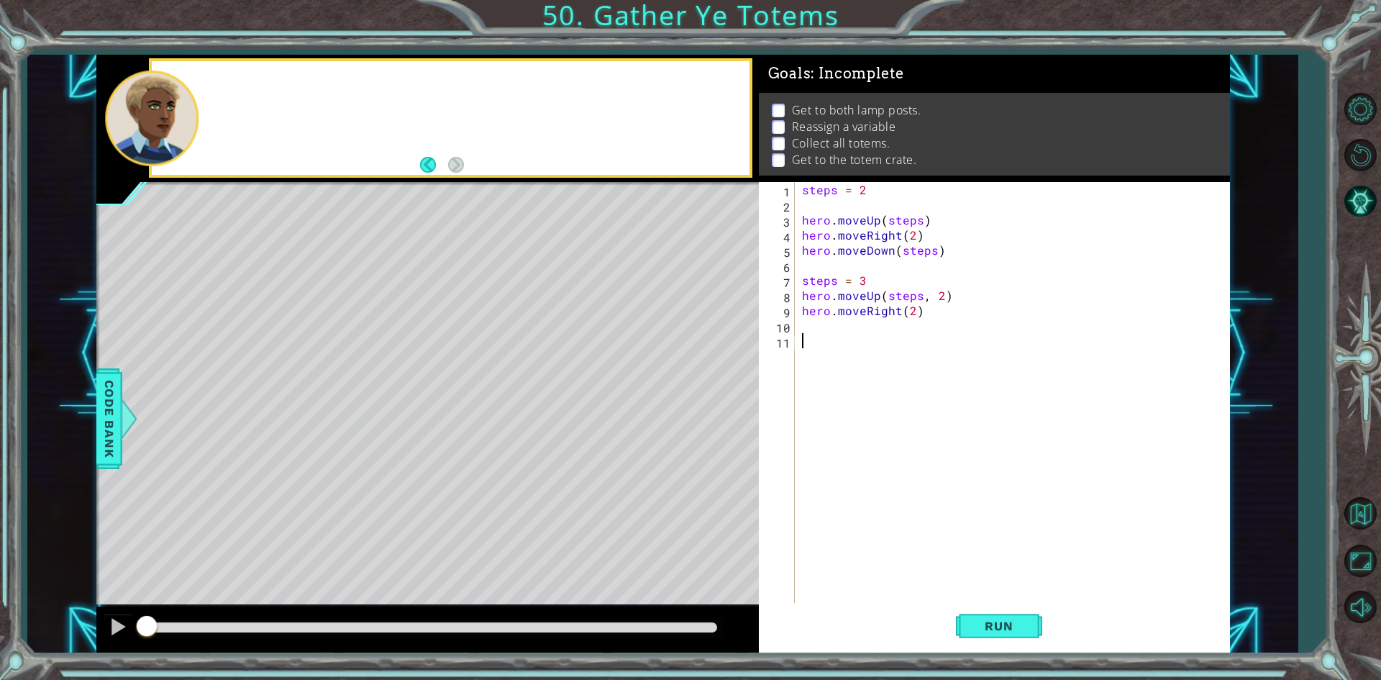
click at [240, 76] on div at bounding box center [450, 118] width 597 height 114
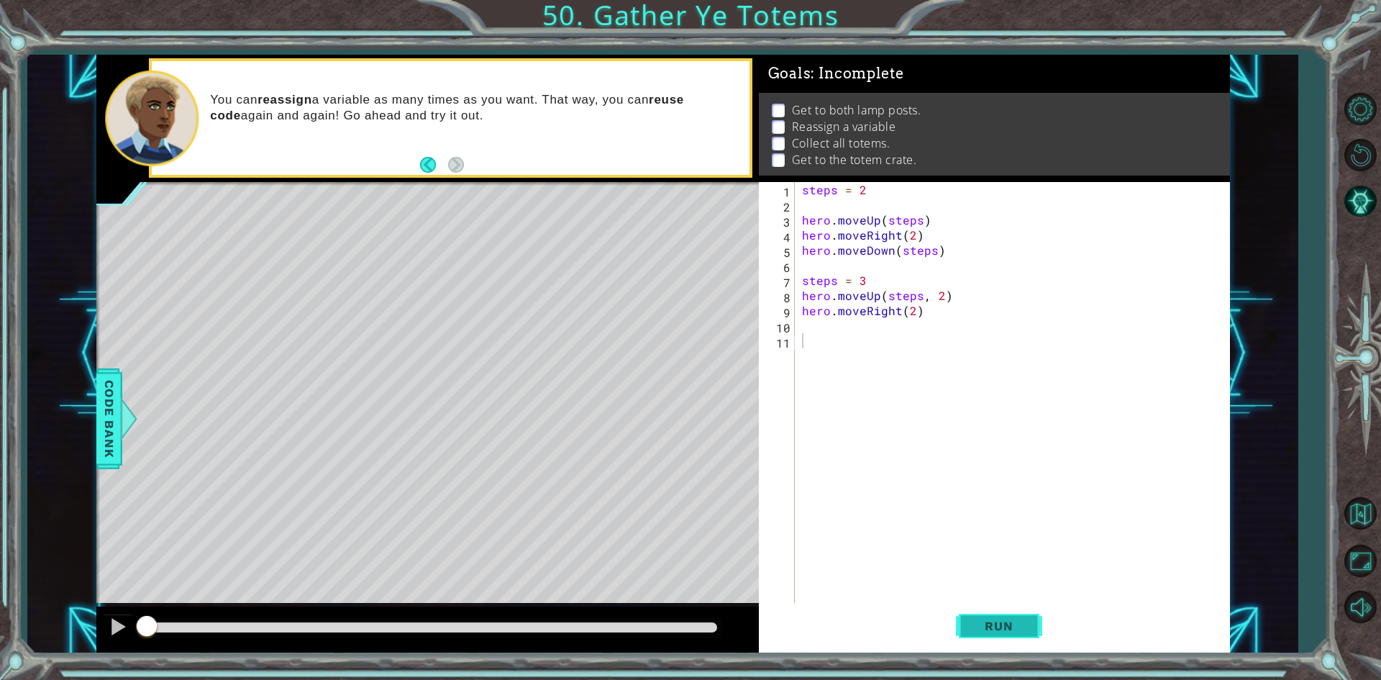
click at [1024, 632] on span "Run" at bounding box center [998, 626] width 57 height 14
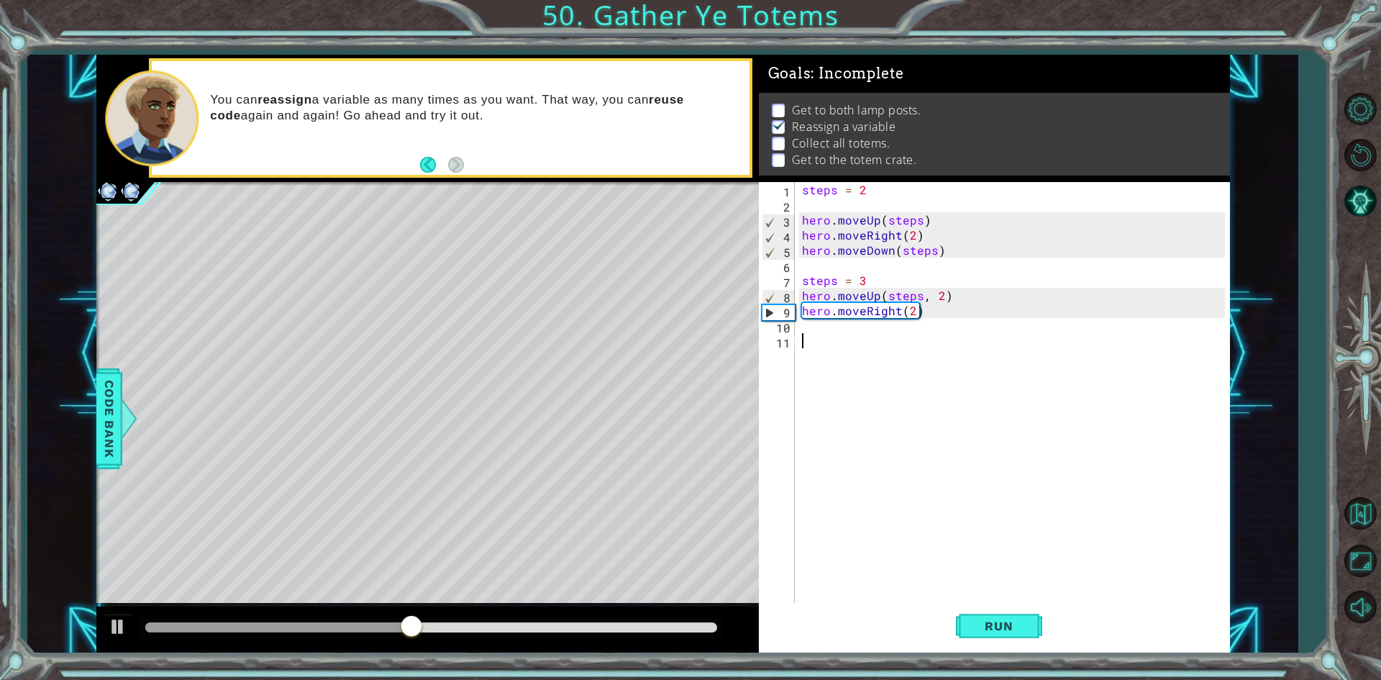
click at [820, 332] on div "steps = 2 hero . moveUp ( steps ) hero . moveRight ( 2 ) hero . moveDown ( step…" at bounding box center [1015, 408] width 433 height 453
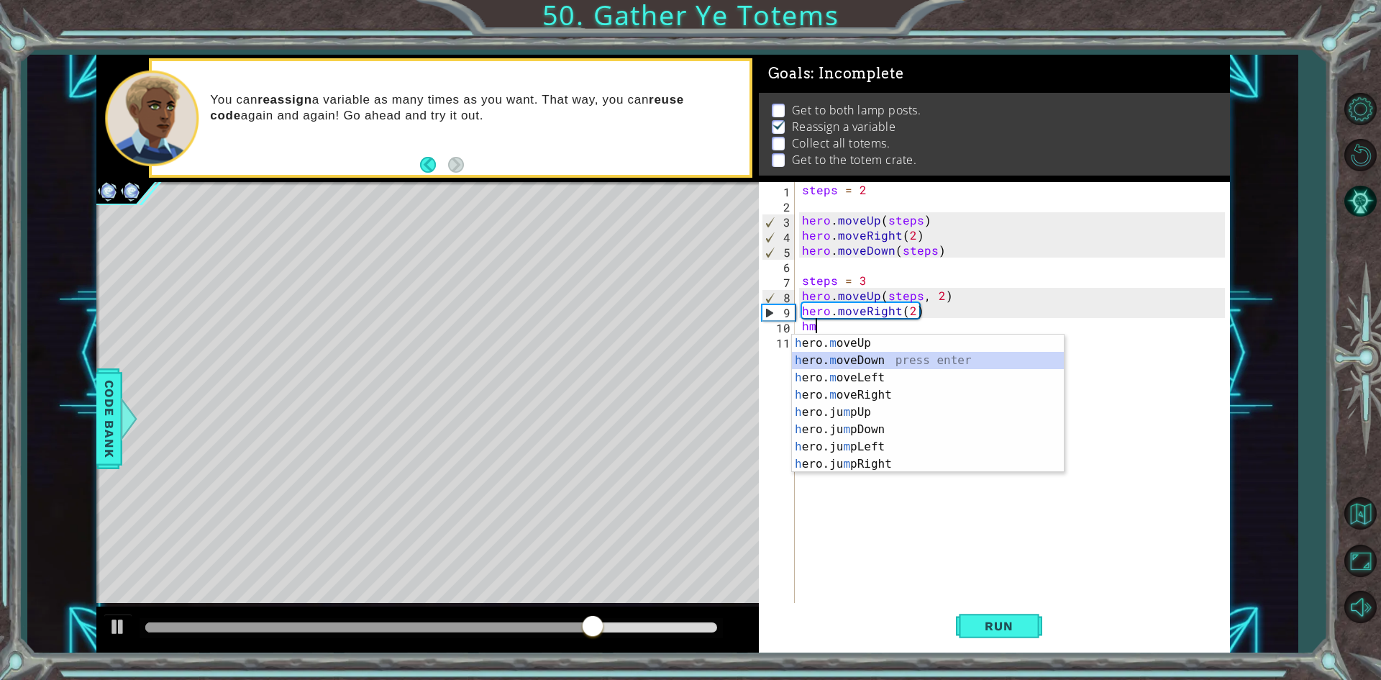
click at [890, 367] on div "h ero. m oveUp press enter h ero. m oveDown press enter h ero. m oveLeft press …" at bounding box center [928, 421] width 272 height 173
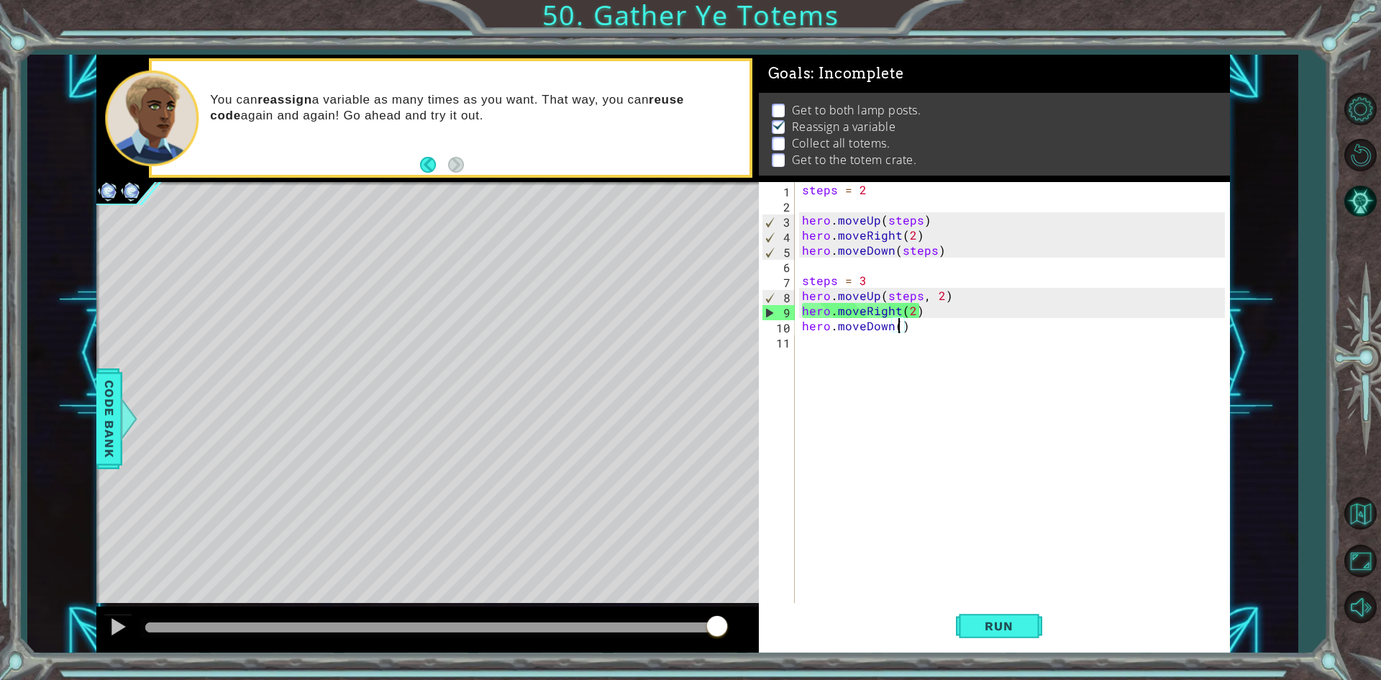
type textarea "hero.moveDown(3)"
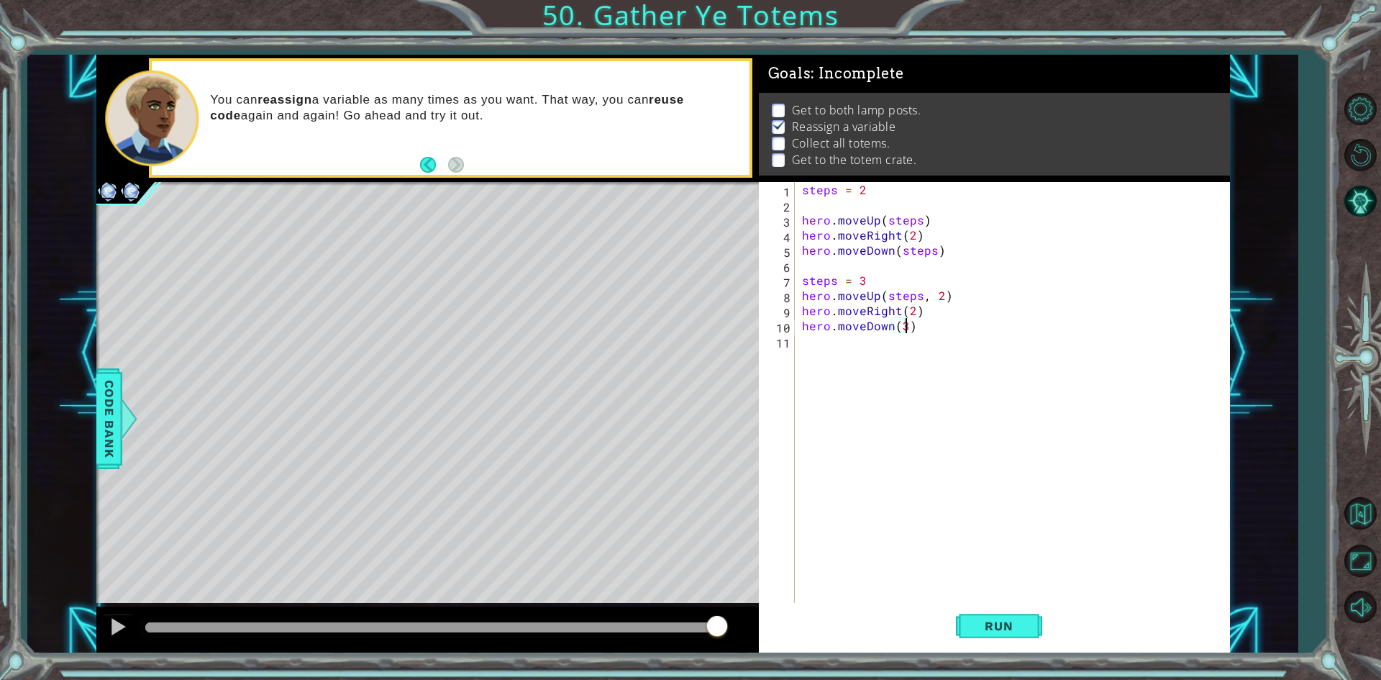
scroll to position [0, 6]
click at [806, 345] on div "steps = 2 hero . moveUp ( steps ) hero . moveRight ( 2 ) hero . moveDown ( step…" at bounding box center [1015, 408] width 433 height 453
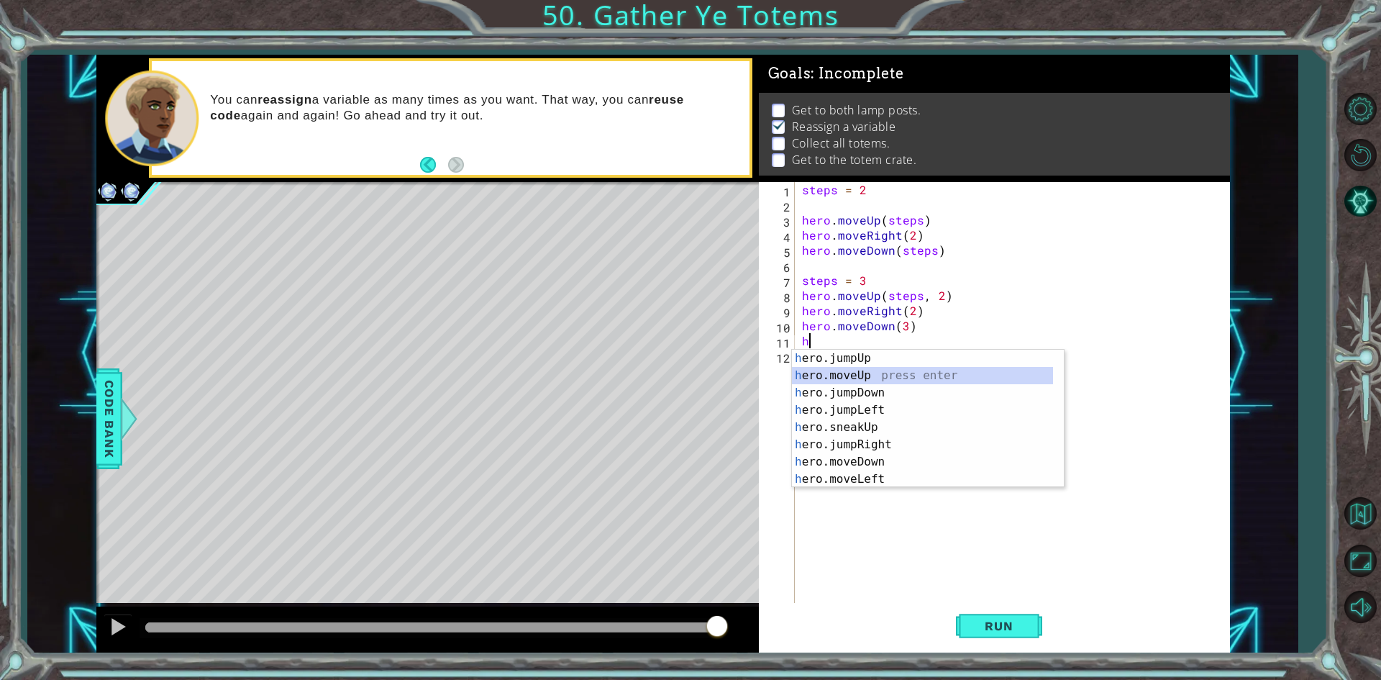
click at [868, 375] on div "h ero.jumpUp press enter h ero.moveUp press enter h ero.jumpDown press enter h …" at bounding box center [922, 436] width 261 height 173
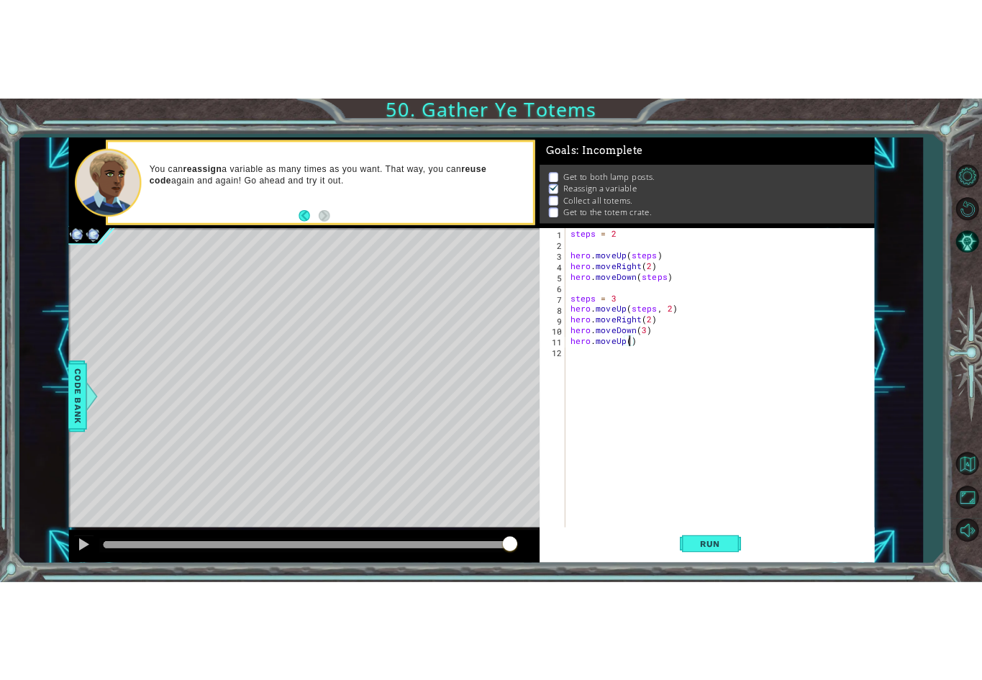
scroll to position [0, 5]
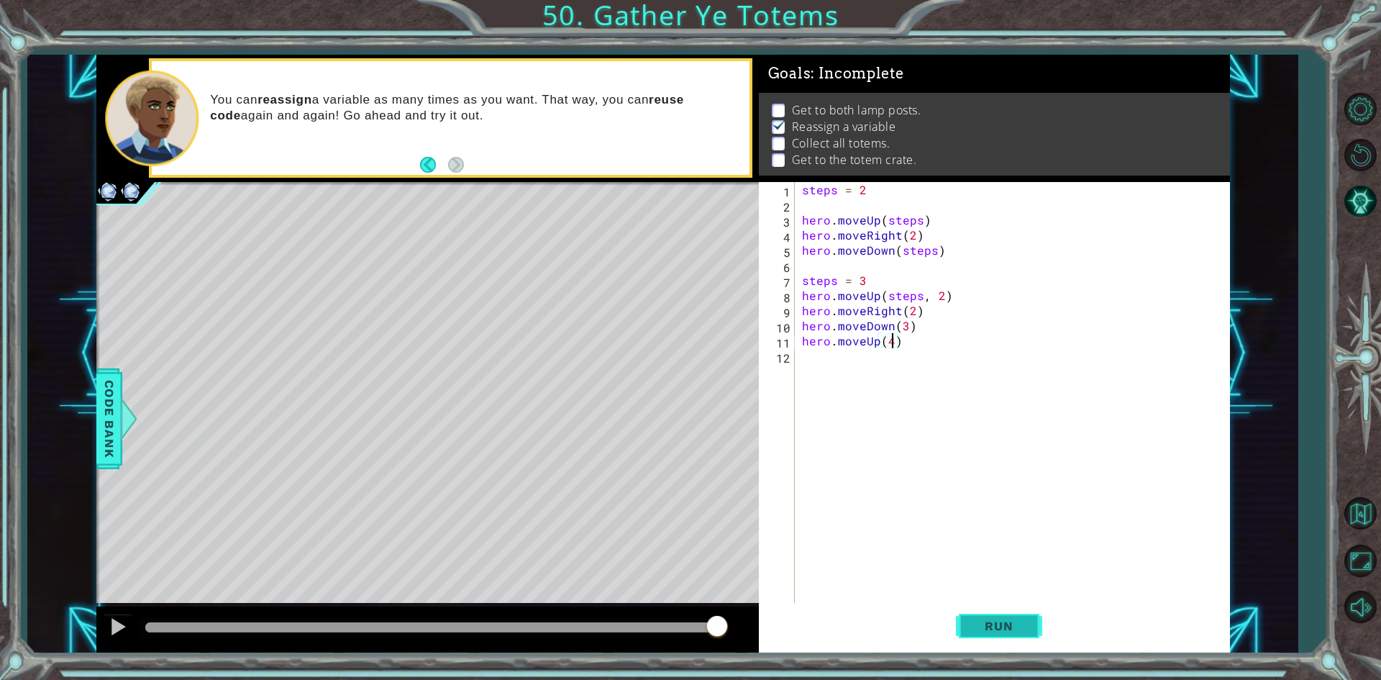
type textarea "hero.moveUp(4)"
click at [991, 624] on span "Run" at bounding box center [998, 626] width 57 height 14
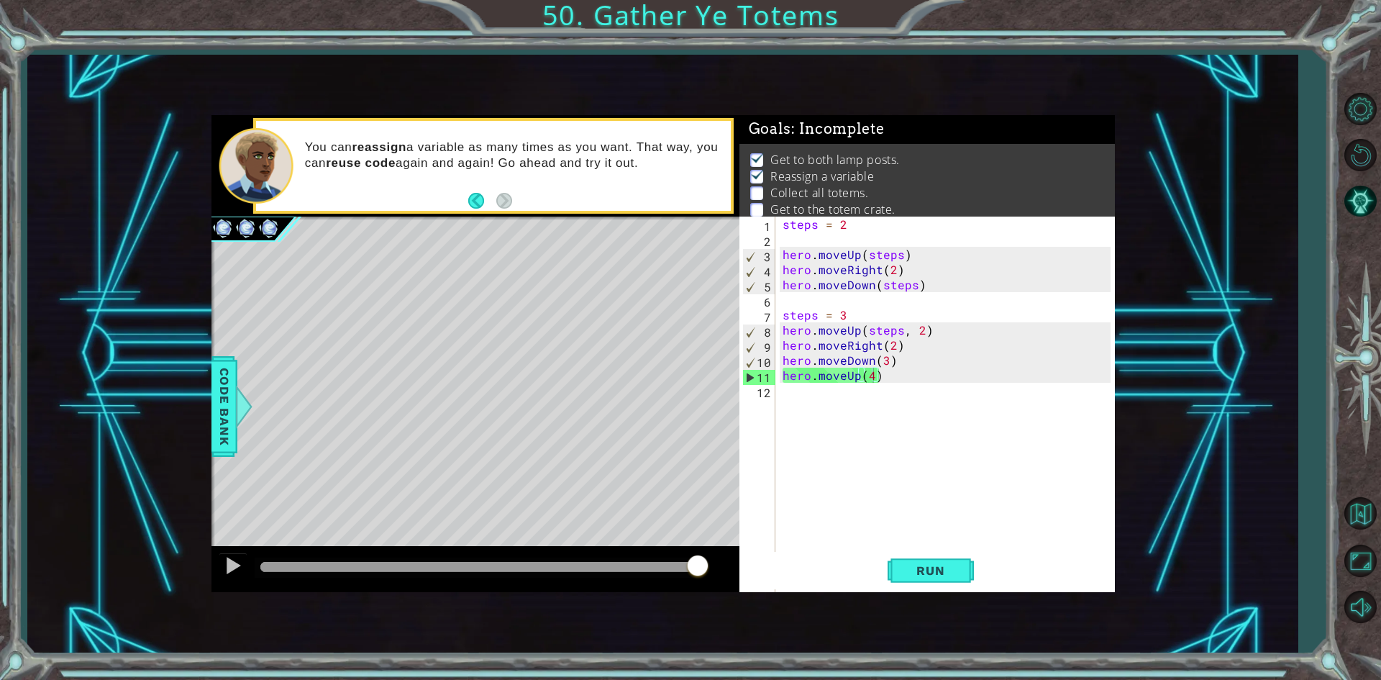
scroll to position [6, 0]
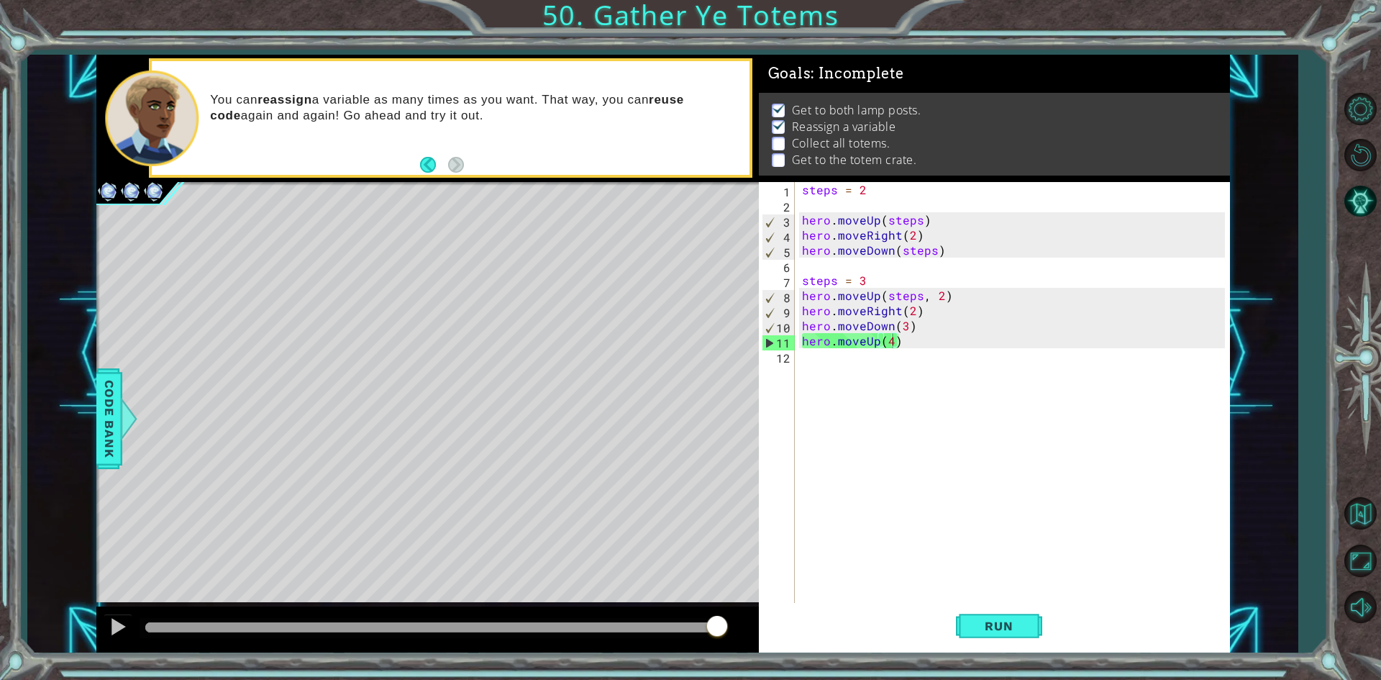
click at [521, 320] on div "Level Map" at bounding box center [428, 394] width 665 height 424
click at [817, 355] on div "steps = 2 hero . moveUp ( steps ) hero . moveRight ( 2 ) hero . moveDown ( step…" at bounding box center [1015, 408] width 433 height 453
type textarea "r"
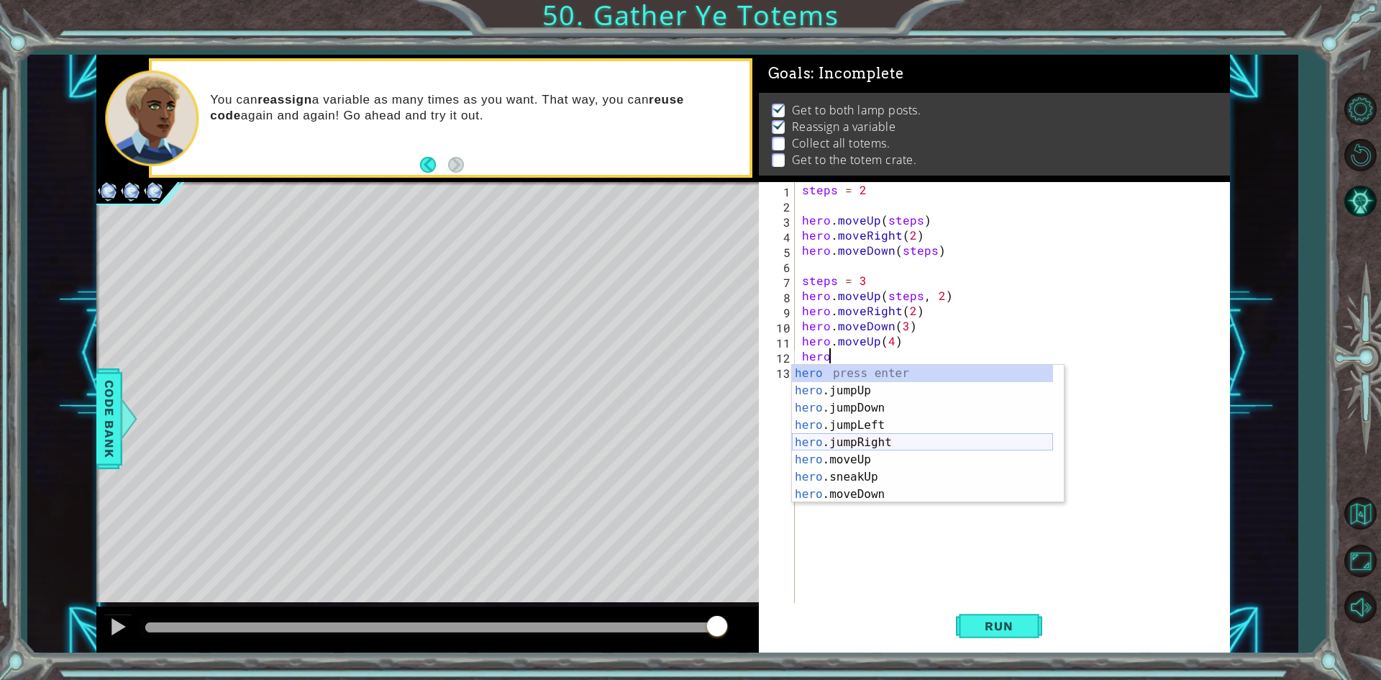
scroll to position [0, 1]
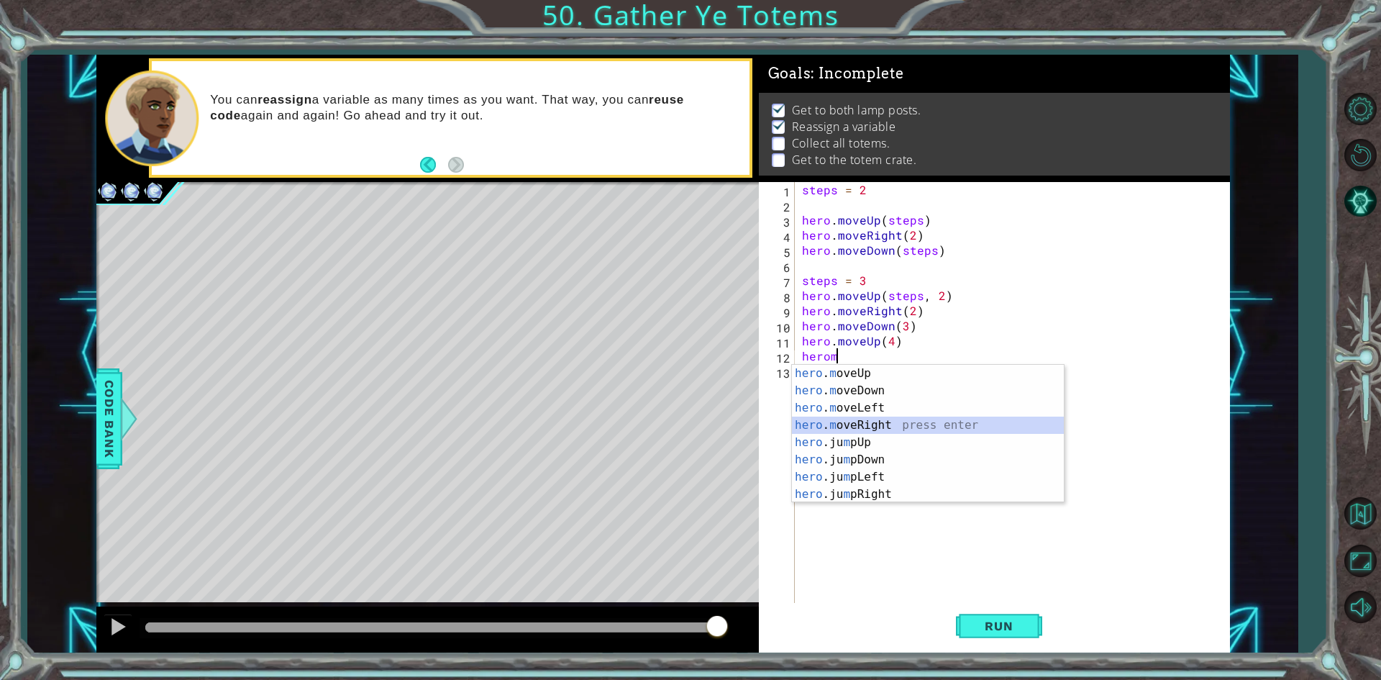
click at [852, 427] on div "hero . m oveUp press enter hero . m oveDown press enter hero . m oveLeft press …" at bounding box center [928, 451] width 272 height 173
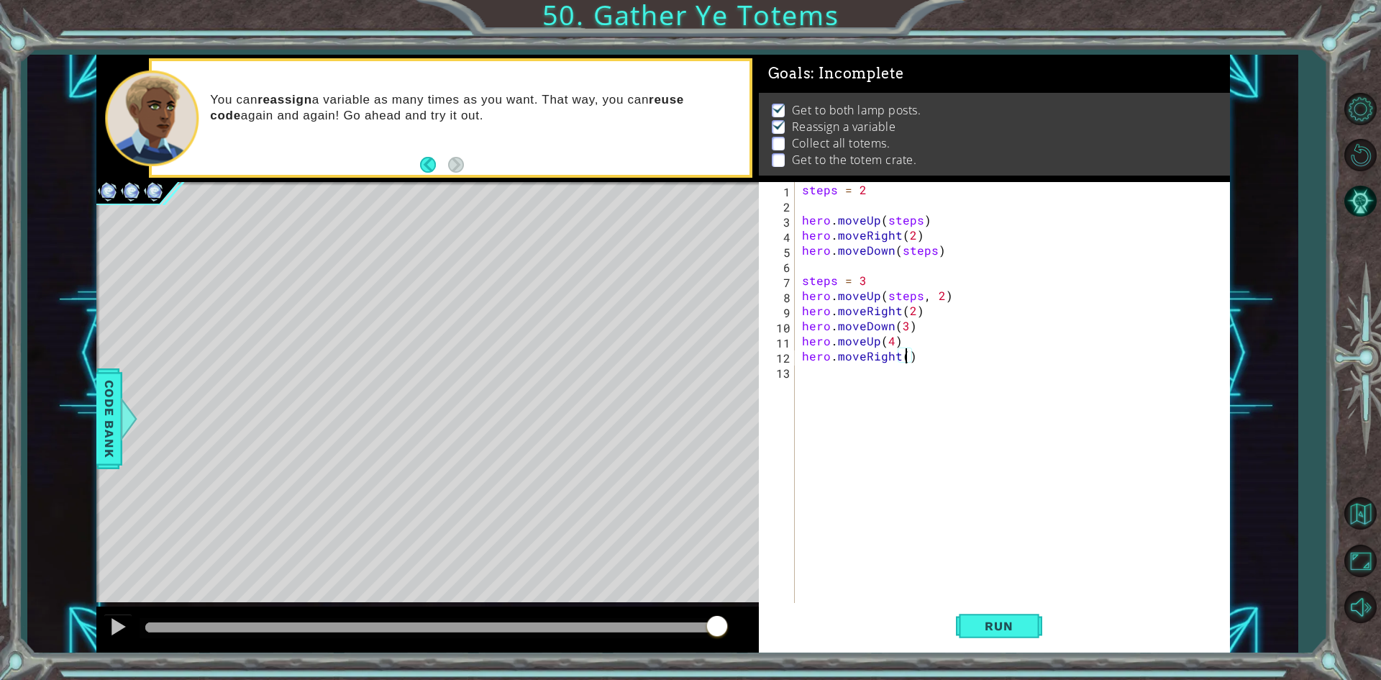
type textarea "hero.moveRight(2)"
click at [816, 385] on div "steps = 2 hero . moveUp ( steps ) hero . moveRight ( 2 ) hero . moveDown ( step…" at bounding box center [1015, 408] width 433 height 453
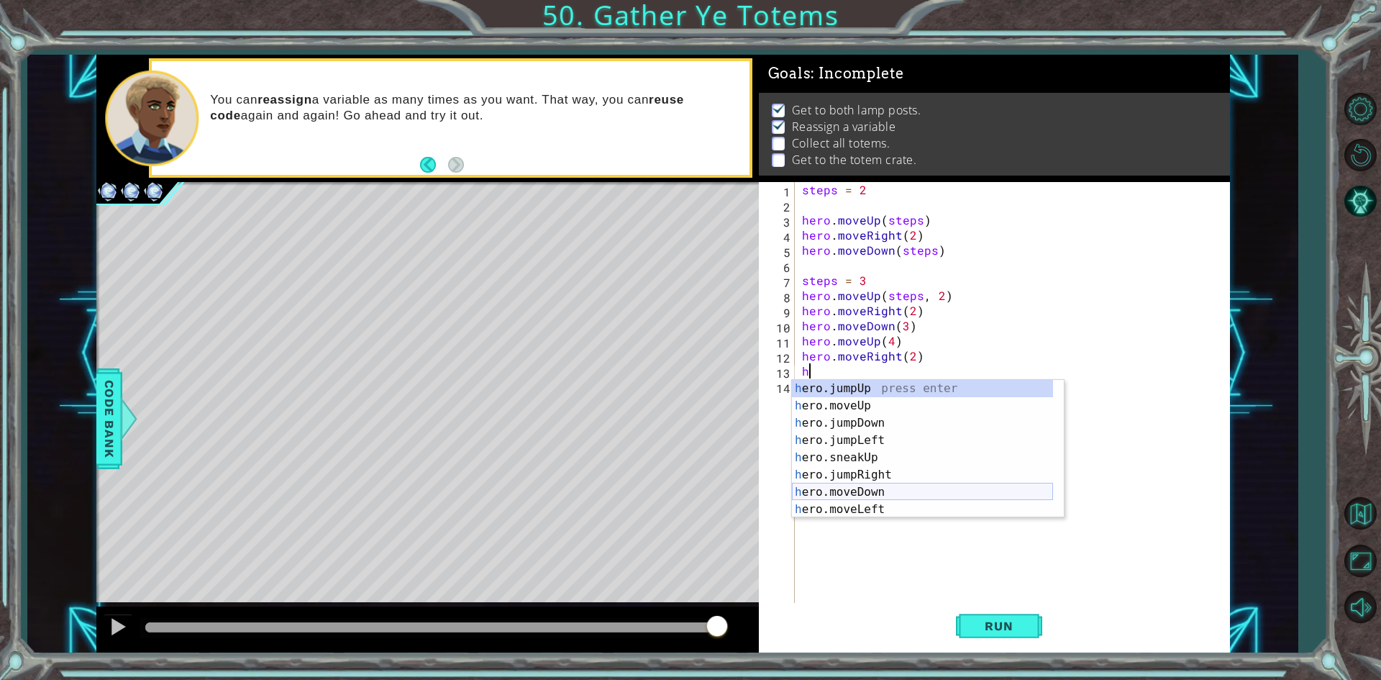
click at [862, 496] on div "h ero.jumpUp press enter h ero.moveUp press enter h ero.jumpDown press enter h …" at bounding box center [922, 466] width 261 height 173
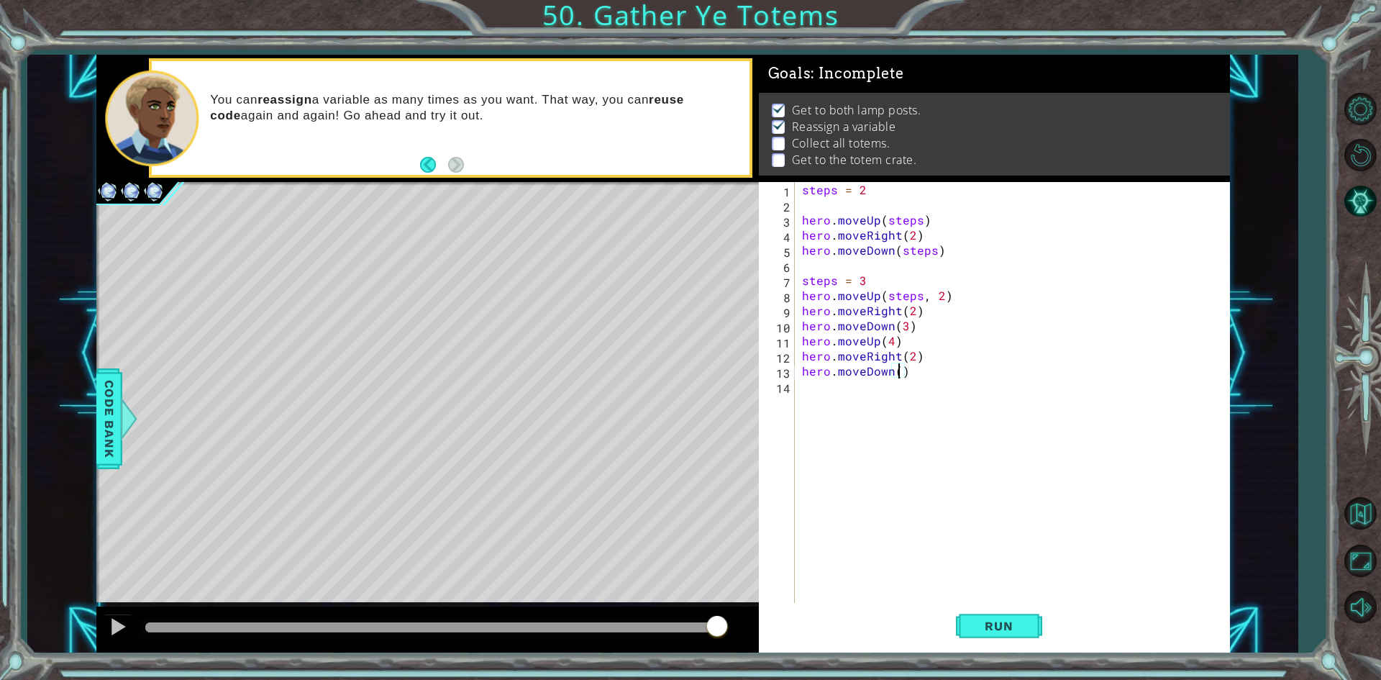
scroll to position [0, 6]
type textarea "hero.moveDown(4)"
click at [970, 629] on span "Run" at bounding box center [998, 626] width 57 height 14
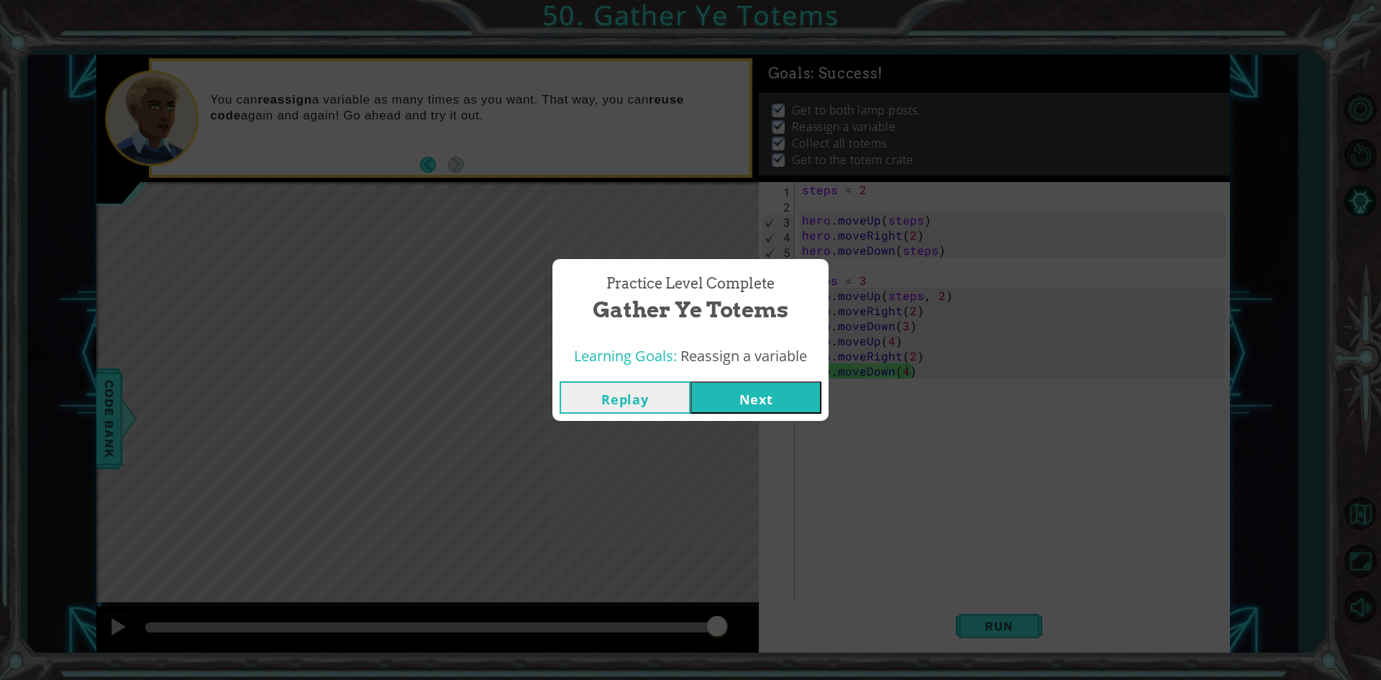
click at [760, 409] on button "Next" at bounding box center [756, 397] width 131 height 32
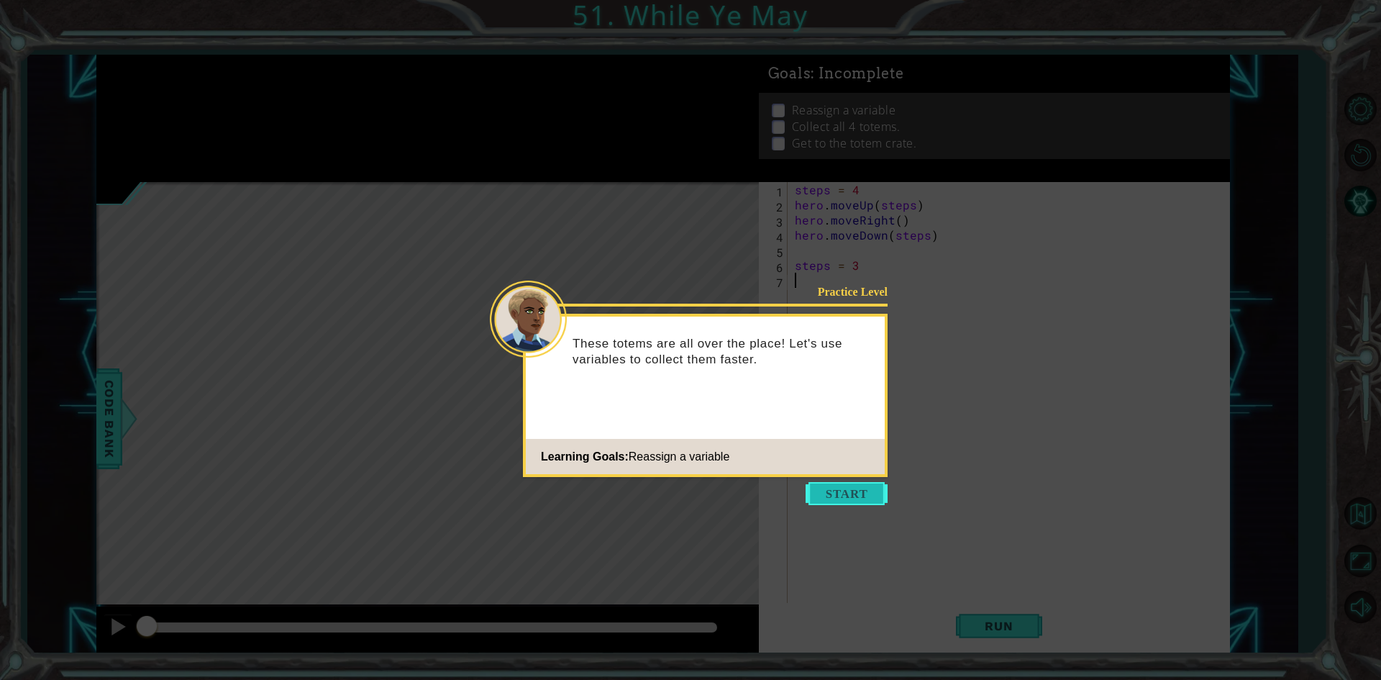
click at [869, 491] on button "Start" at bounding box center [847, 493] width 82 height 23
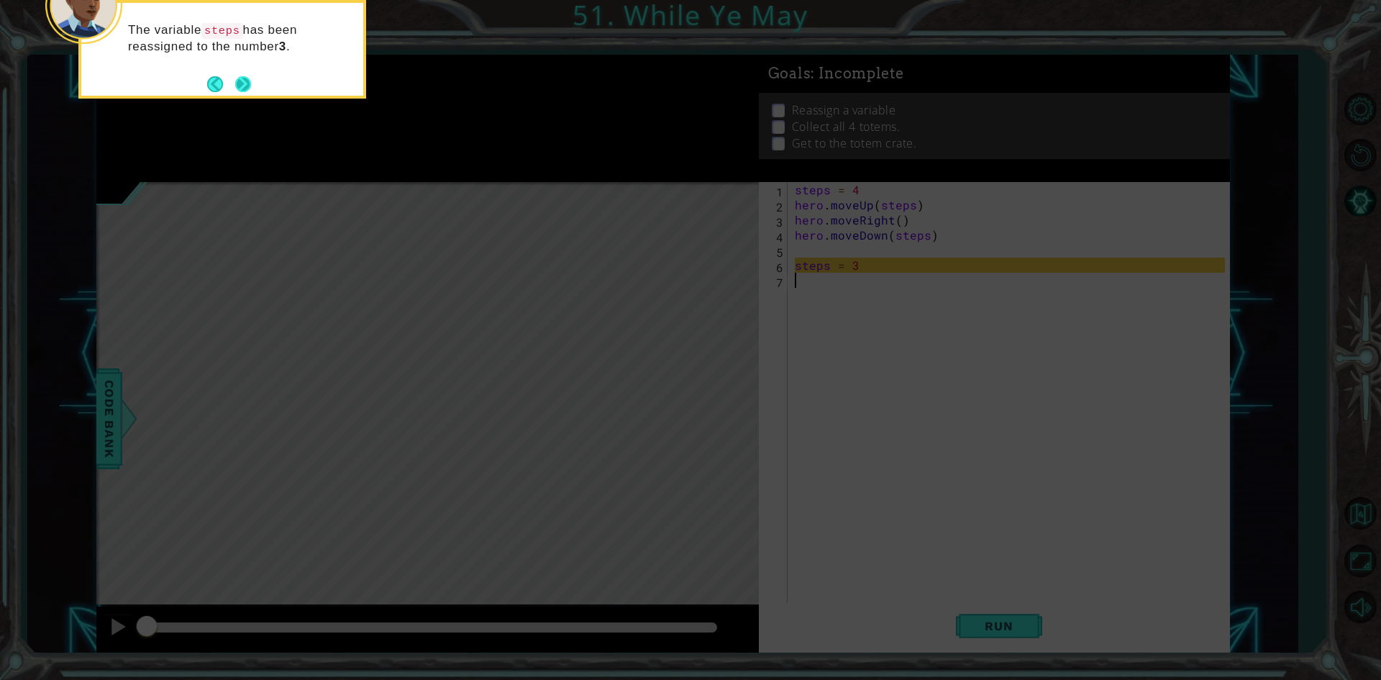
click at [242, 89] on button "Next" at bounding box center [243, 83] width 25 height 25
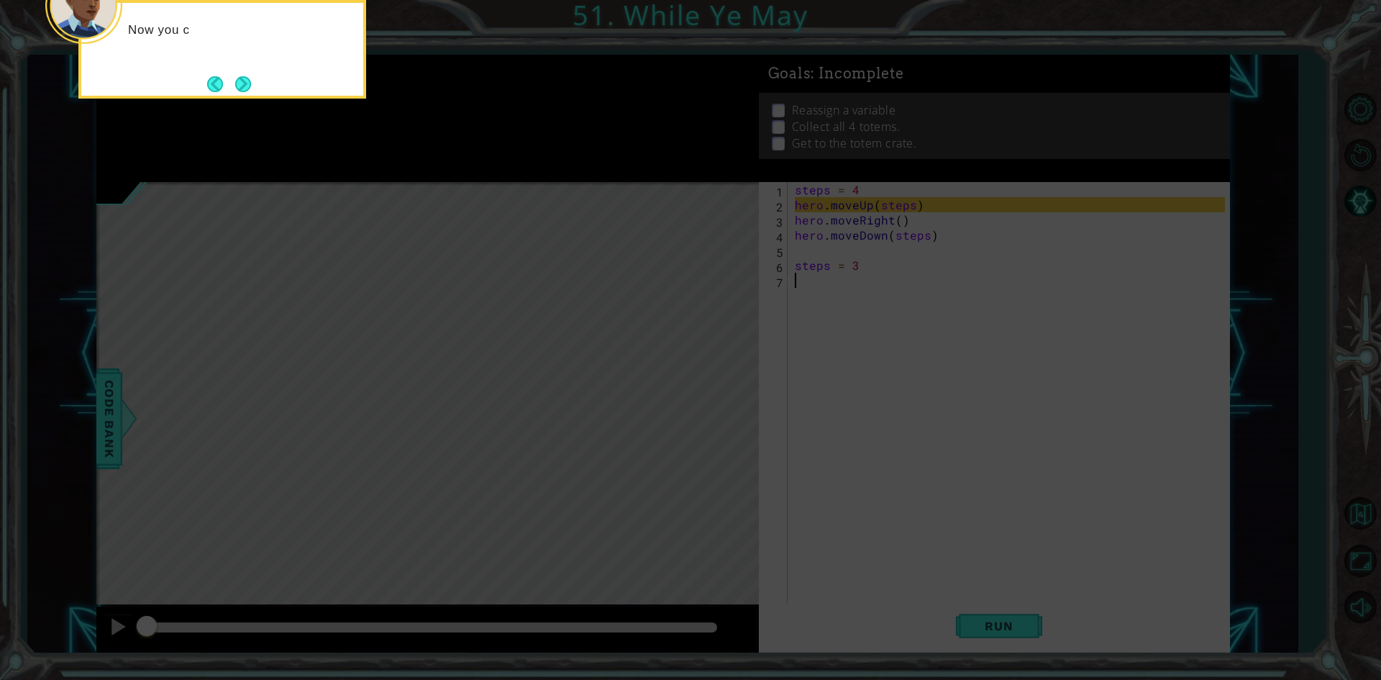
click at [242, 89] on button "Next" at bounding box center [243, 84] width 26 height 26
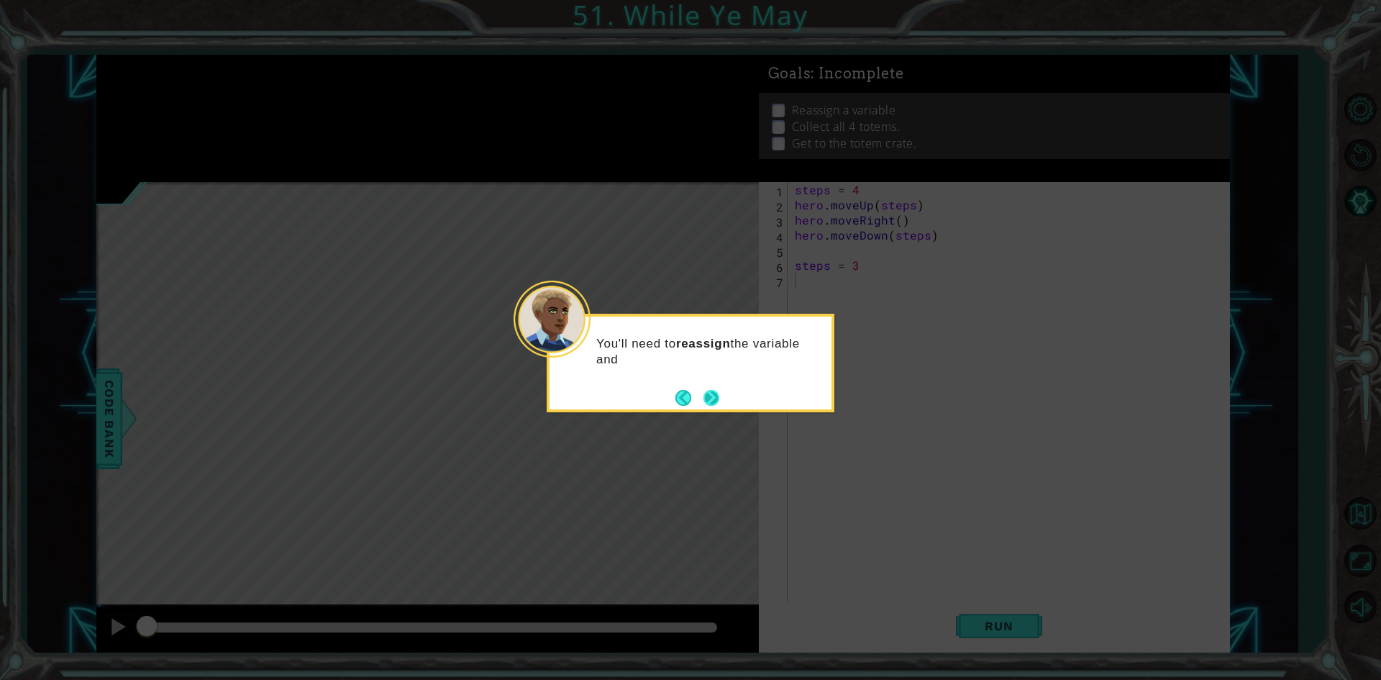
click at [709, 385] on button "Next" at bounding box center [711, 397] width 27 height 27
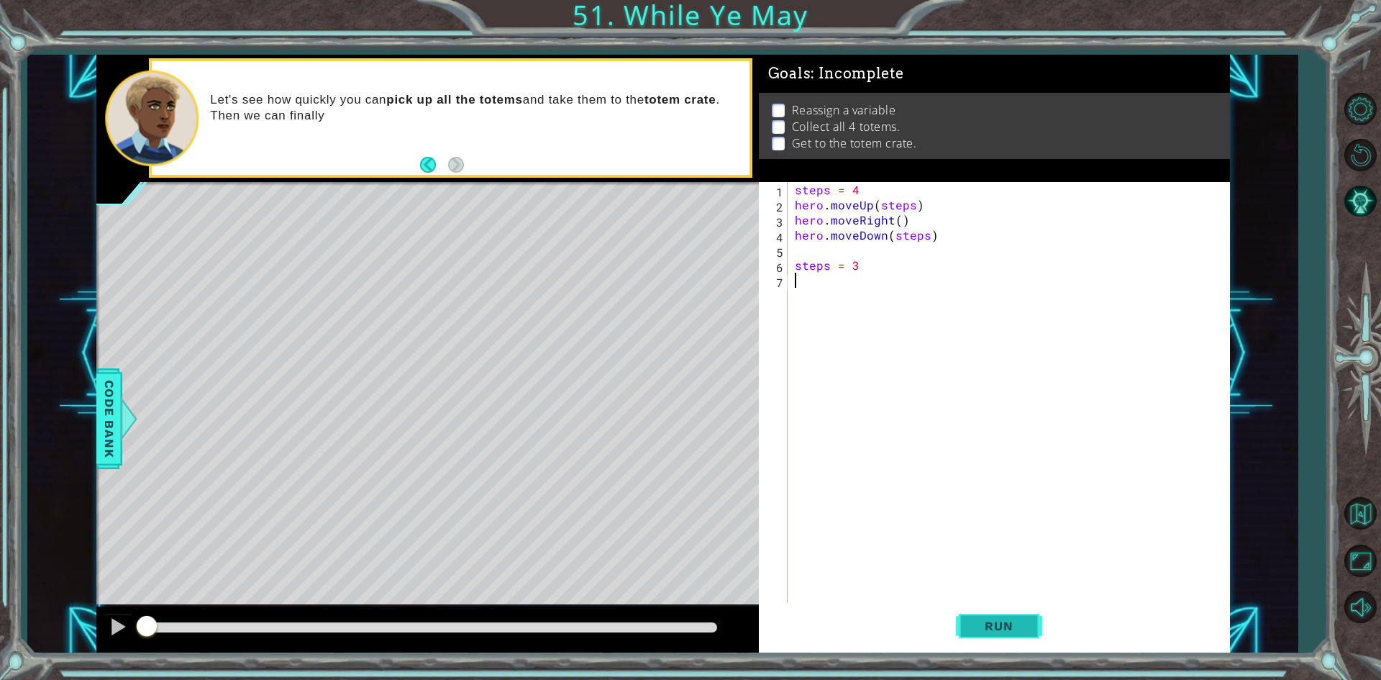
click at [1021, 632] on span "Run" at bounding box center [998, 626] width 57 height 14
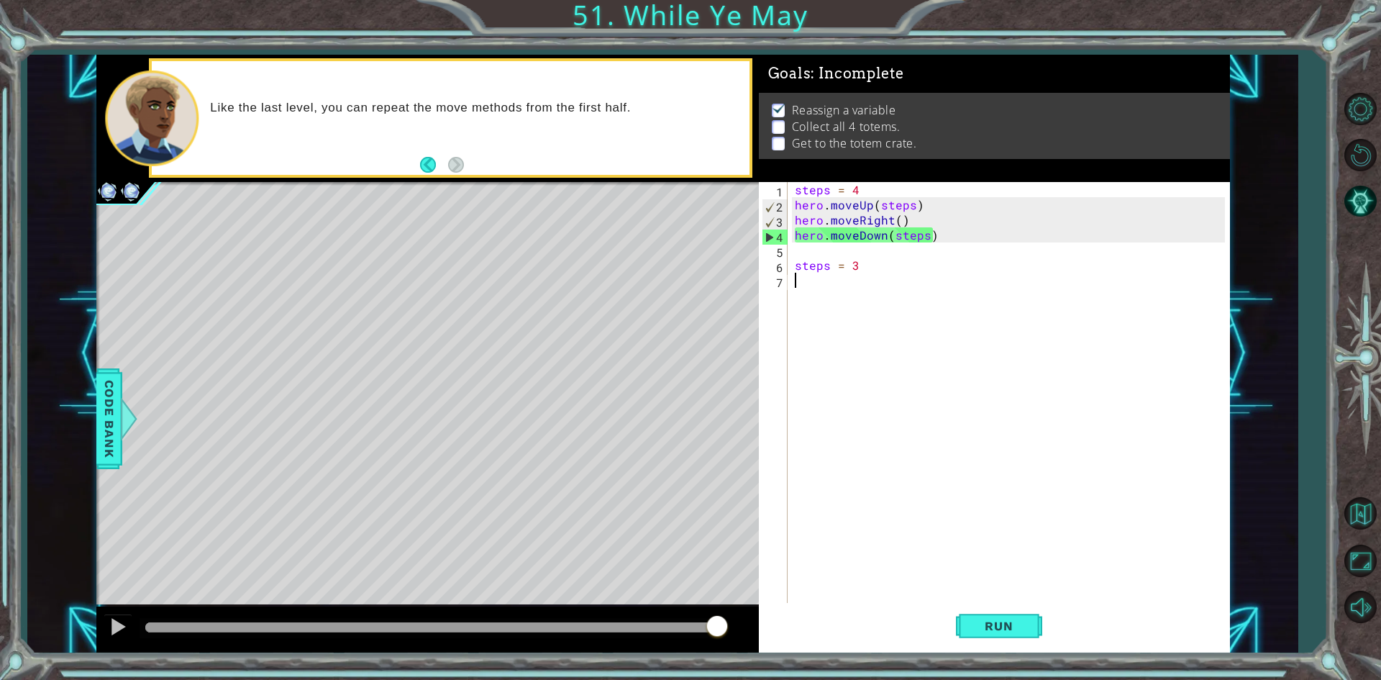
type textarea "h"
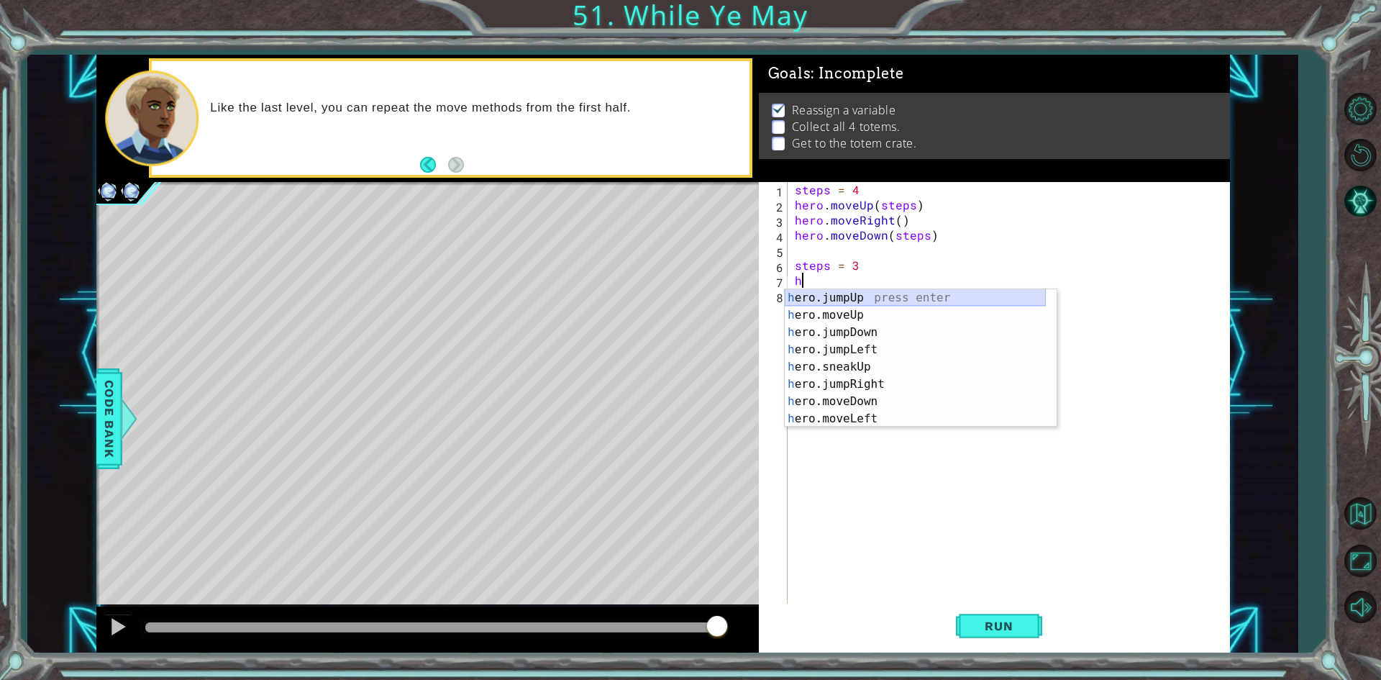
click at [840, 306] on div "h ero.jumpUp press enter h ero.moveUp press enter h ero.jumpDown press enter h …" at bounding box center [915, 375] width 261 height 173
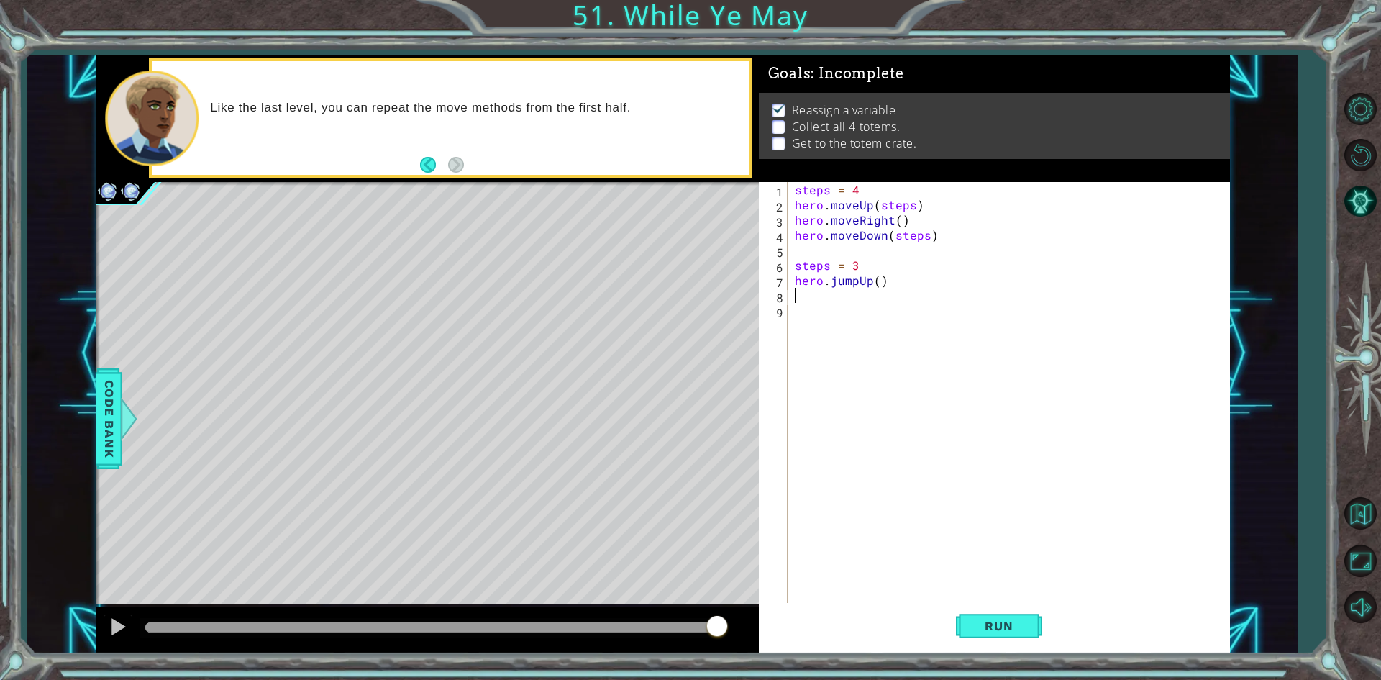
click at [873, 288] on div "steps = 4 hero . moveUp ( steps ) hero . moveRight ( ) hero . moveDown ( steps …" at bounding box center [1012, 408] width 440 height 453
click at [876, 283] on div "steps = 4 hero . moveUp ( steps ) hero . moveRight ( ) hero . moveDown ( steps …" at bounding box center [1012, 408] width 440 height 453
type textarea "hero.jumpUp(steps,2)"
click at [990, 615] on button "Run" at bounding box center [999, 626] width 86 height 47
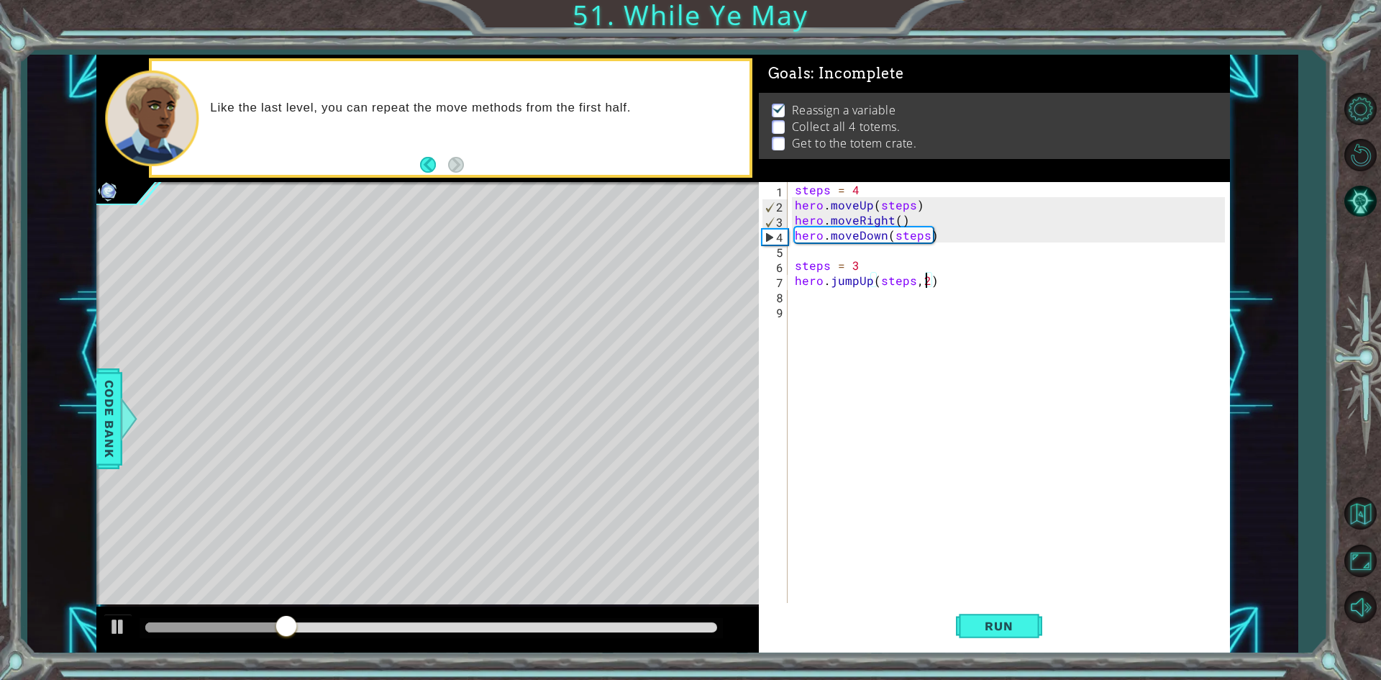
click at [813, 297] on div "steps = 4 hero . moveUp ( steps ) hero . moveRight ( ) hero . moveDown ( steps …" at bounding box center [1012, 408] width 440 height 453
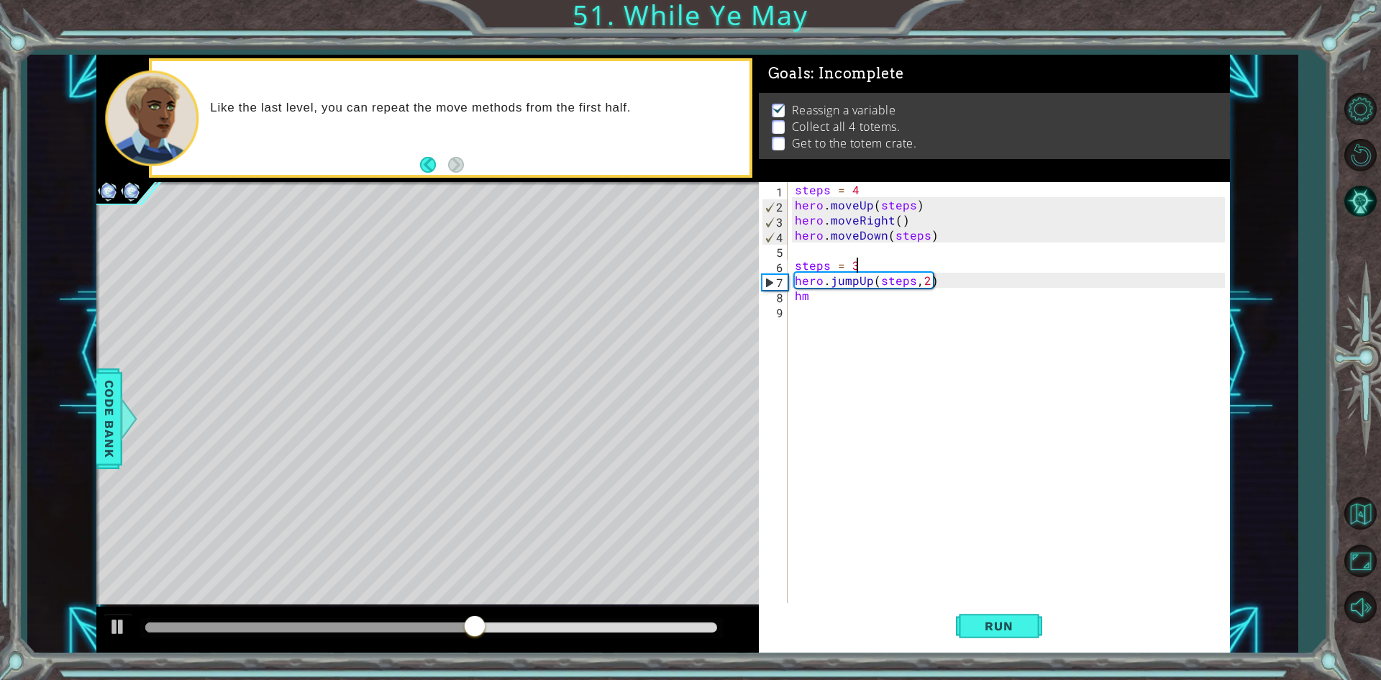
click at [859, 265] on div "steps = 4 hero . moveUp ( steps ) hero . moveRight ( ) hero . moveDown ( steps …" at bounding box center [1012, 408] width 440 height 453
click at [809, 294] on div "steps = 4 hero . moveUp ( steps ) hero . moveRight ( ) hero . moveDown ( steps …" at bounding box center [1012, 408] width 440 height 453
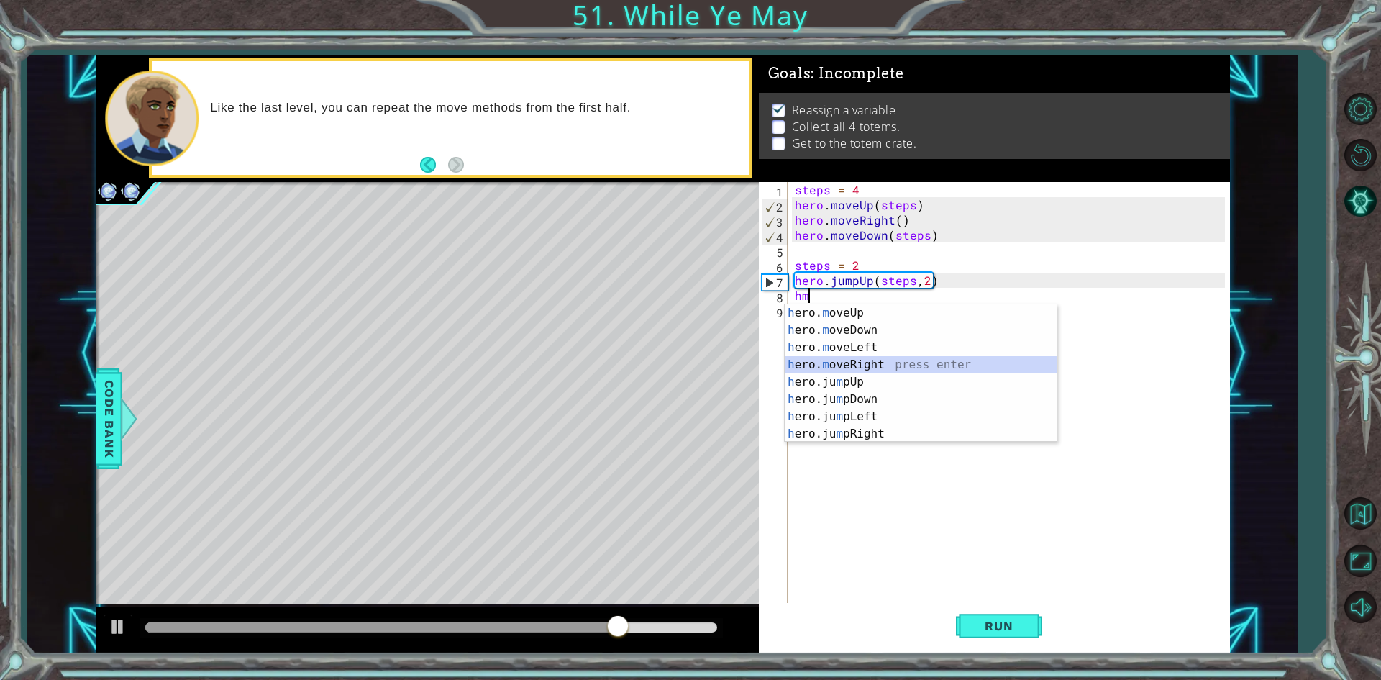
click at [865, 370] on div "h ero. m oveUp press enter h ero. m oveDown press enter h ero. m oveLeft press …" at bounding box center [921, 390] width 272 height 173
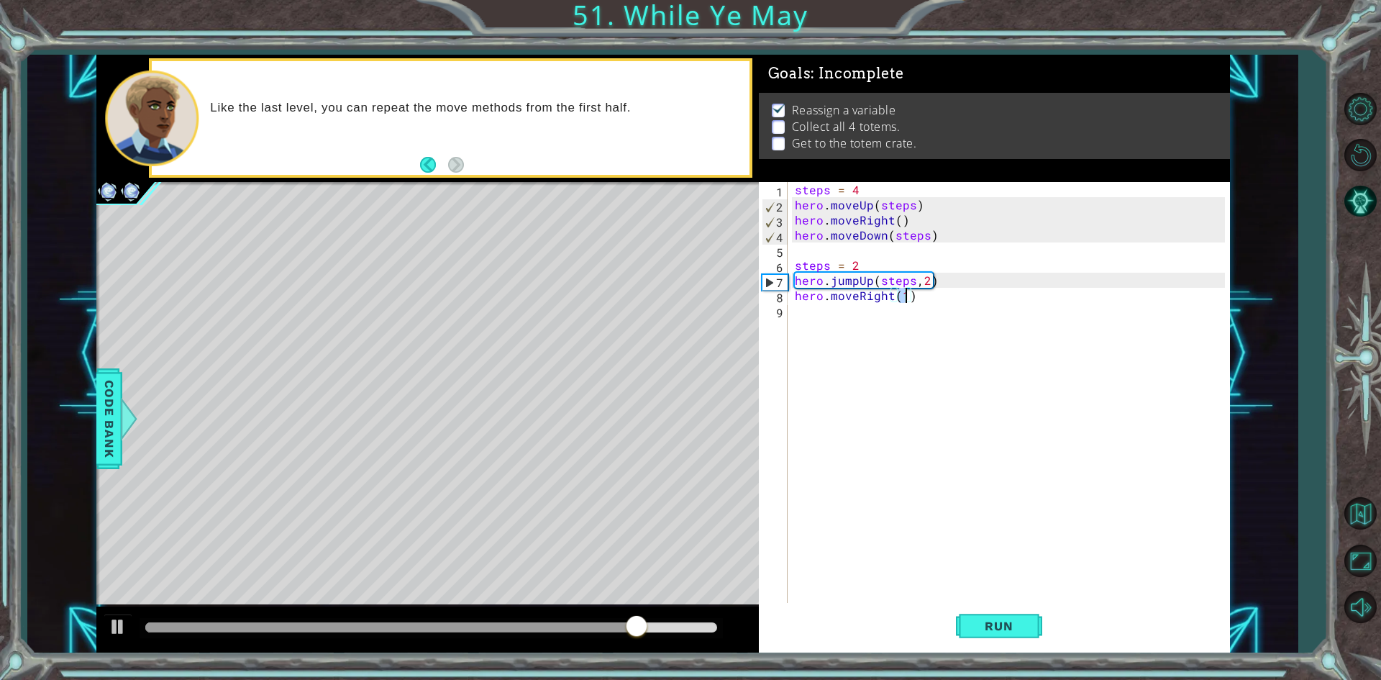
drag, startPoint x: 1017, startPoint y: 632, endPoint x: 1061, endPoint y: 626, distance: 44.3
click at [1021, 629] on span "Run" at bounding box center [998, 626] width 57 height 14
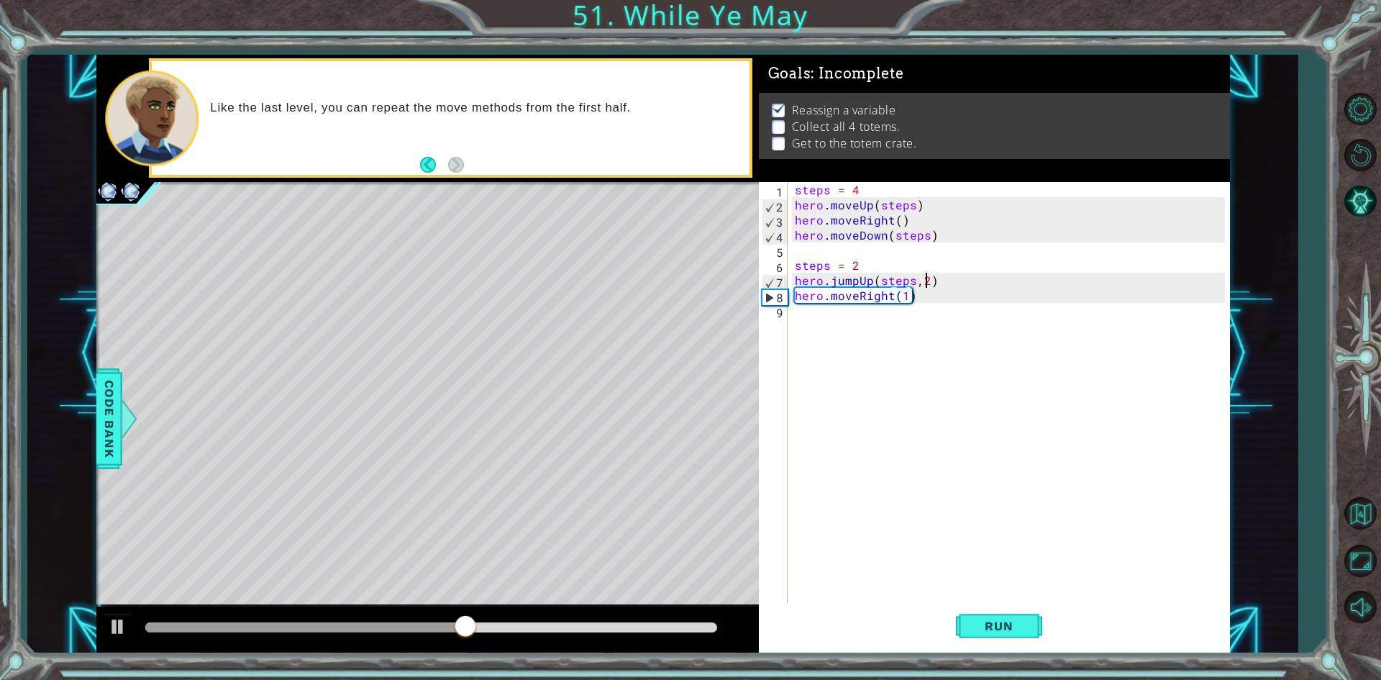
click at [925, 281] on div "steps = 4 hero . moveUp ( steps ) hero . moveRight ( ) hero . moveDown ( steps …" at bounding box center [1012, 408] width 440 height 453
click at [886, 297] on div "step s press enter" at bounding box center [1004, 315] width 272 height 52
click at [870, 280] on div "steps = 4 hero . moveUp ( steps ) hero . moveRight ( ) hero . moveDown ( steps …" at bounding box center [1012, 408] width 440 height 453
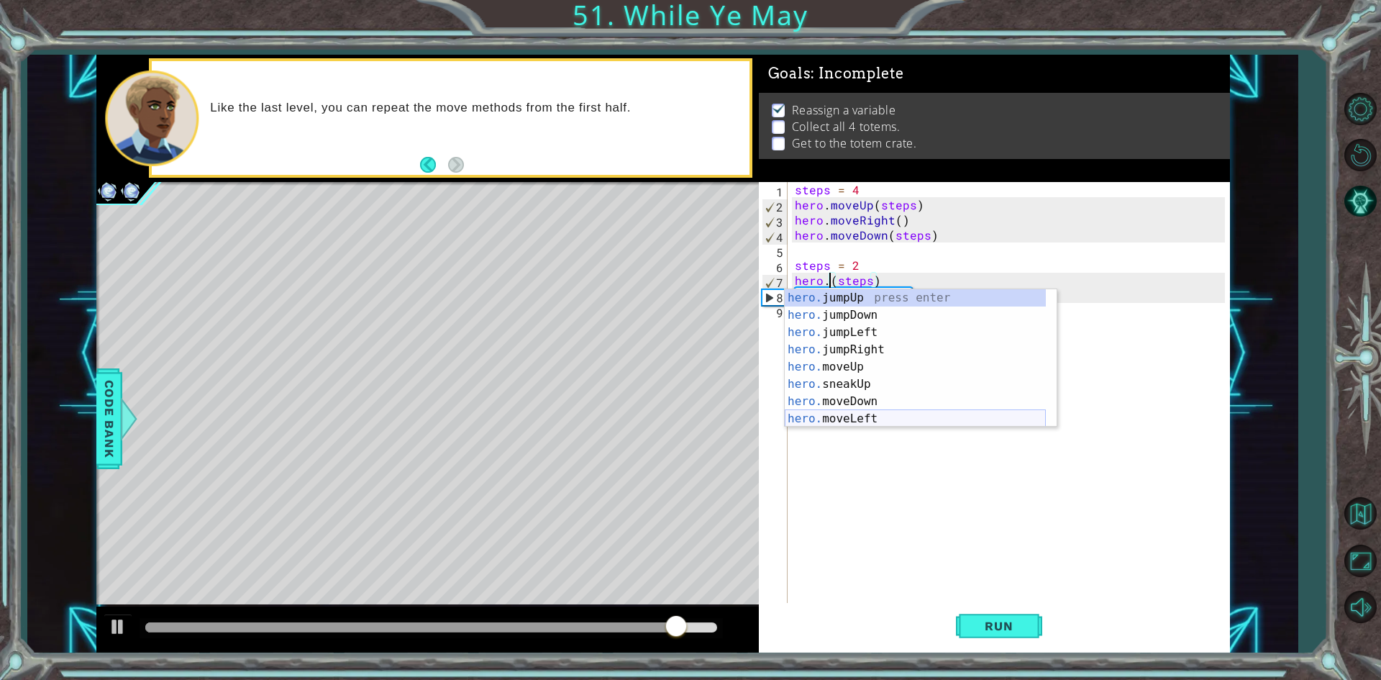
scroll to position [0, 2]
click at [853, 299] on div "hero.m oveUp press enter hero.m oveDown press enter hero.m oveLeft press enter …" at bounding box center [921, 375] width 272 height 173
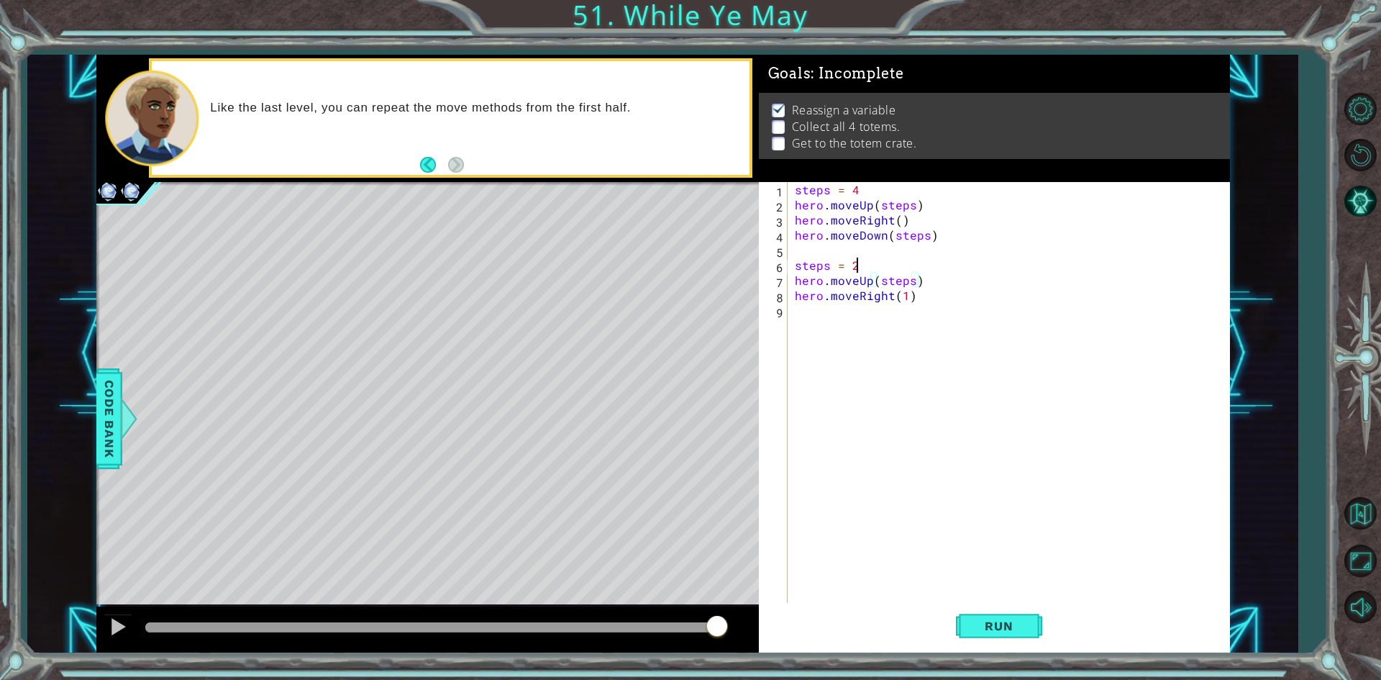
click at [869, 269] on div "steps = 4 hero . moveUp ( steps ) hero . moveRight ( ) hero . moveDown ( steps …" at bounding box center [1012, 408] width 440 height 453
type textarea "steps = 3"
click at [980, 625] on span "Run" at bounding box center [998, 626] width 57 height 14
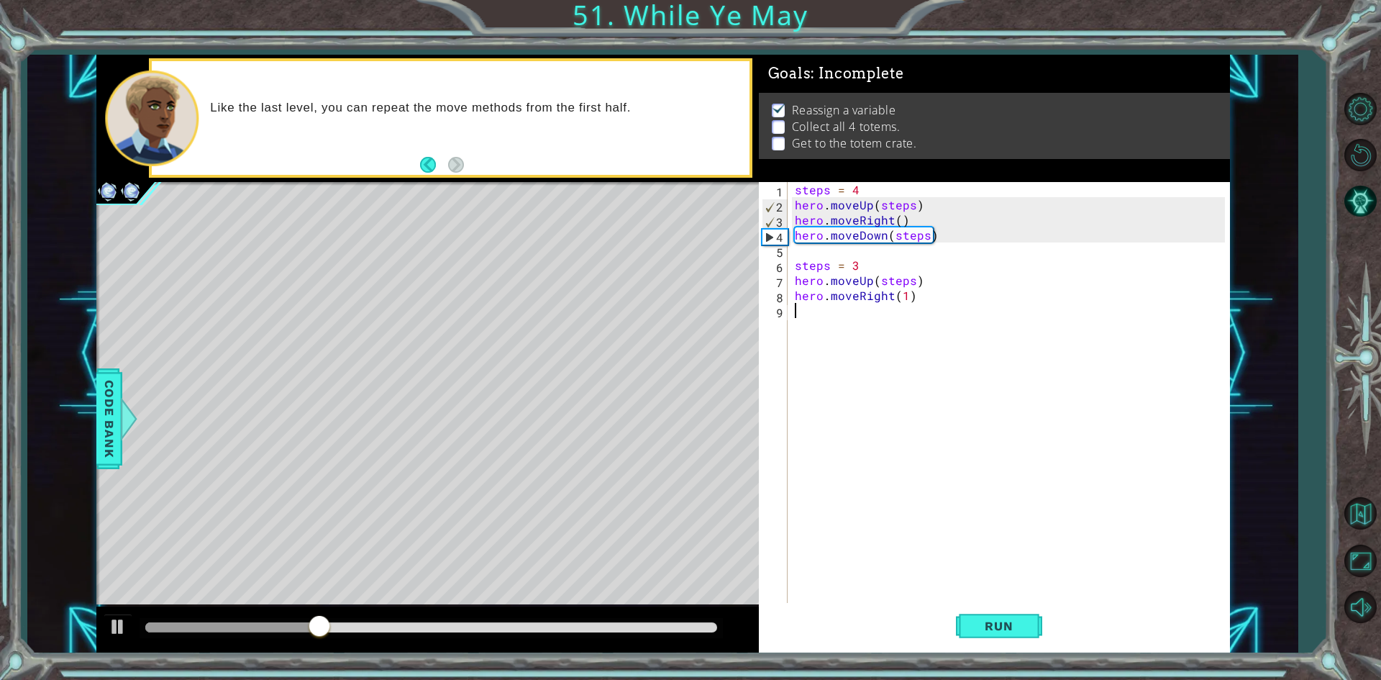
click at [816, 312] on div "steps = 4 hero . moveUp ( steps ) hero . moveRight ( ) hero . moveDown ( steps …" at bounding box center [1012, 408] width 440 height 453
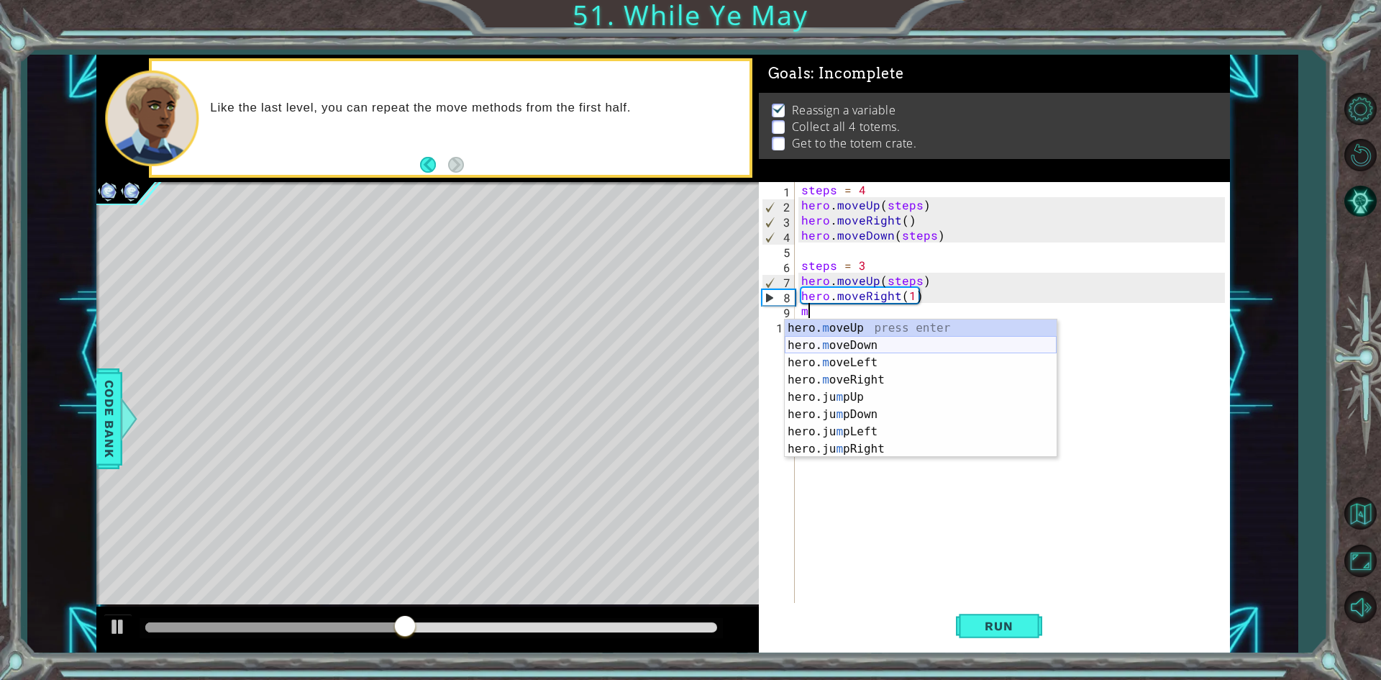
click at [863, 343] on div "hero. m oveUp press enter hero. m oveDown press enter hero. m oveLeft press ent…" at bounding box center [921, 405] width 272 height 173
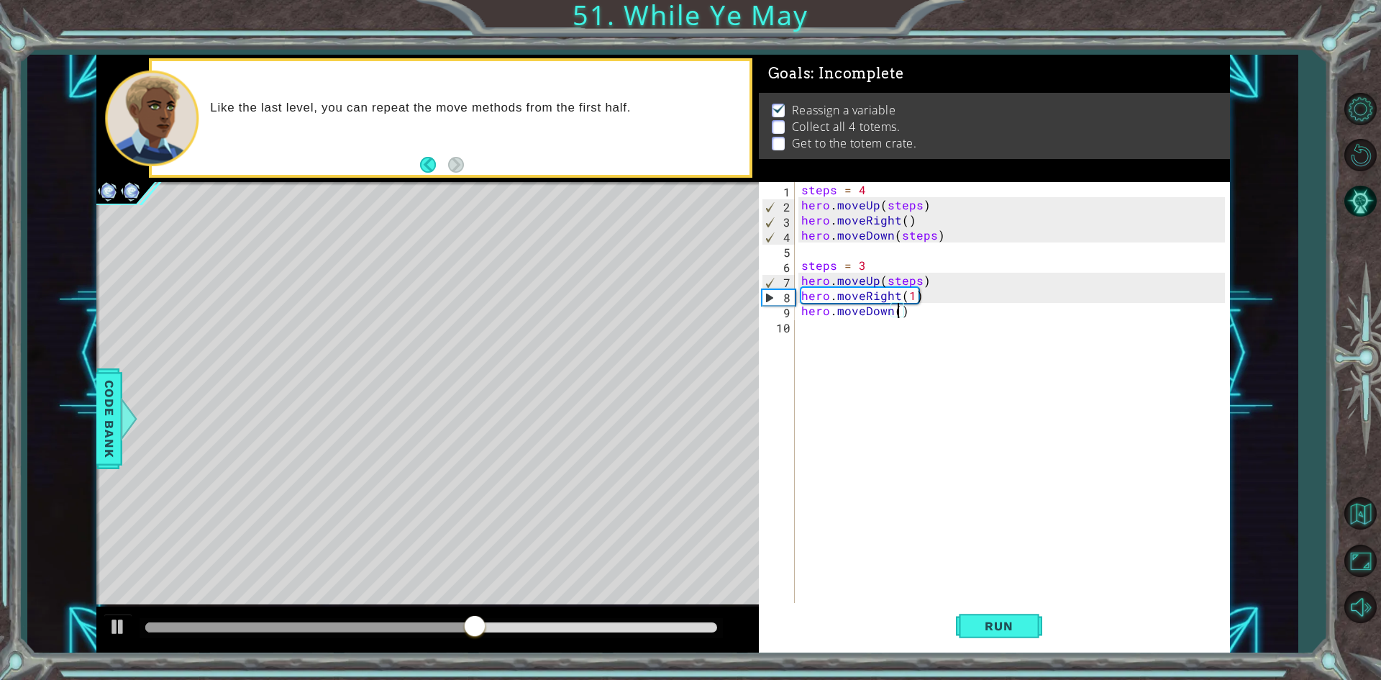
type textarea "hero.moveDown(3)"
click at [837, 335] on div "steps = 4 hero . moveUp ( steps ) hero . moveRight ( ) hero . moveDown ( steps …" at bounding box center [1016, 408] width 434 height 453
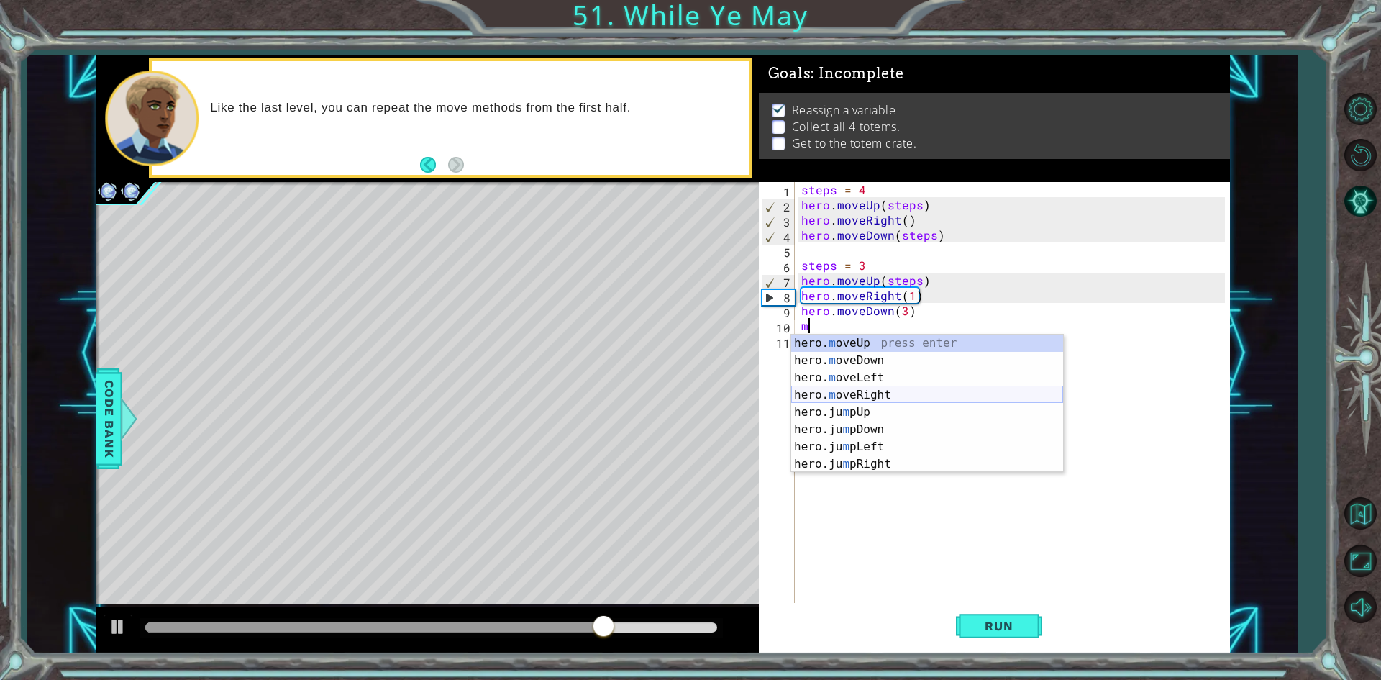
click at [873, 396] on div "hero. m oveUp press enter hero. m oveDown press enter hero. m oveLeft press ent…" at bounding box center [927, 421] width 272 height 173
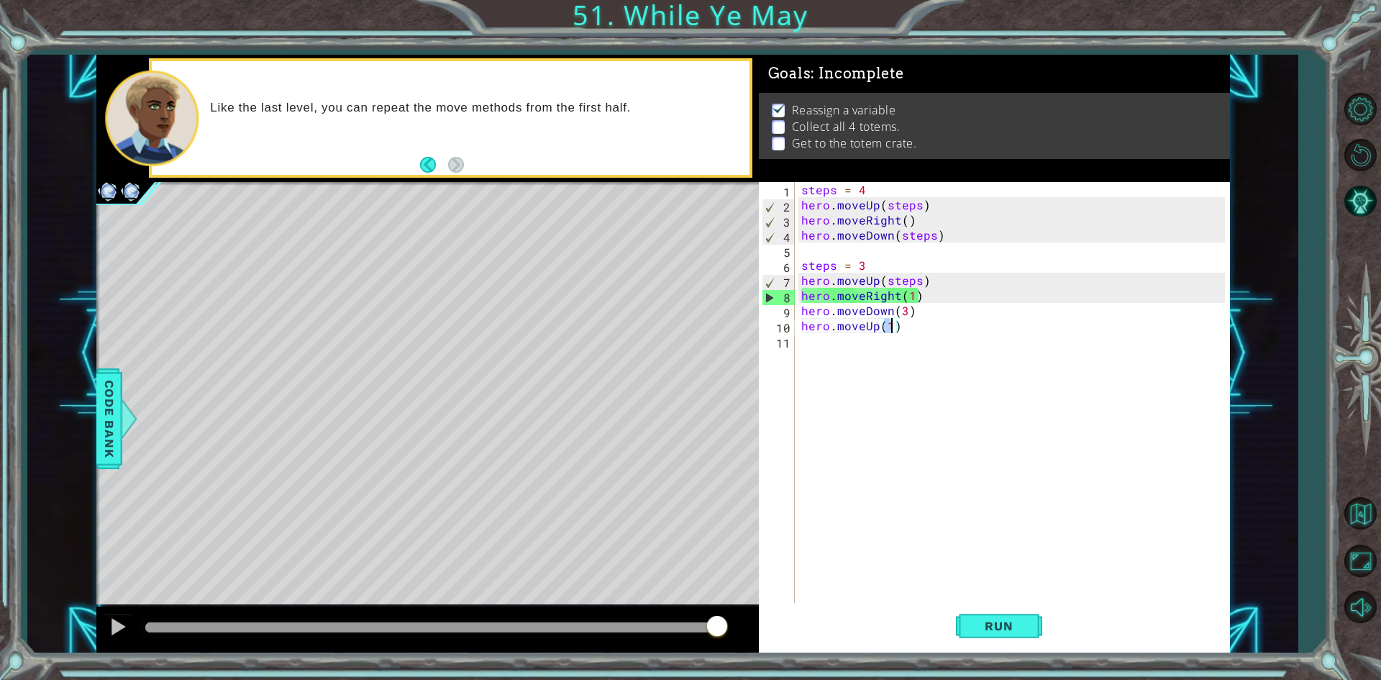
click at [886, 329] on div "steps = 4 hero . moveUp ( steps ) hero . moveRight ( ) hero . moveDown ( steps …" at bounding box center [1012, 393] width 427 height 423
click at [891, 328] on div "steps = 4 hero . moveUp ( steps ) hero . moveRight ( ) hero . moveDown ( steps …" at bounding box center [1016, 408] width 434 height 453
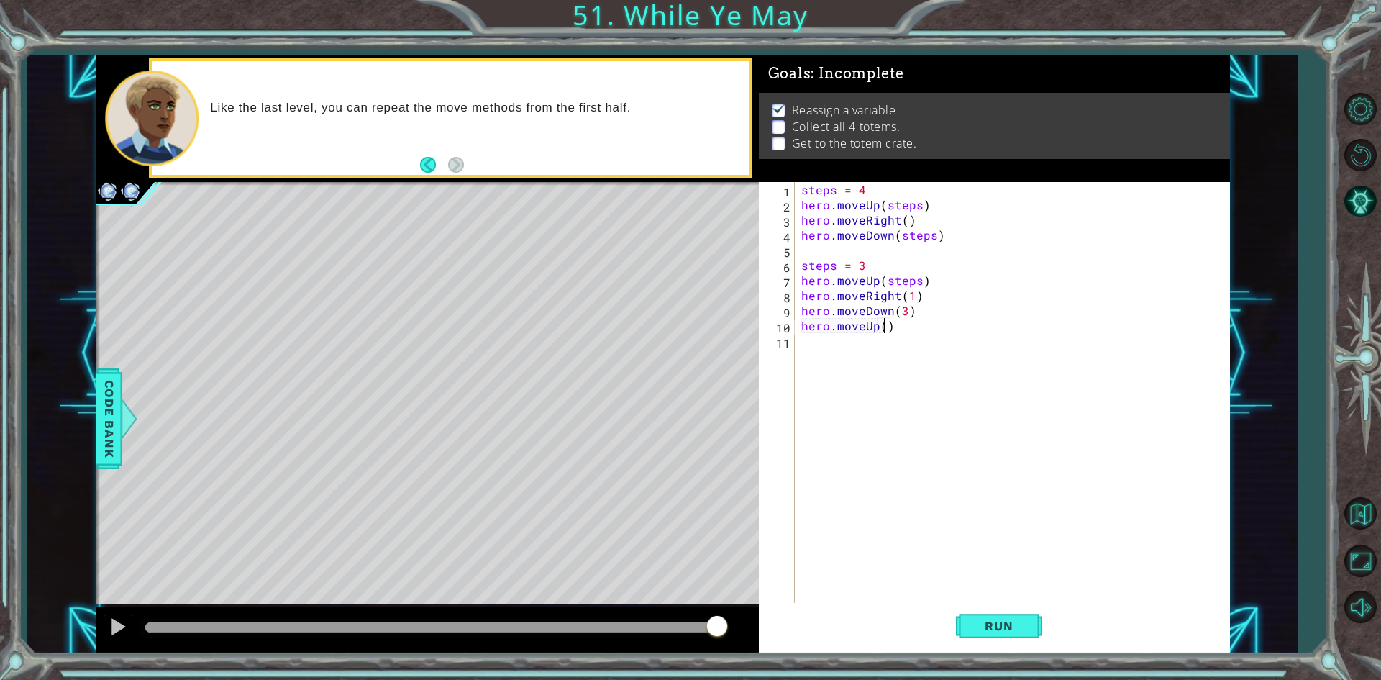
scroll to position [0, 5]
type textarea "hero.moveUp(2)"
click at [1042, 627] on div "Run" at bounding box center [998, 626] width 471 height 47
click at [995, 619] on span "Run" at bounding box center [998, 626] width 57 height 14
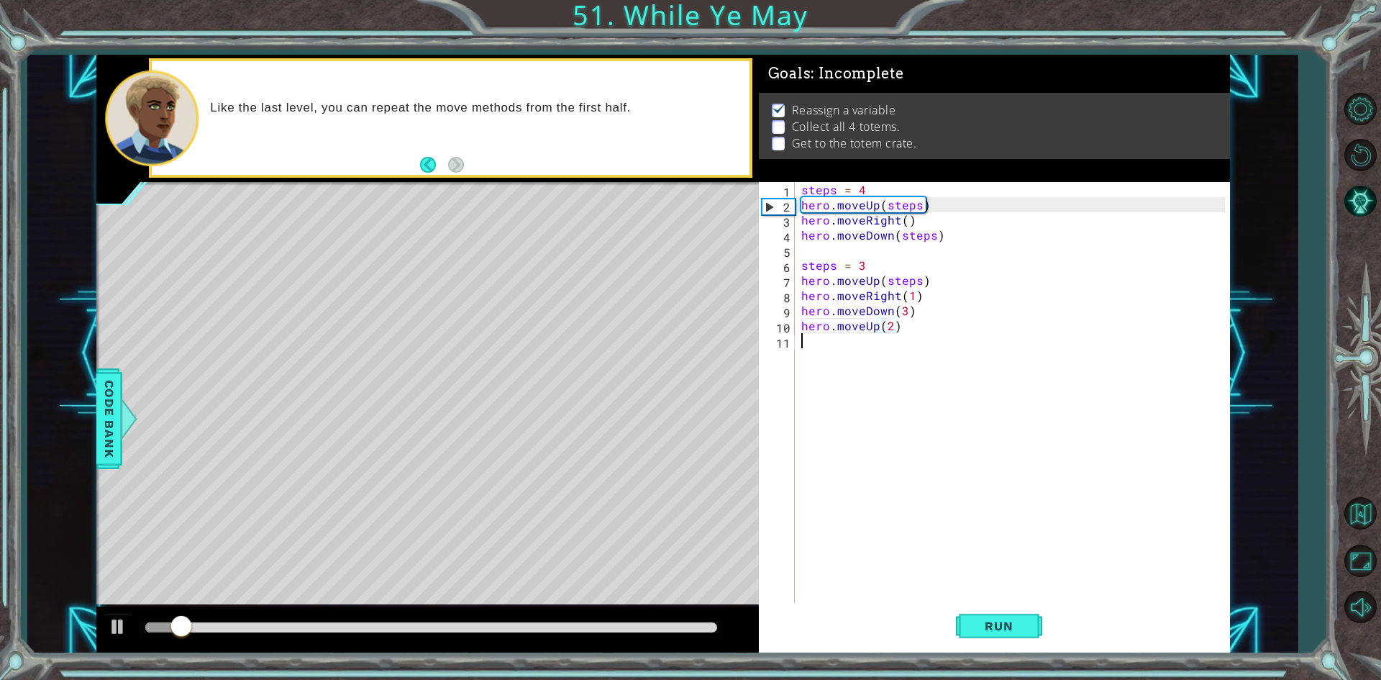
click at [813, 360] on div "steps = 4 hero . moveUp ( steps ) hero . moveRight ( ) hero . moveDown ( steps …" at bounding box center [1016, 408] width 434 height 453
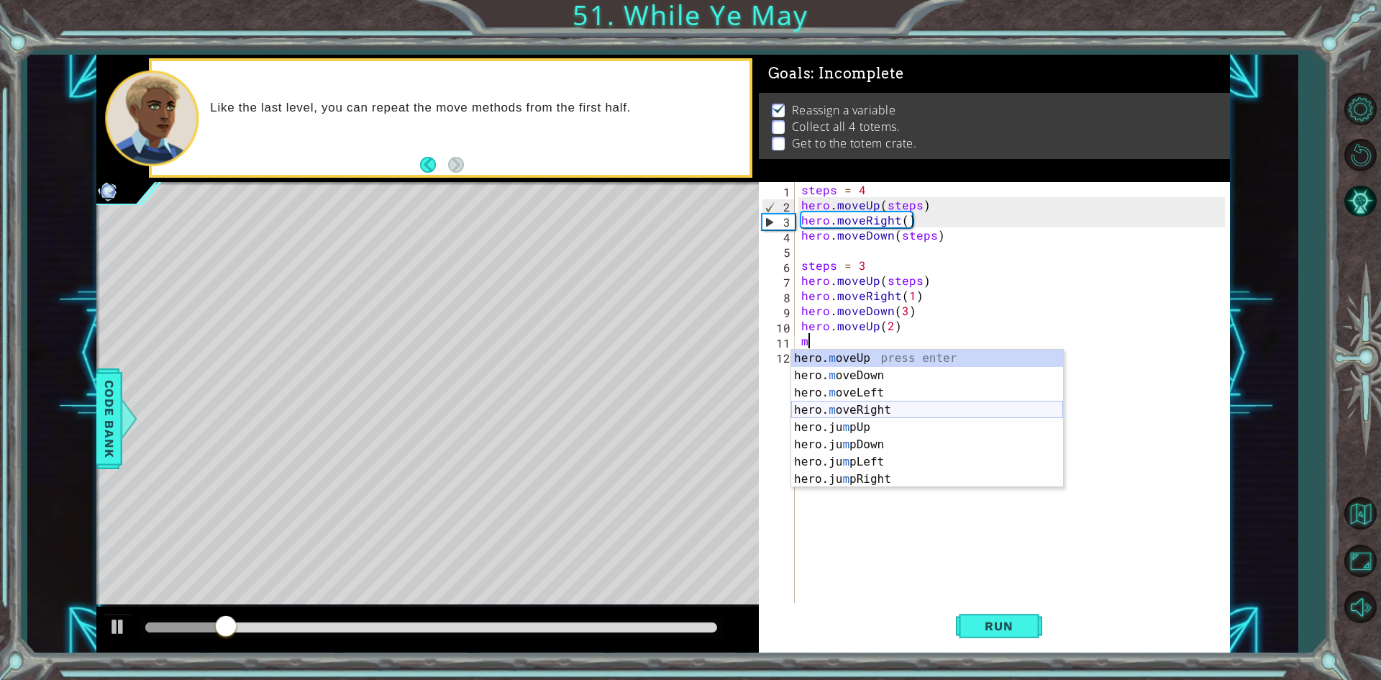
click at [885, 407] on div "hero. m oveUp press enter hero. m oveDown press enter hero. m oveLeft press ent…" at bounding box center [927, 436] width 272 height 173
type textarea "hero.moveRight(1)"
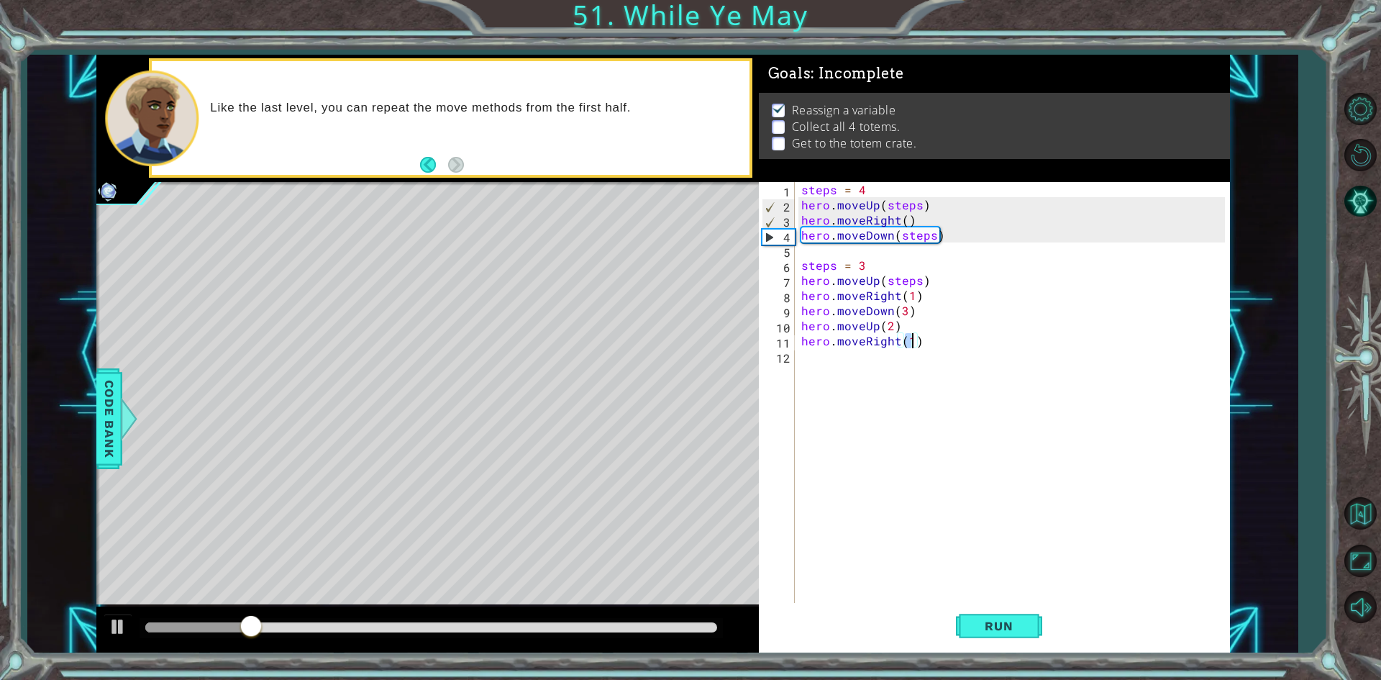
click at [932, 414] on div "steps = 4 hero . moveUp ( steps ) hero . moveRight ( ) hero . moveDown ( steps …" at bounding box center [1016, 408] width 434 height 453
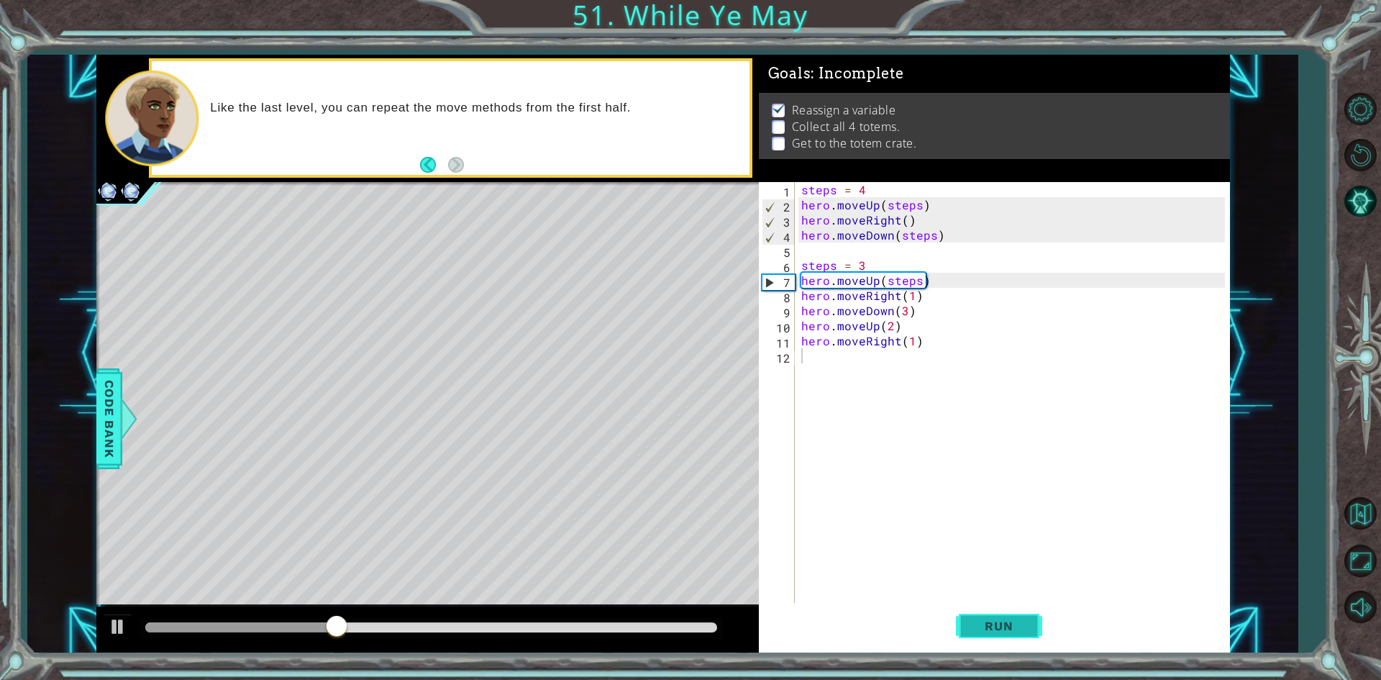
click at [981, 622] on span "Run" at bounding box center [998, 626] width 57 height 14
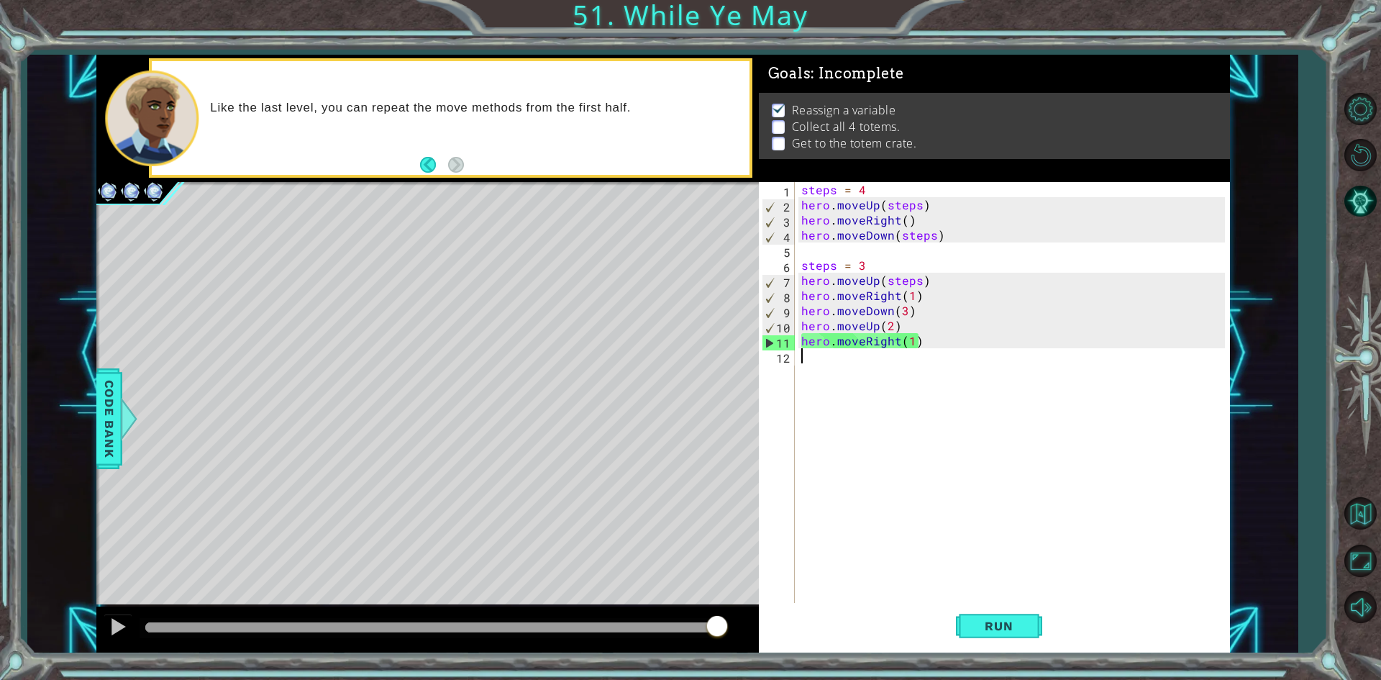
click at [869, 363] on div "steps = 4 hero . moveUp ( steps ) hero . moveRight ( ) hero . moveDown ( steps …" at bounding box center [1016, 408] width 434 height 453
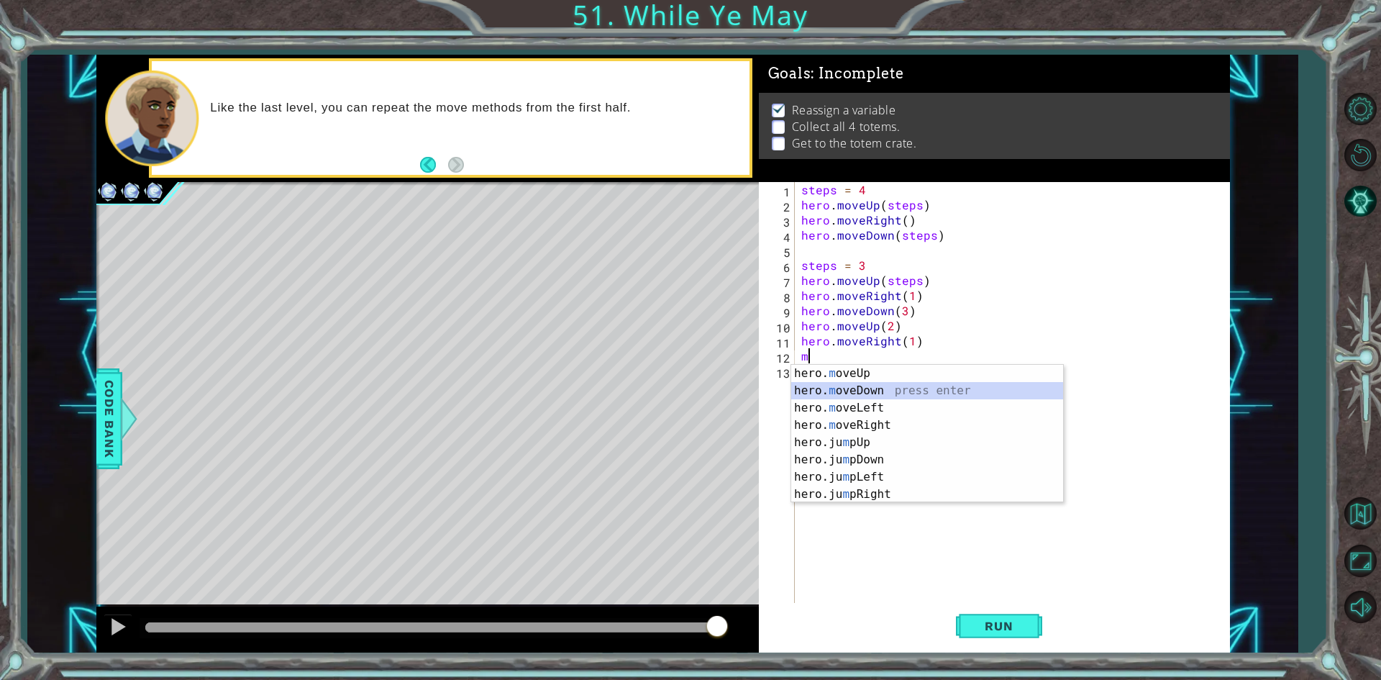
click at [865, 394] on div "hero. m oveUp press enter hero. m oveDown press enter hero. m oveLeft press ent…" at bounding box center [927, 451] width 272 height 173
type textarea "hero.moveDown(1)"
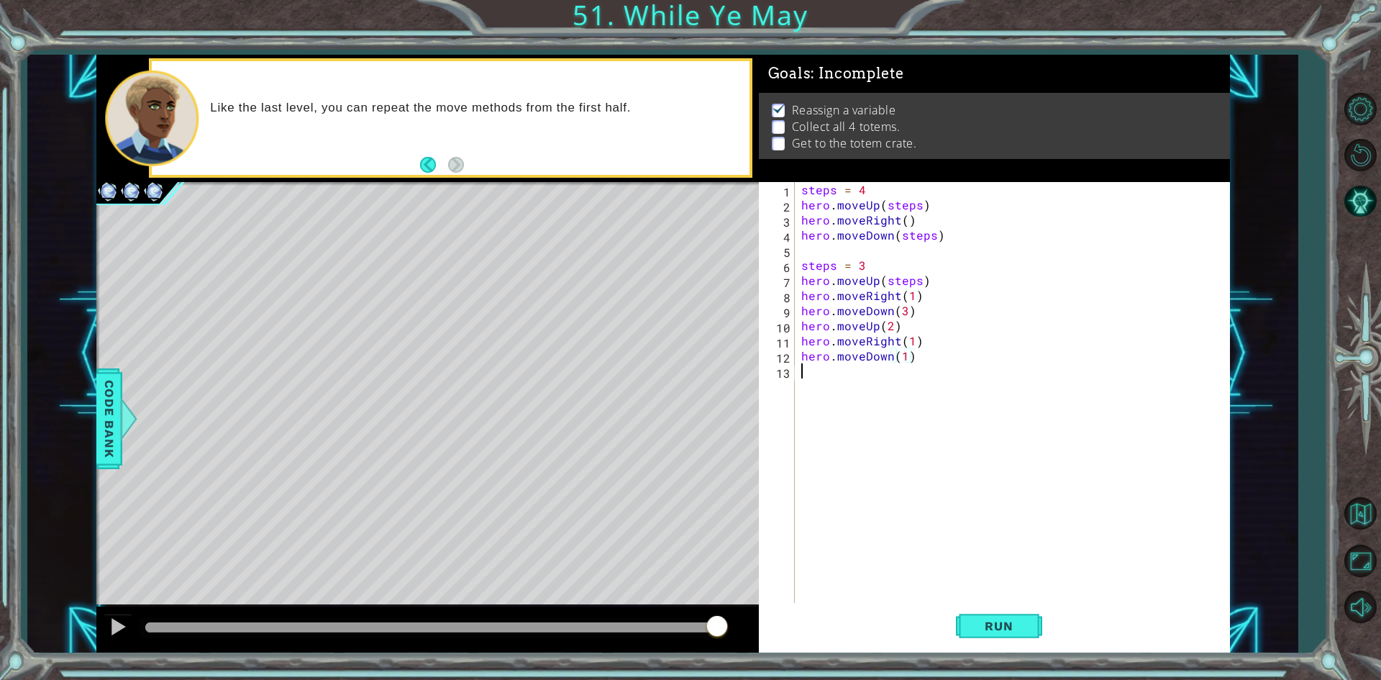
click at [850, 368] on div "steps = 4 hero . moveUp ( steps ) hero . moveRight ( ) hero . moveDown ( steps …" at bounding box center [1016, 408] width 434 height 453
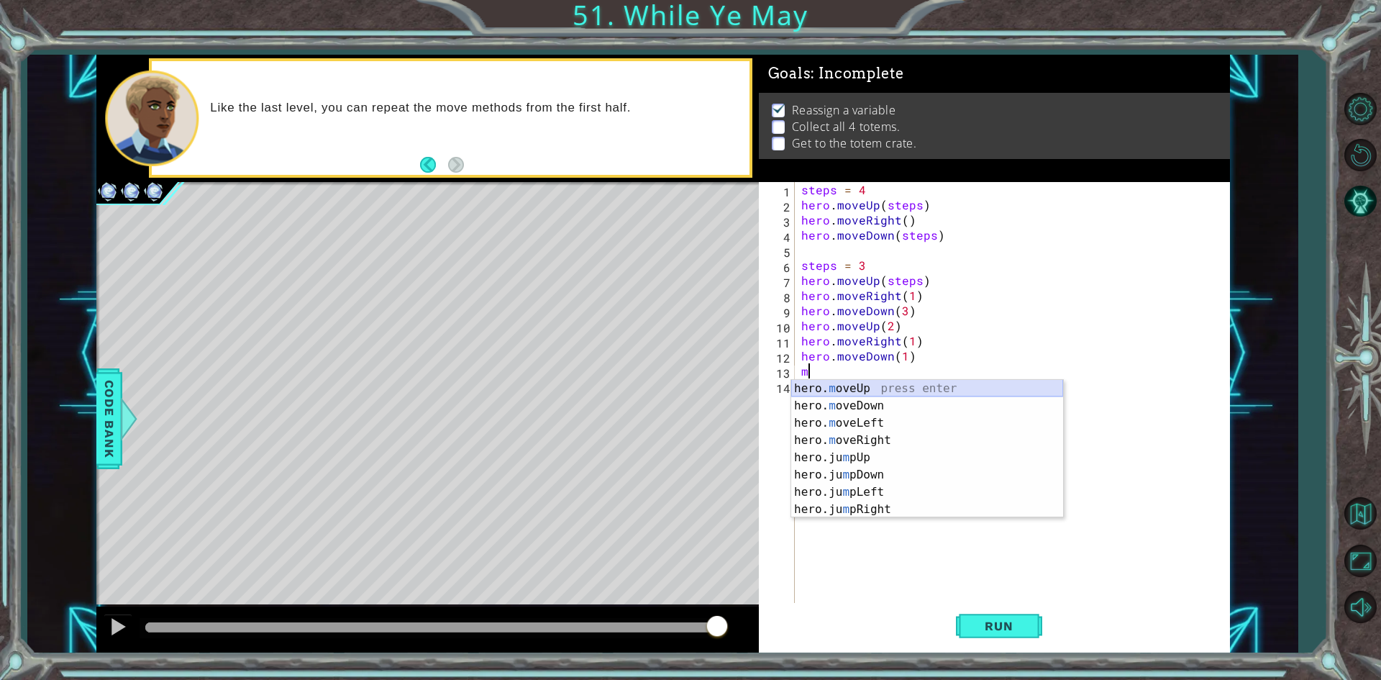
click at [874, 393] on div "hero. m oveUp press enter hero. m oveDown press enter hero. m oveLeft press ent…" at bounding box center [927, 466] width 272 height 173
type textarea "hero.moveUp(1)"
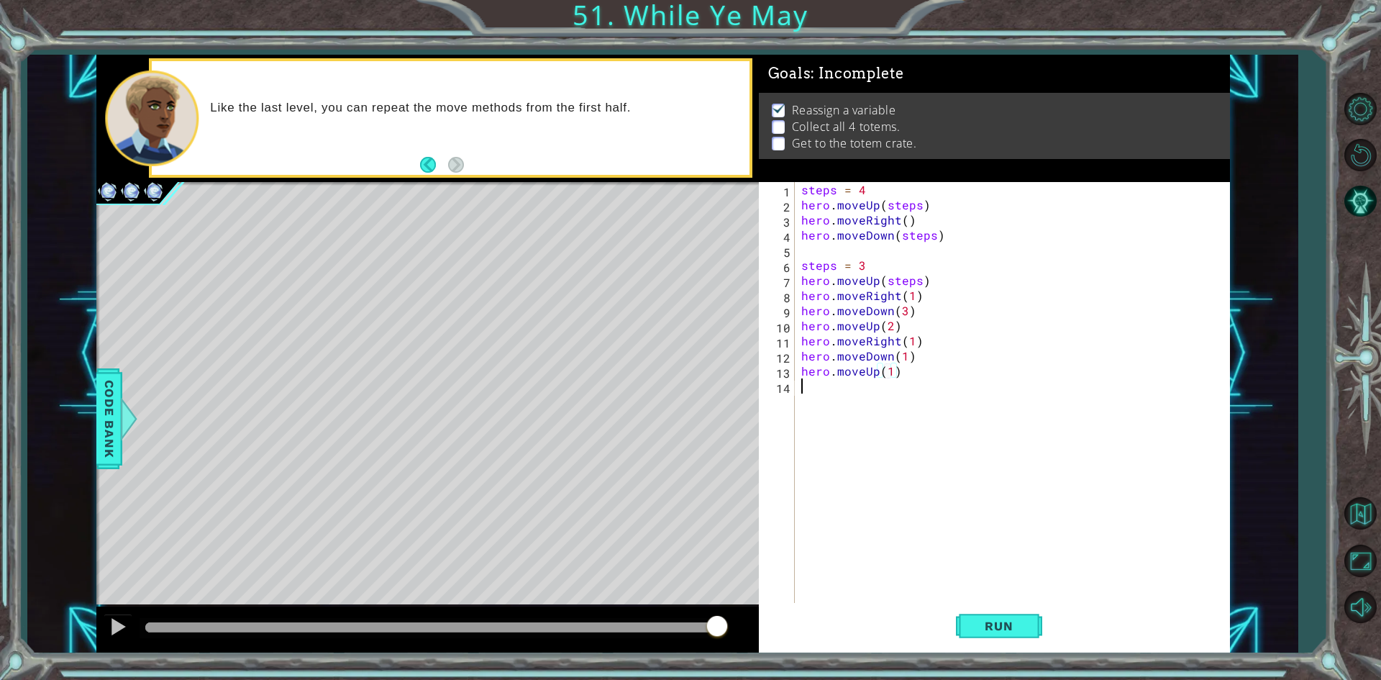
click at [874, 393] on div "steps = 4 hero . moveUp ( steps ) hero . moveRight ( ) hero . moveDown ( steps …" at bounding box center [1016, 408] width 434 height 453
drag, startPoint x: 1037, startPoint y: 615, endPoint x: 1030, endPoint y: 617, distance: 7.3
click at [1036, 616] on button "Run" at bounding box center [999, 626] width 86 height 47
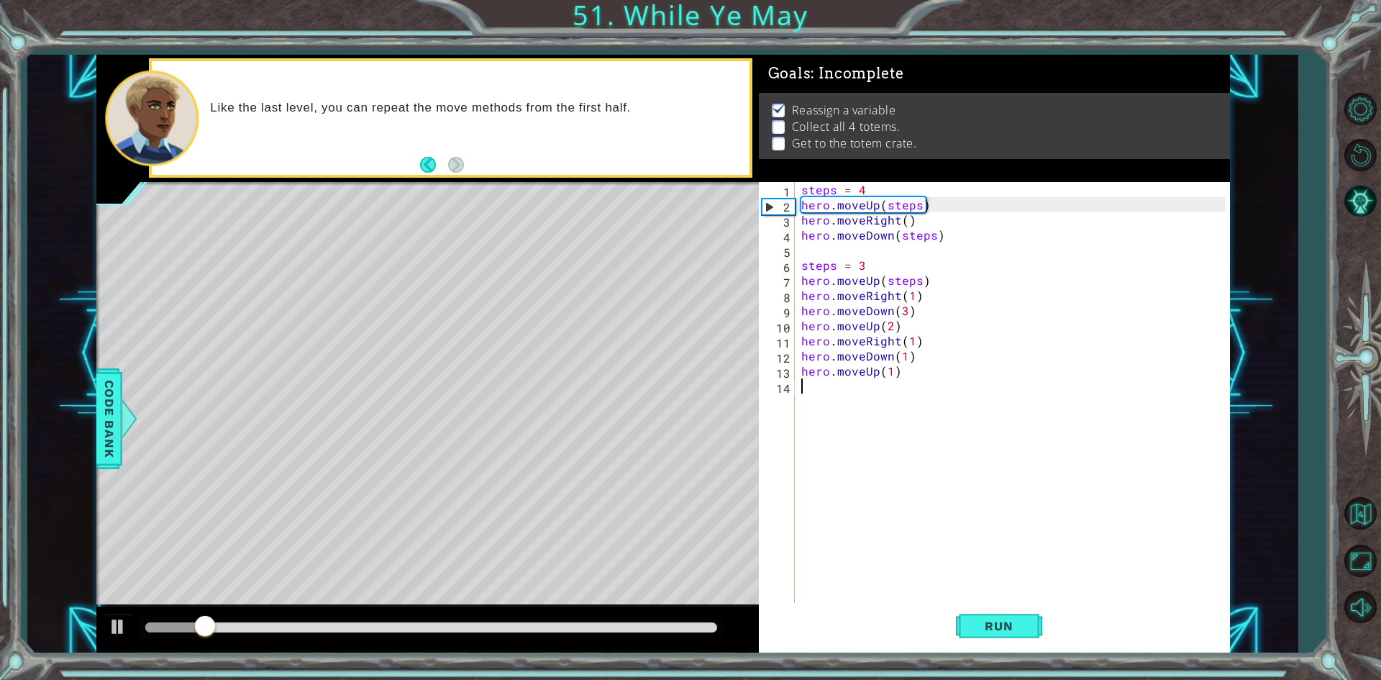
click at [905, 361] on div "steps = 4 hero . moveUp ( steps ) hero . moveRight ( ) hero . moveDown ( steps …" at bounding box center [1016, 408] width 434 height 453
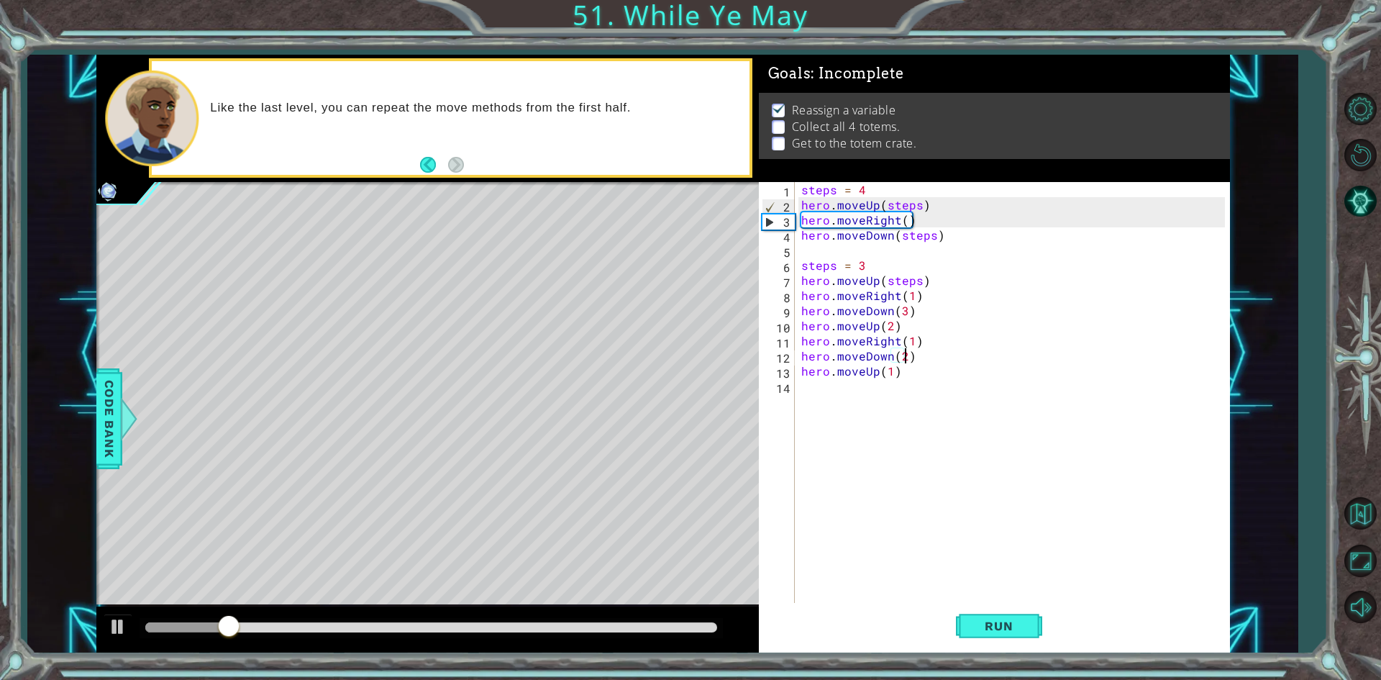
scroll to position [0, 6]
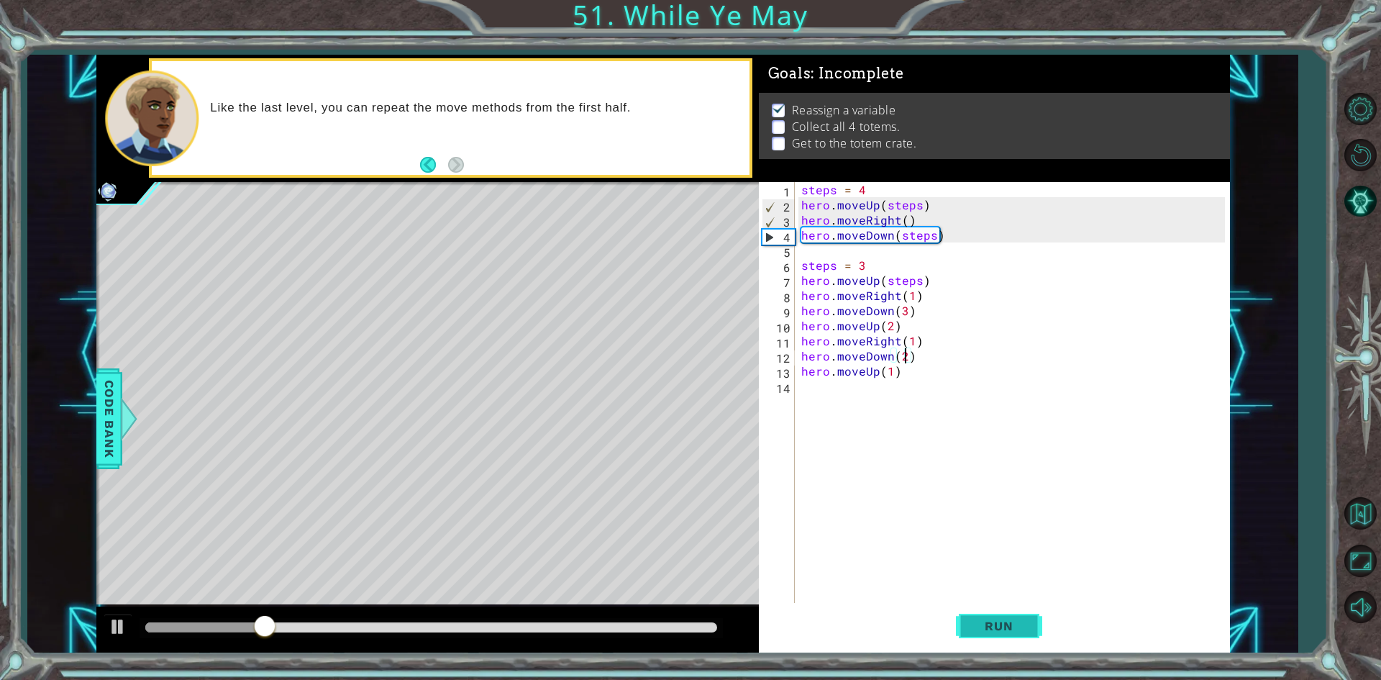
type textarea "hero.moveDown(2)"
click at [1031, 627] on button "Run" at bounding box center [999, 626] width 86 height 47
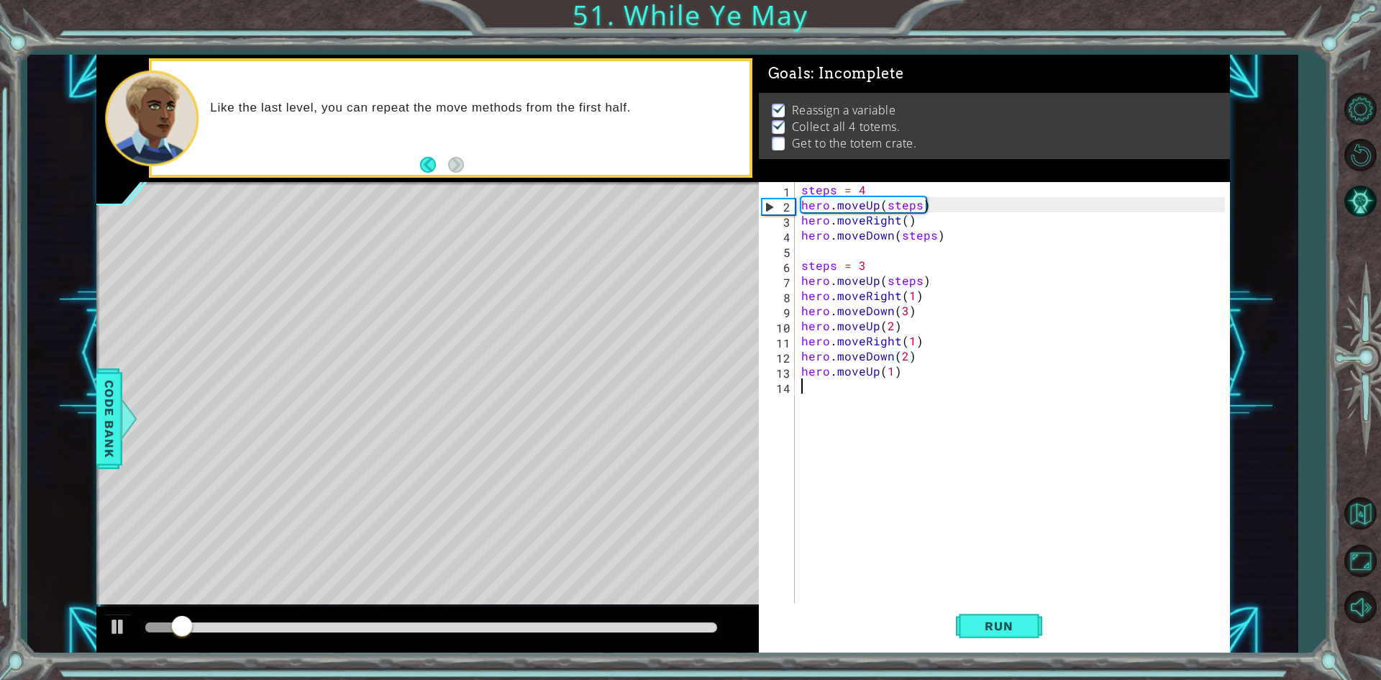
click at [876, 402] on div "steps = 4 hero . moveUp ( steps ) hero . moveRight ( ) hero . moveDown ( steps …" at bounding box center [1016, 408] width 434 height 453
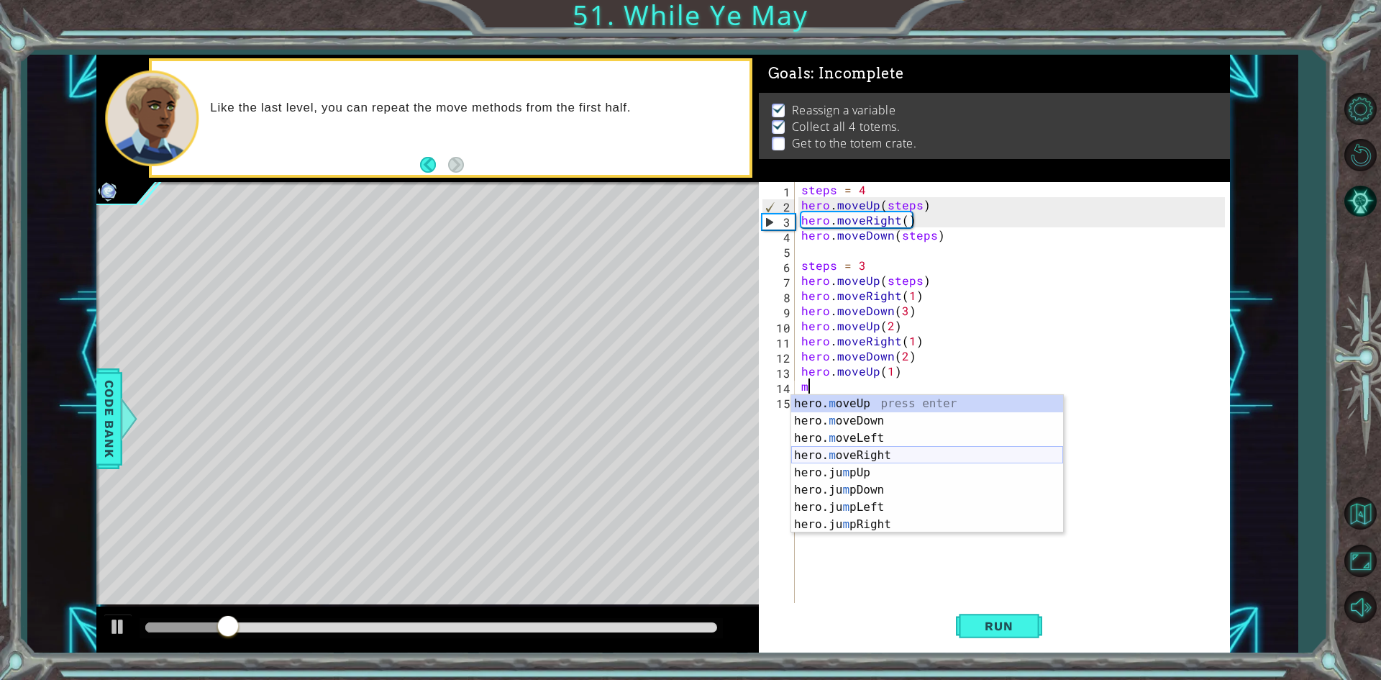
click at [886, 447] on div "hero. m oveUp press enter hero. m oveDown press enter hero. m oveLeft press ent…" at bounding box center [927, 481] width 272 height 173
type textarea "hero.moveRight(1)"
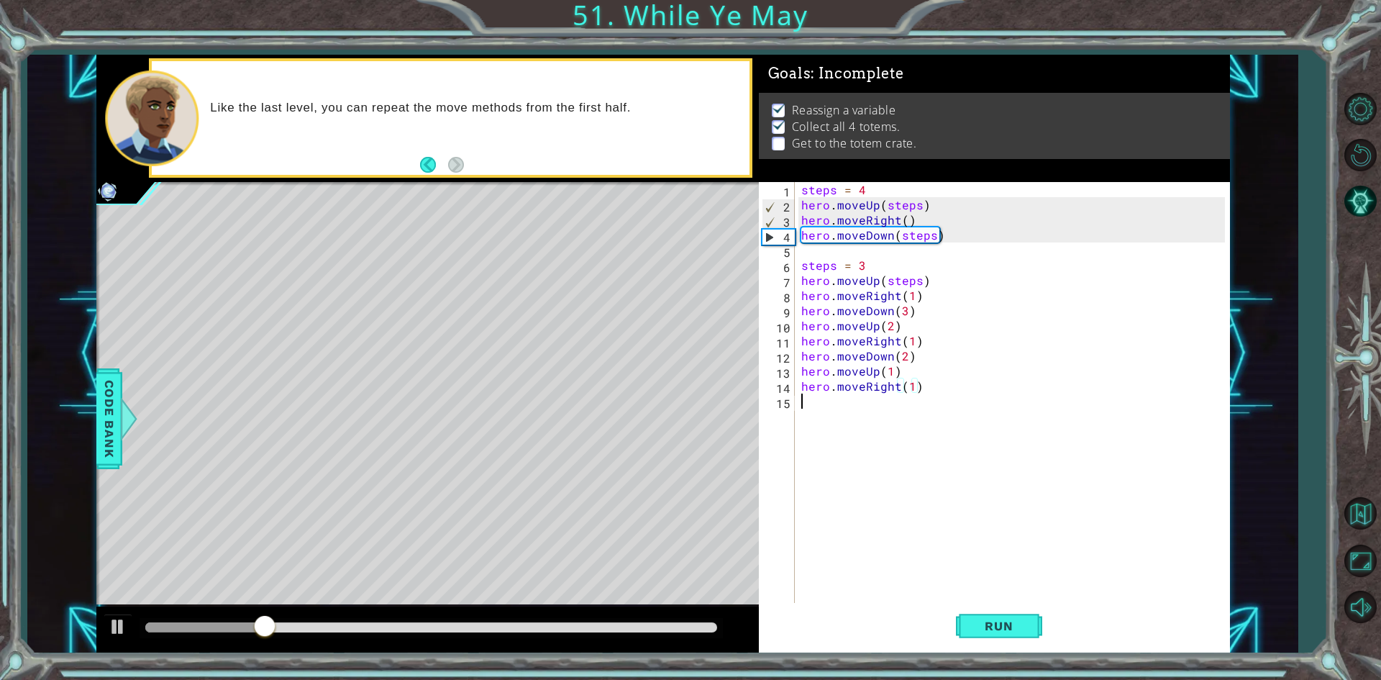
click at [827, 417] on div "steps = 4 hero . moveUp ( steps ) hero . moveRight ( ) hero . moveDown ( steps …" at bounding box center [1016, 408] width 434 height 453
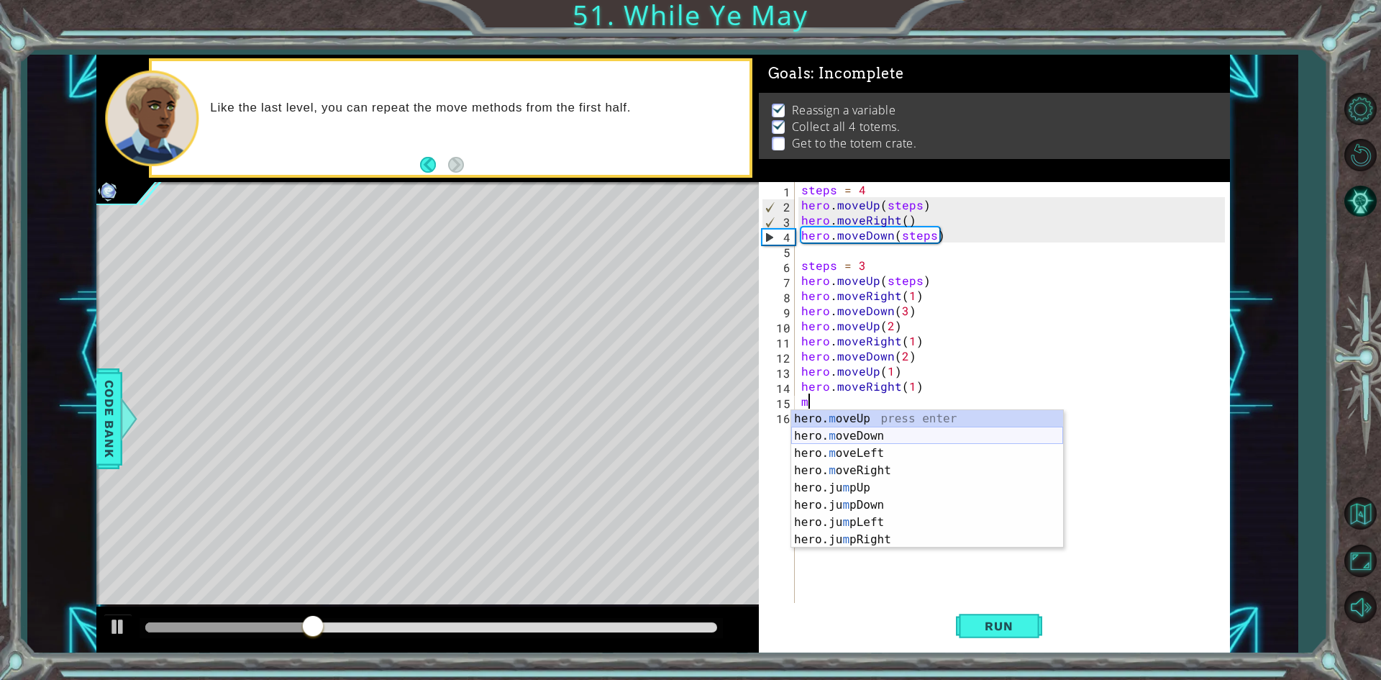
click at [876, 432] on div "hero. m oveUp press enter hero. m oveDown press enter hero. m oveLeft press ent…" at bounding box center [927, 496] width 272 height 173
type textarea "hero.moveDown(1)"
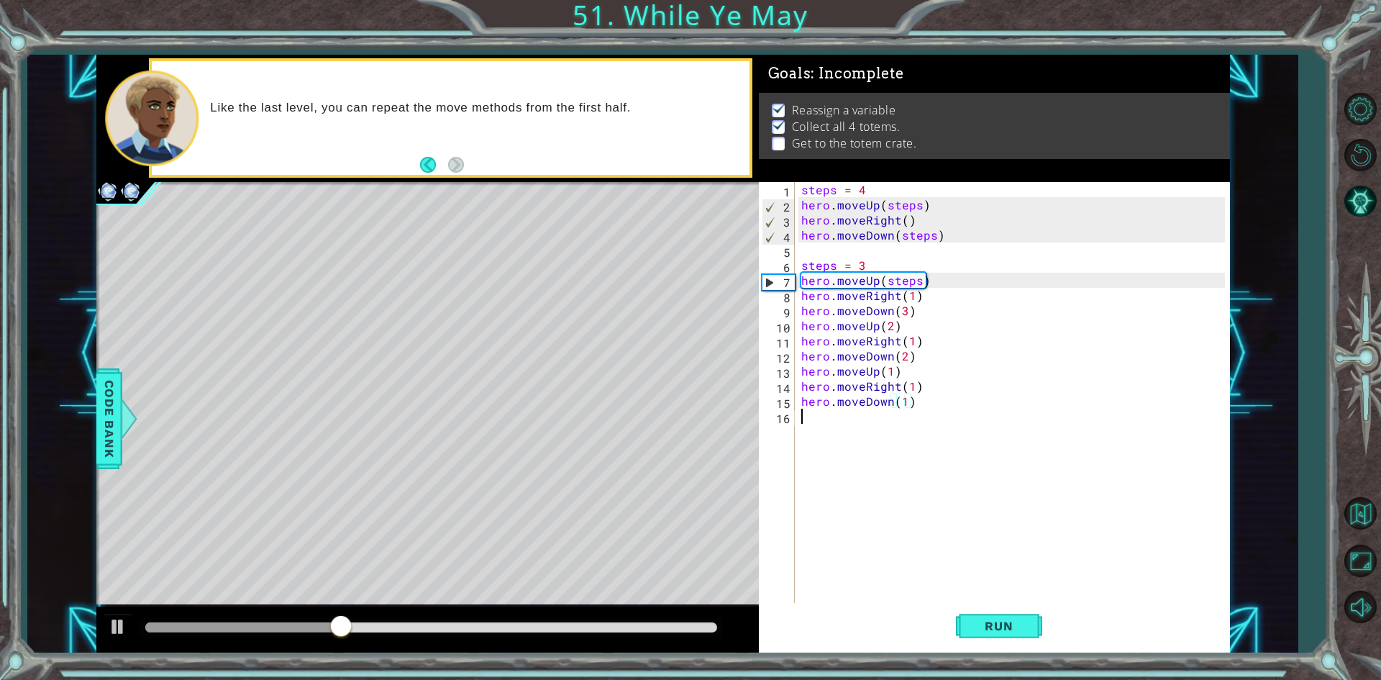
click at [821, 486] on div "steps = 4 hero . moveUp ( steps ) hero . moveRight ( ) hero . moveDown ( steps …" at bounding box center [1016, 408] width 434 height 453
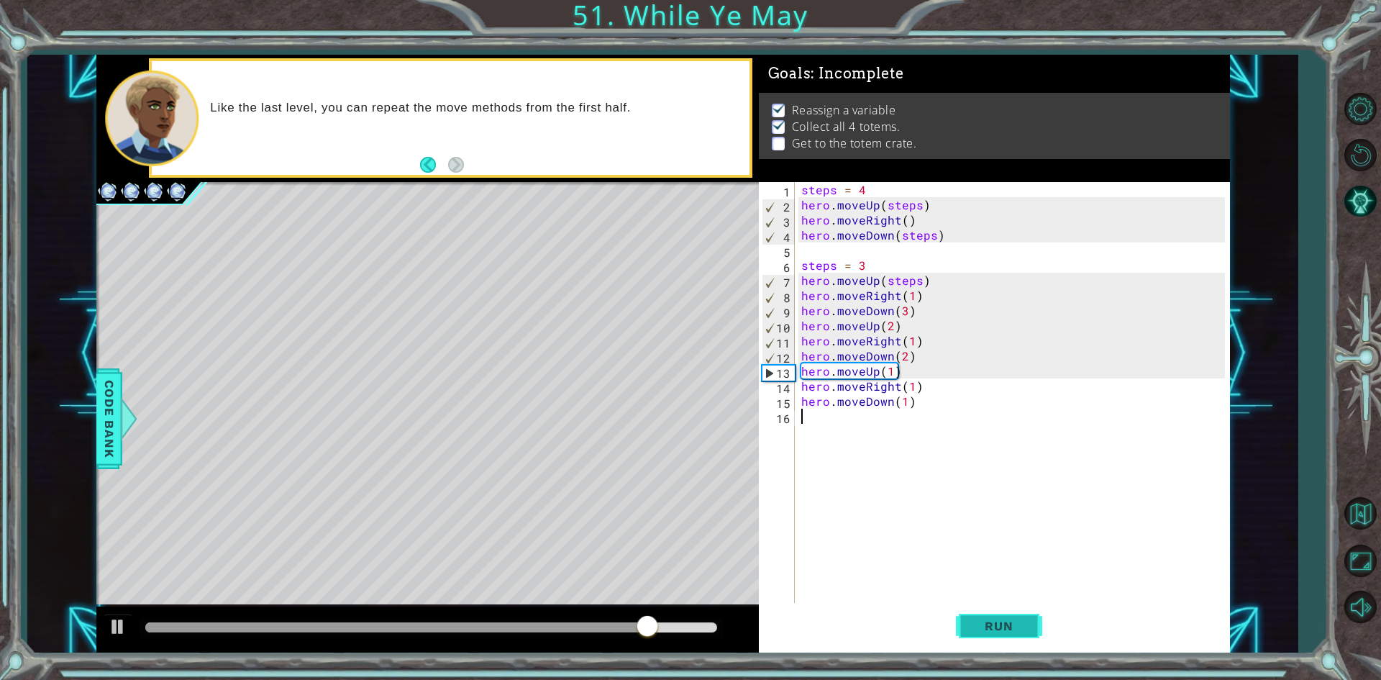
click at [1019, 640] on button "Run" at bounding box center [999, 626] width 86 height 47
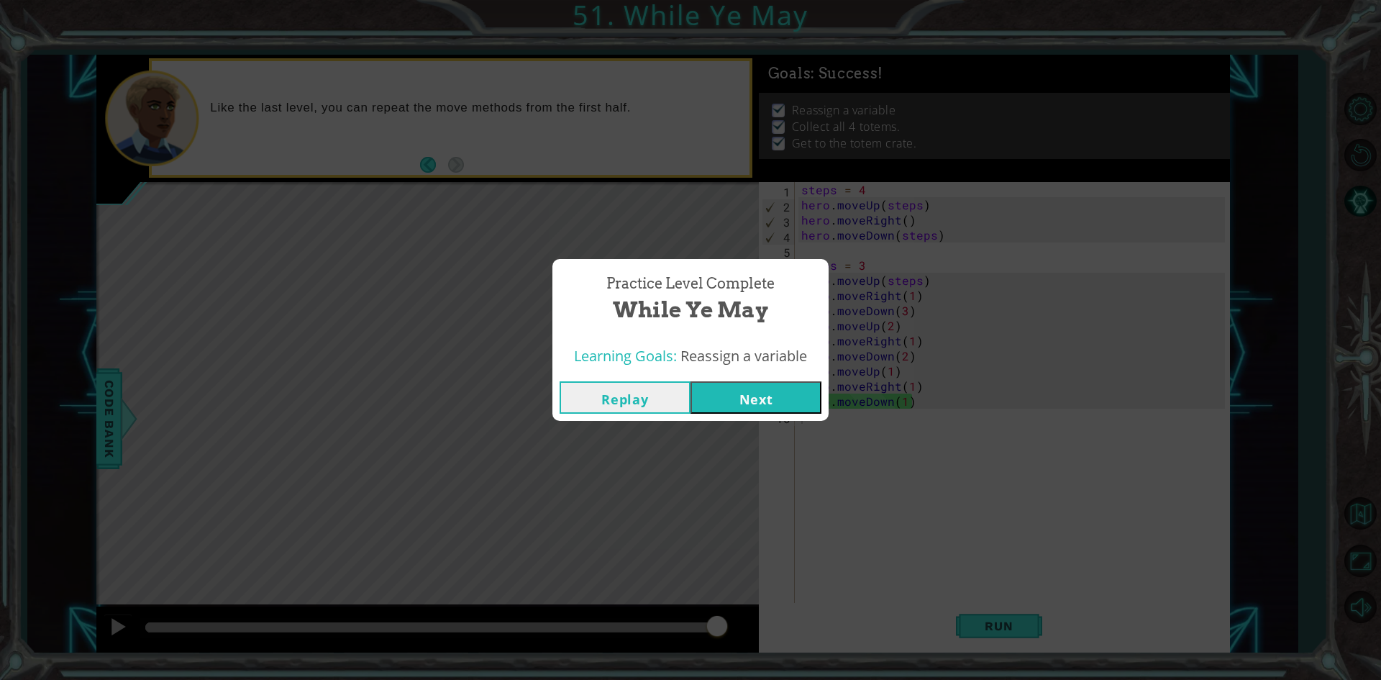
click at [766, 396] on button "Next" at bounding box center [756, 397] width 131 height 32
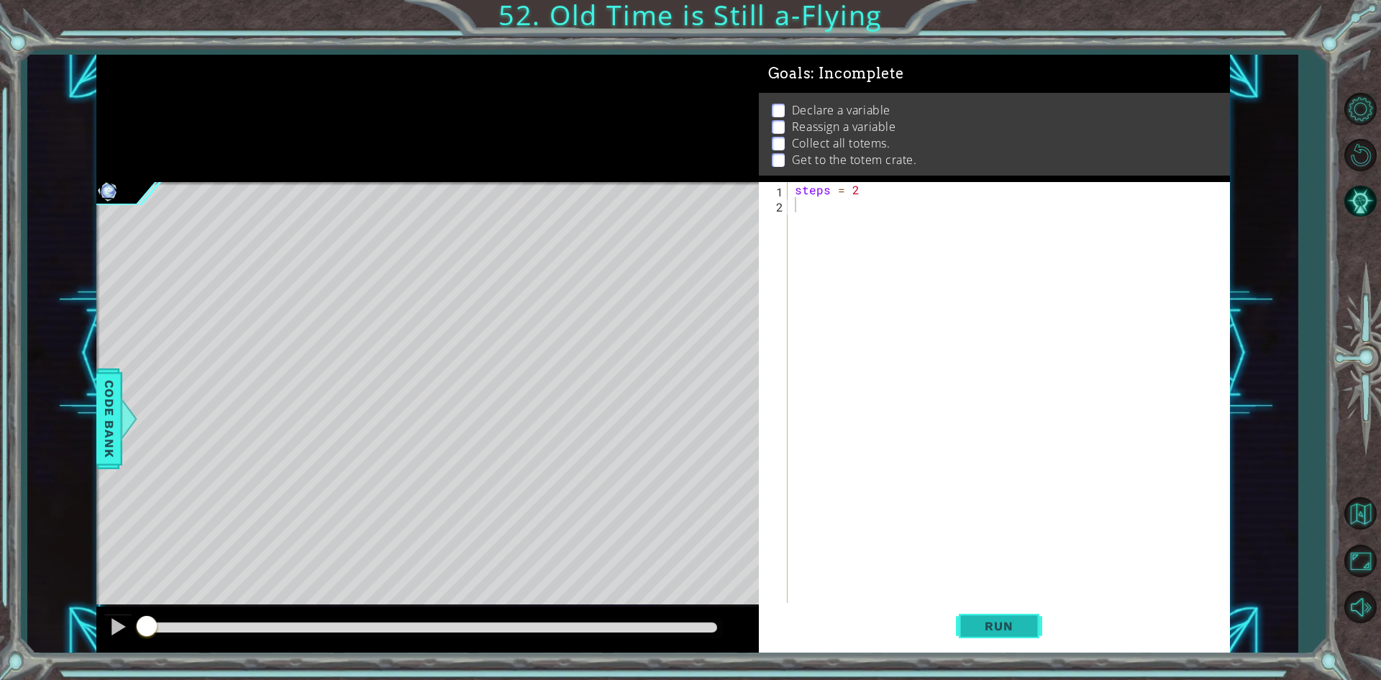
click at [983, 621] on span "Run" at bounding box center [998, 626] width 57 height 14
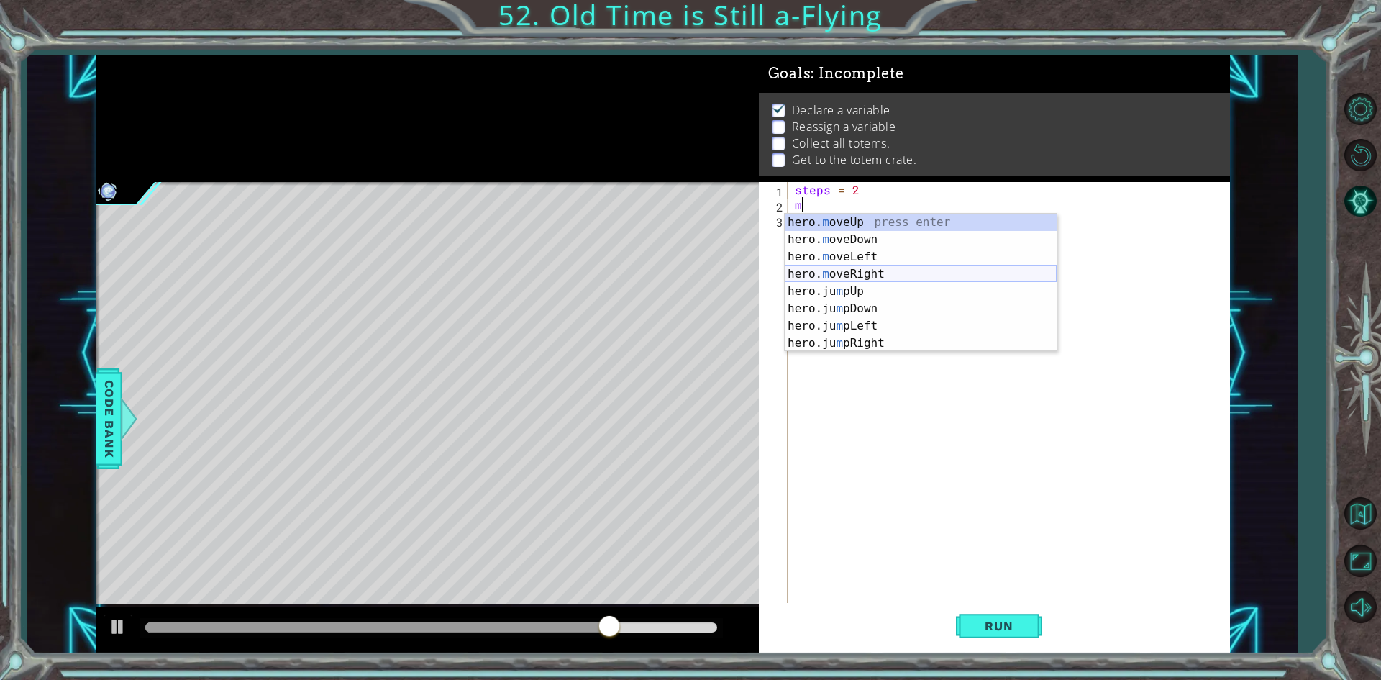
click at [897, 274] on div "hero. m oveUp press enter hero. m oveDown press enter hero. m oveLeft press ent…" at bounding box center [921, 300] width 272 height 173
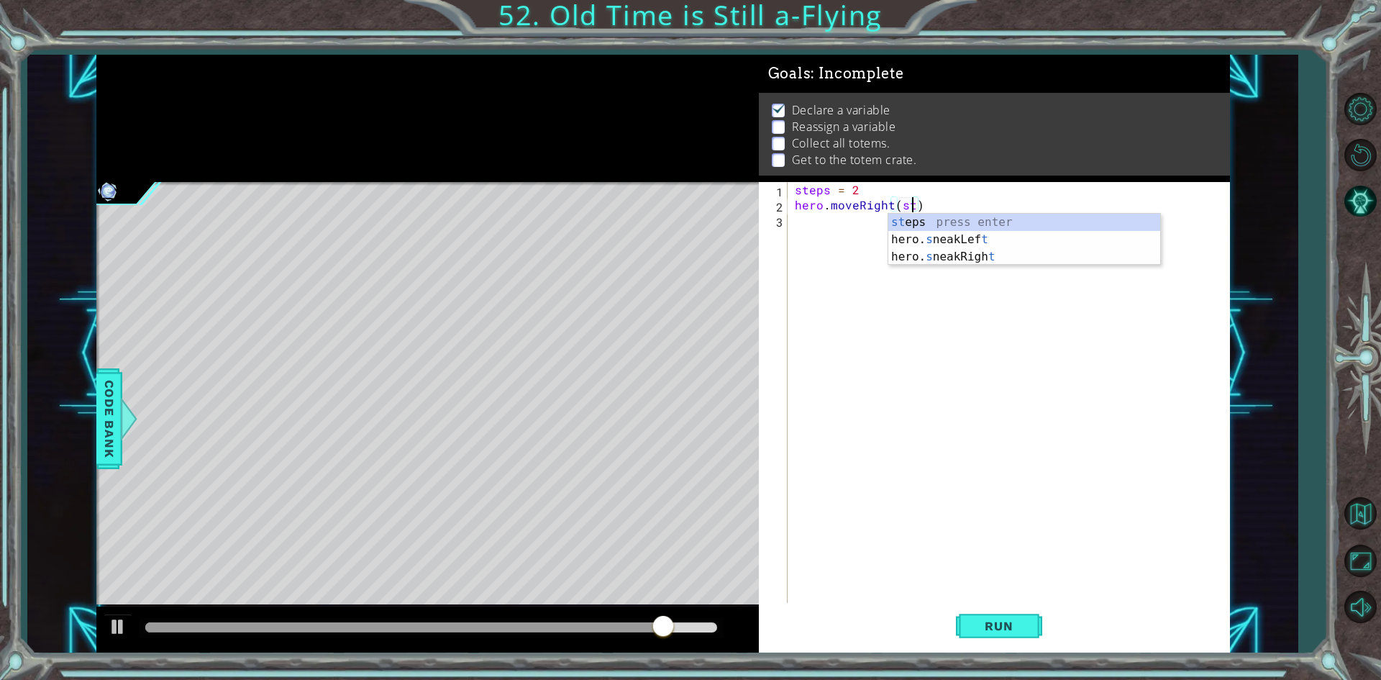
scroll to position [0, 7]
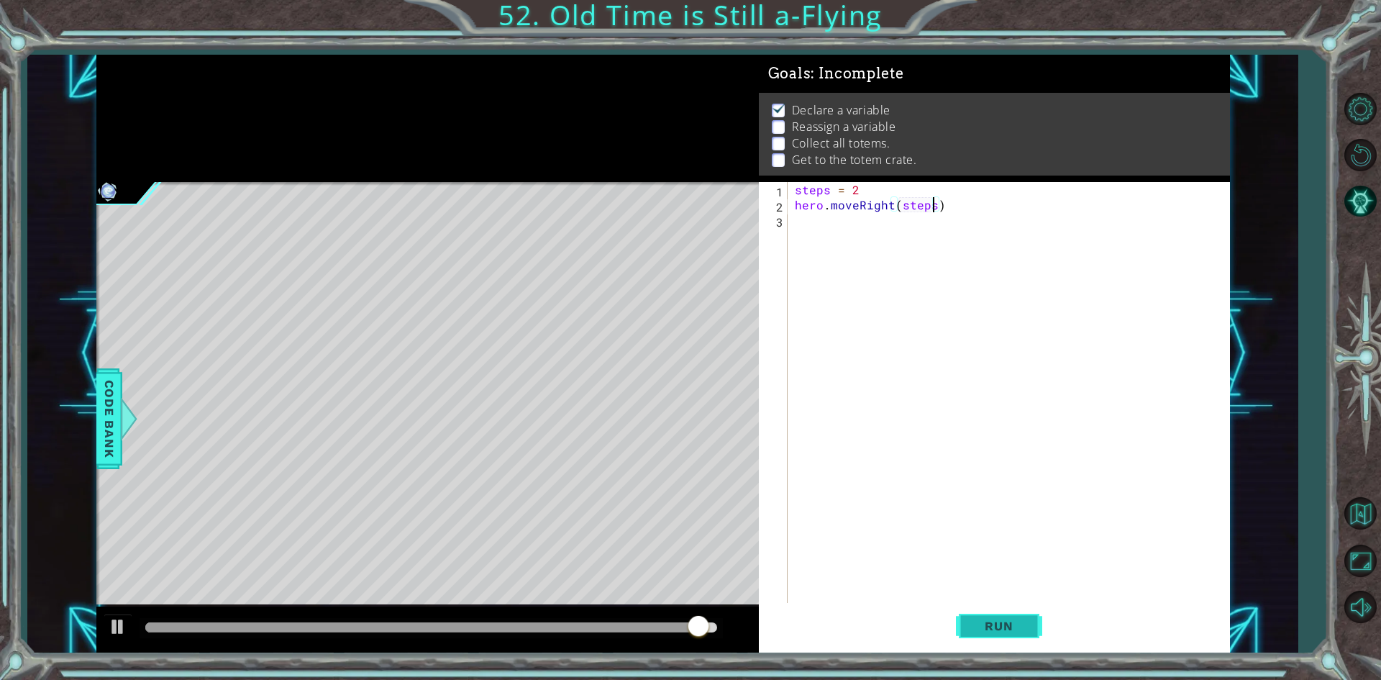
type textarea "hero.moveRight(steps)"
click at [965, 607] on button "Run" at bounding box center [999, 626] width 86 height 47
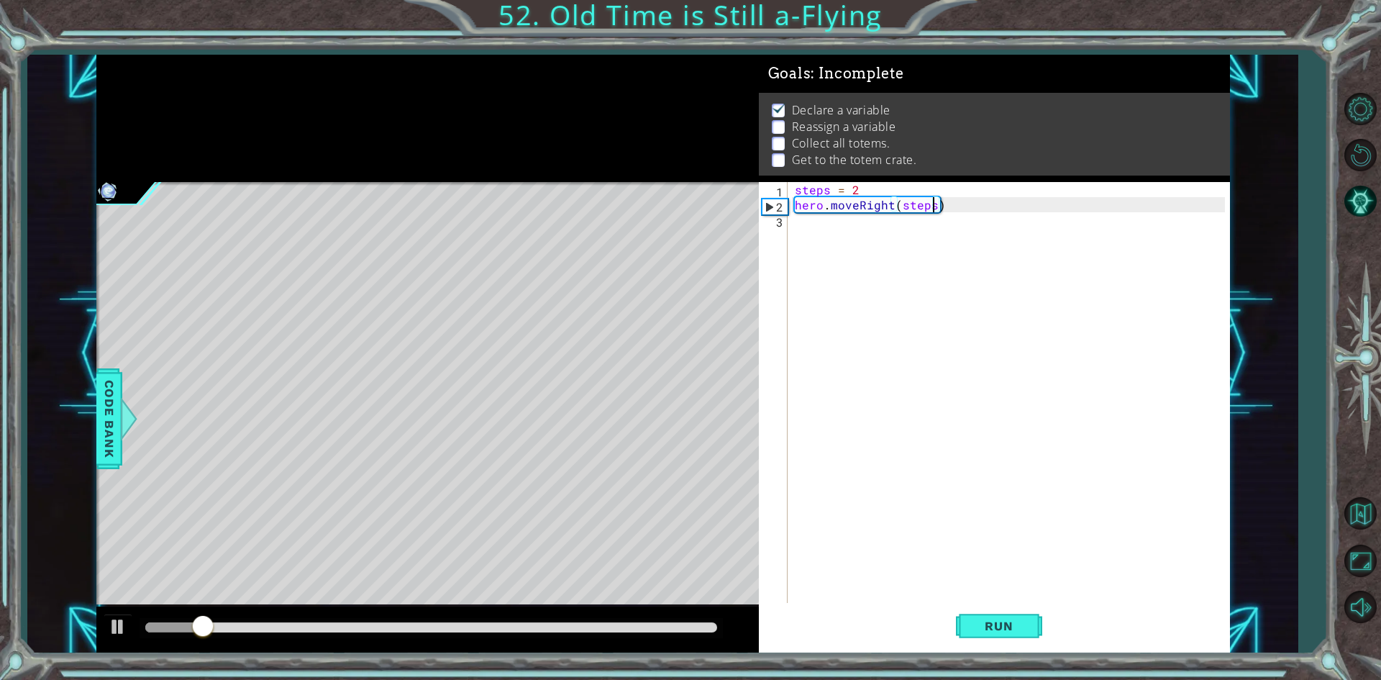
click at [842, 235] on div "steps = 2 hero . moveRight ( steps )" at bounding box center [1012, 408] width 440 height 453
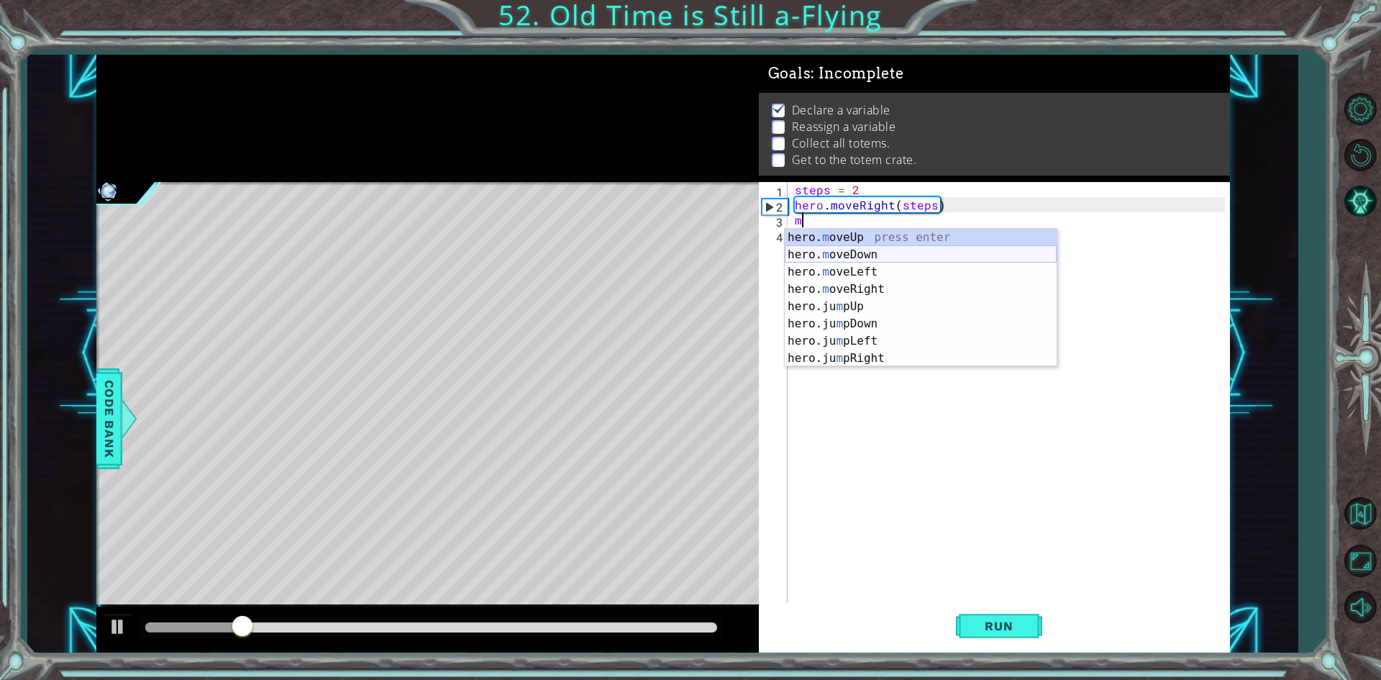
click at [872, 251] on div "hero. m oveUp press enter hero. m oveDown press enter hero. m oveLeft press ent…" at bounding box center [921, 315] width 272 height 173
type textarea "hero.moveDown(1)"
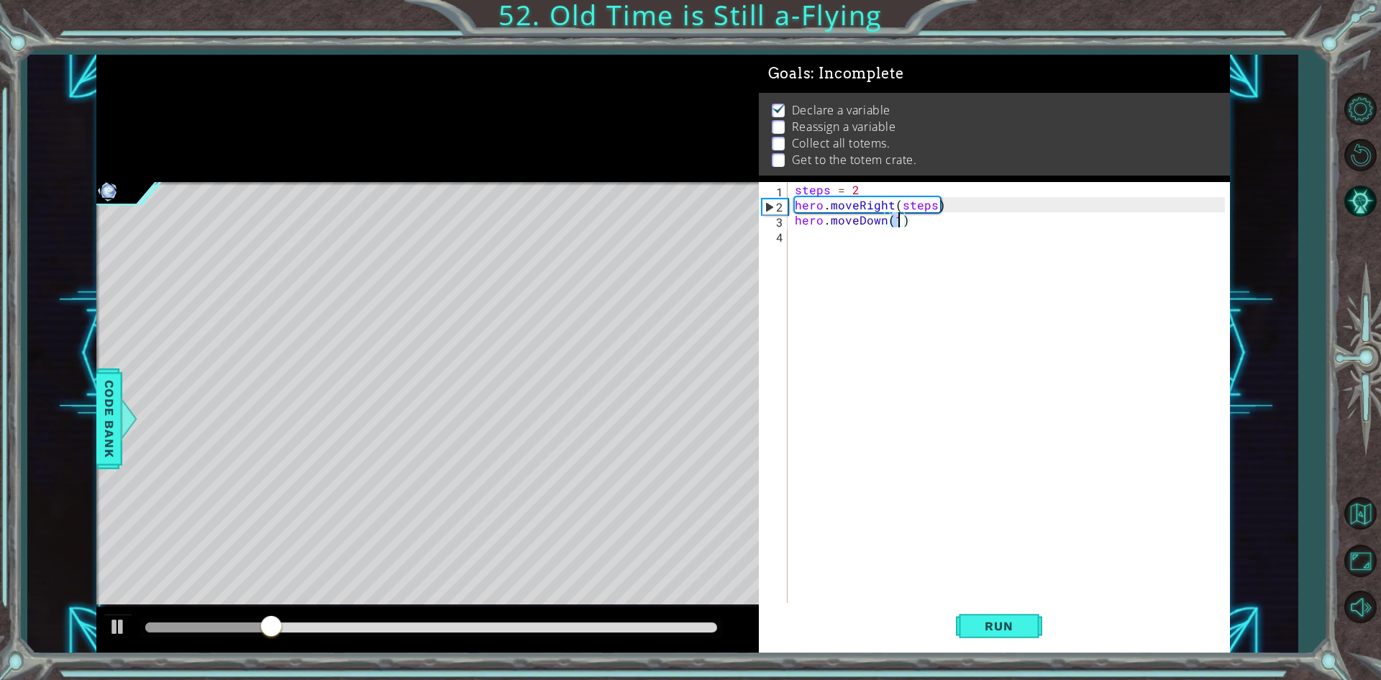
click at [827, 237] on div "steps = 2 hero . moveRight ( steps ) hero . moveDown ( 1 )" at bounding box center [1012, 408] width 440 height 453
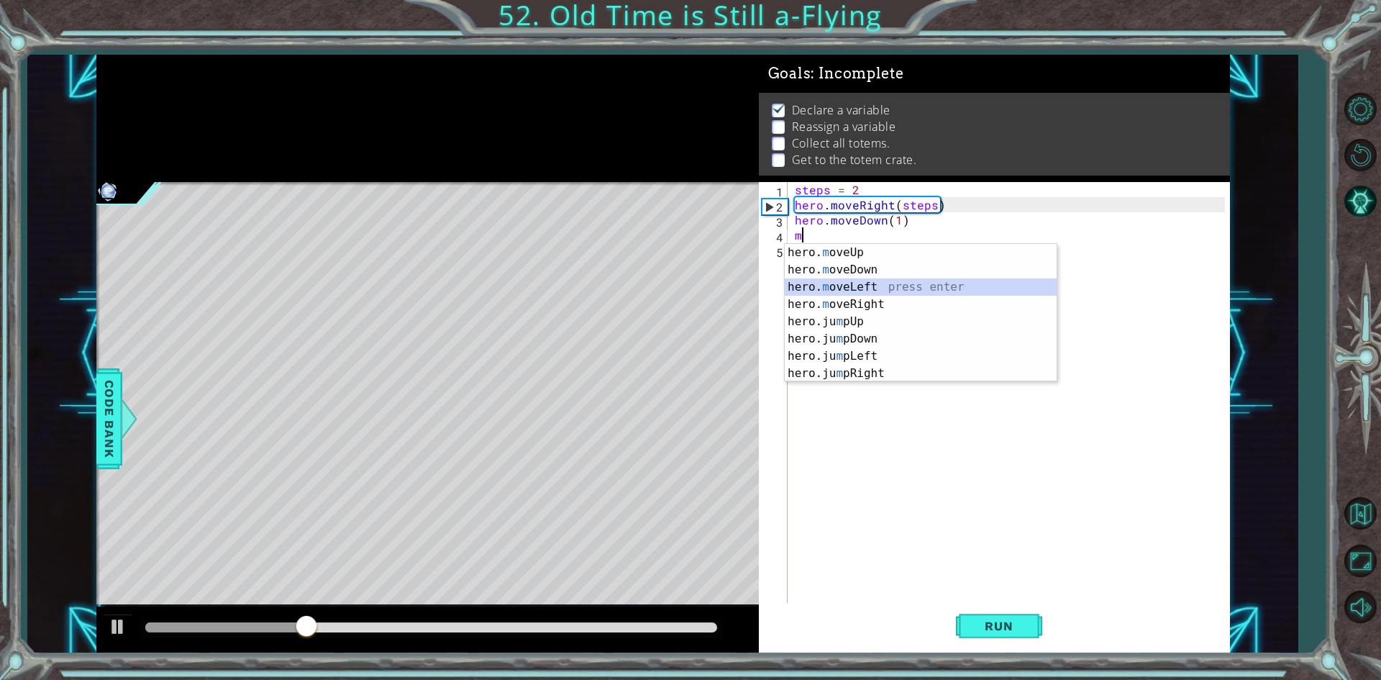
click at [847, 290] on div "hero. m oveUp press enter hero. m oveDown press enter hero. m oveLeft press ent…" at bounding box center [921, 330] width 272 height 173
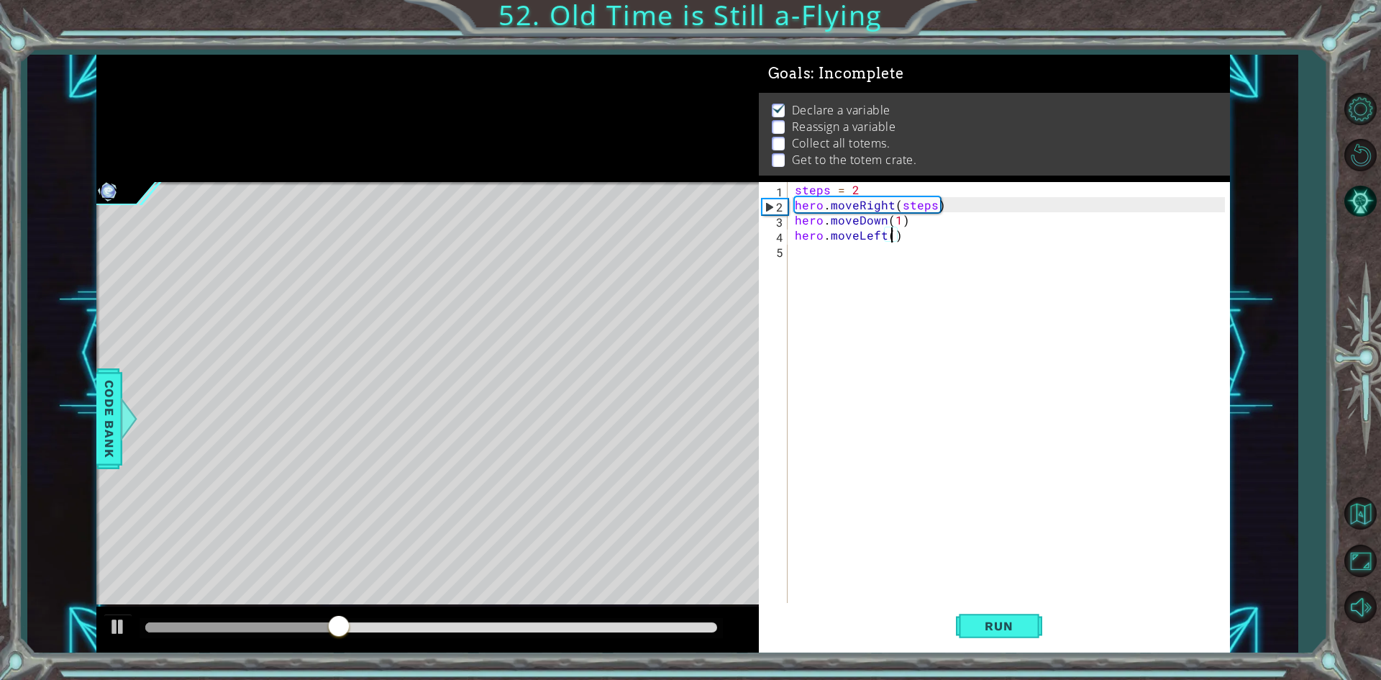
scroll to position [0, 6]
type textarea "hero.moveLeft(steps)"
click at [1000, 626] on span "Run" at bounding box center [998, 626] width 57 height 14
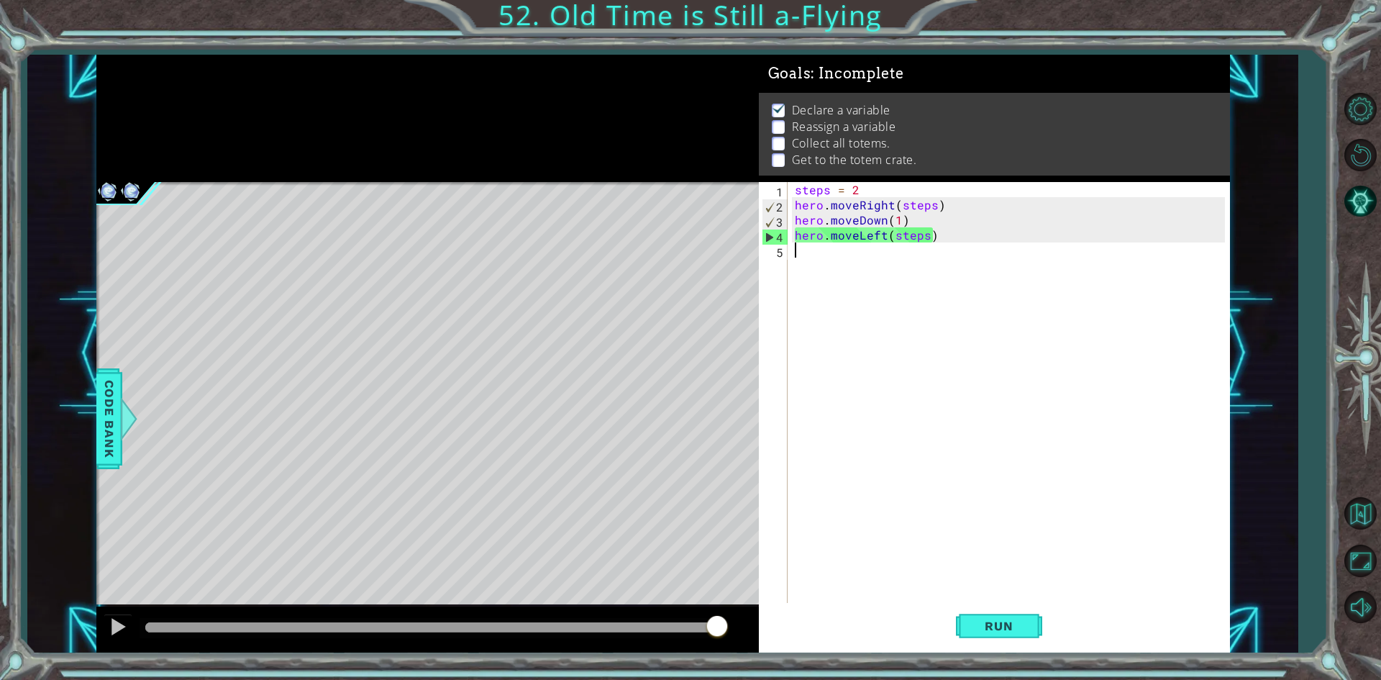
click at [801, 261] on div "steps = 2 hero . moveRight ( steps ) hero . moveDown ( 1 ) hero . moveLeft ( st…" at bounding box center [1012, 408] width 440 height 453
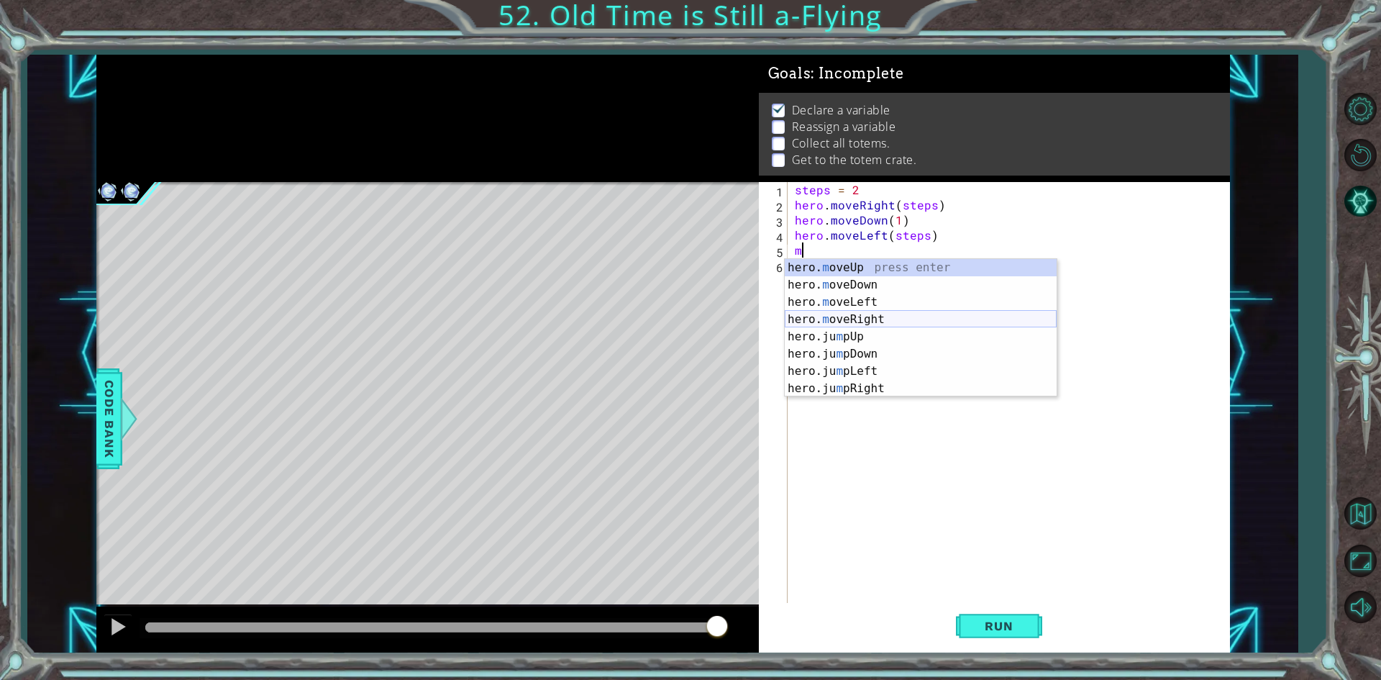
click at [861, 319] on div "hero. m oveUp press enter hero. m oveDown press enter hero. m oveLeft press ent…" at bounding box center [921, 345] width 272 height 173
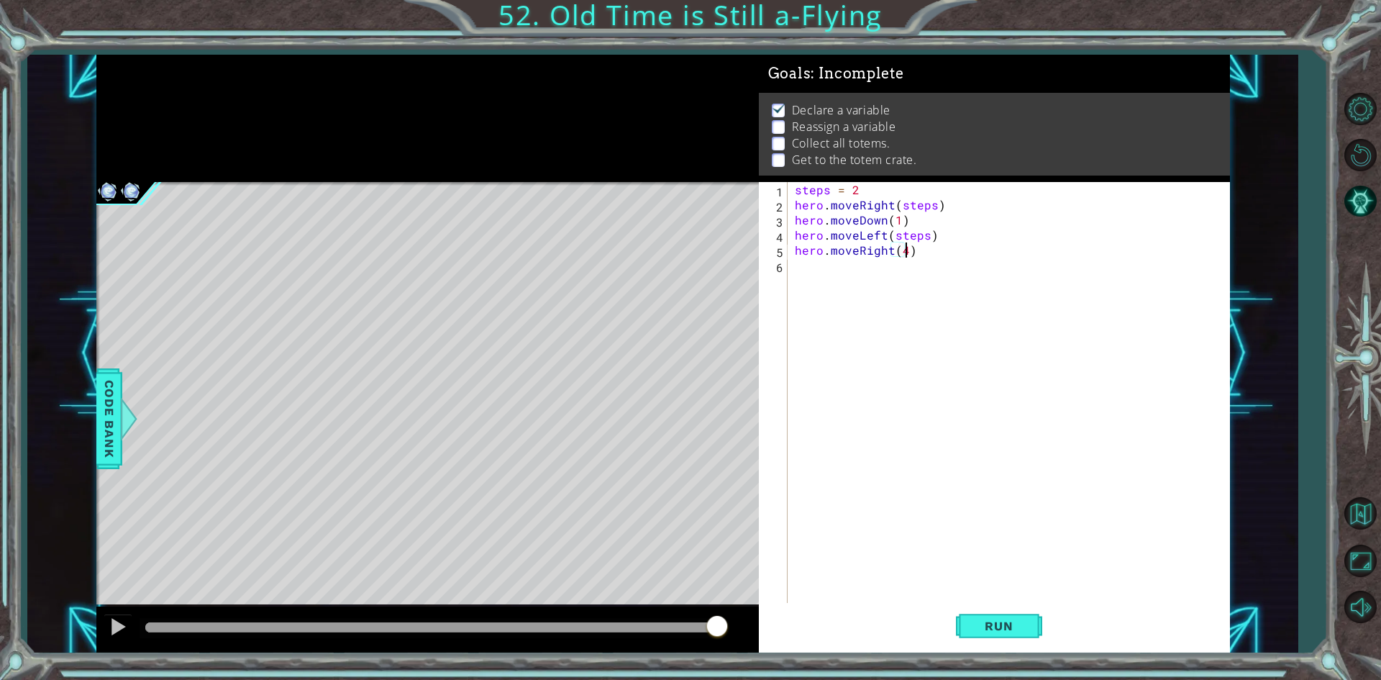
scroll to position [0, 6]
type textarea "hero.moveRight(4)"
click at [980, 627] on span "Run" at bounding box center [998, 626] width 57 height 14
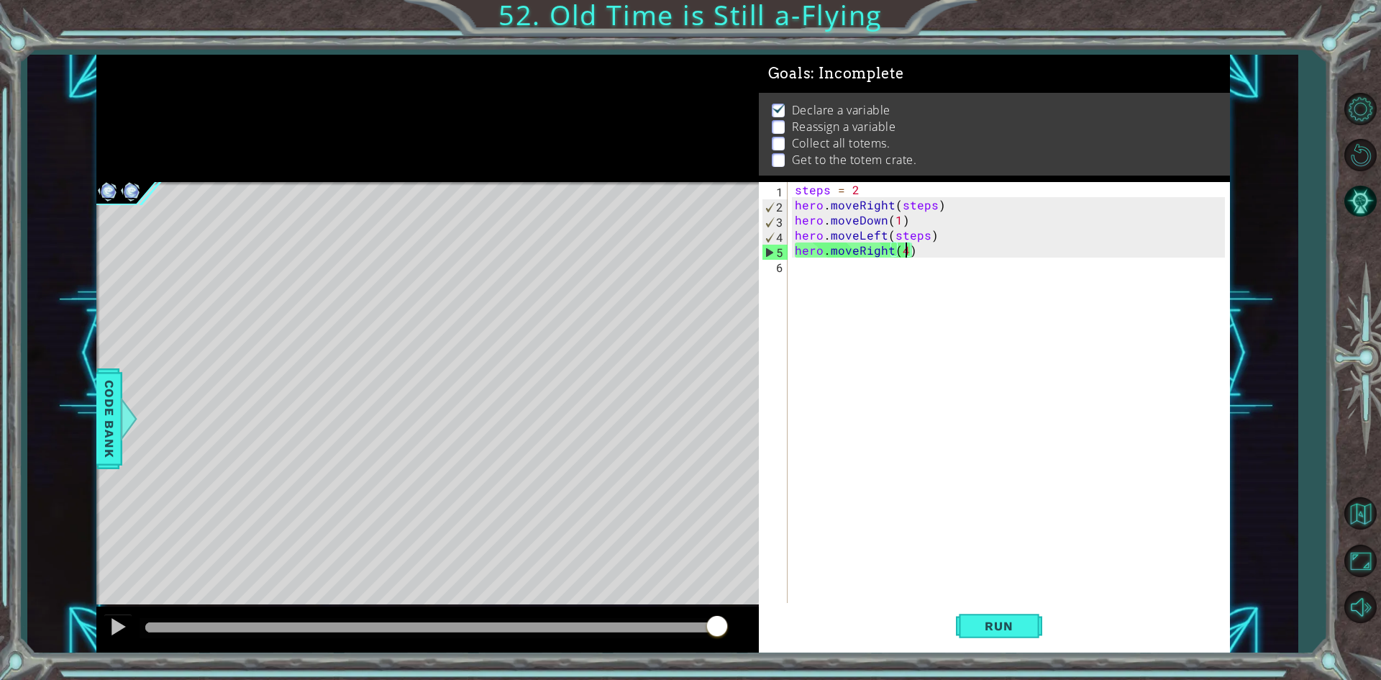
click at [810, 270] on div "steps = 2 hero . moveRight ( steps ) hero . moveDown ( 1 ) hero . moveLeft ( st…" at bounding box center [1012, 408] width 440 height 453
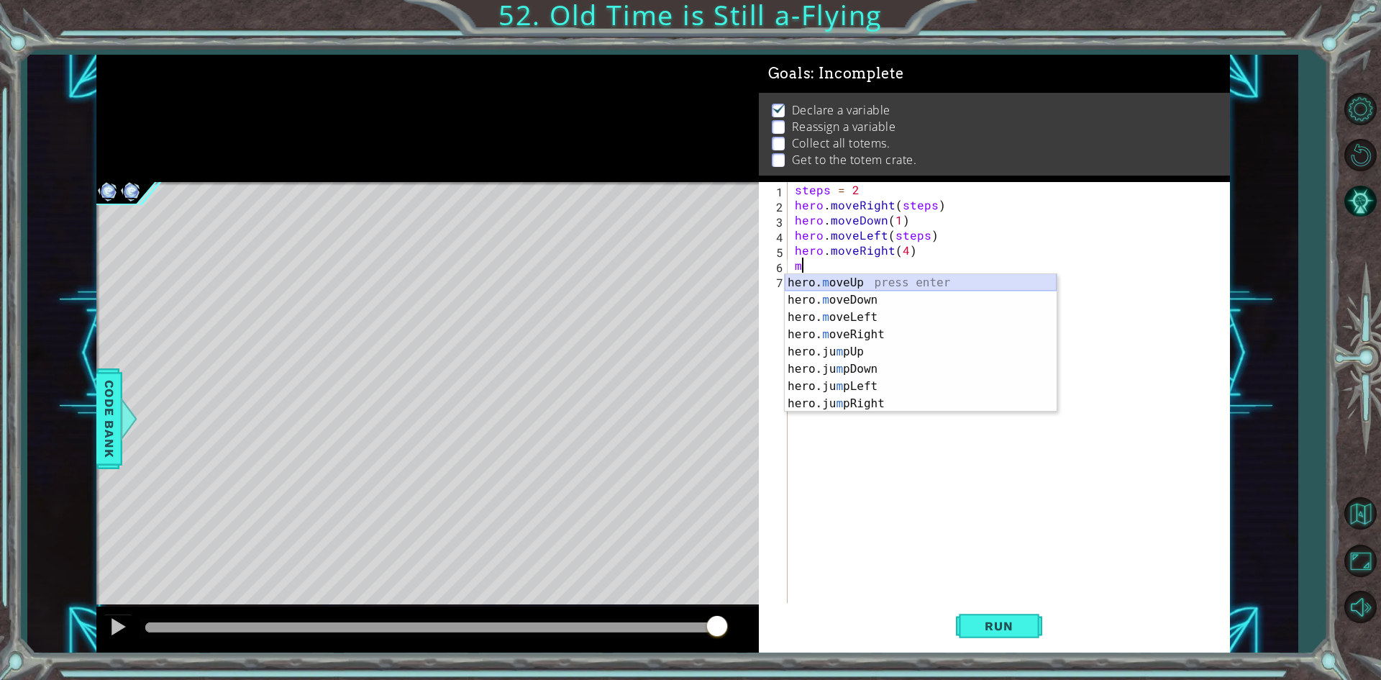
click at [868, 291] on div "hero. m oveUp press enter hero. m oveDown press enter hero. m oveLeft press ent…" at bounding box center [921, 360] width 272 height 173
type textarea "hero.moveUp(1)"
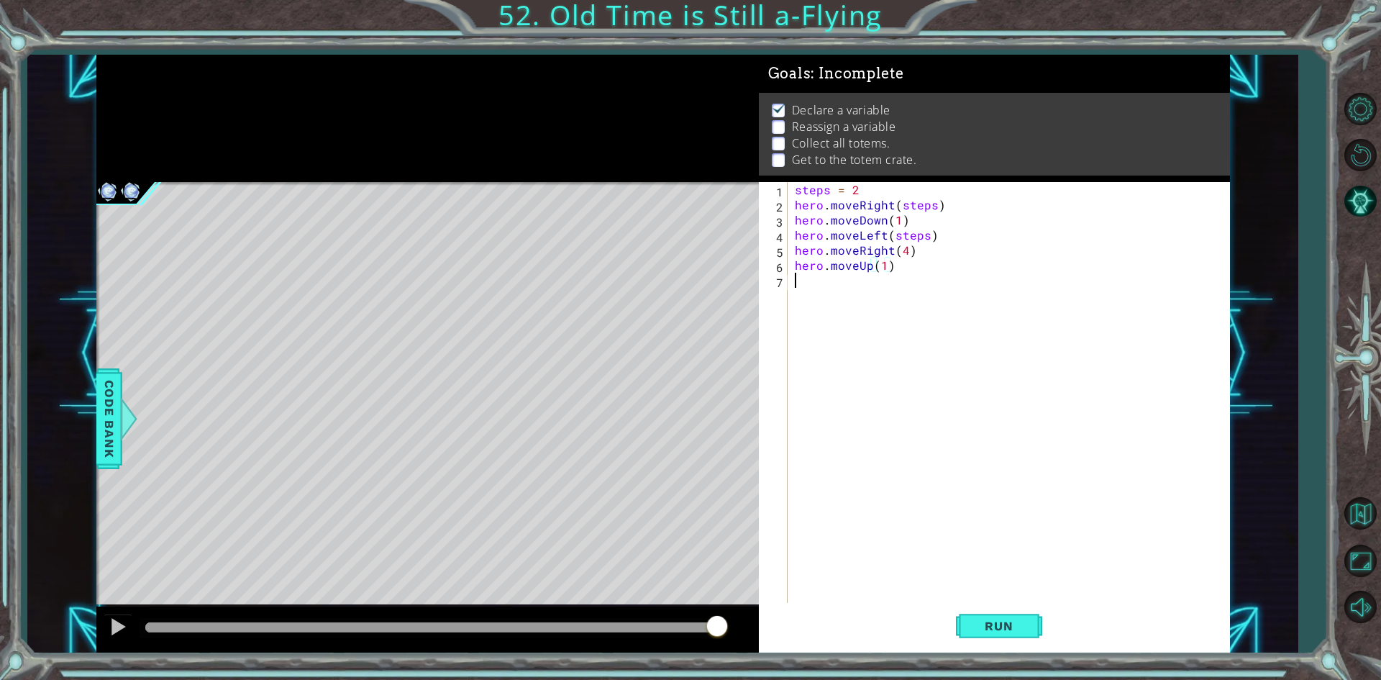
click at [799, 281] on div "steps = 2 hero . moveRight ( steps ) hero . moveDown ( 1 ) hero . moveLeft ( st…" at bounding box center [1012, 408] width 440 height 453
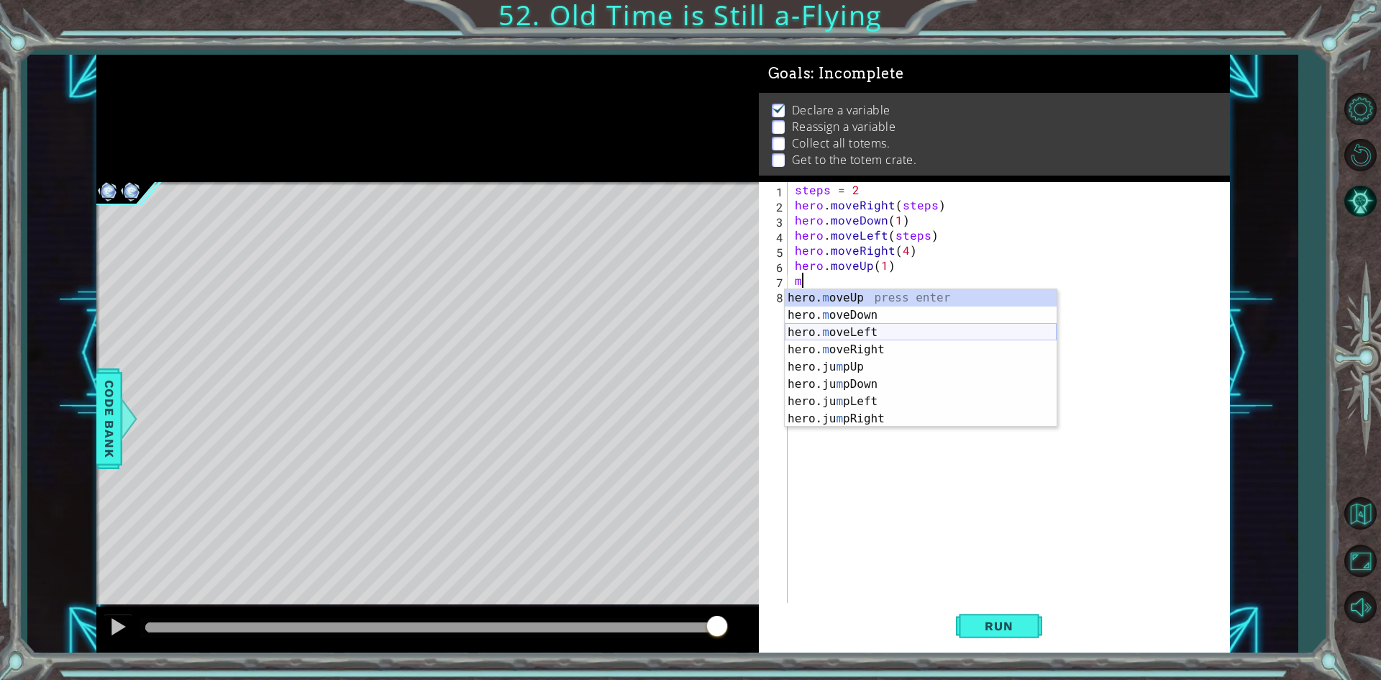
click at [845, 332] on div "hero. m oveUp press enter hero. m oveDown press enter hero. m oveLeft press ent…" at bounding box center [921, 375] width 272 height 173
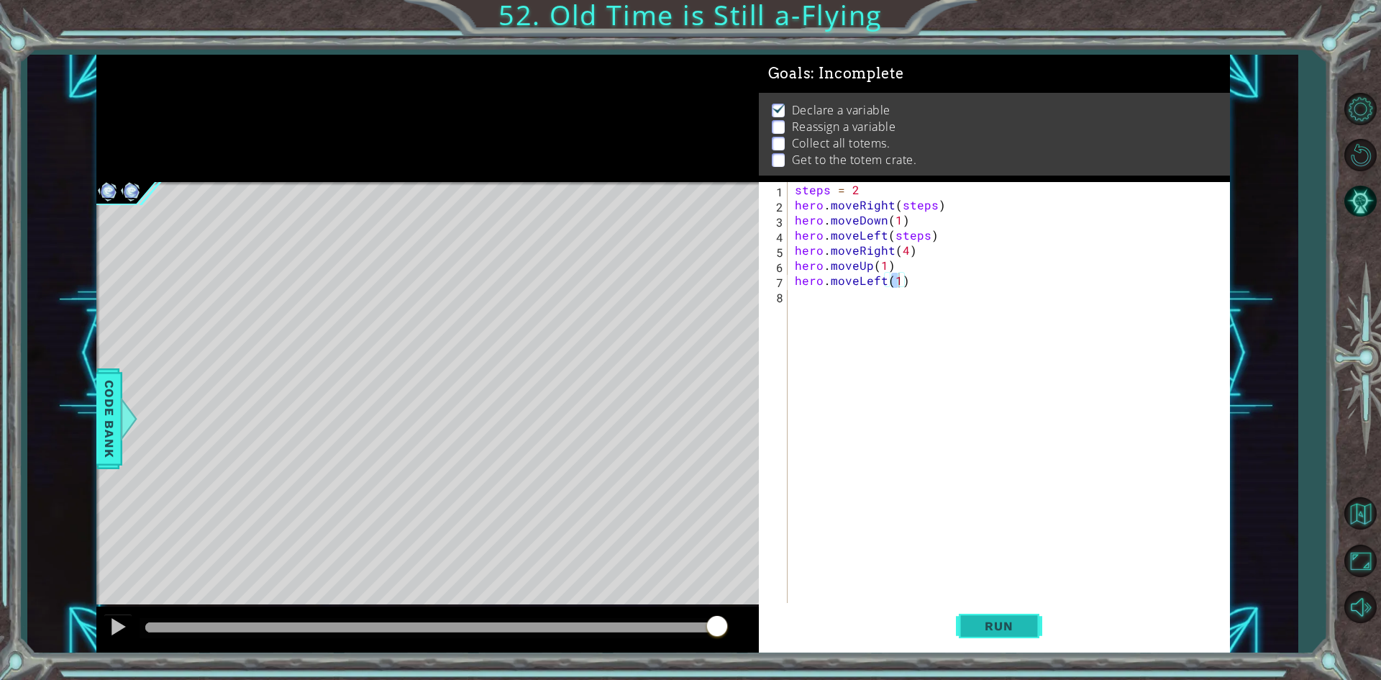
click at [973, 620] on span "Run" at bounding box center [998, 626] width 57 height 14
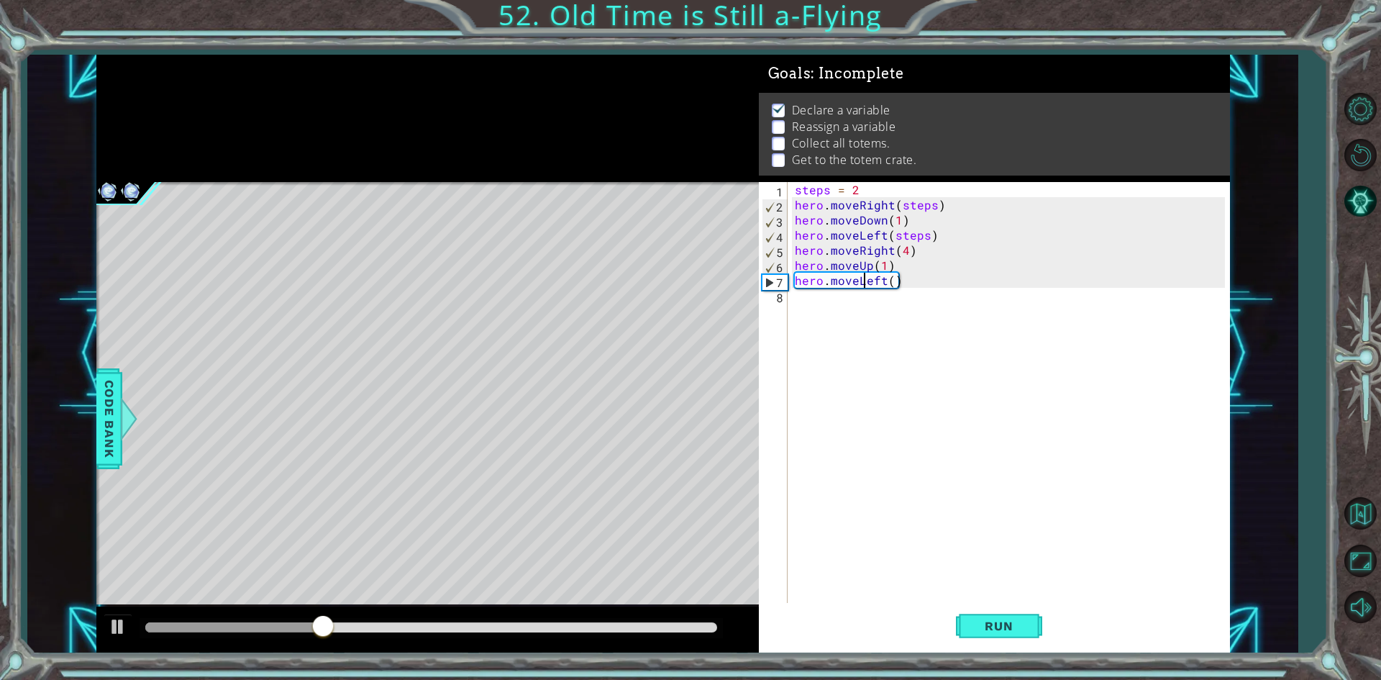
click at [866, 273] on div "steps = 2 hero . moveRight ( steps ) hero . moveDown ( 1 ) hero . moveLeft ( st…" at bounding box center [1012, 408] width 440 height 453
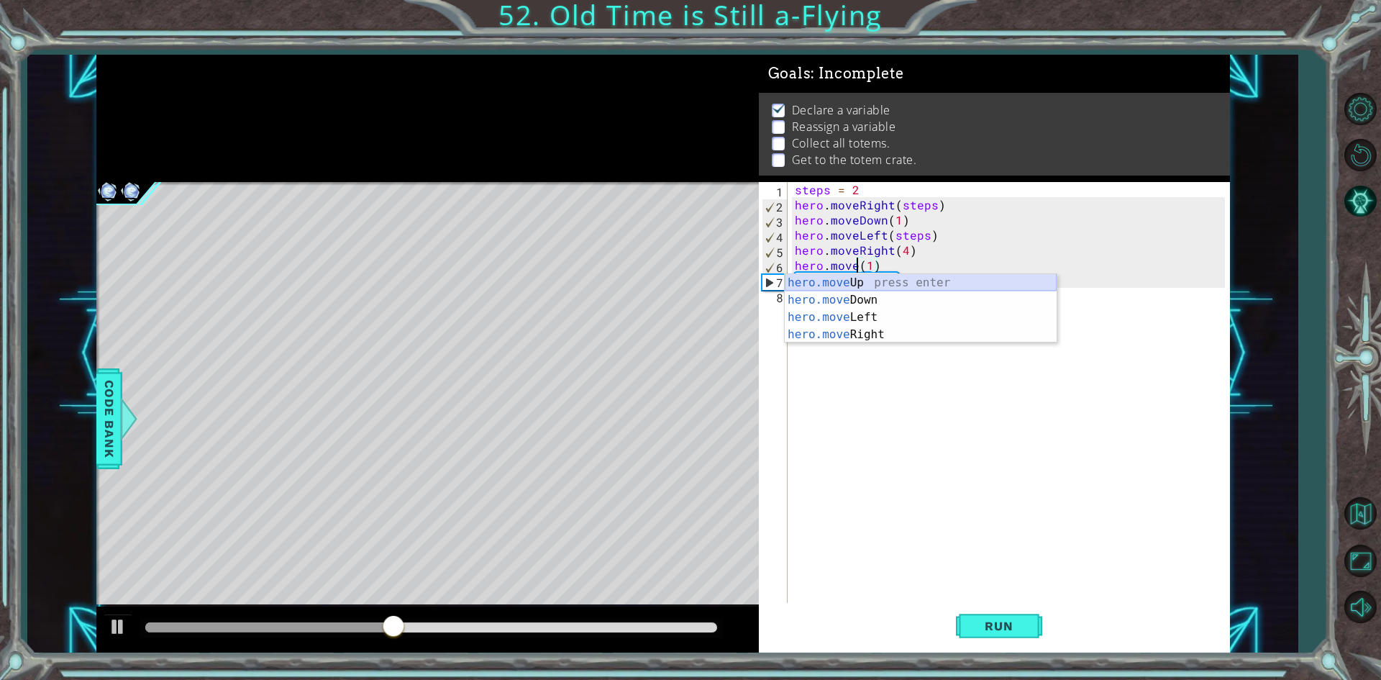
click at [888, 291] on div "hero.move Up press enter hero.move Down press enter hero.move Left press enter …" at bounding box center [921, 326] width 272 height 104
click at [860, 294] on div "hero.move Up press enter hero.move Down press enter hero.move Left press enter …" at bounding box center [921, 326] width 272 height 104
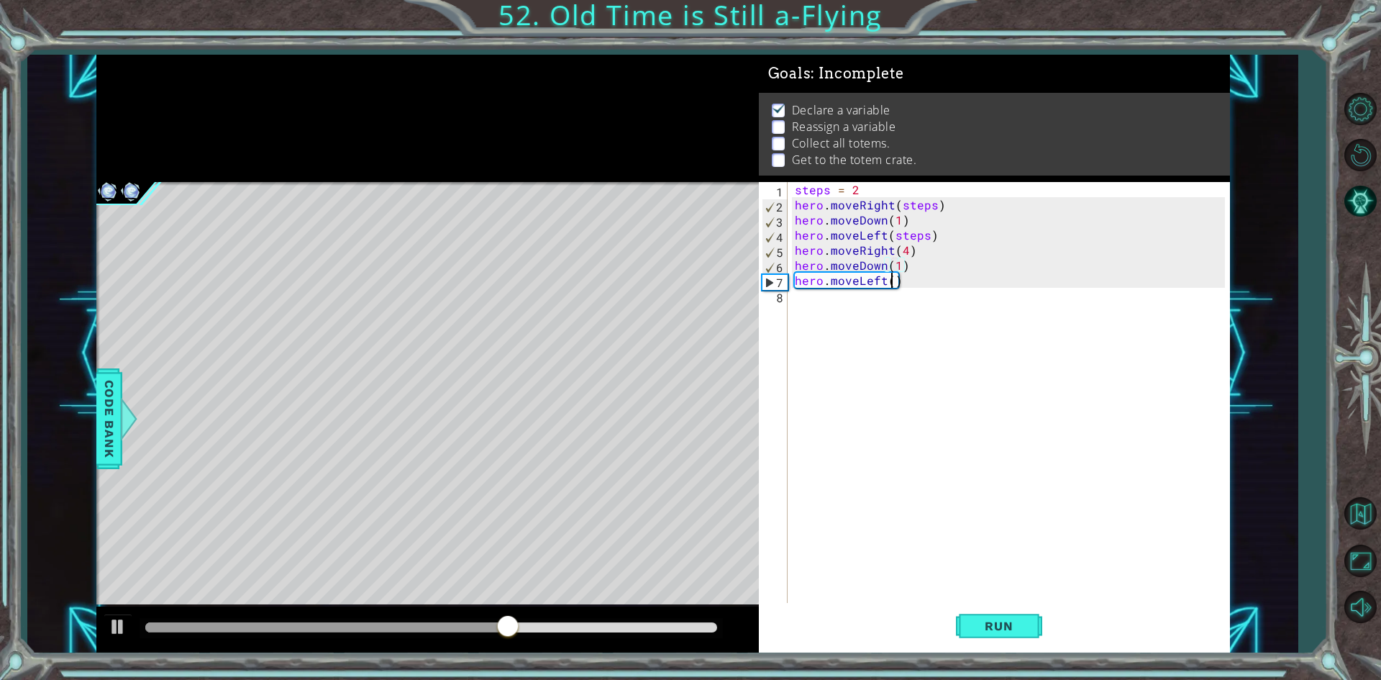
click at [889, 284] on div "steps = 2 hero . moveRight ( steps ) hero . moveDown ( 1 ) hero . moveLeft ( st…" at bounding box center [1012, 408] width 440 height 453
click at [1003, 624] on span "Run" at bounding box center [998, 626] width 57 height 14
type textarea "hero.moveLeft(4)"
click at [980, 622] on span "Run" at bounding box center [998, 626] width 57 height 14
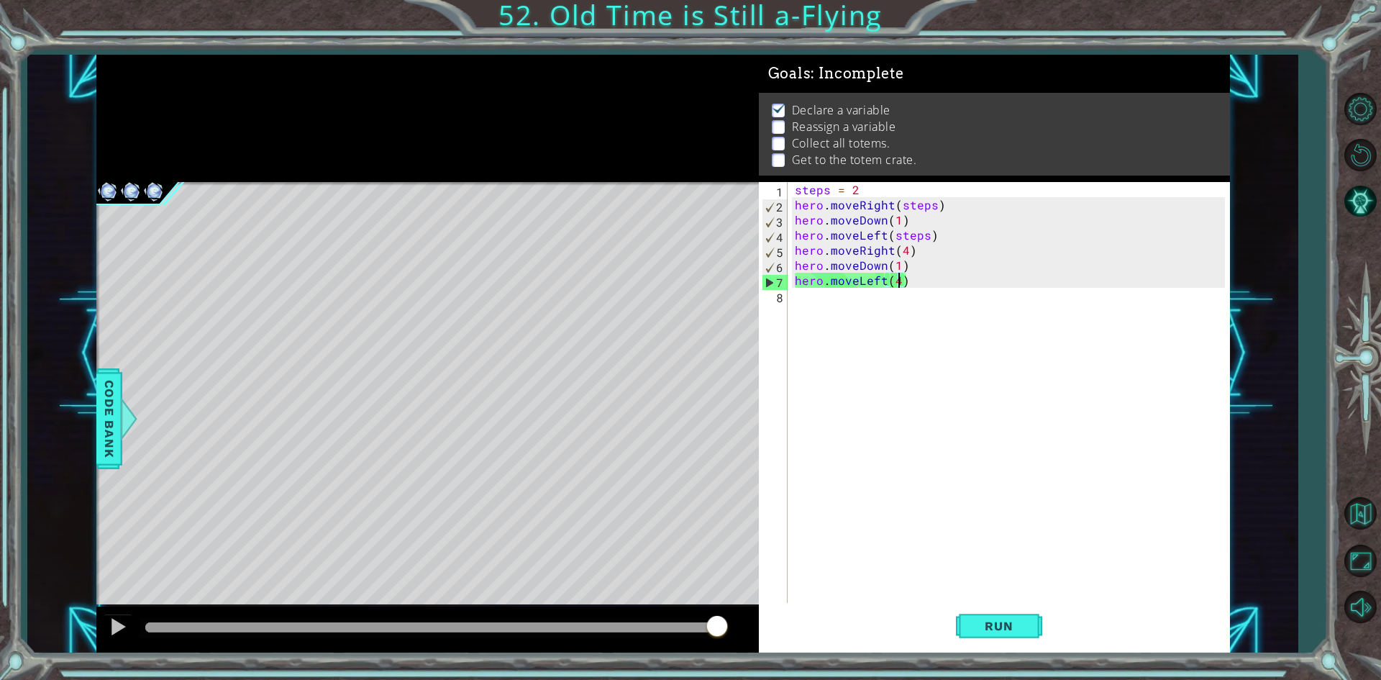
click at [907, 307] on div "steps = 2 hero . moveRight ( steps ) hero . moveDown ( 1 ) hero . moveLeft ( st…" at bounding box center [1012, 408] width 440 height 453
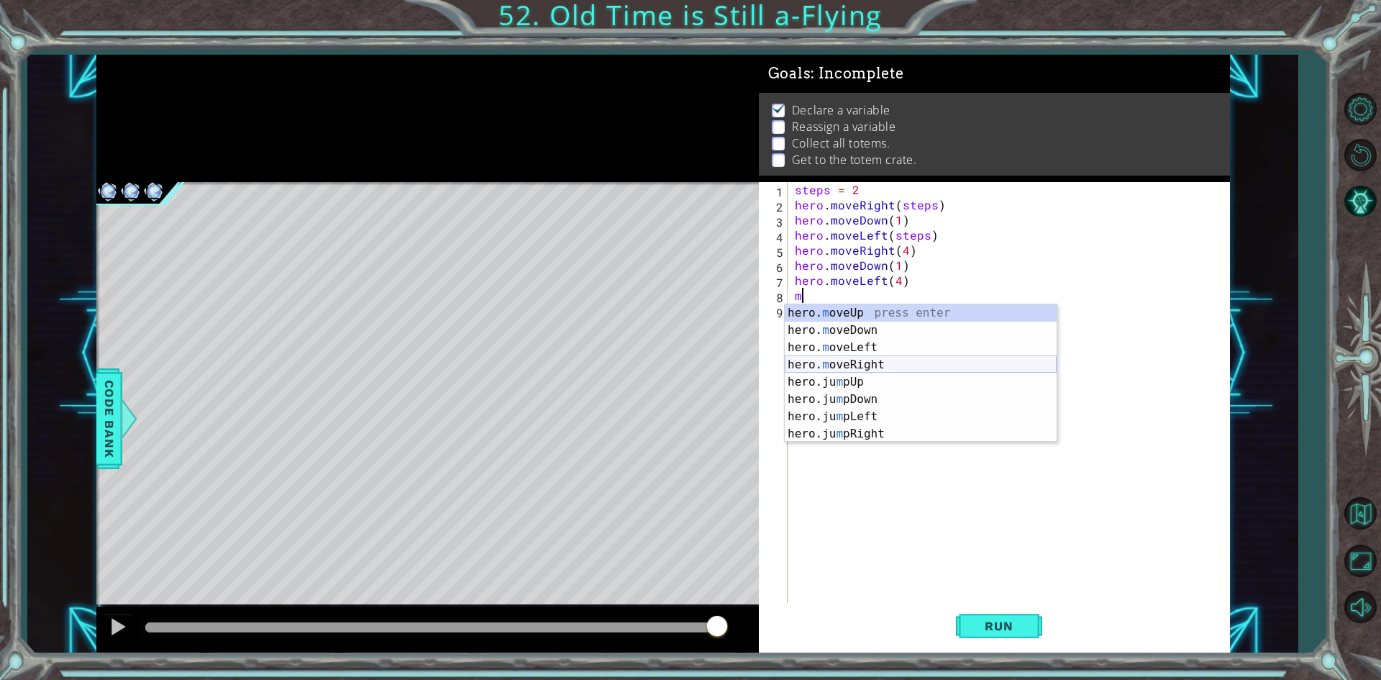
click at [865, 360] on div "hero. m oveUp press enter hero. m oveDown press enter hero. m oveLeft press ent…" at bounding box center [921, 390] width 272 height 173
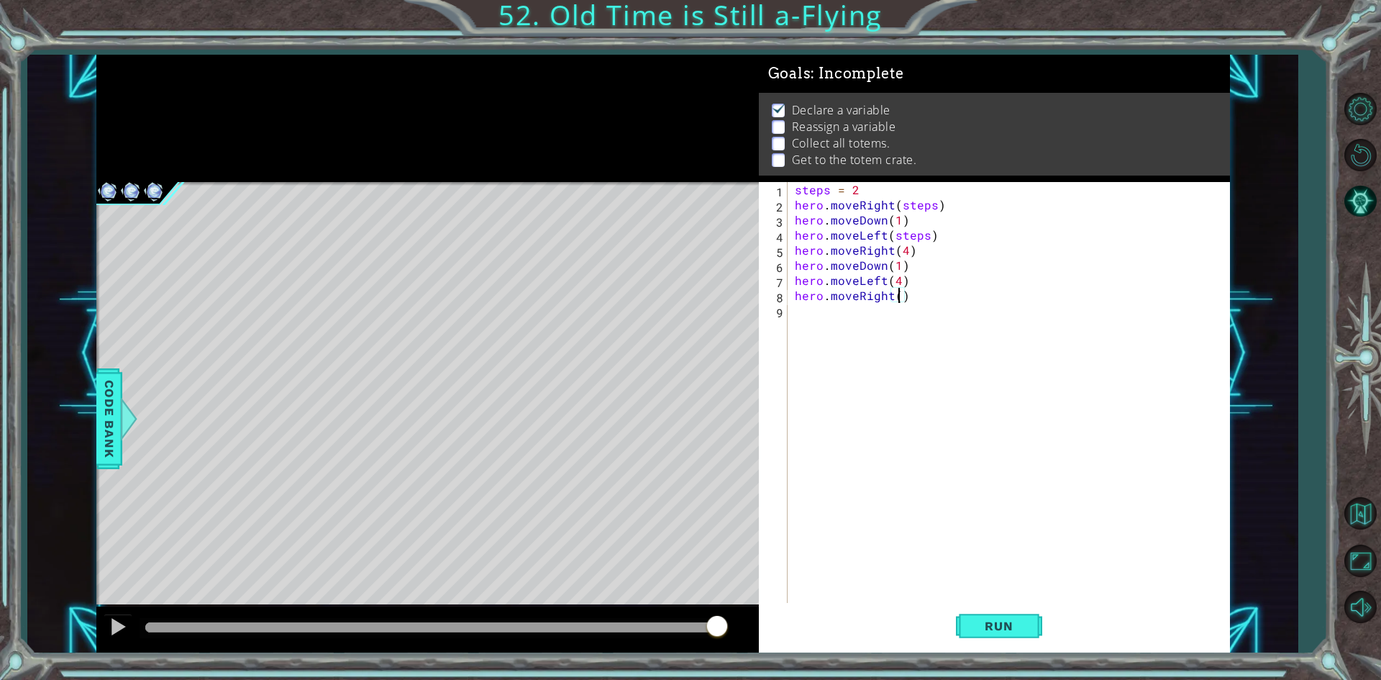
scroll to position [0, 6]
type textarea "hero.moveRight(6)"
click at [976, 625] on span "Run" at bounding box center [998, 626] width 57 height 14
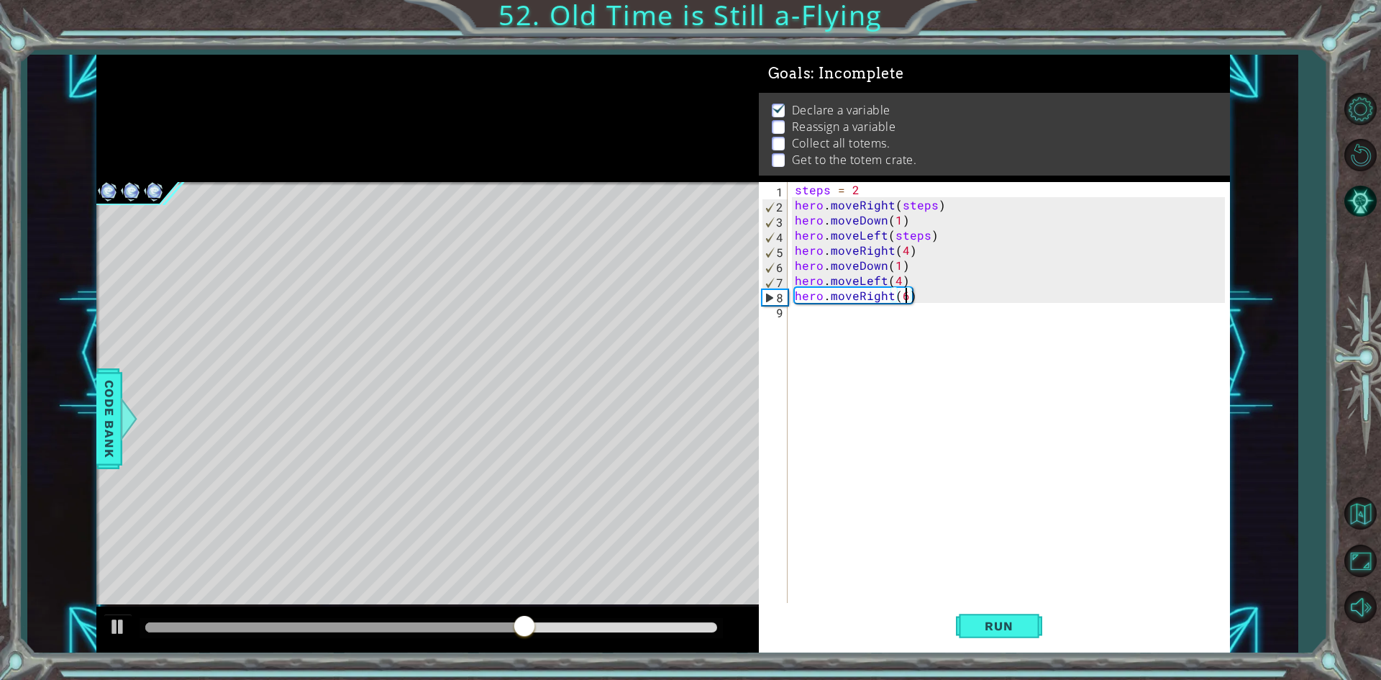
click at [797, 317] on div "steps = 2 hero . moveRight ( steps ) hero . moveDown ( 1 ) hero . moveLeft ( st…" at bounding box center [1012, 408] width 440 height 453
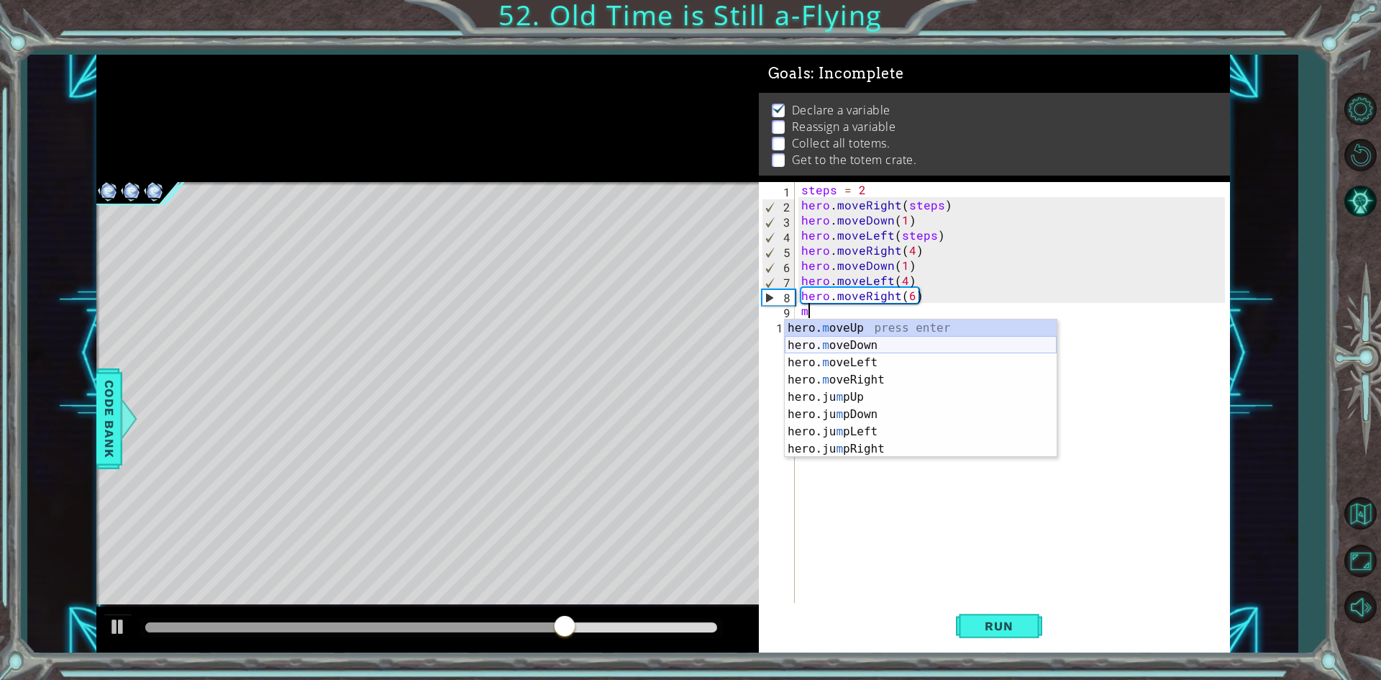
click at [854, 348] on div "hero. m oveUp press enter hero. m oveDown press enter hero. m oveLeft press ent…" at bounding box center [921, 405] width 272 height 173
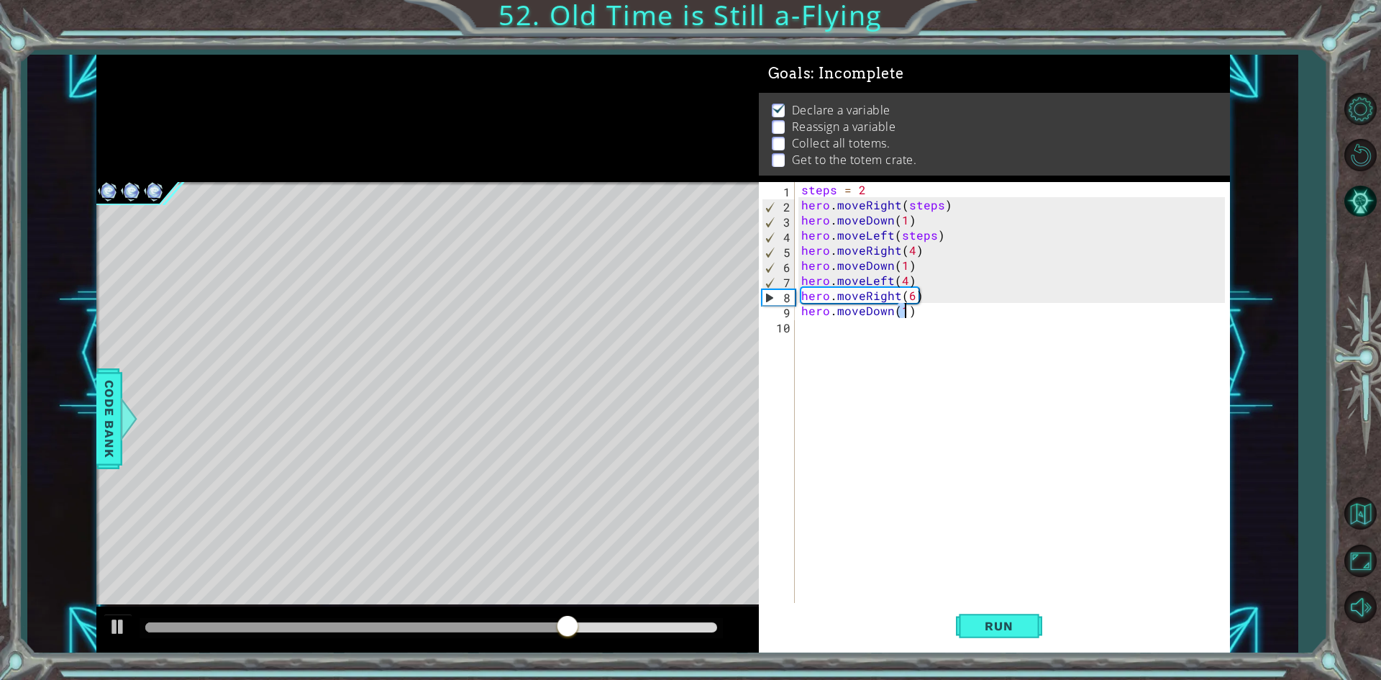
type textarea "hero.moveDown(1)"
click at [823, 347] on div "steps = 2 hero . moveRight ( steps ) hero . moveDown ( 1 ) hero . moveLeft ( st…" at bounding box center [1016, 408] width 434 height 453
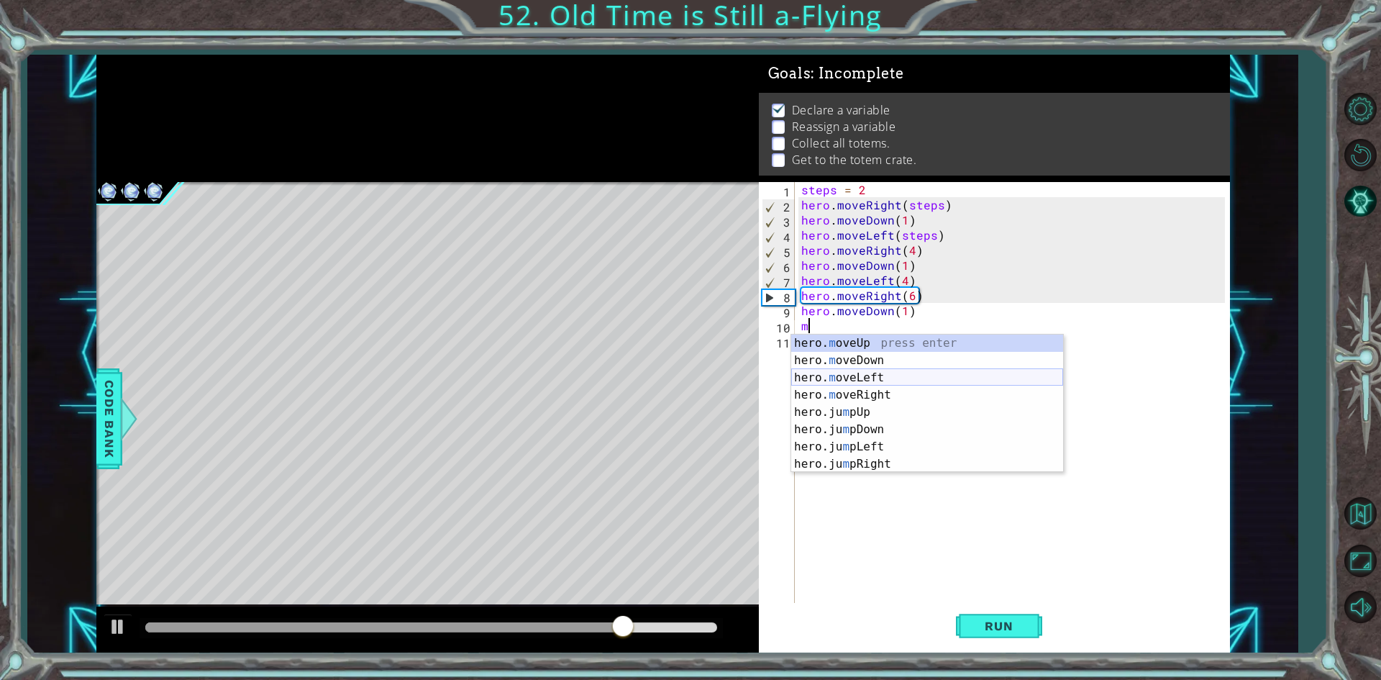
click at [829, 372] on div "hero. m oveUp press enter hero. m oveDown press enter hero. m oveLeft press ent…" at bounding box center [927, 421] width 272 height 173
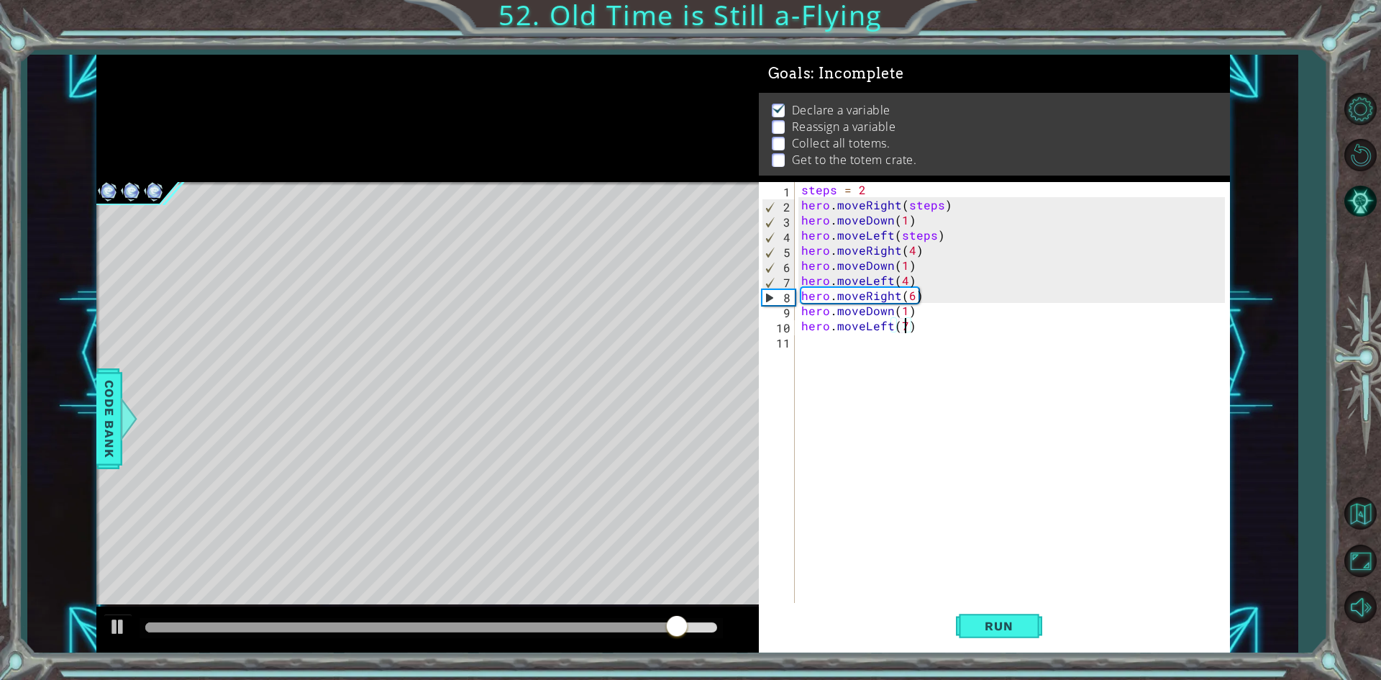
scroll to position [0, 6]
click at [998, 618] on button "Run" at bounding box center [999, 626] width 86 height 47
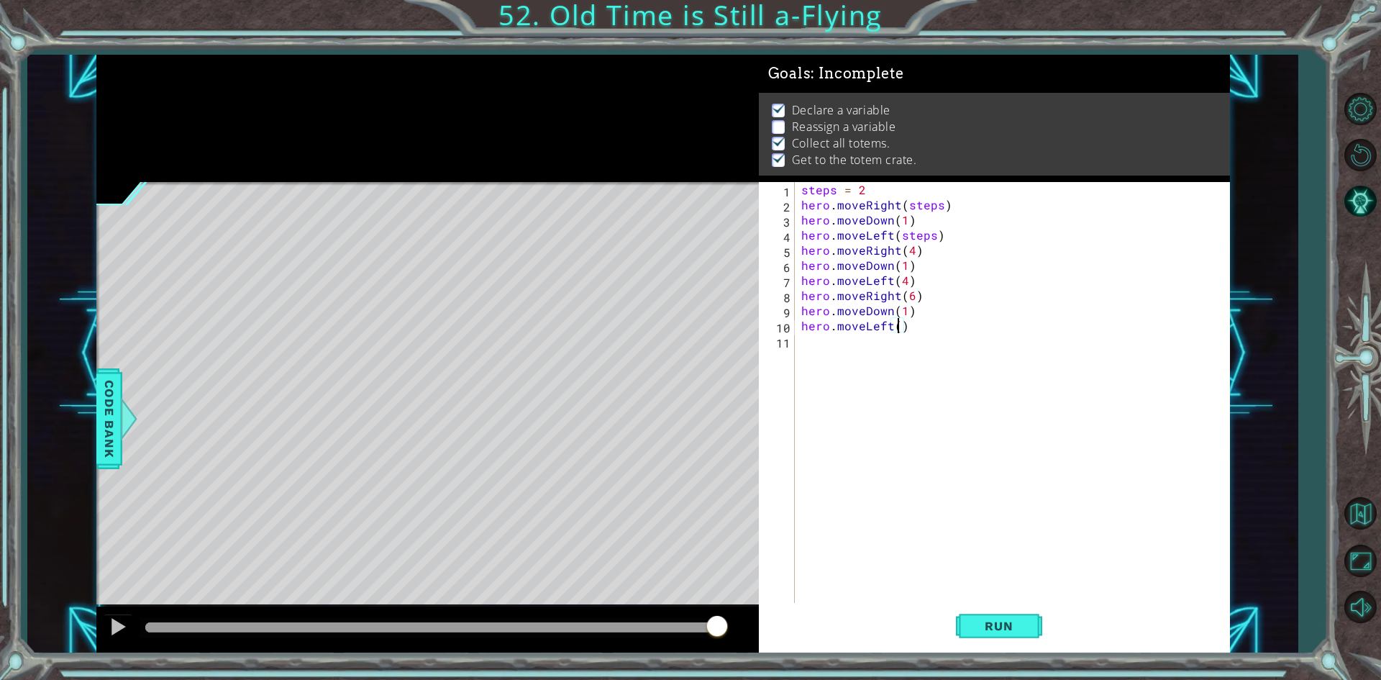
type textarea "hero.moveLeft(6)"
click at [875, 349] on div "steps = 2 hero . moveRight ( steps ) hero . moveDown ( 1 ) hero . moveLeft ( st…" at bounding box center [1016, 408] width 434 height 453
drag, startPoint x: 94, startPoint y: 418, endPoint x: 99, endPoint y: 423, distance: 7.6
click at [88, 423] on div "1 ההההההההההההההההההההההההההההההההההההההההההההההההההההההההההההההההההההההההההההה…" at bounding box center [662, 354] width 1270 height 599
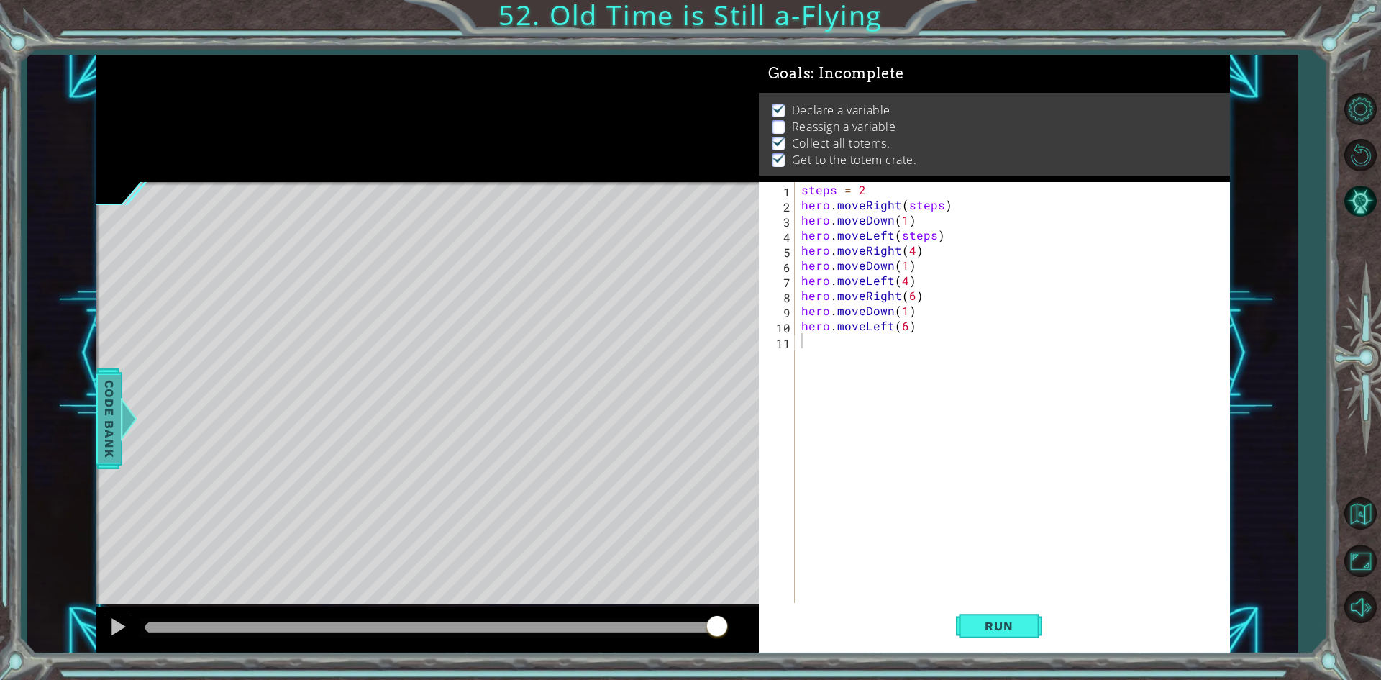
click at [99, 423] on span "Code Bank" at bounding box center [109, 418] width 23 height 88
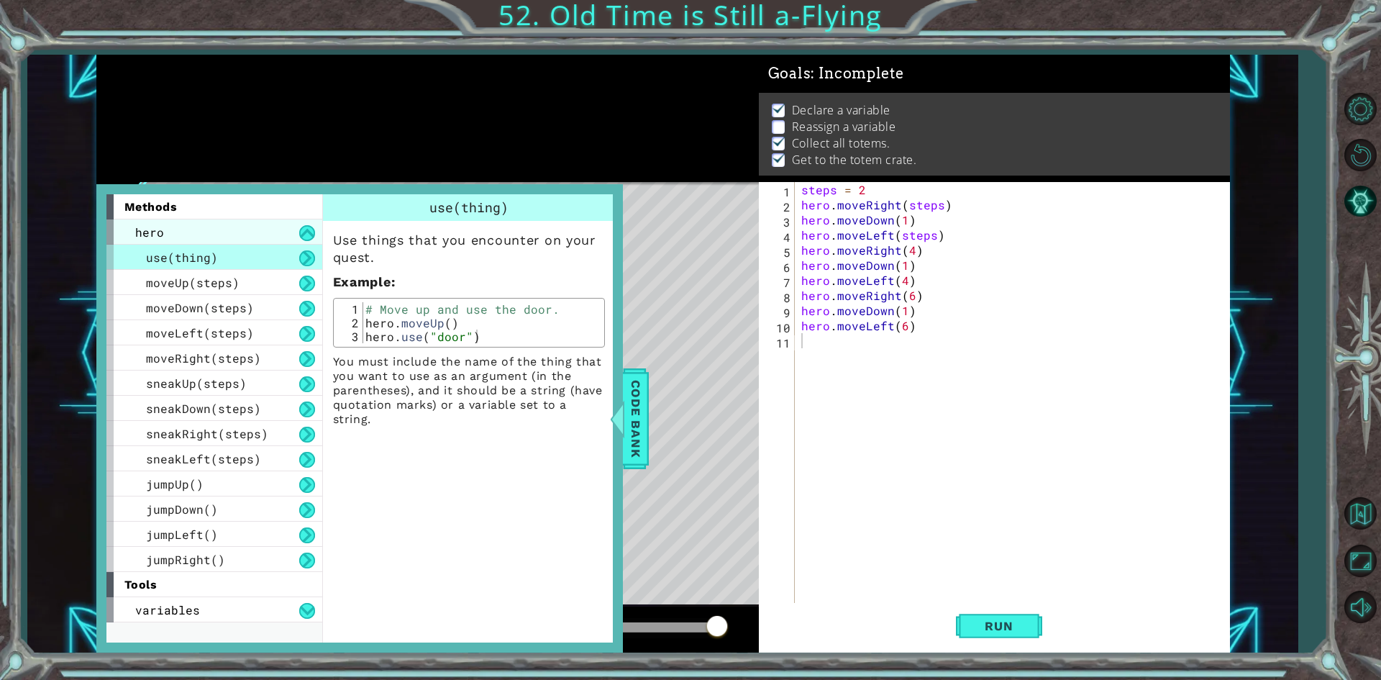
click at [246, 243] on div "hero" at bounding box center [214, 231] width 216 height 25
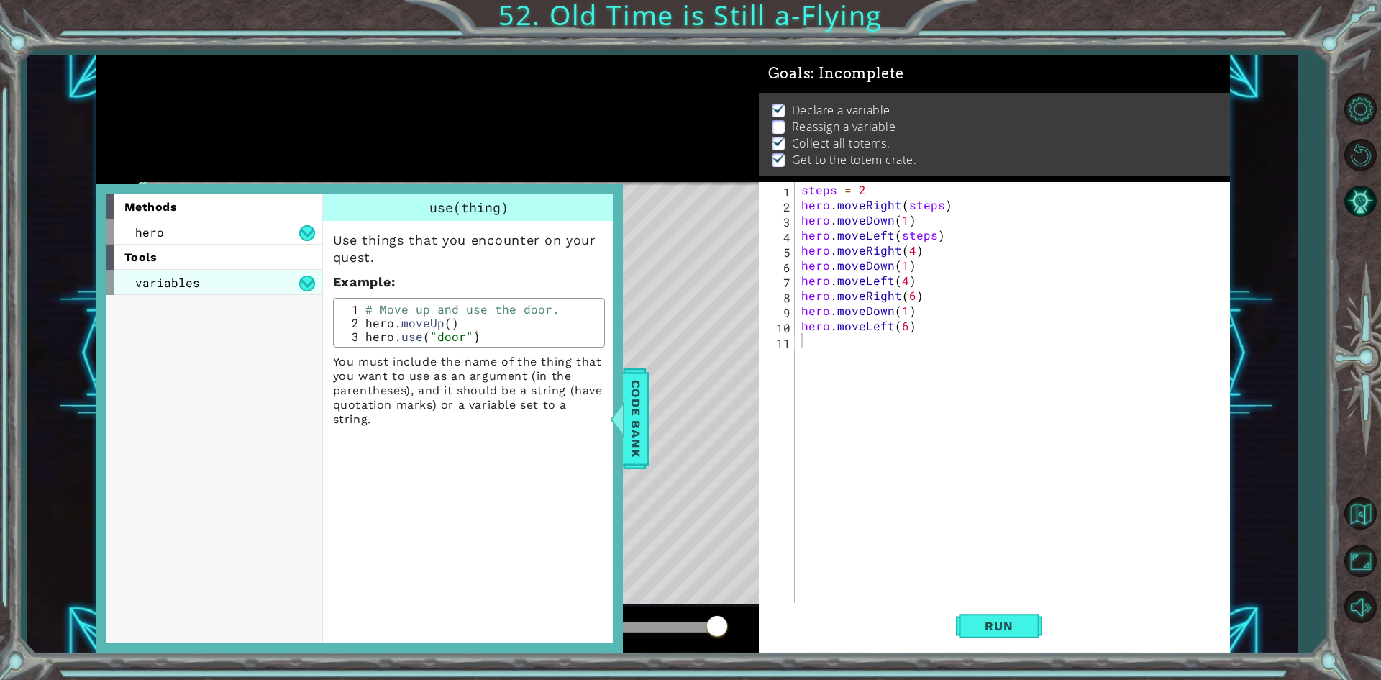
click at [222, 273] on div "variables" at bounding box center [214, 282] width 216 height 25
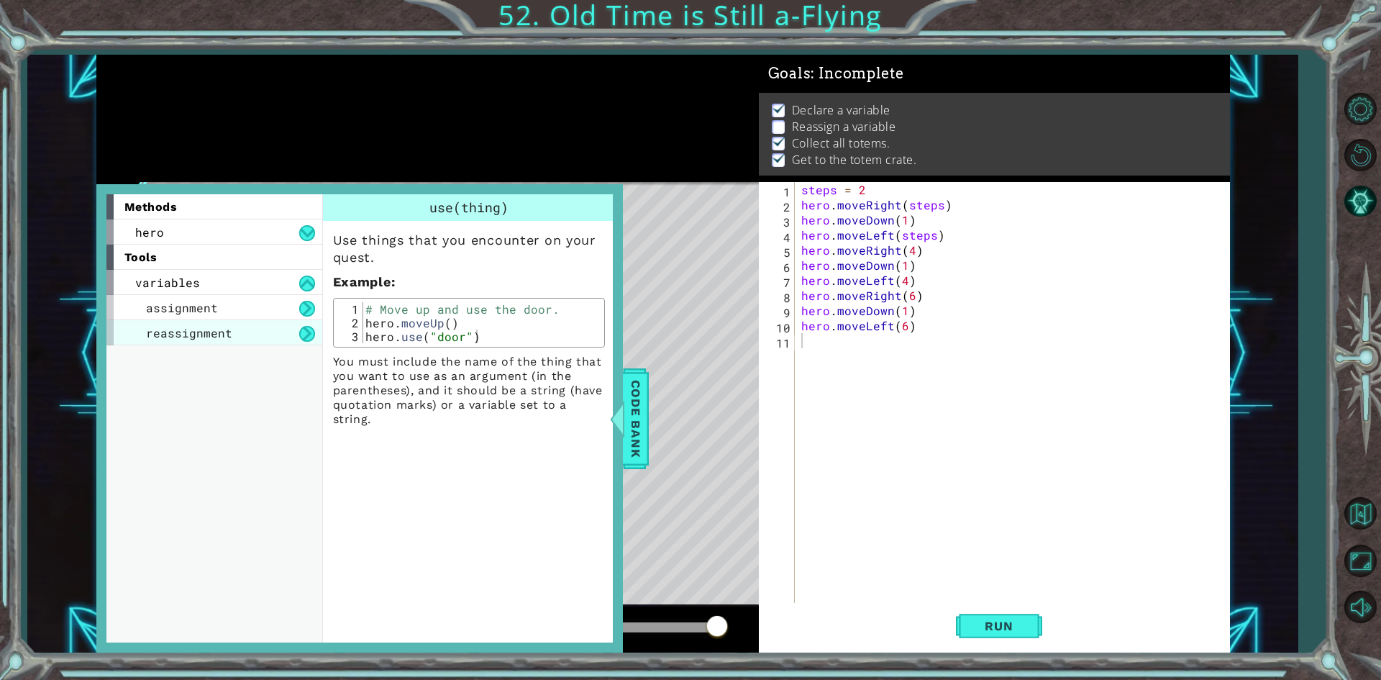
click at [270, 324] on div "reassignment" at bounding box center [214, 332] width 216 height 25
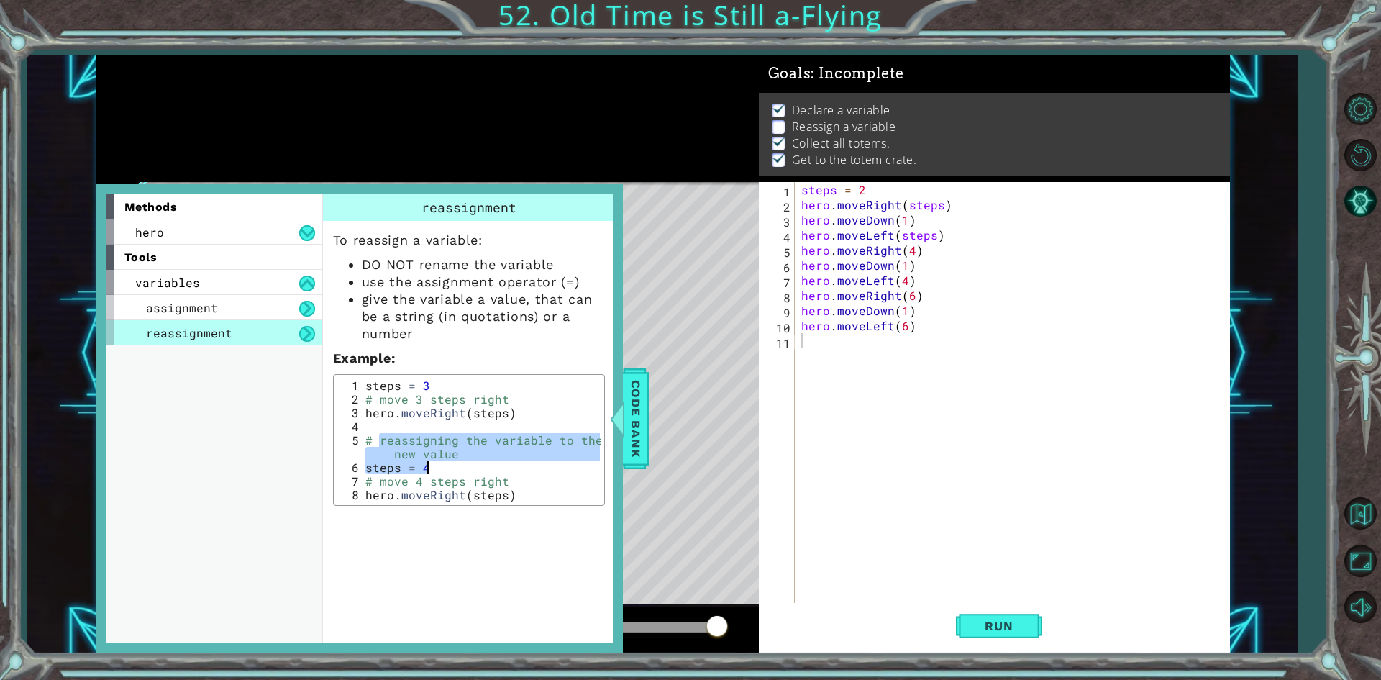
drag, startPoint x: 380, startPoint y: 440, endPoint x: 437, endPoint y: 463, distance: 61.6
click at [437, 463] on div "steps = 3 # move 3 steps right hero . moveRight ( steps ) # reassigning the var…" at bounding box center [481, 453] width 237 height 150
type textarea "# reassigning the variable to the new value steps = 4"
click at [801, 345] on div "steps = 2 hero . moveRight ( steps ) hero . moveDown ( 1 ) hero . moveLeft ( st…" at bounding box center [1016, 408] width 434 height 453
paste textarea "# variable apples gets the value 4"
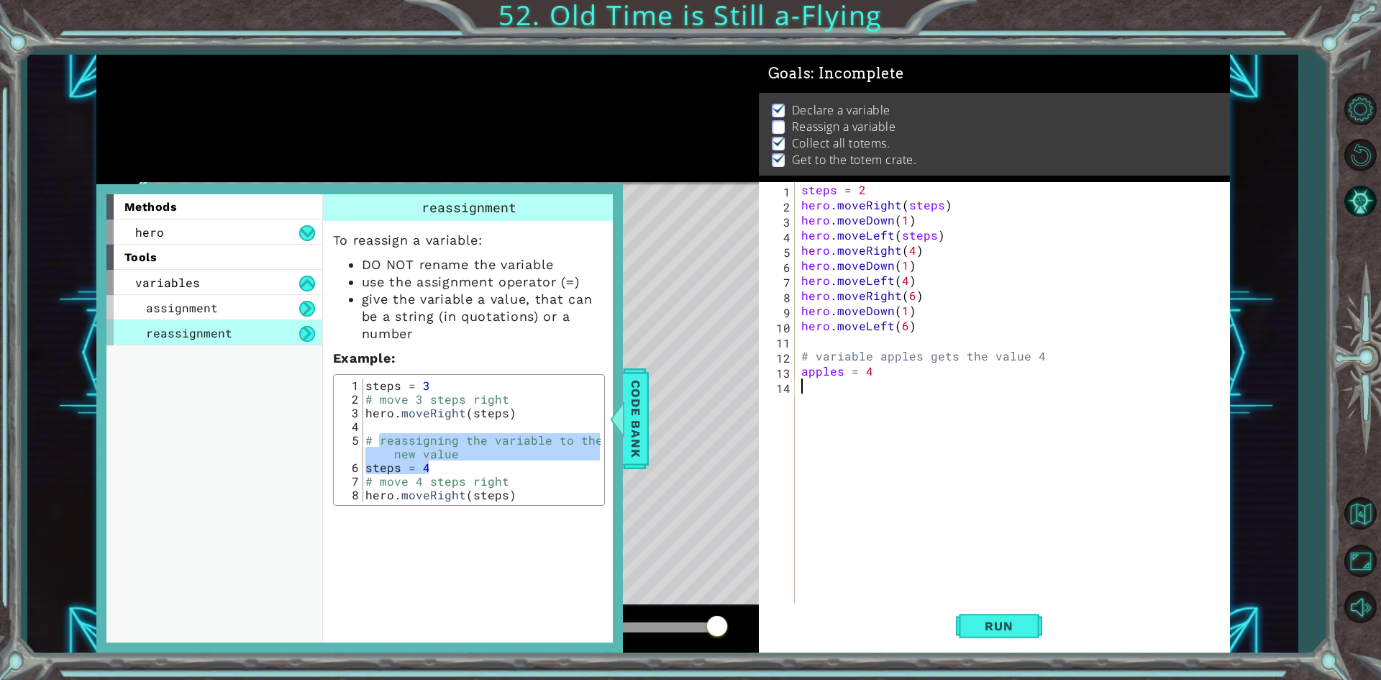
click at [918, 355] on div "steps = 2 hero . moveRight ( steps ) hero . moveDown ( 1 ) hero . moveLeft ( st…" at bounding box center [1016, 408] width 434 height 453
click at [842, 377] on div "steps = 2 hero . moveRight ( steps ) hero . moveDown ( 1 ) hero . moveLeft ( st…" at bounding box center [1016, 408] width 434 height 453
click at [983, 617] on button "Run" at bounding box center [999, 626] width 86 height 47
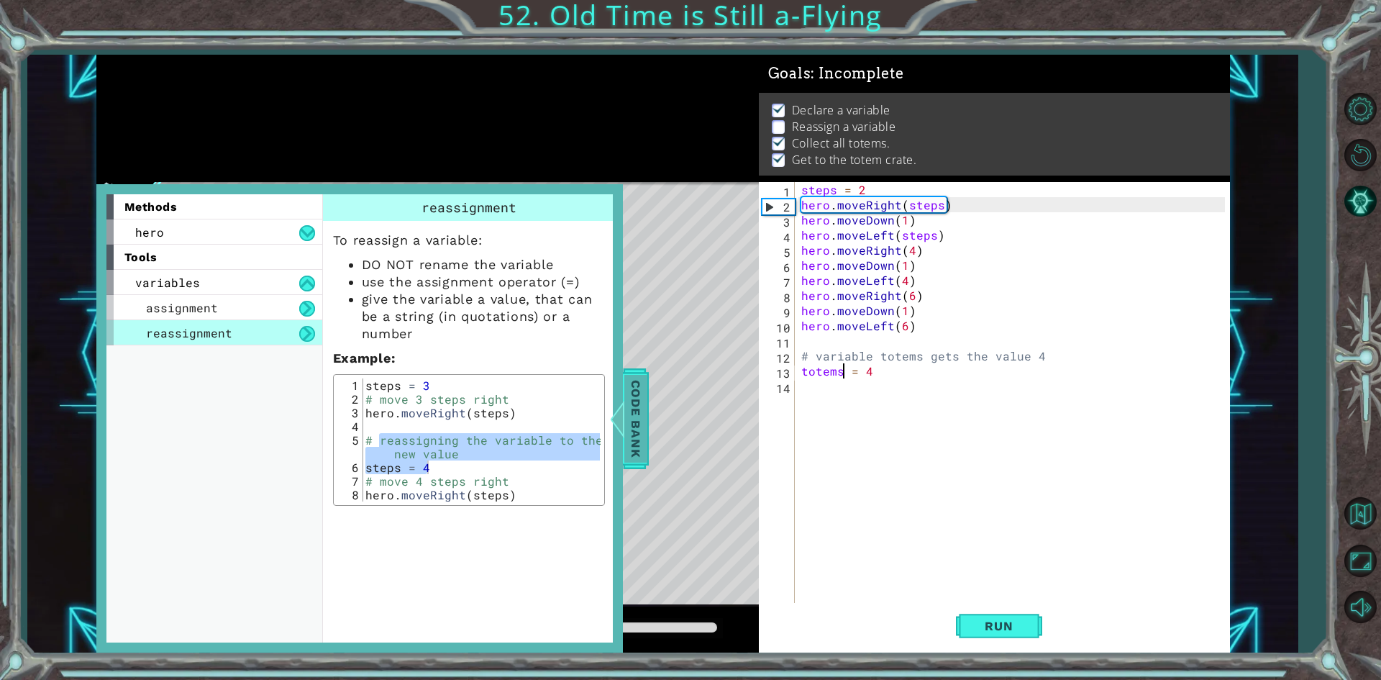
click at [629, 458] on span "Code Bank" at bounding box center [635, 418] width 23 height 88
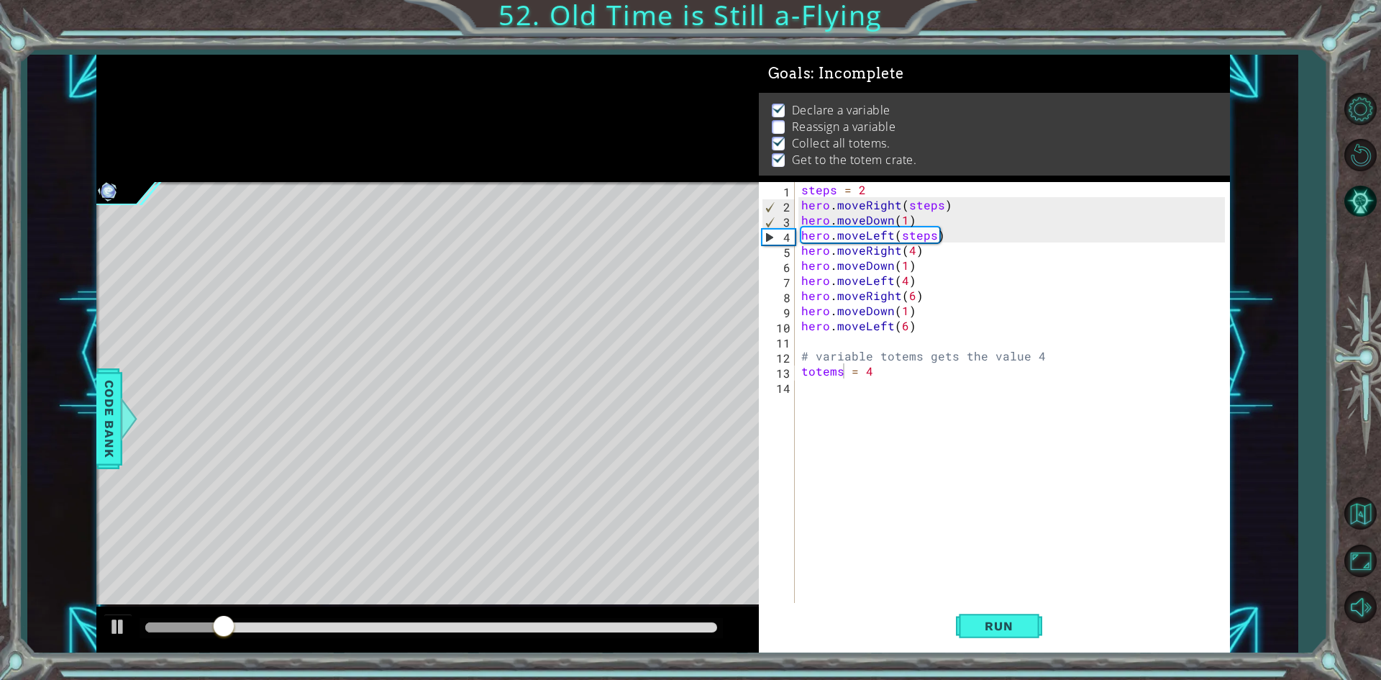
click at [896, 375] on div "steps = 2 hero . moveRight ( steps ) hero . moveDown ( 1 ) hero . moveLeft ( st…" at bounding box center [1016, 408] width 434 height 453
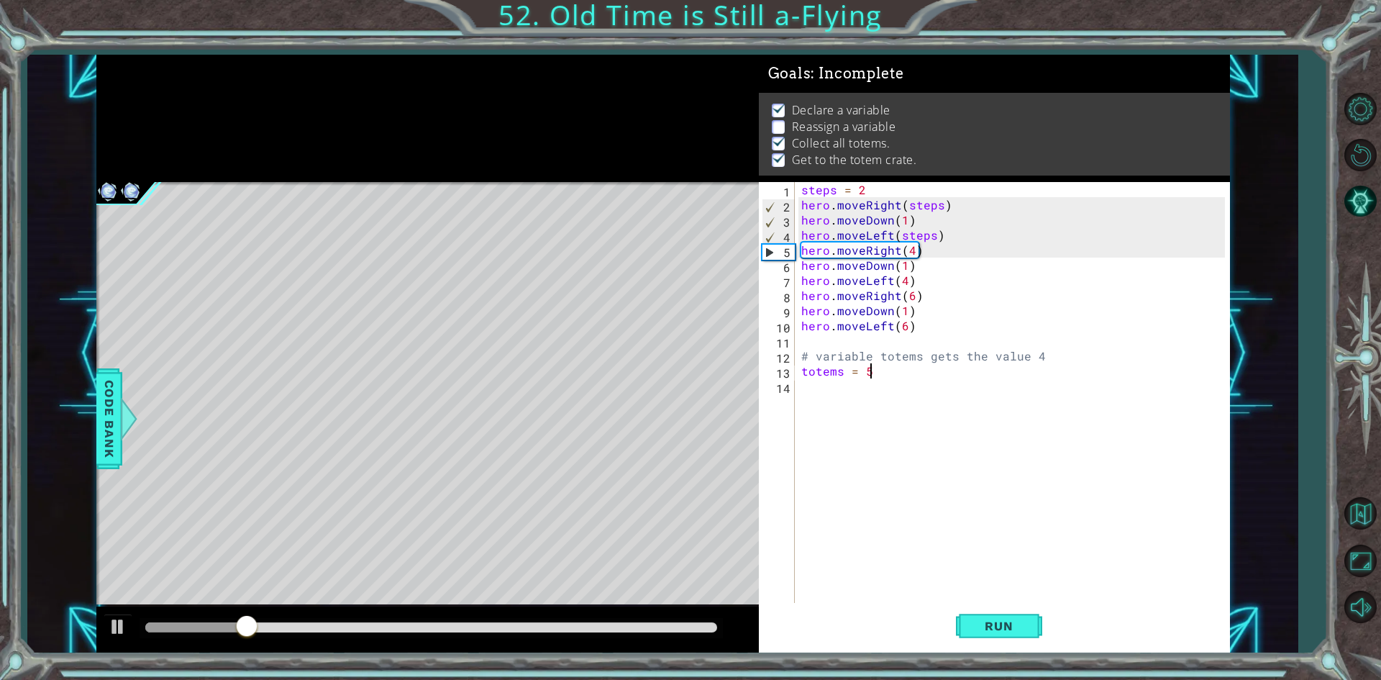
scroll to position [0, 4]
click at [1048, 348] on div "steps = 2 hero . moveRight ( steps ) hero . moveDown ( 1 ) hero . moveLeft ( st…" at bounding box center [1016, 408] width 434 height 453
type textarea "# variable totems gets the value 5"
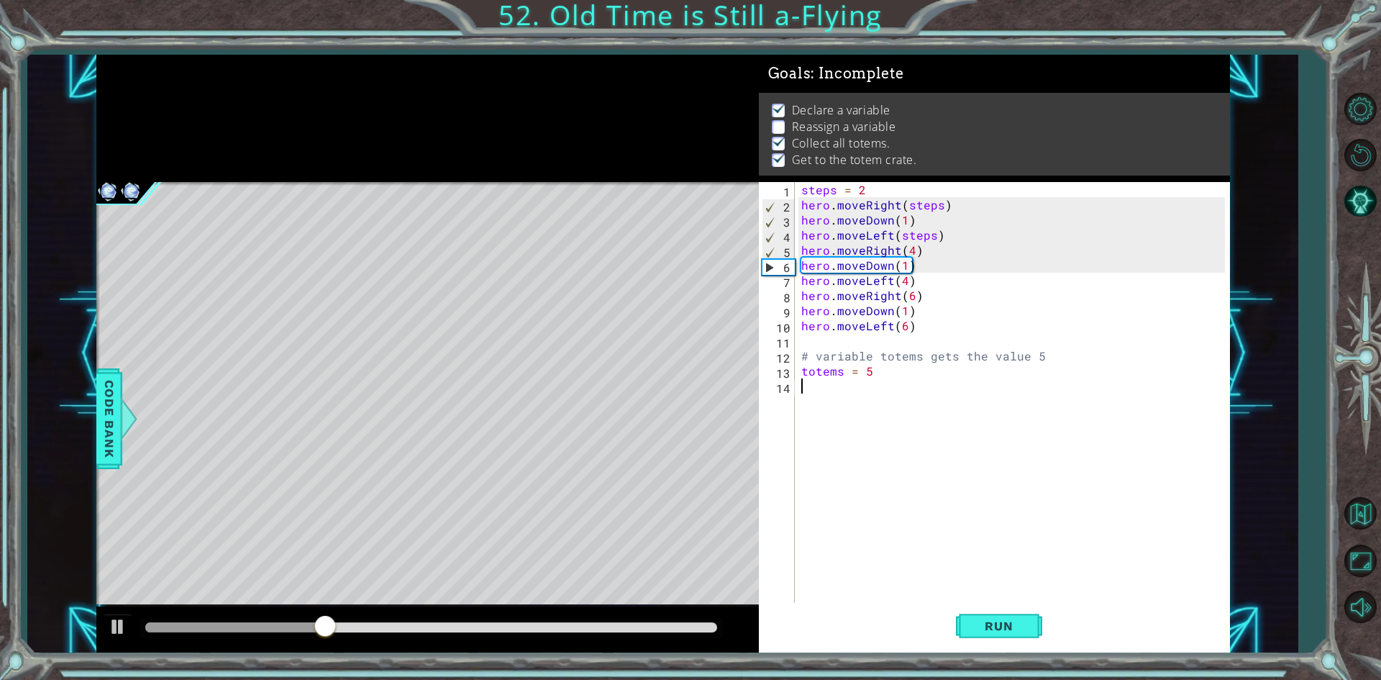
click at [1028, 427] on div "steps = 2 hero . moveRight ( steps ) hero . moveDown ( 1 ) hero . moveLeft ( st…" at bounding box center [1016, 408] width 434 height 453
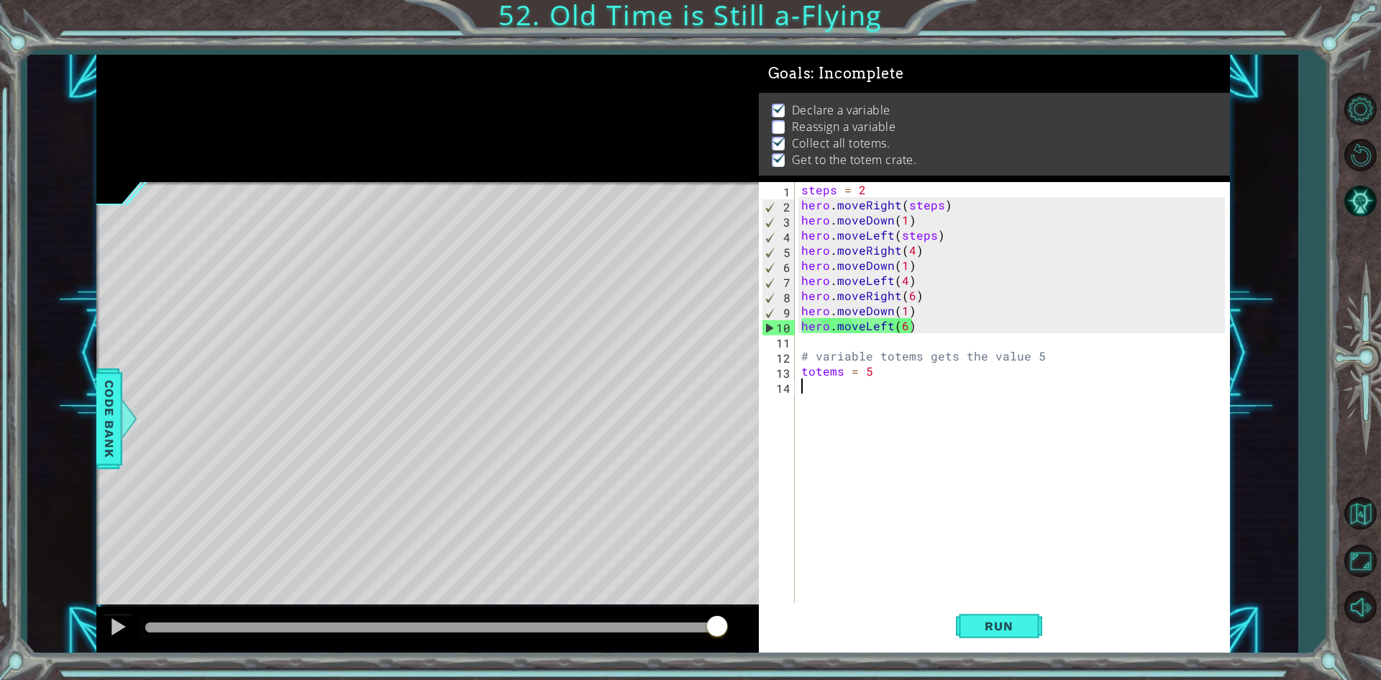
click at [1064, 368] on div "steps = 2 hero . moveRight ( steps ) hero . moveDown ( 1 ) hero . moveLeft ( st…" at bounding box center [1016, 408] width 434 height 453
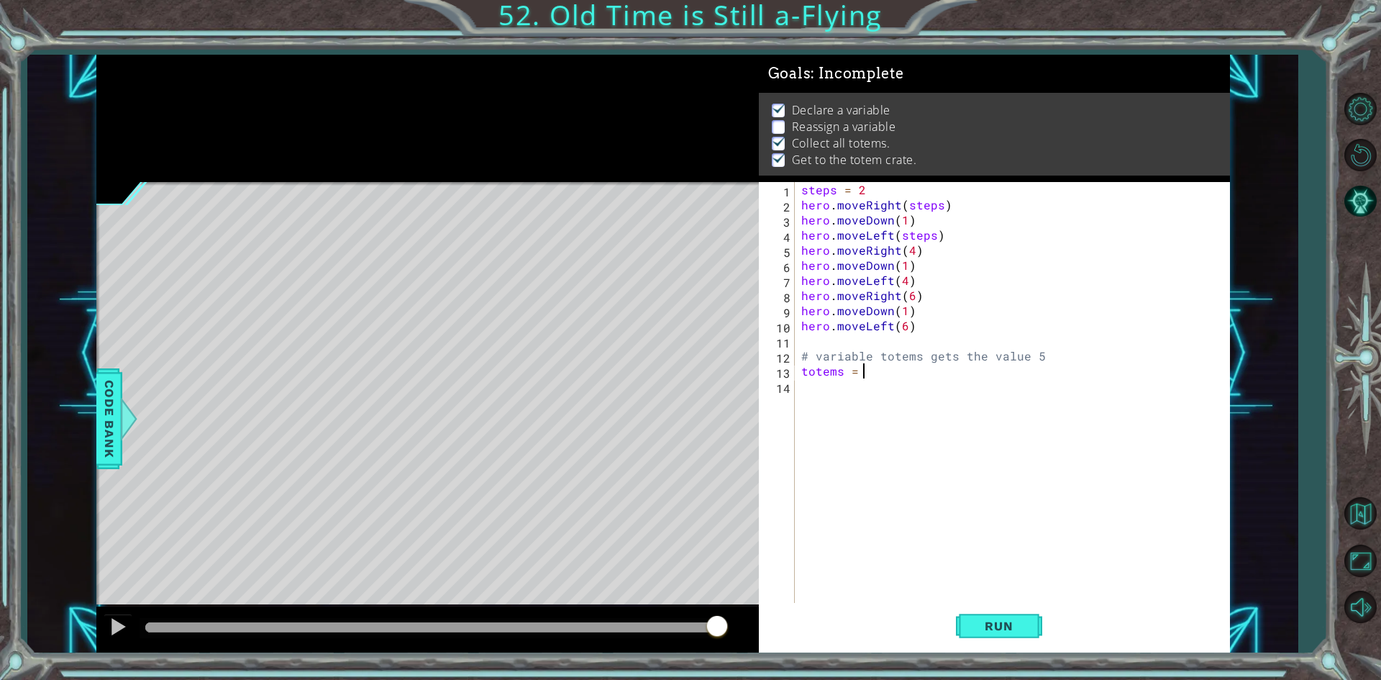
scroll to position [0, 4]
click at [1063, 361] on div "steps = 2 hero . moveRight ( steps ) hero . moveDown ( 1 ) hero . moveLeft ( st…" at bounding box center [1016, 408] width 434 height 453
type textarea "# variable totems gets the value 6"
click at [1026, 614] on button "Run" at bounding box center [999, 626] width 86 height 47
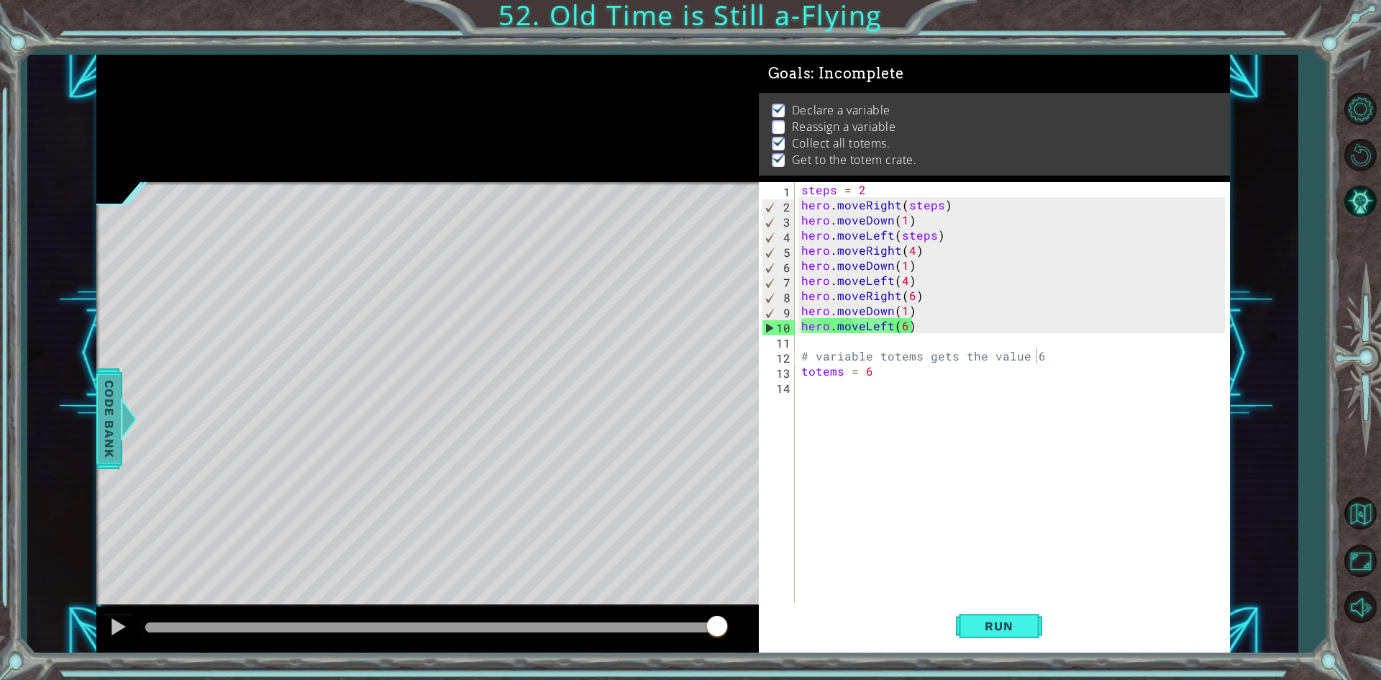
click at [117, 445] on span "Code Bank" at bounding box center [109, 418] width 23 height 88
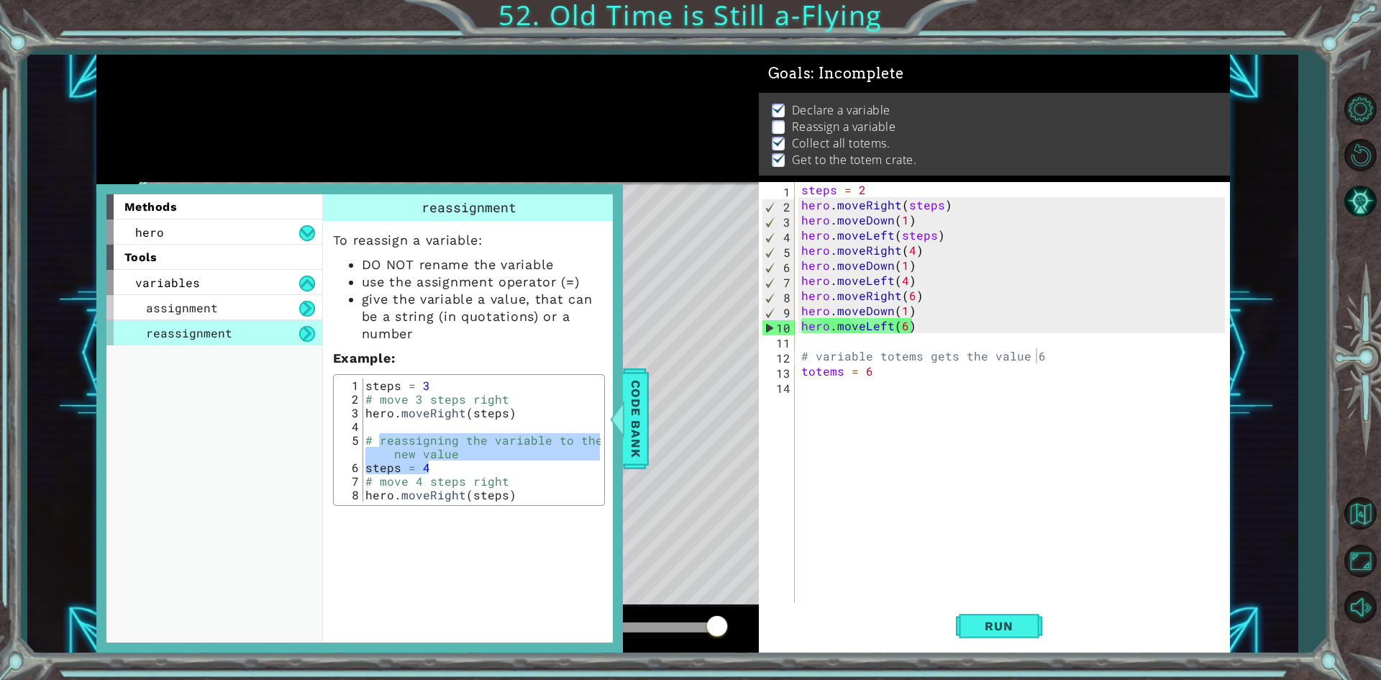
click at [214, 335] on span "reassignment" at bounding box center [189, 332] width 86 height 15
